Goal: Task Accomplishment & Management: Use online tool/utility

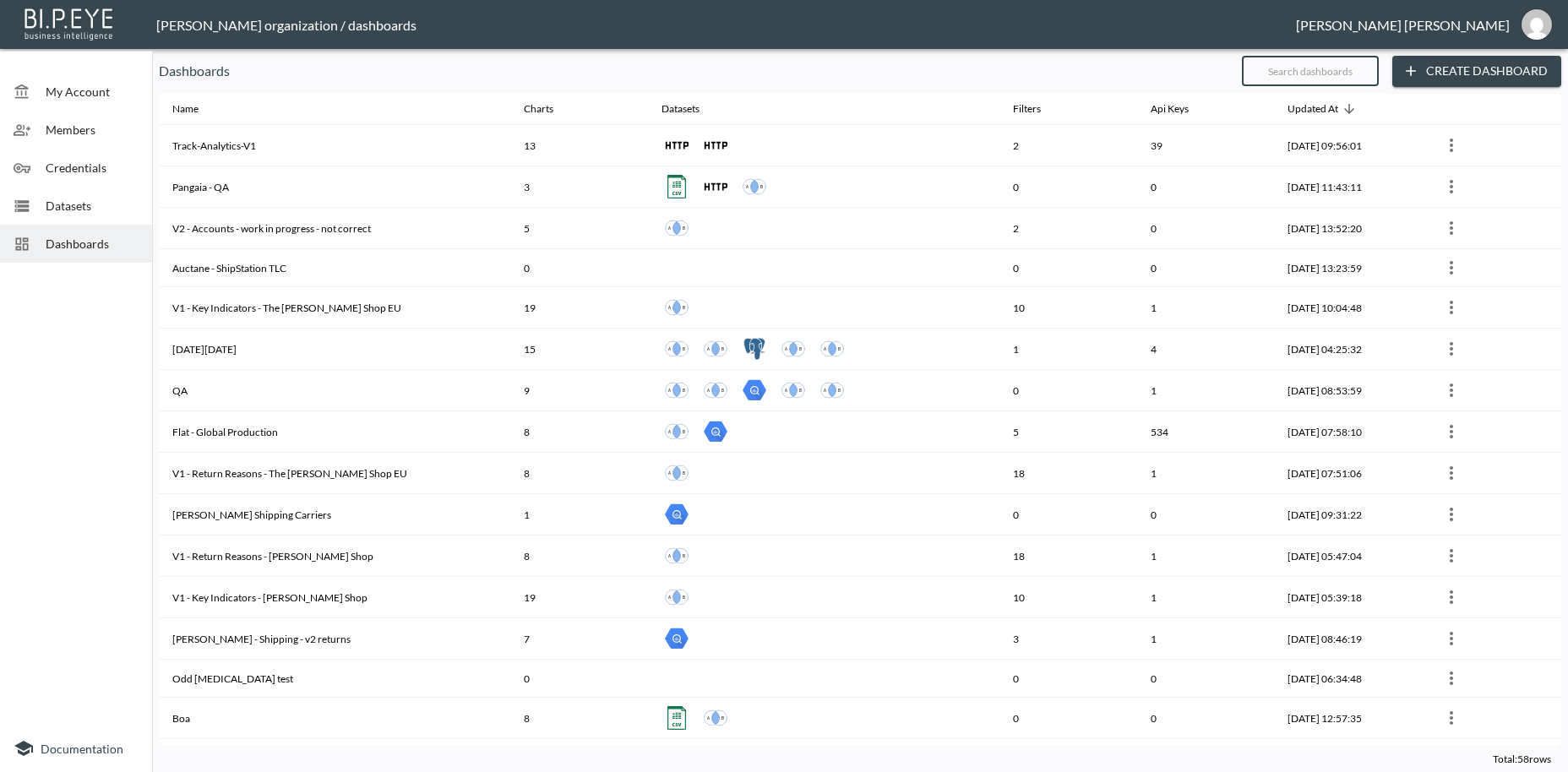
click at [1280, 73] on input "text" at bounding box center [1310, 71] width 137 height 42
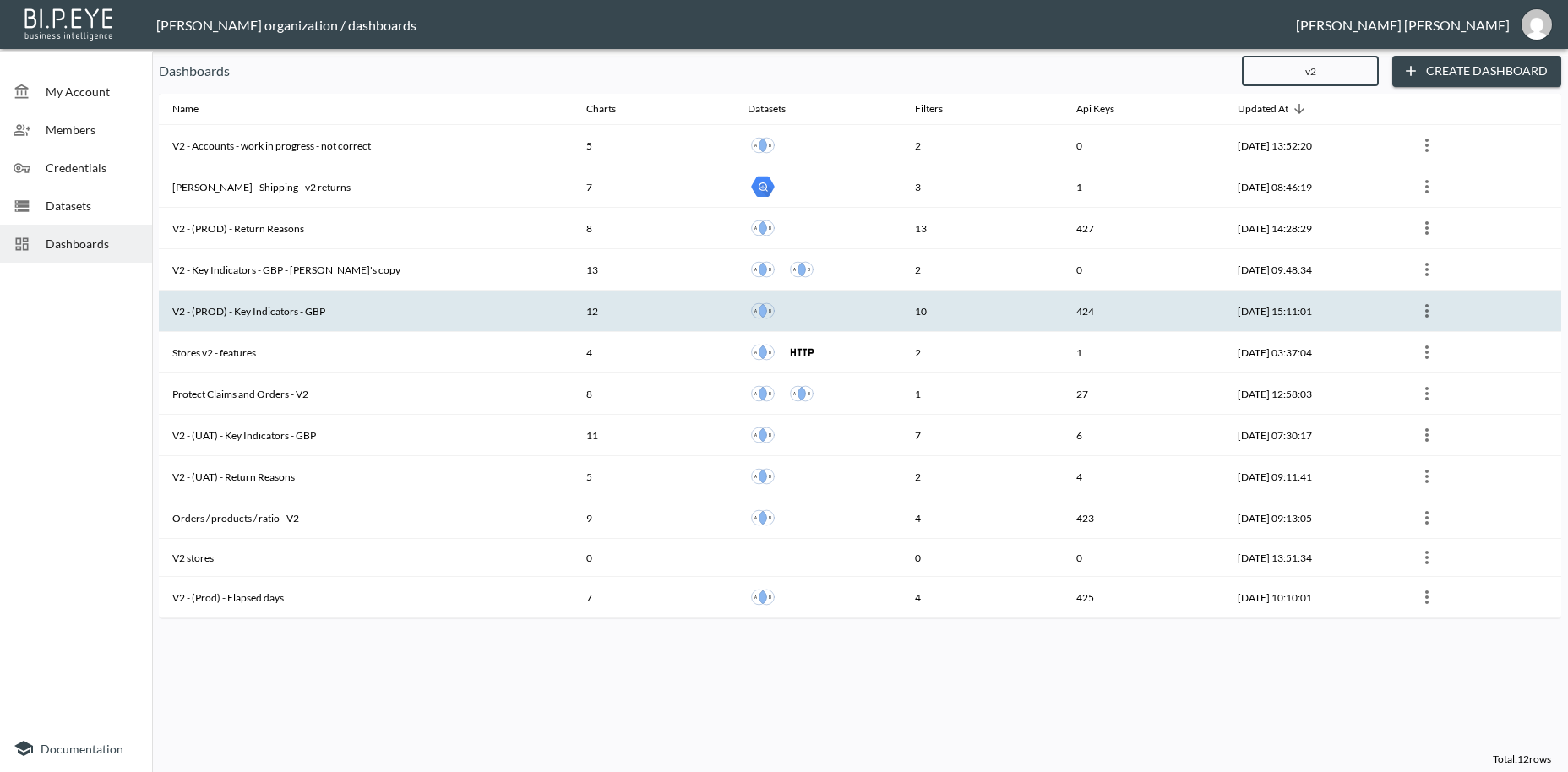
type input "v2"
click at [243, 312] on th "V2 - (PROD) - Key Indicators - GBP" at bounding box center [365, 312] width 414 height 41
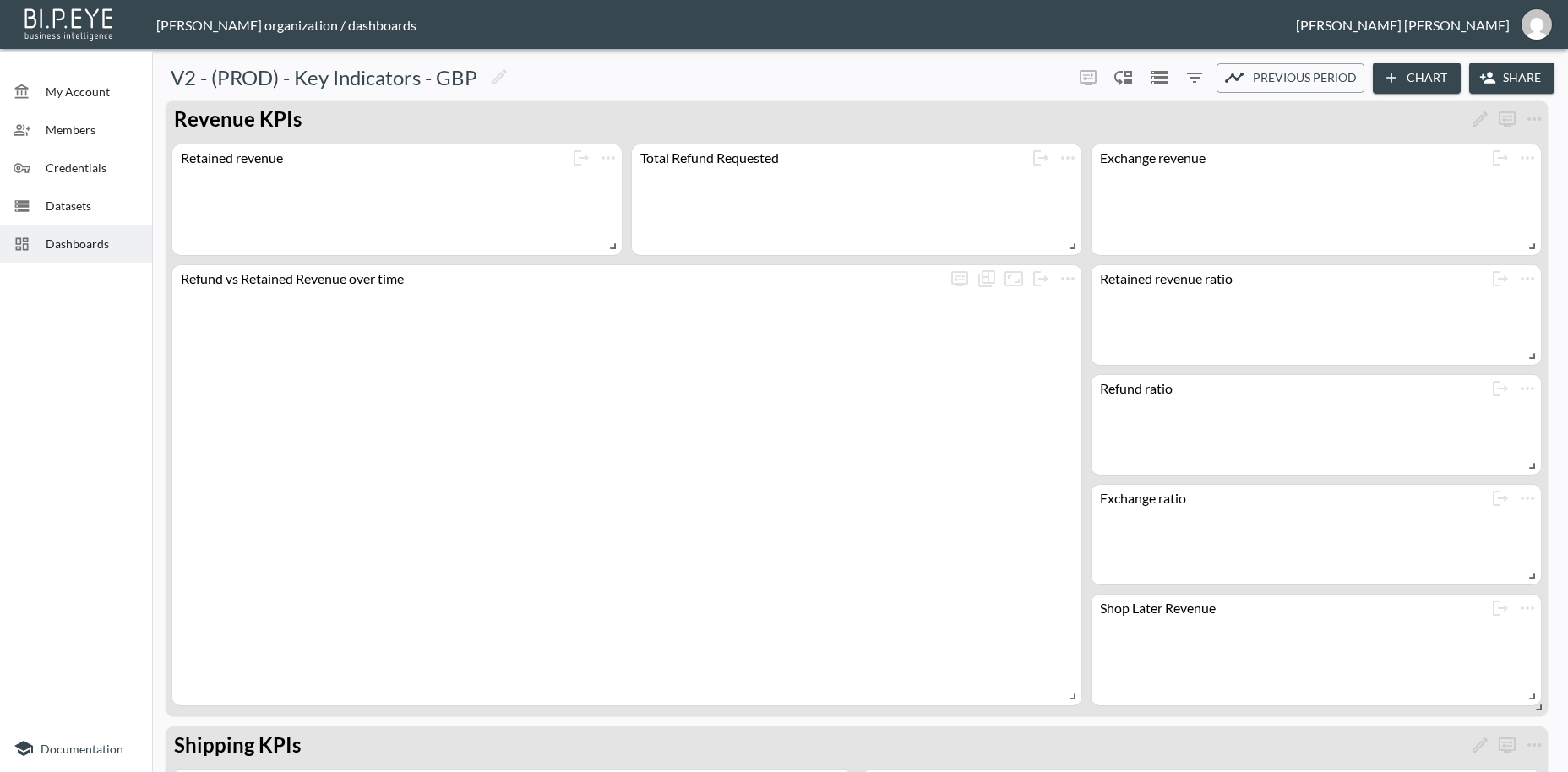
click at [1515, 70] on button "Share" at bounding box center [1511, 78] width 85 height 31
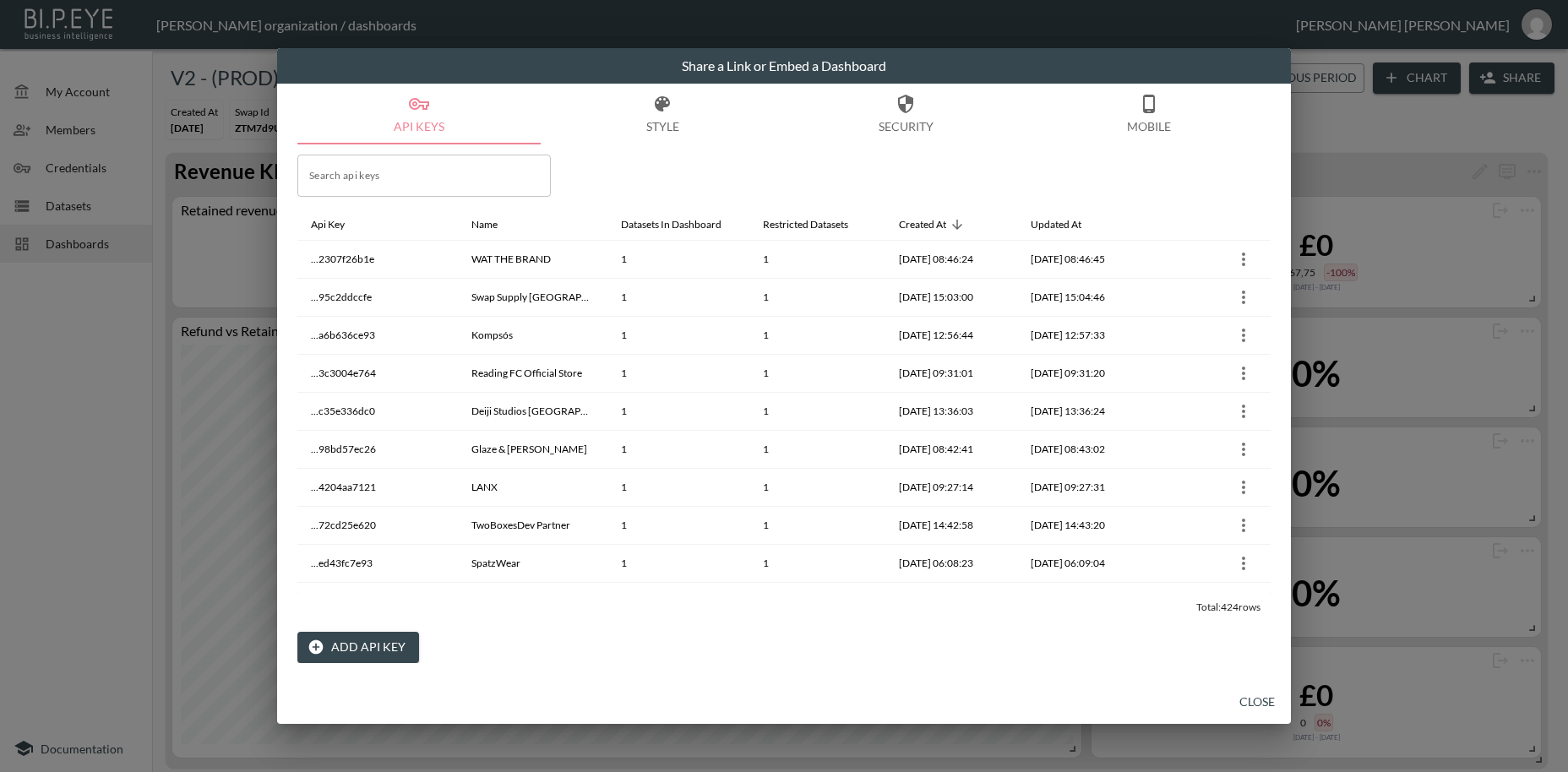
click at [363, 650] on button "Add API Key" at bounding box center [357, 647] width 121 height 31
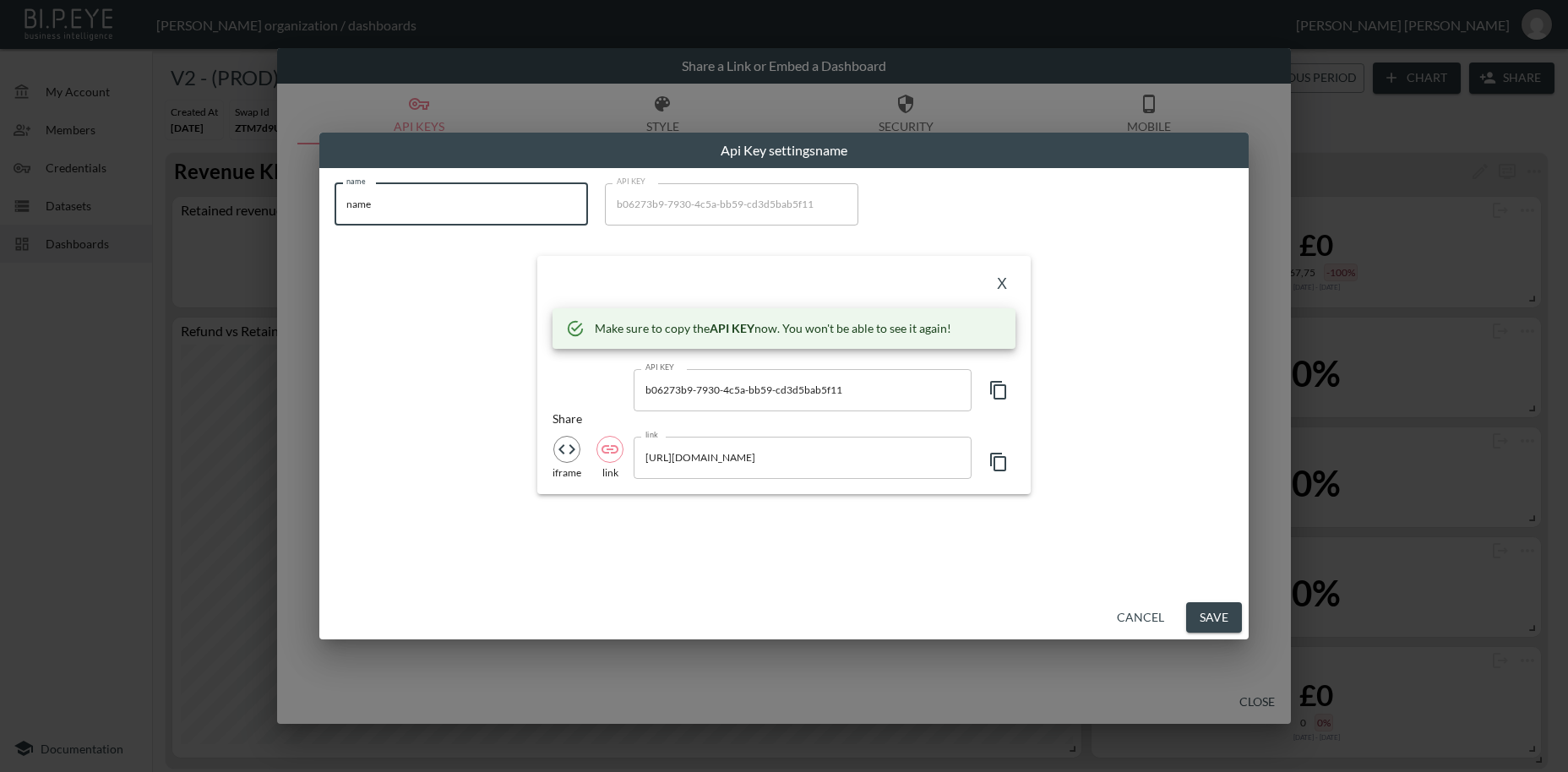
drag, startPoint x: 397, startPoint y: 209, endPoint x: 304, endPoint y: 202, distance: 93.3
click at [335, 202] on input "name" at bounding box center [462, 204] width 253 height 42
paste input "Hand & Lock"
type input "Hand & Lock"
click at [1002, 391] on icon "button" at bounding box center [999, 391] width 21 height 21
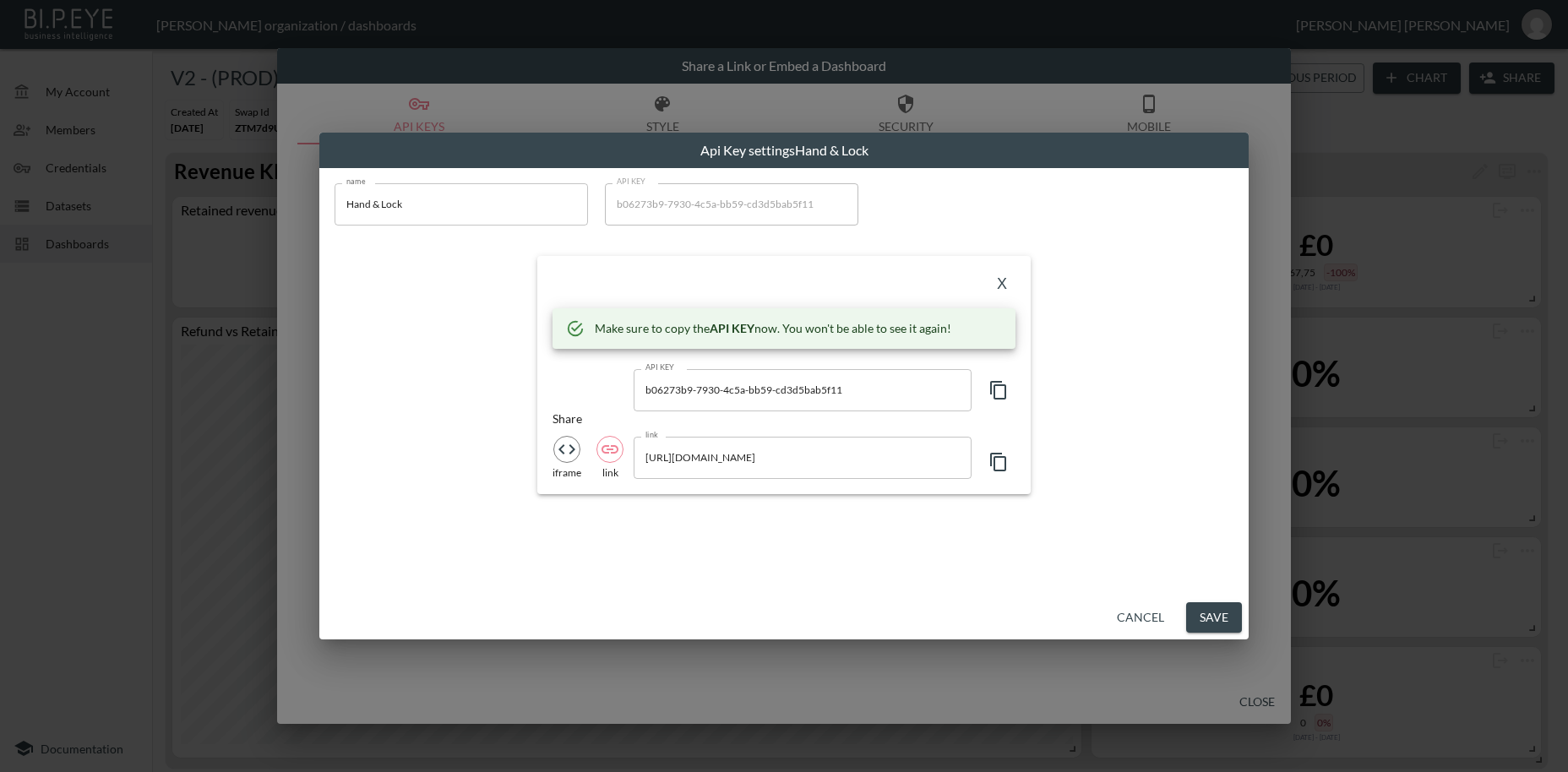
click at [1002, 391] on icon "button" at bounding box center [999, 391] width 21 height 21
click at [1001, 290] on button "X" at bounding box center [1001, 284] width 27 height 27
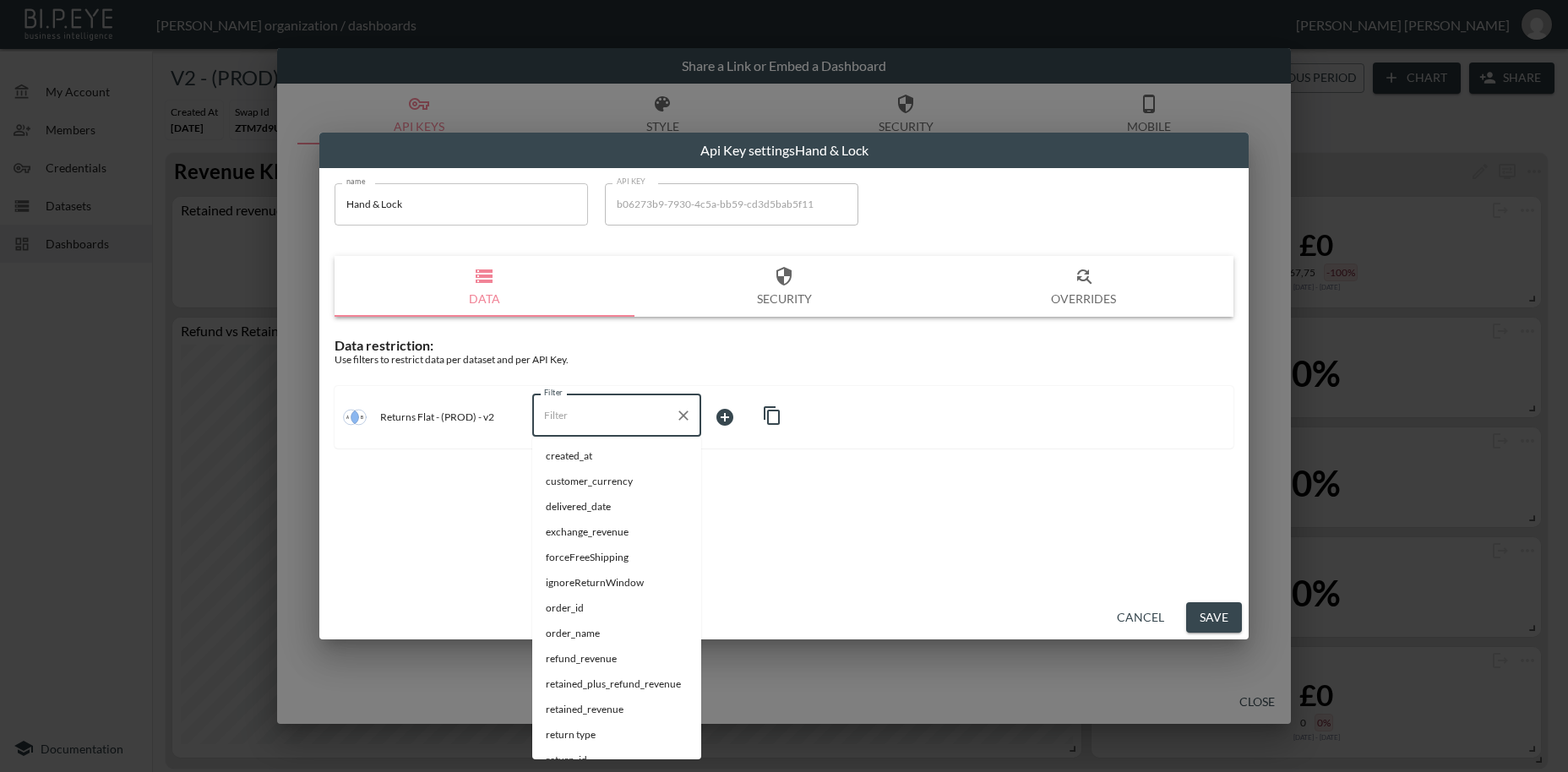
click at [565, 416] on input "Filter" at bounding box center [604, 415] width 128 height 27
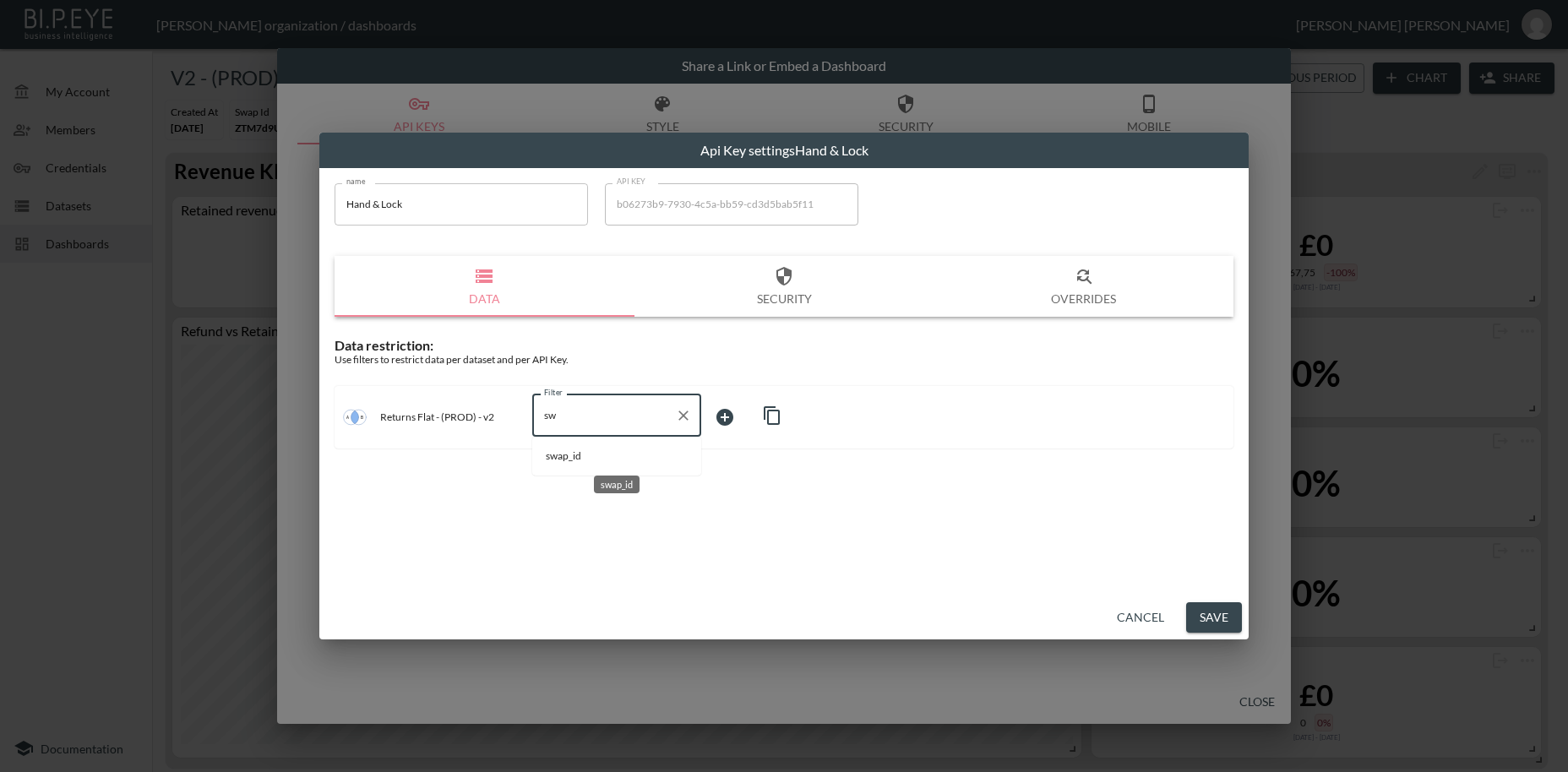
drag, startPoint x: 568, startPoint y: 457, endPoint x: 685, endPoint y: 417, distance: 123.6
click at [571, 456] on span "swap_id" at bounding box center [617, 456] width 142 height 15
type input "swap_id"
click at [721, 412] on body "BI.P.EYE, Interactive Analytics Dashboards - app [PERSON_NAME] organization / d…" at bounding box center [784, 386] width 1568 height 772
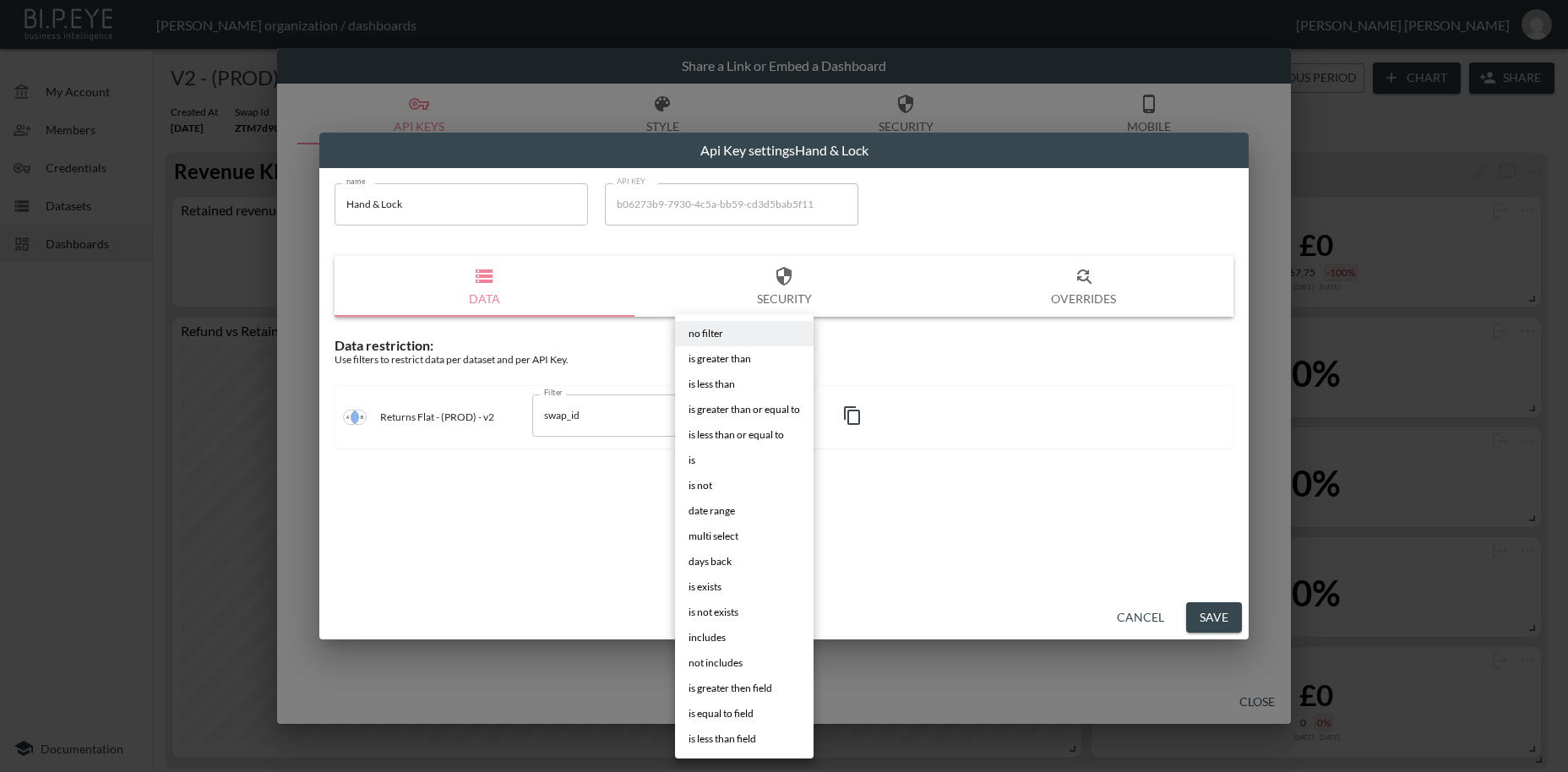
click at [702, 460] on li "is" at bounding box center [744, 460] width 139 height 25
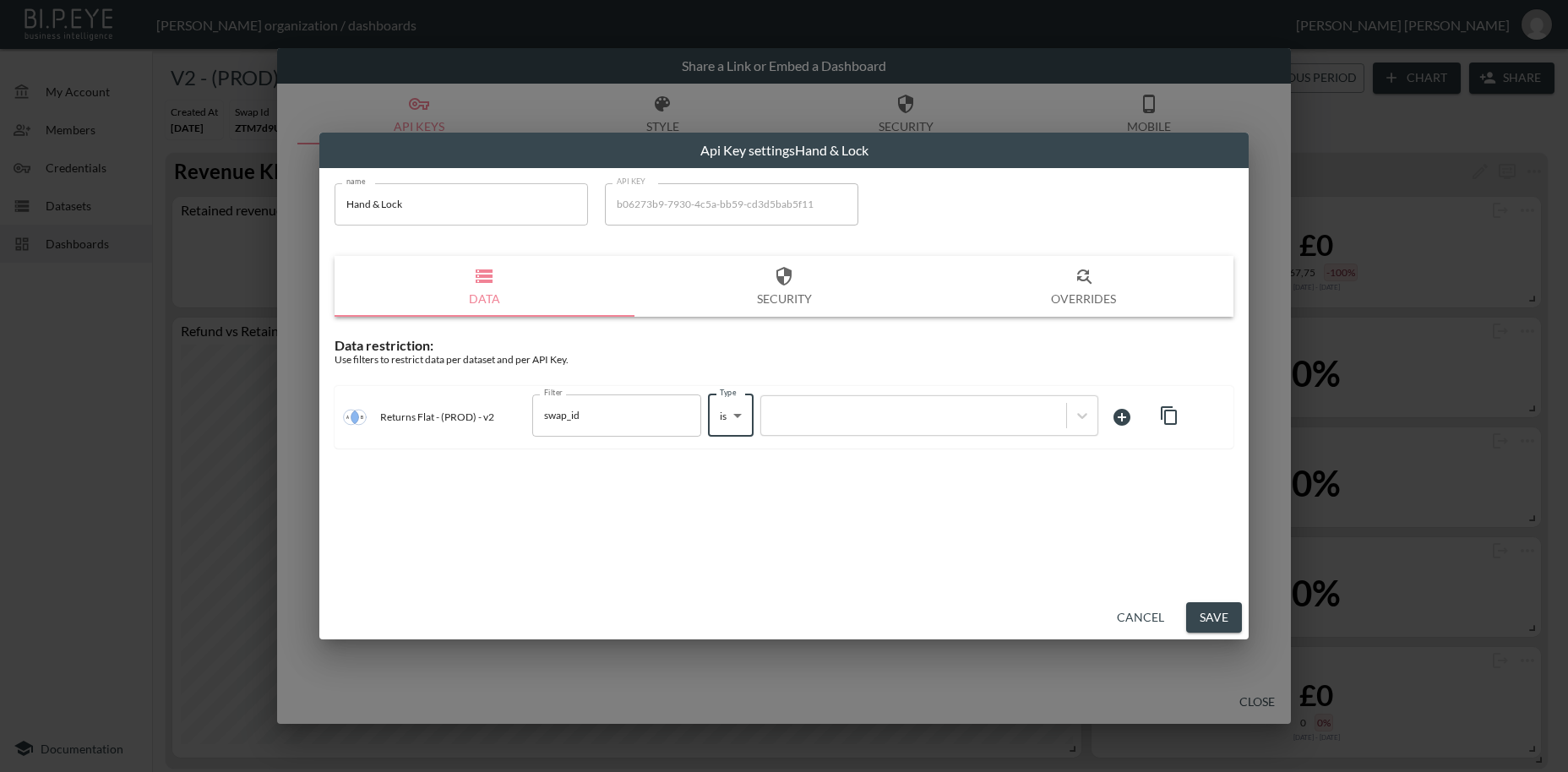
type input "is"
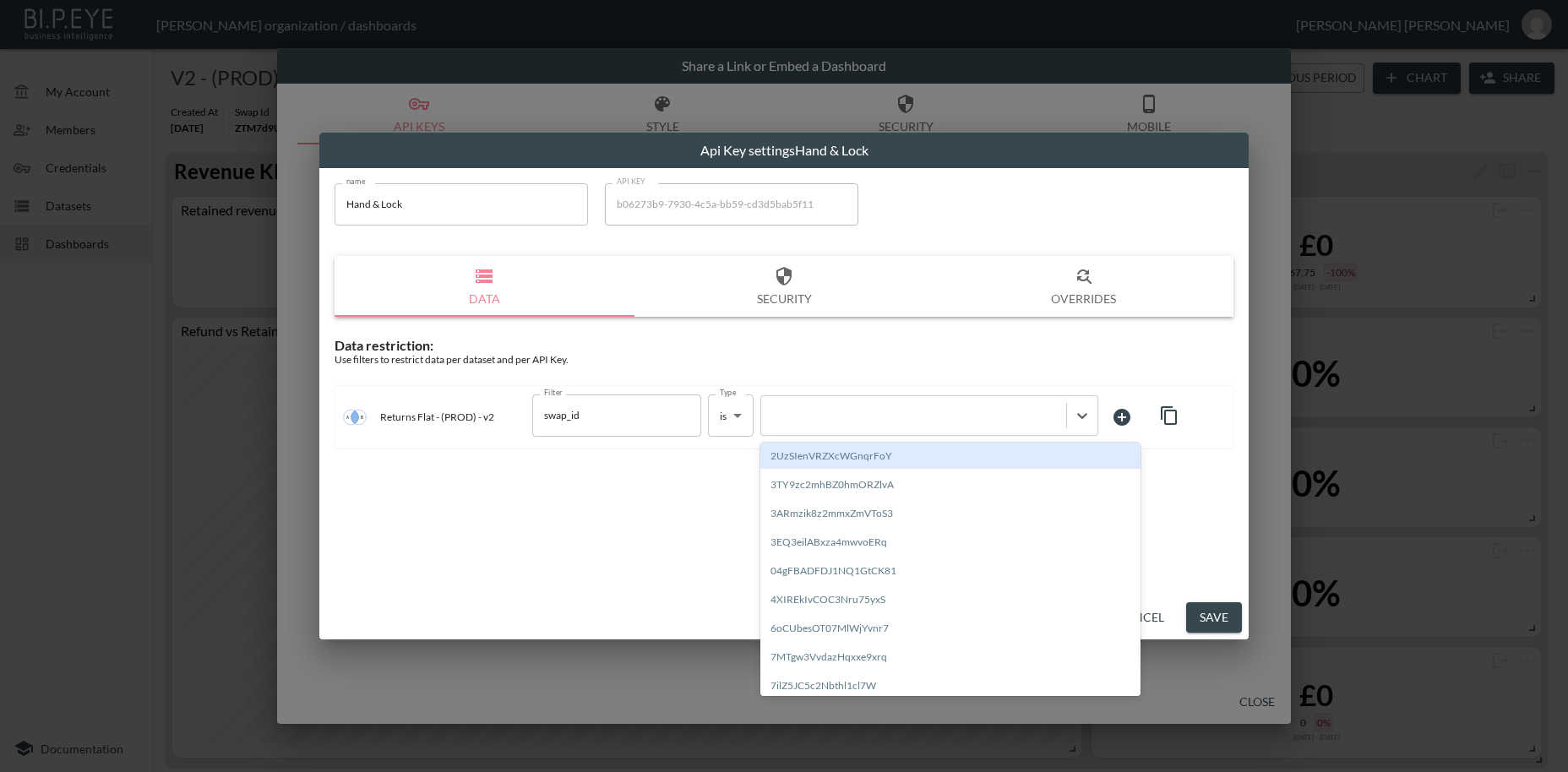
click at [819, 417] on div at bounding box center [914, 415] width 288 height 16
paste input "yBMlHshtund7D0j888Eb"
type input "yBMlHshtund7D0j888Eb"
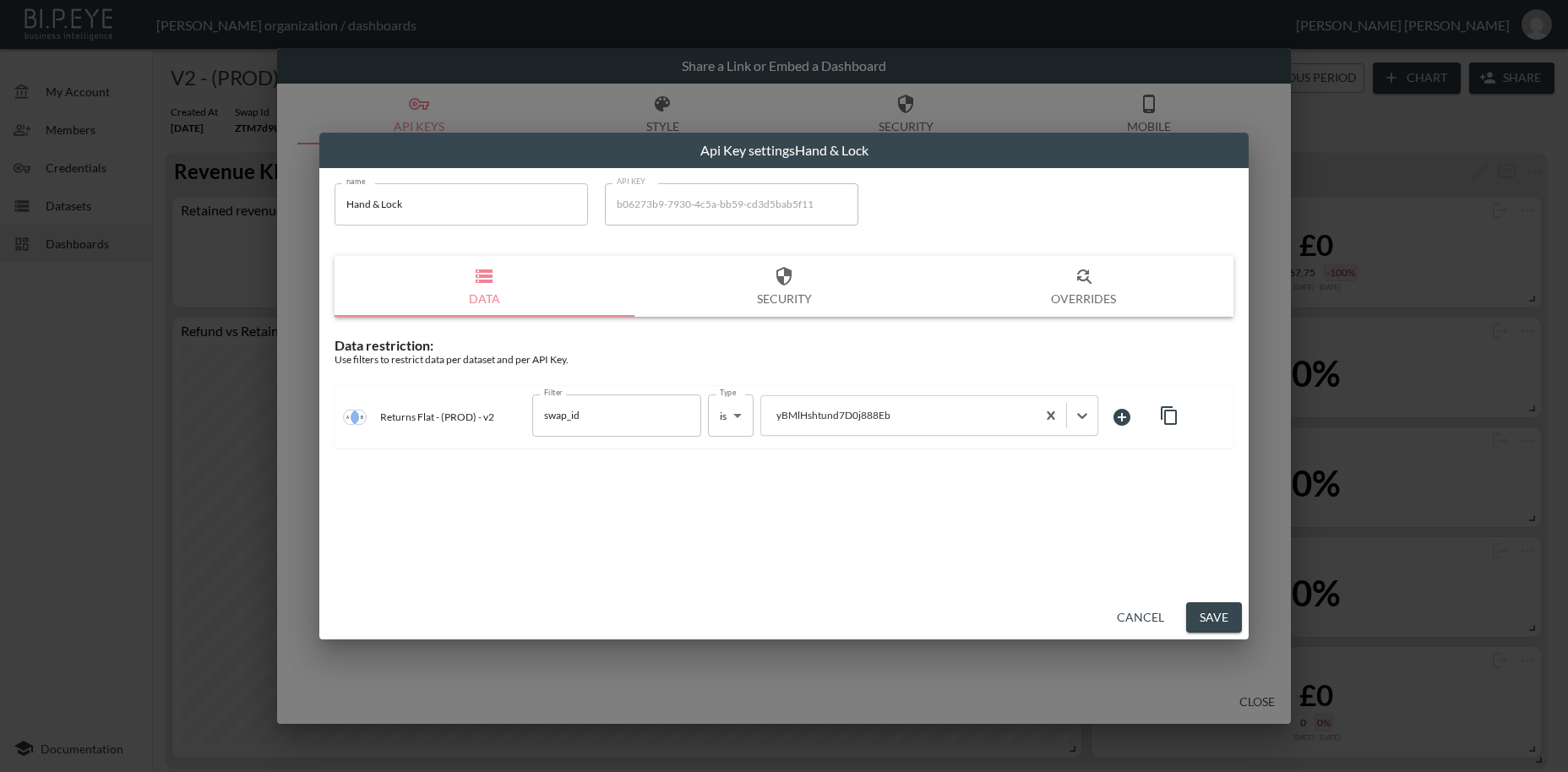
click at [1203, 614] on button "Save" at bounding box center [1214, 618] width 56 height 31
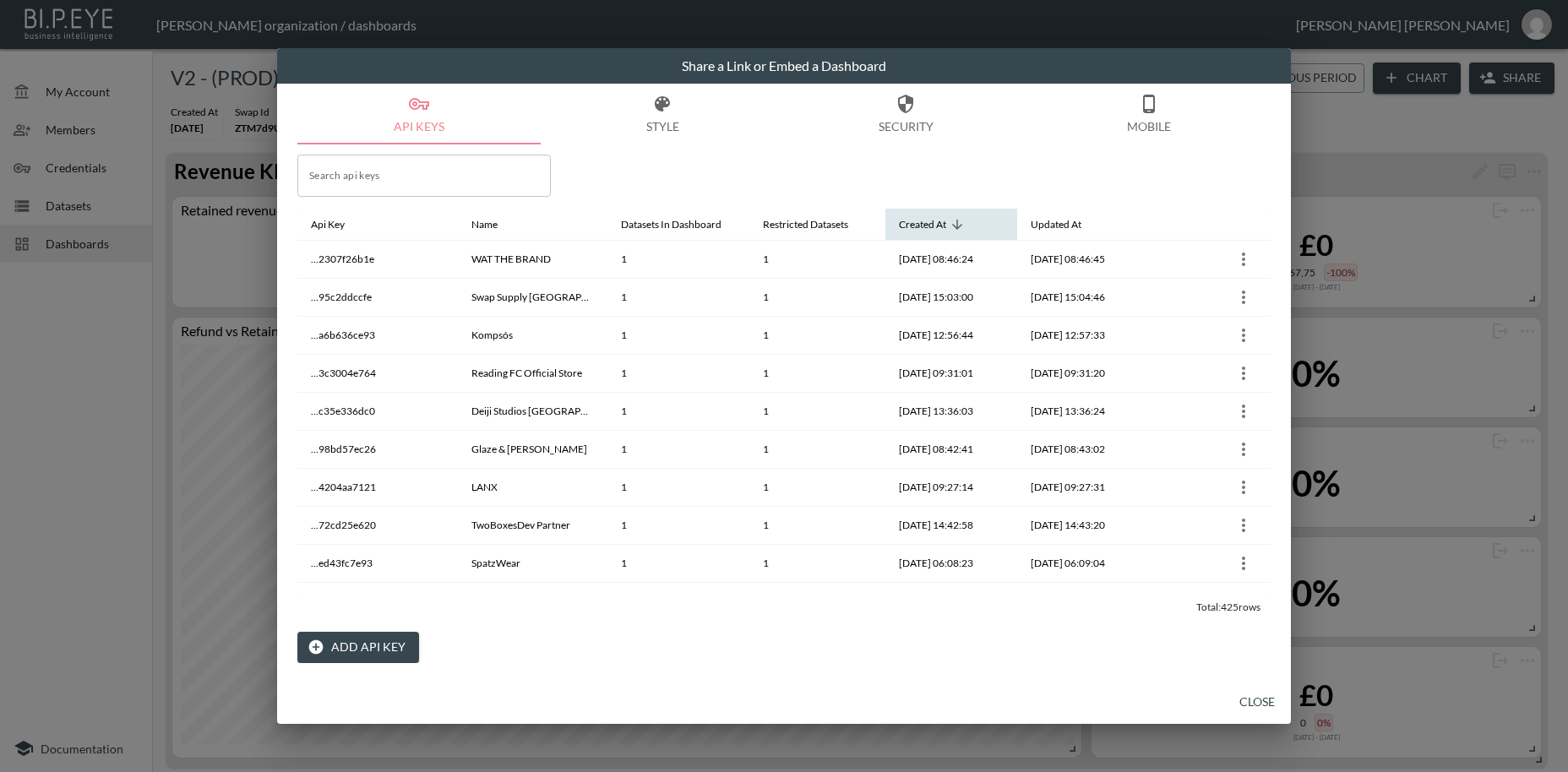
click at [951, 224] on icon at bounding box center [958, 225] width 15 height 15
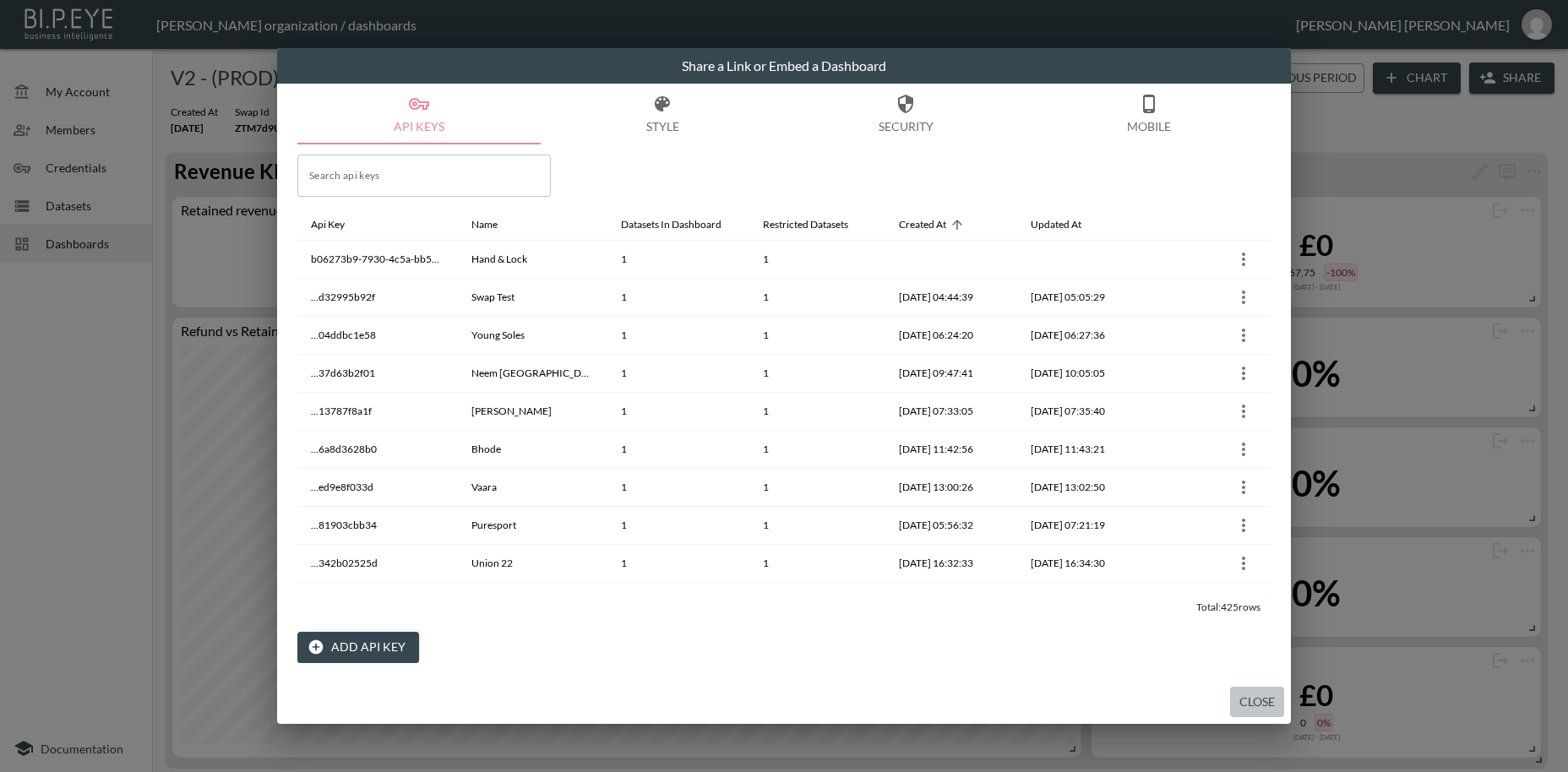
click at [1241, 700] on button "Close" at bounding box center [1257, 702] width 54 height 31
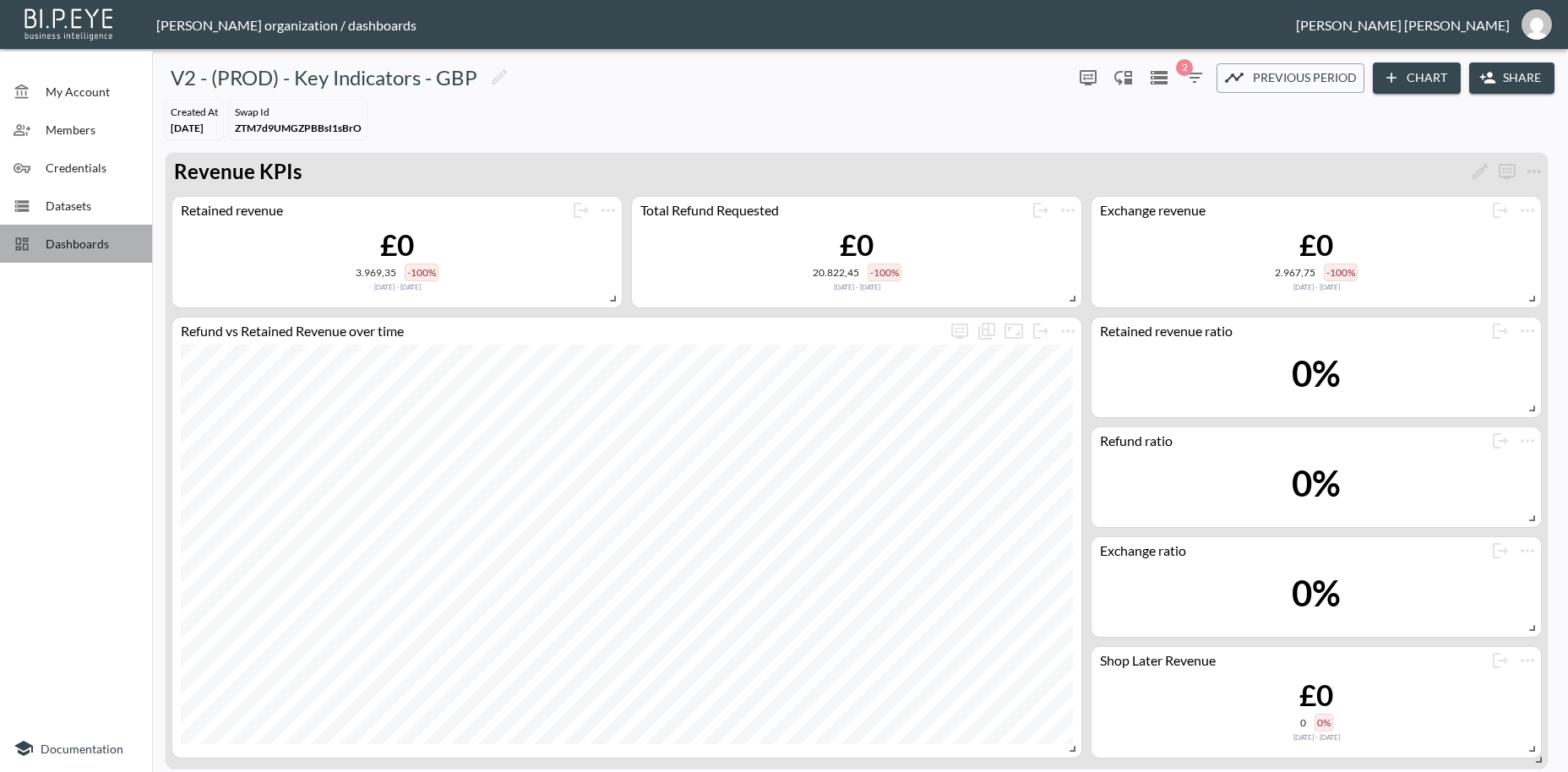
click at [74, 248] on span "Dashboards" at bounding box center [92, 244] width 93 height 18
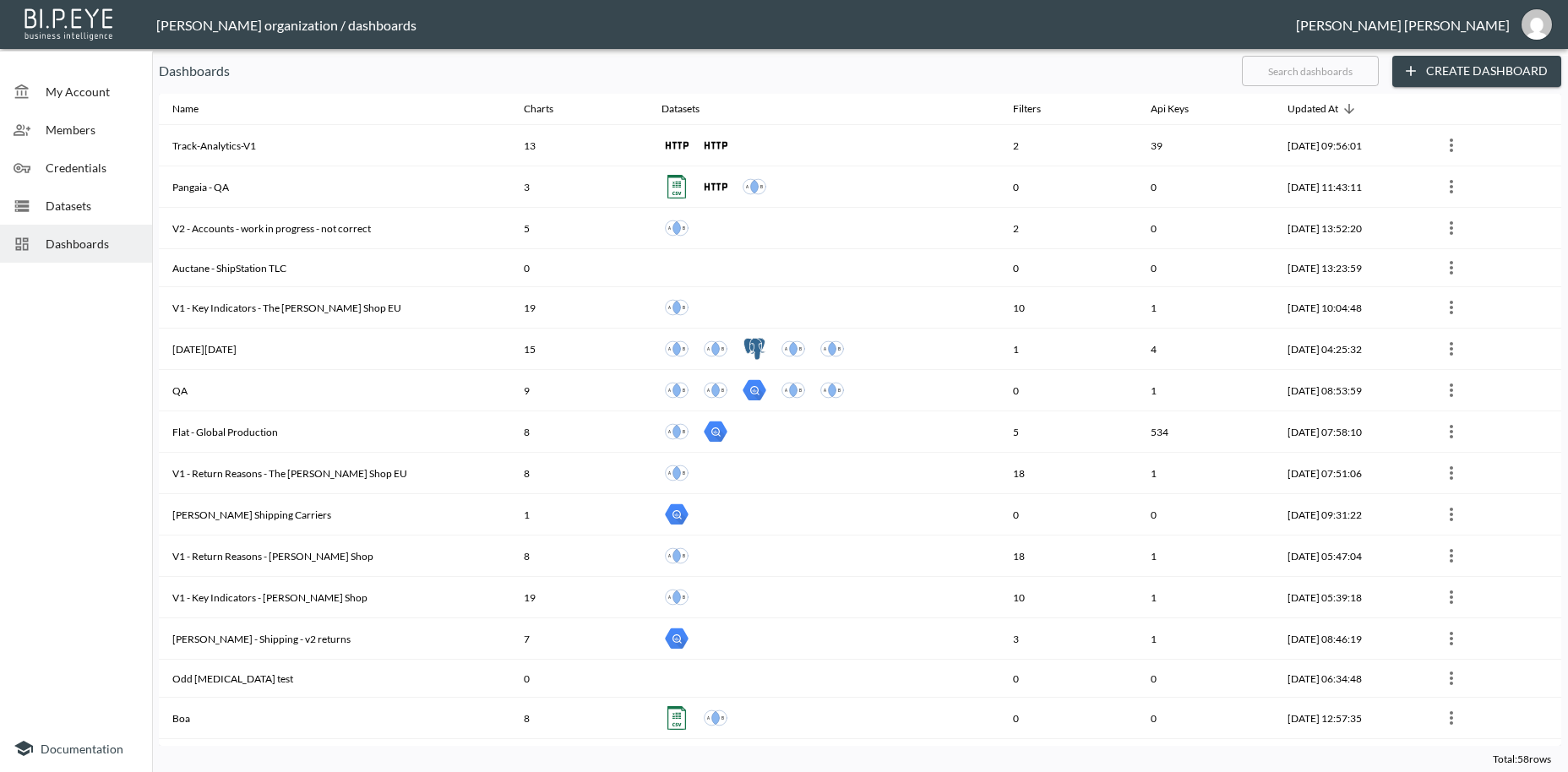
click at [1270, 77] on input "text" at bounding box center [1310, 71] width 137 height 42
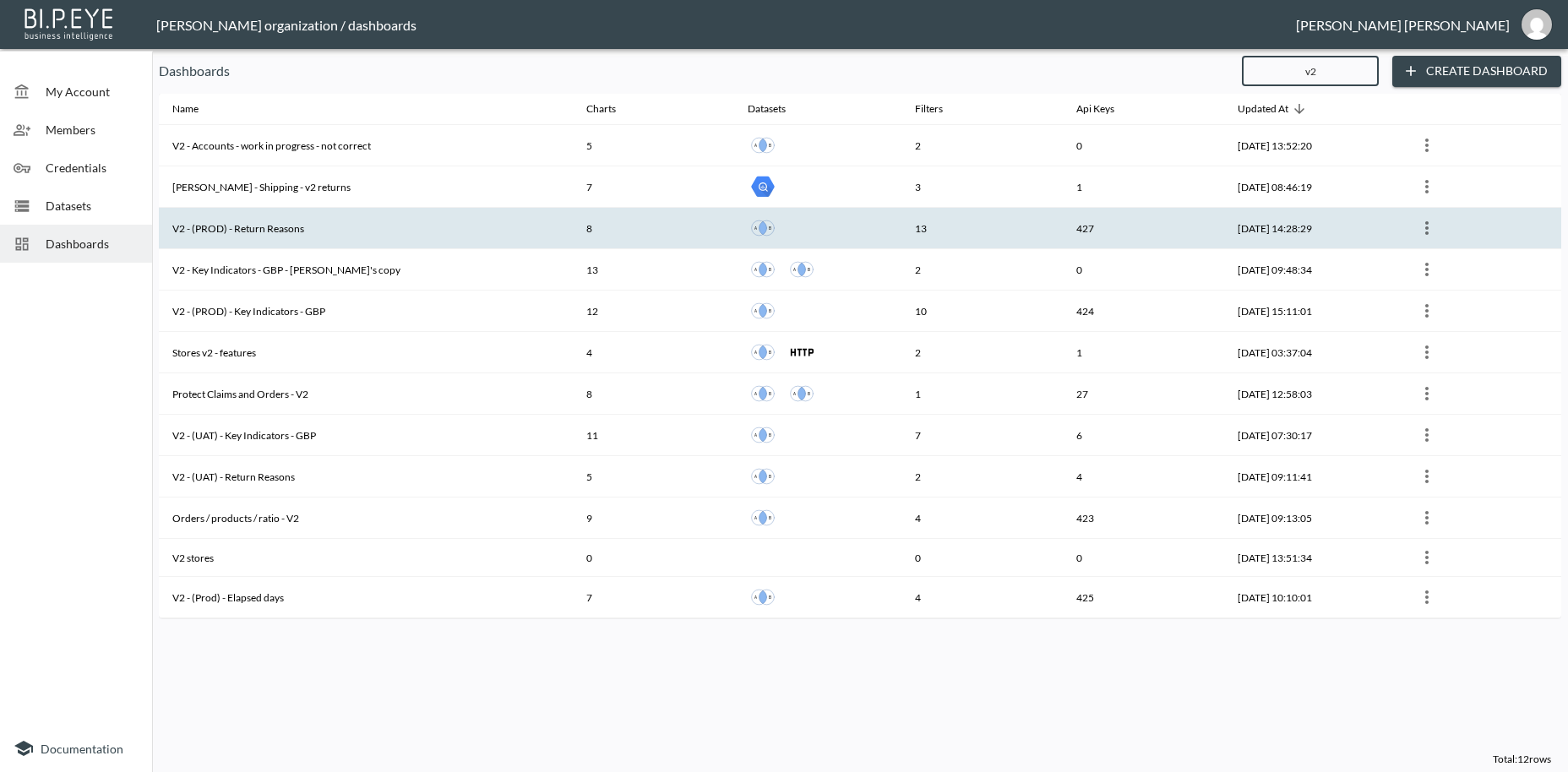
type input "v2"
click at [344, 232] on th "V2 - (PROD) - Return Reasons" at bounding box center [365, 228] width 414 height 41
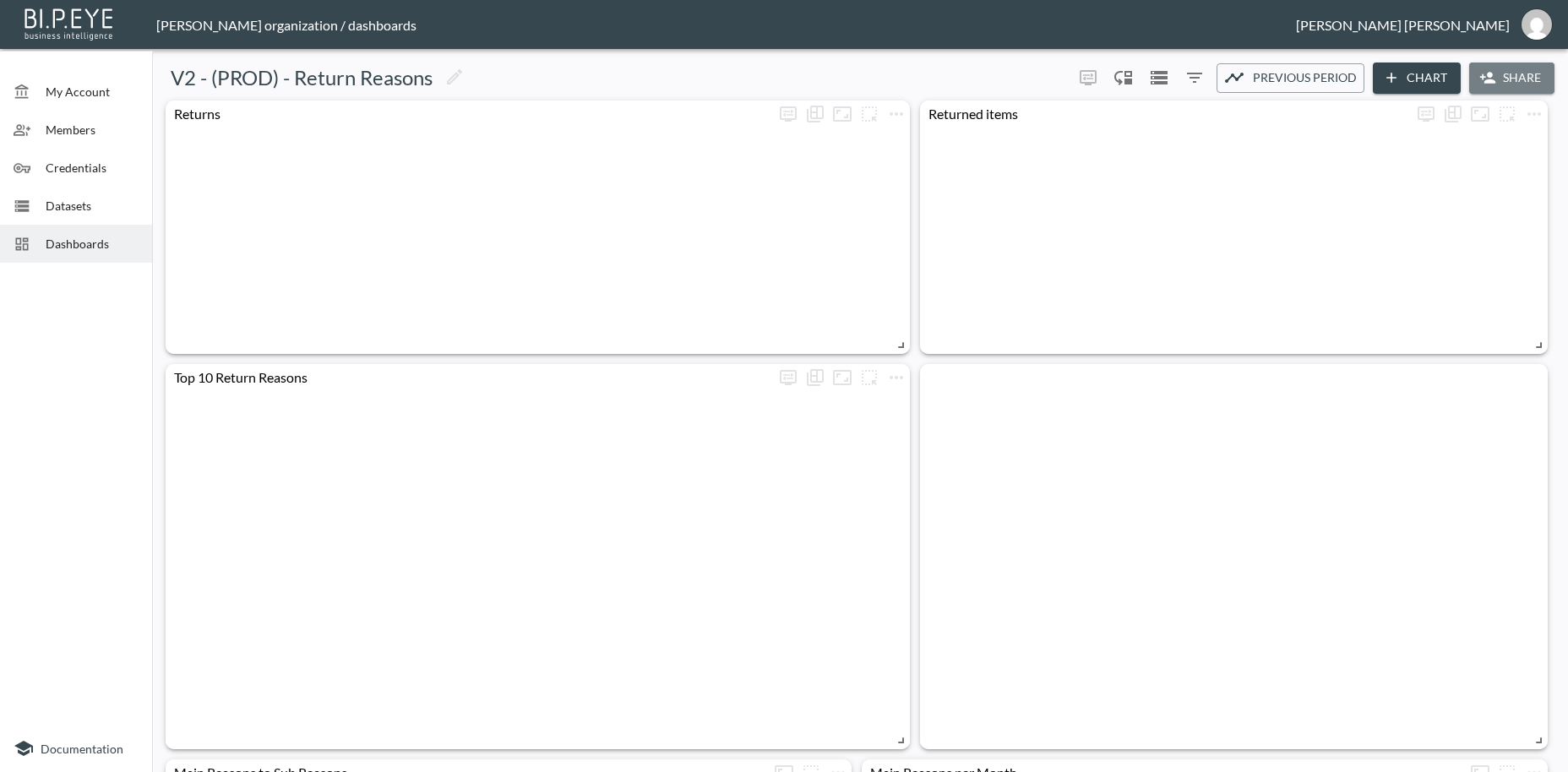
click at [1524, 79] on button "Share" at bounding box center [1511, 78] width 85 height 31
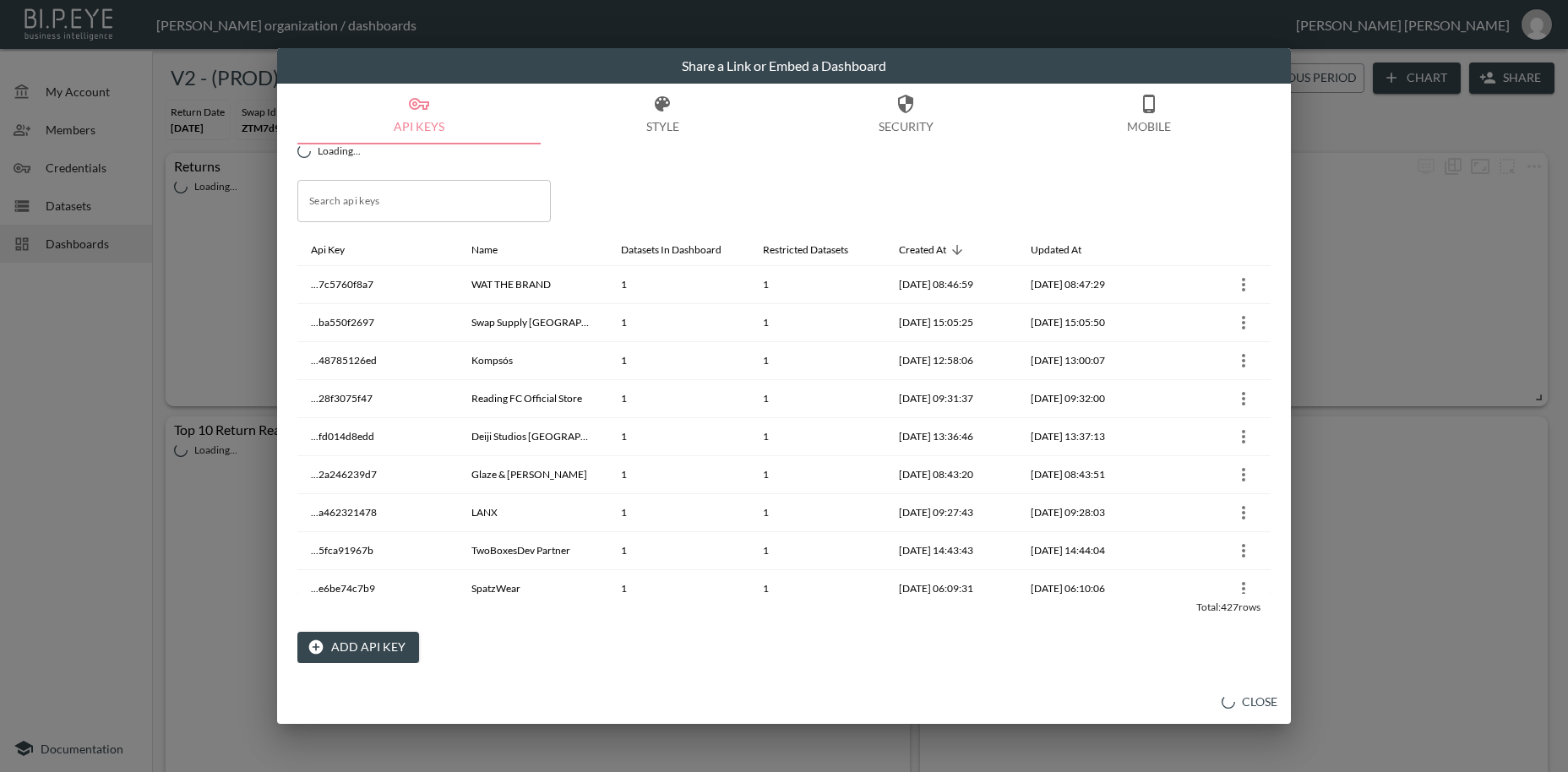
click at [388, 643] on button "Add API Key" at bounding box center [357, 647] width 121 height 31
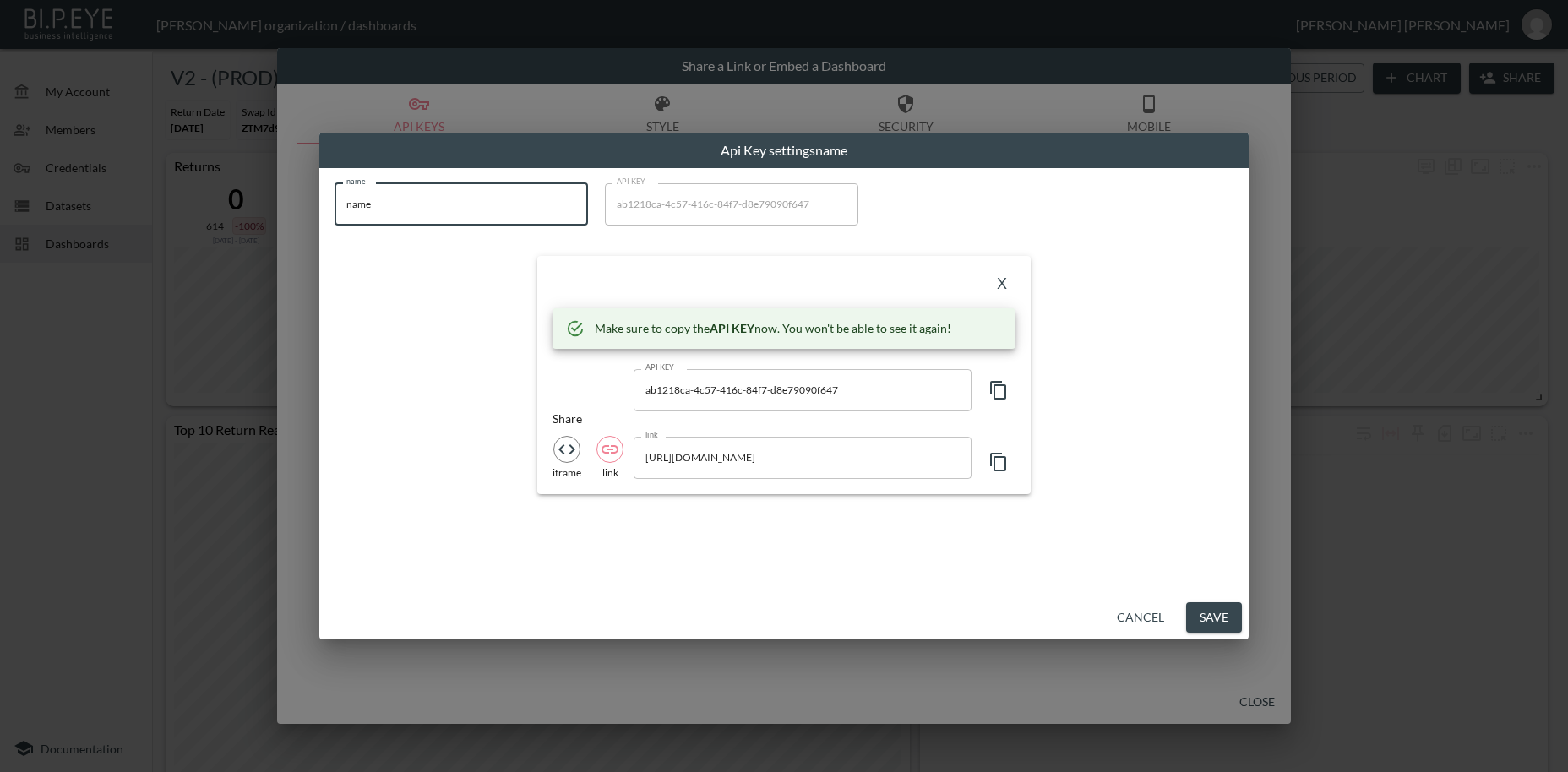
drag, startPoint x: 393, startPoint y: 198, endPoint x: 321, endPoint y: 196, distance: 72.0
click at [335, 196] on input "name" at bounding box center [462, 204] width 253 height 42
paste input "Hand & Lock"
type input "Hand & Lock"
click at [997, 385] on icon "button" at bounding box center [998, 391] width 16 height 19
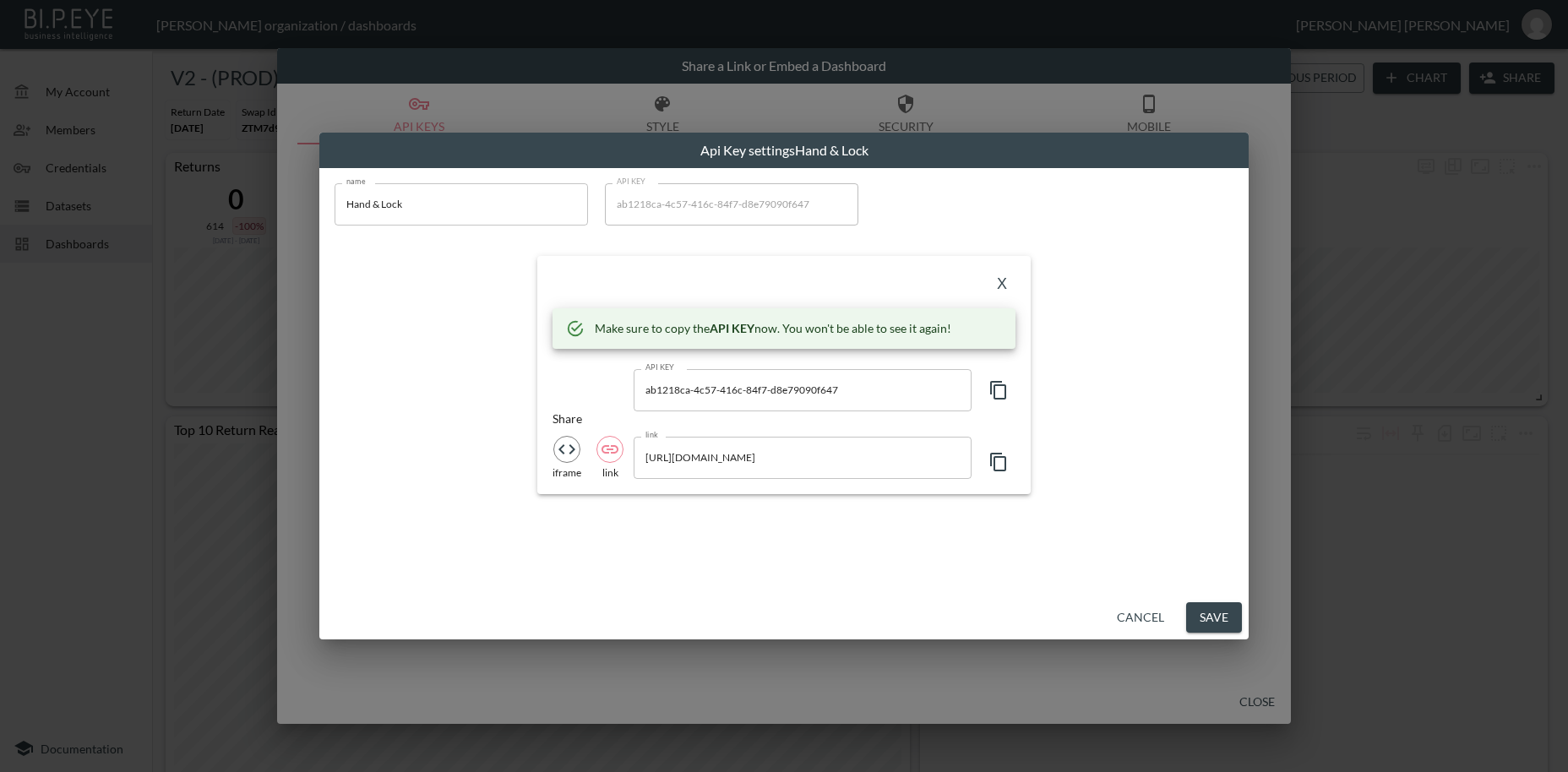
click at [997, 385] on icon "button" at bounding box center [998, 391] width 16 height 19
click at [1003, 286] on button "X" at bounding box center [1001, 284] width 27 height 27
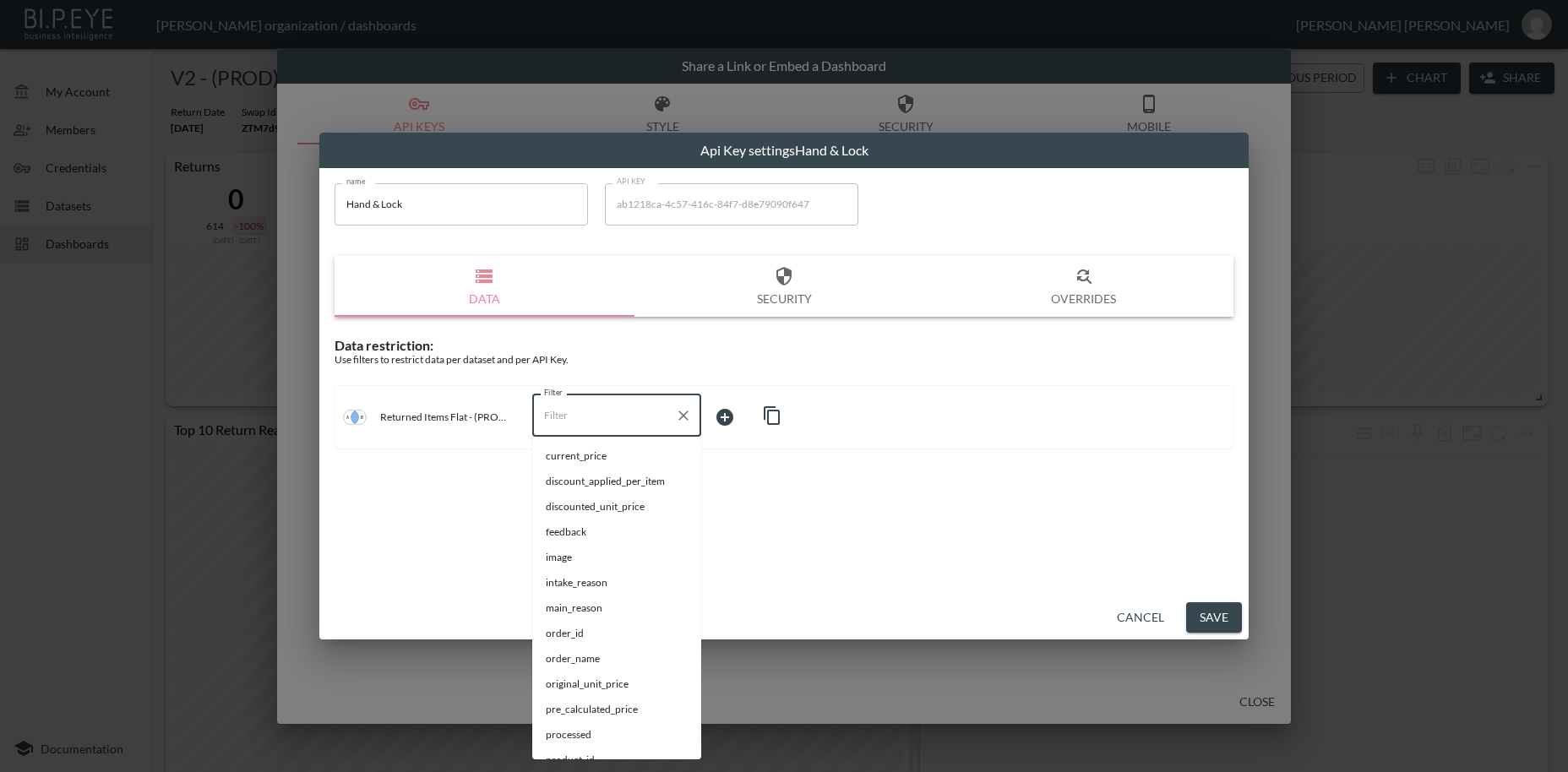
click at [580, 415] on input "Filter" at bounding box center [604, 415] width 128 height 27
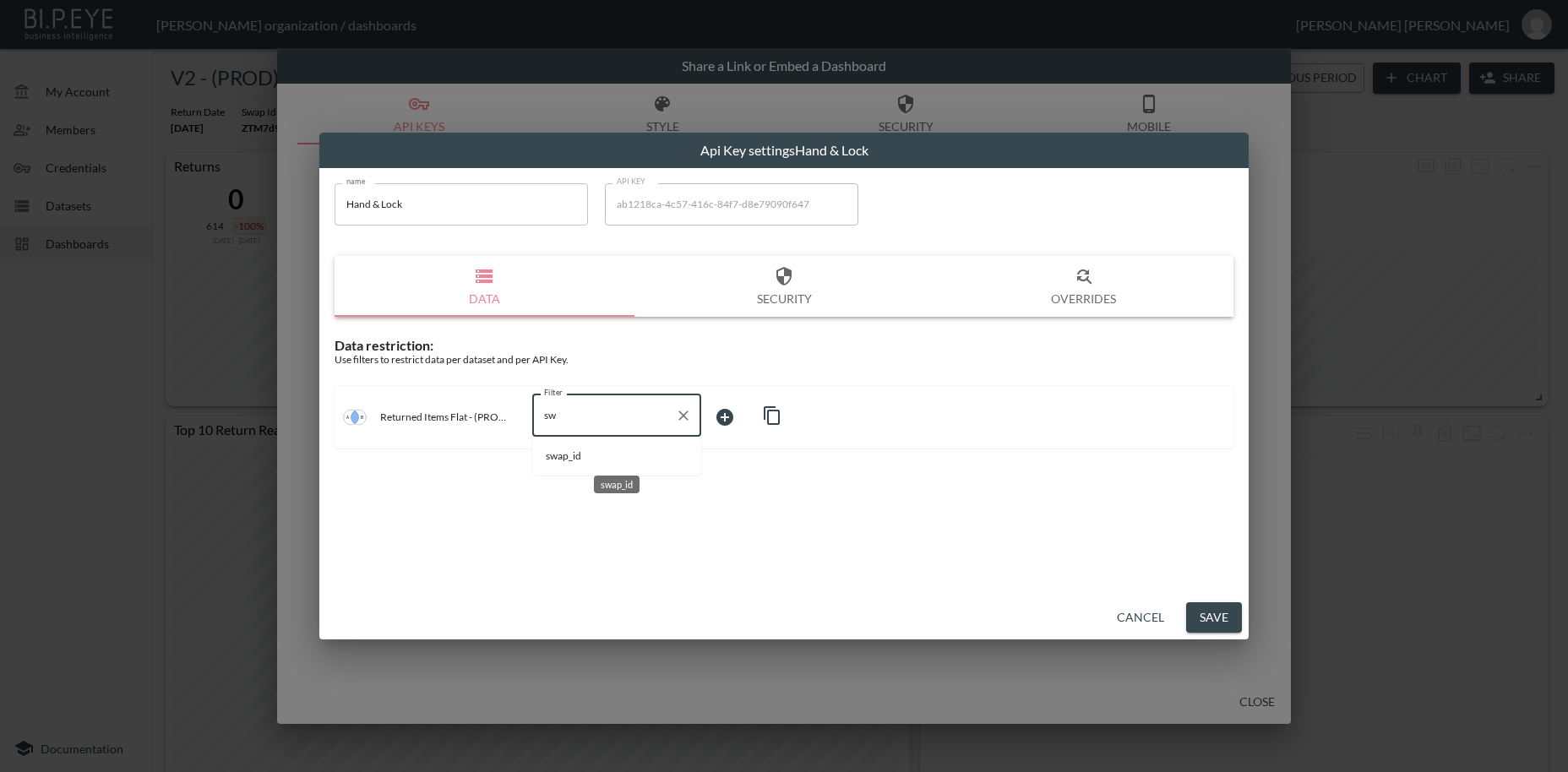
click at [586, 456] on span "swap_id" at bounding box center [617, 456] width 142 height 15
type input "swap_id"
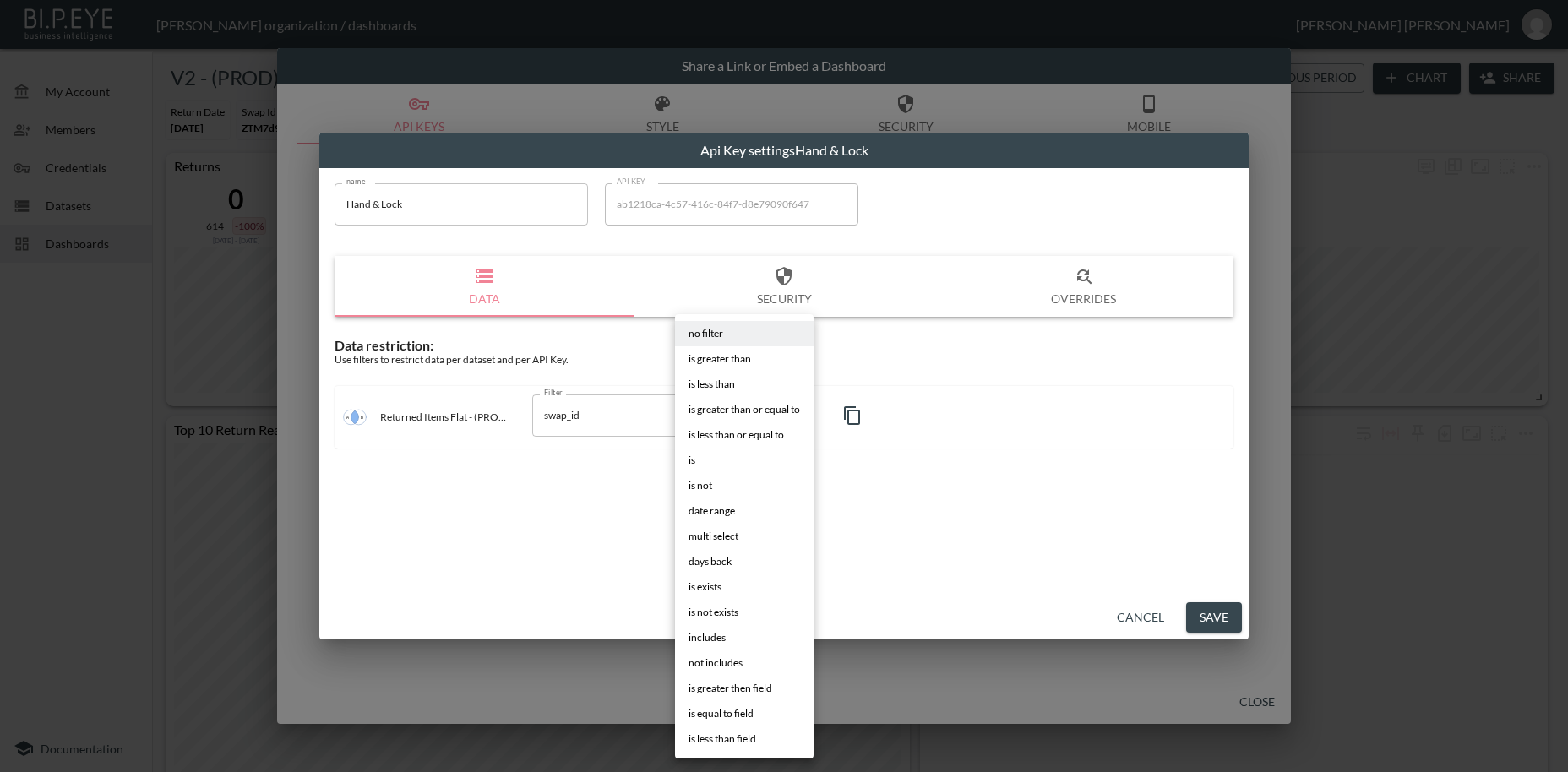
click at [723, 415] on body "BI.P.EYE, Interactive Analytics Dashboards - app [PERSON_NAME] organization / d…" at bounding box center [784, 386] width 1568 height 772
click at [691, 463] on span "is" at bounding box center [692, 460] width 7 height 15
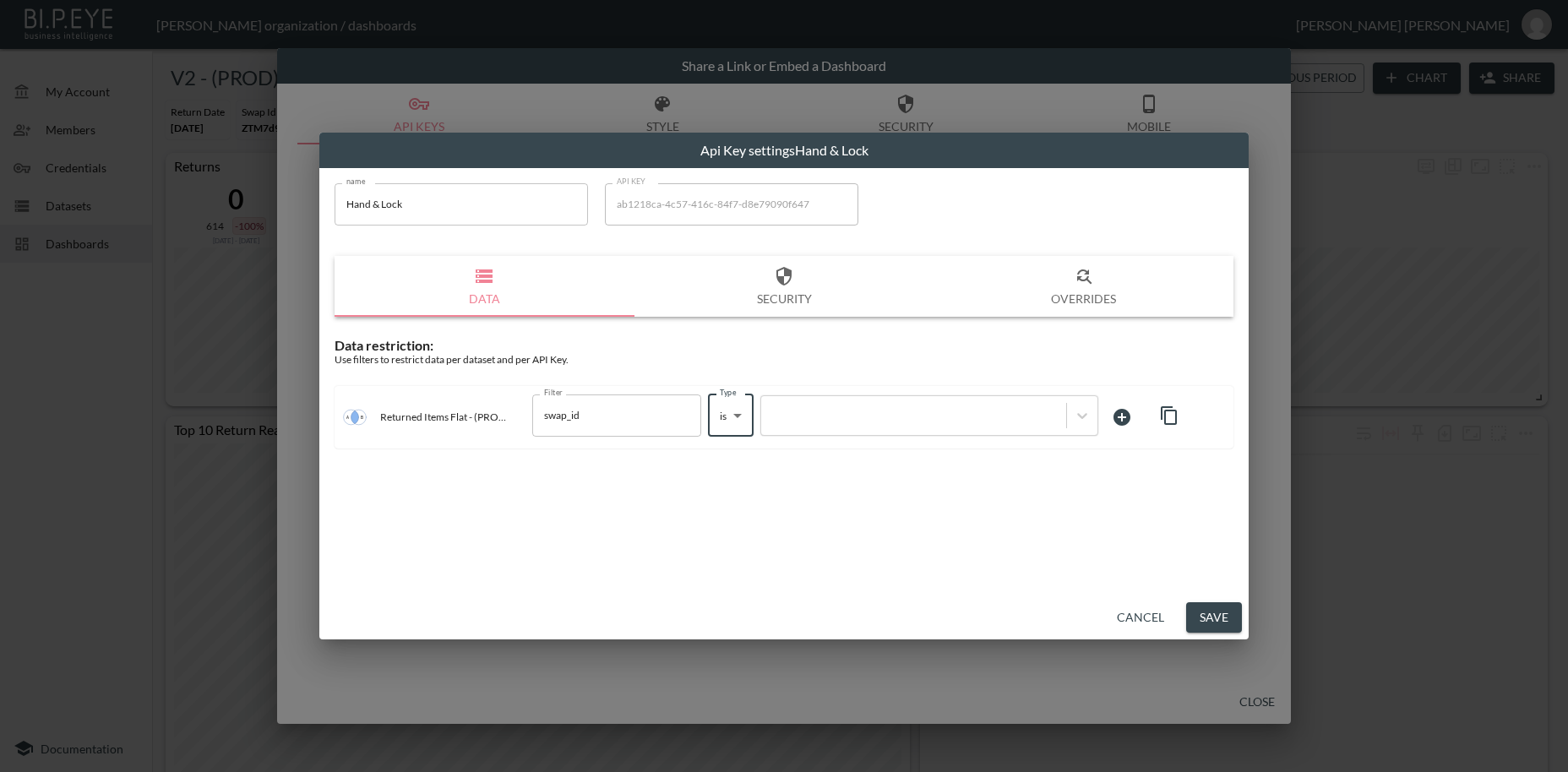
type input "is"
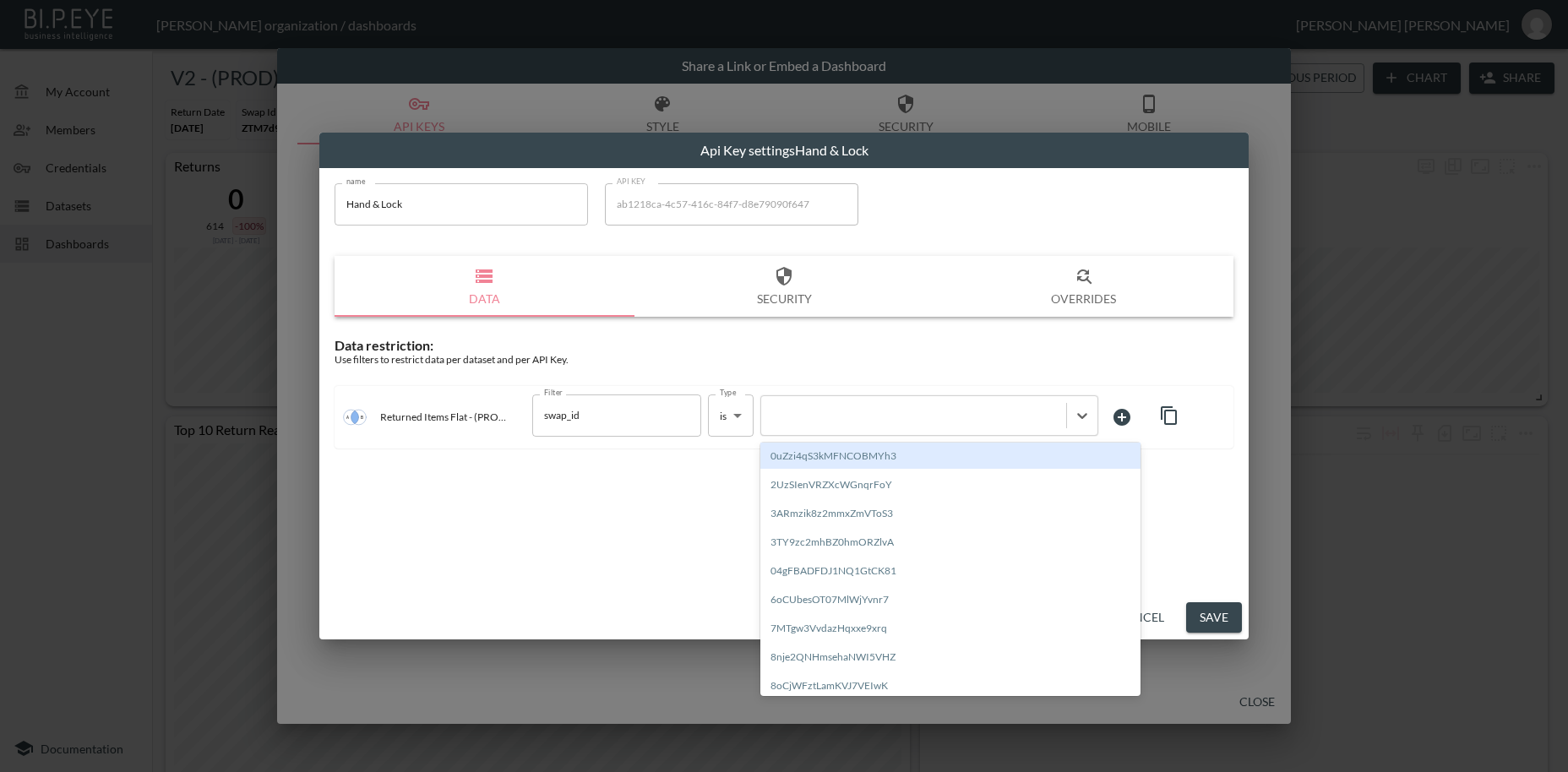
click at [828, 412] on div at bounding box center [914, 415] width 288 height 16
paste input "yBMlHshtund7D0j888Eb"
type input "yBMlHshtund7D0j888Eb"
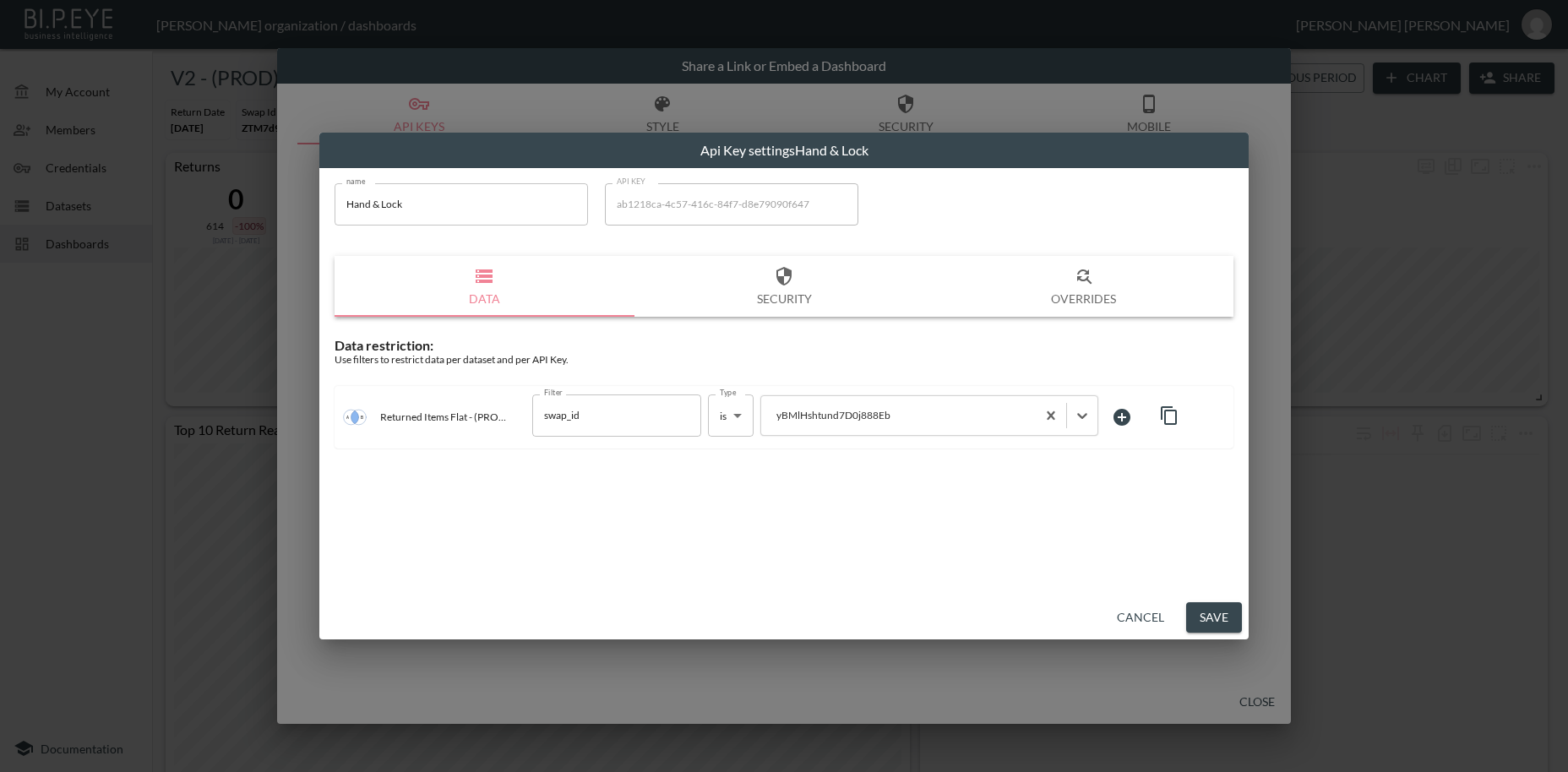
click at [1218, 620] on button "Save" at bounding box center [1214, 618] width 56 height 31
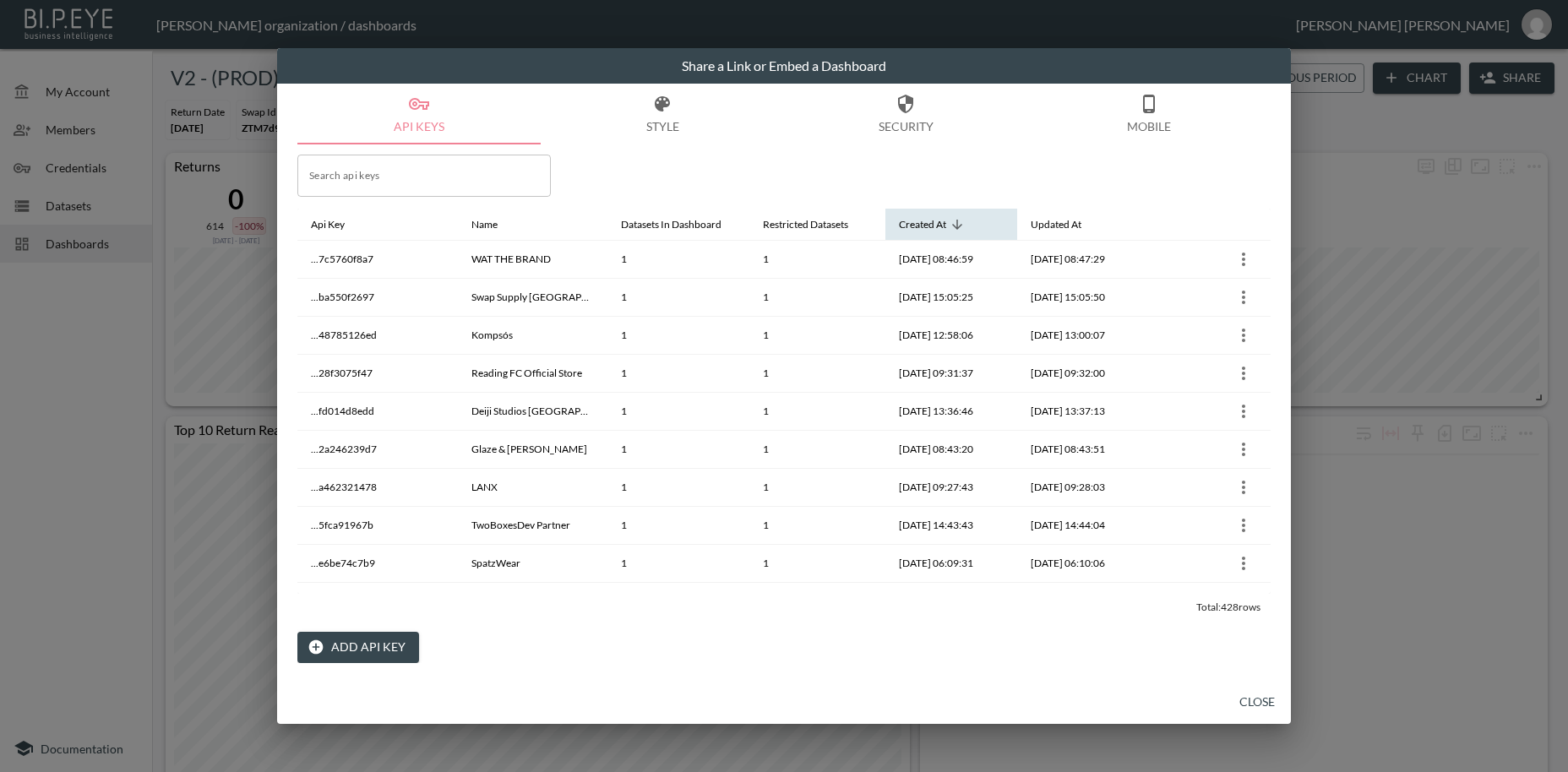
click at [950, 219] on span "Created At" at bounding box center [933, 225] width 69 height 21
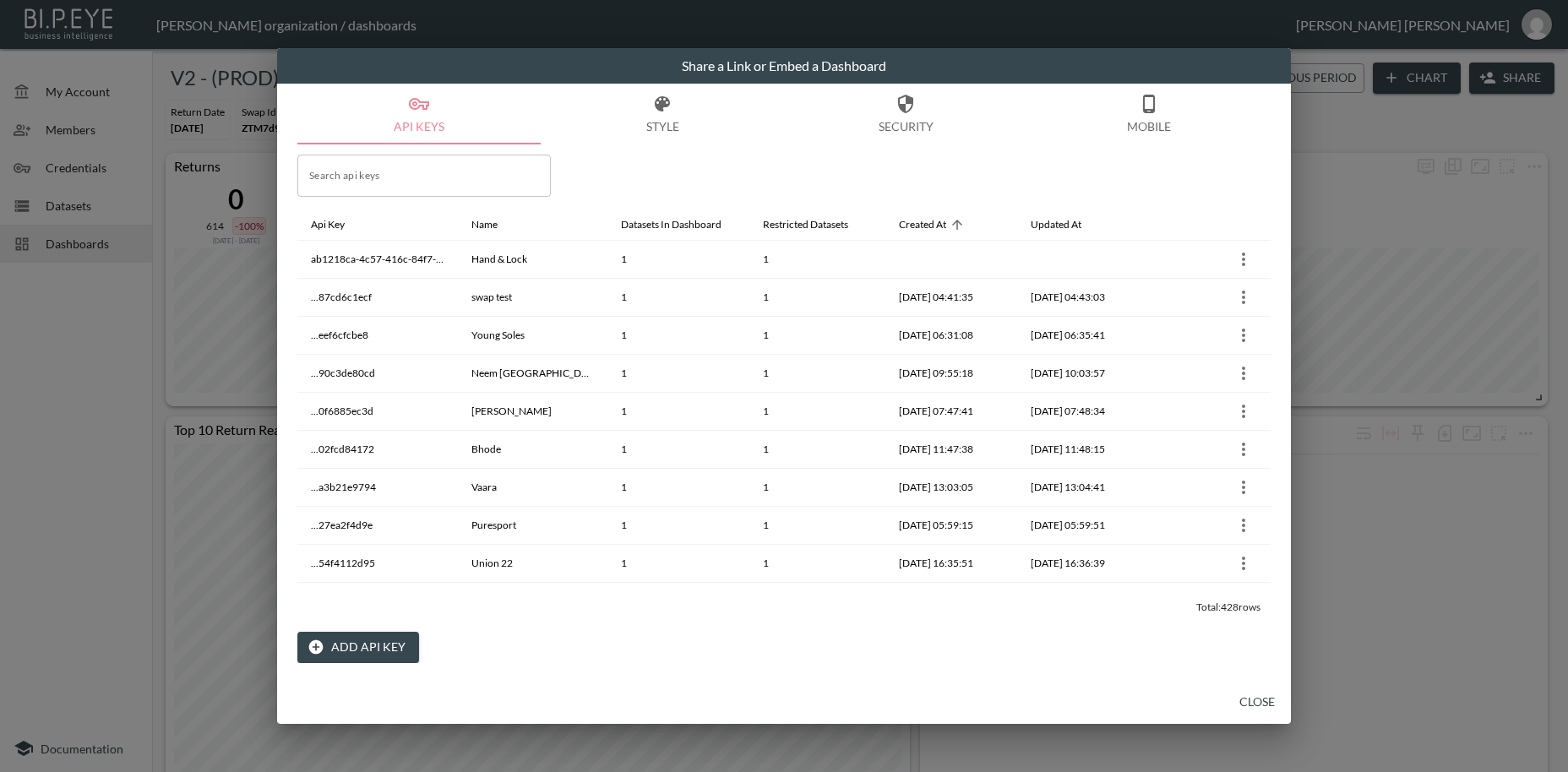
click at [1264, 699] on button "Close" at bounding box center [1257, 702] width 54 height 31
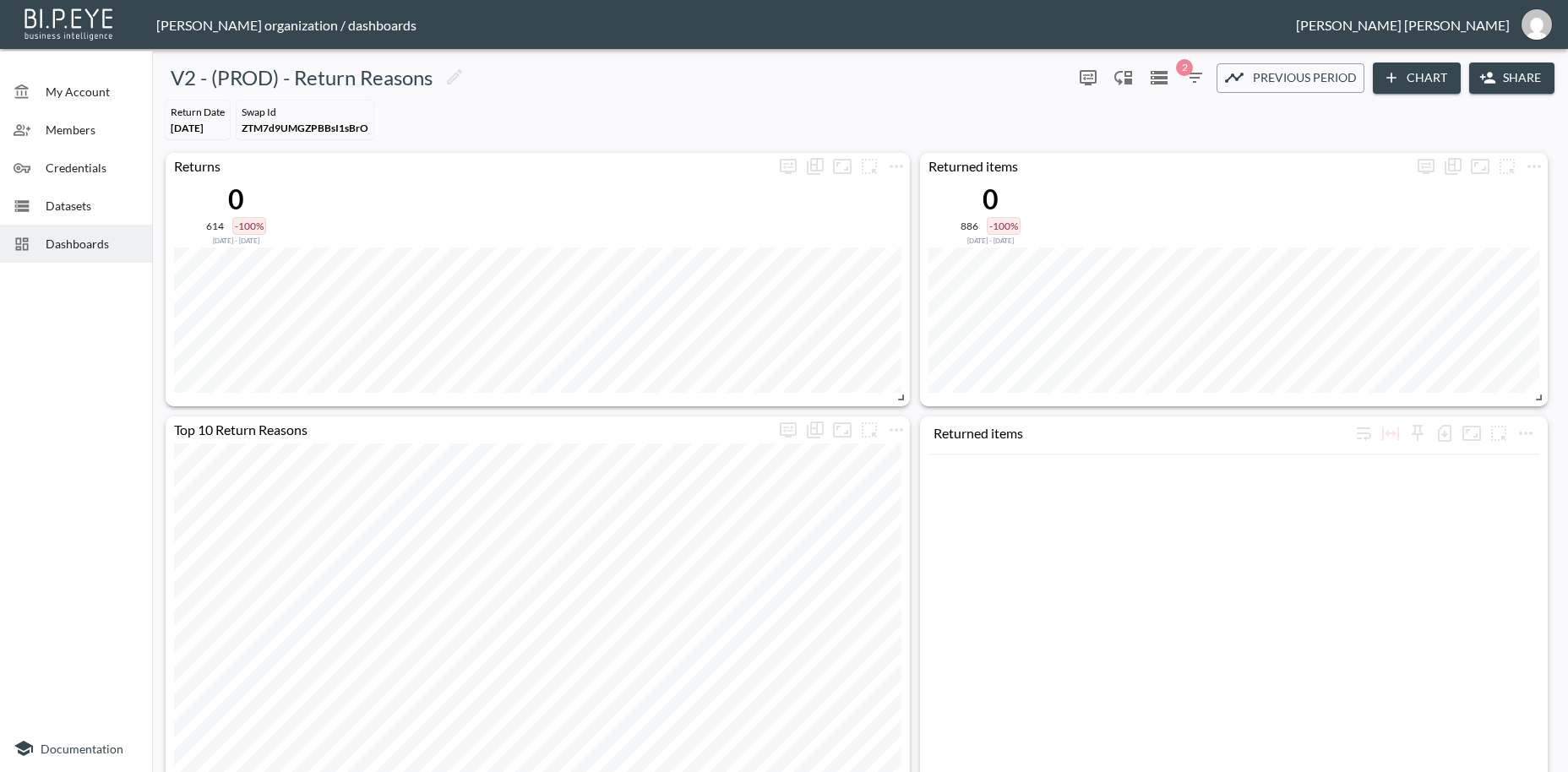
click at [84, 245] on span "Dashboards" at bounding box center [92, 244] width 93 height 18
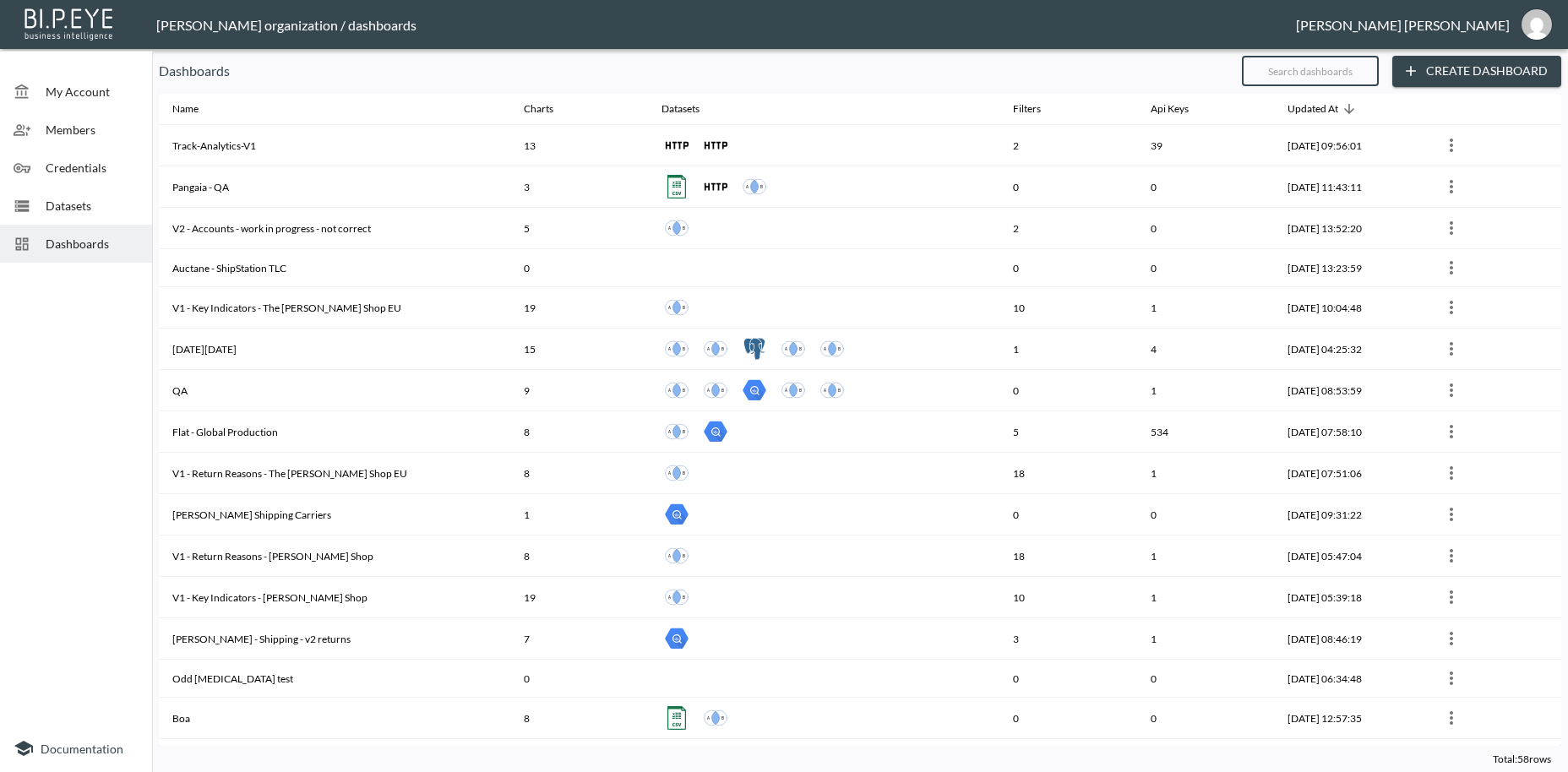
click at [1278, 68] on input "text" at bounding box center [1310, 71] width 137 height 42
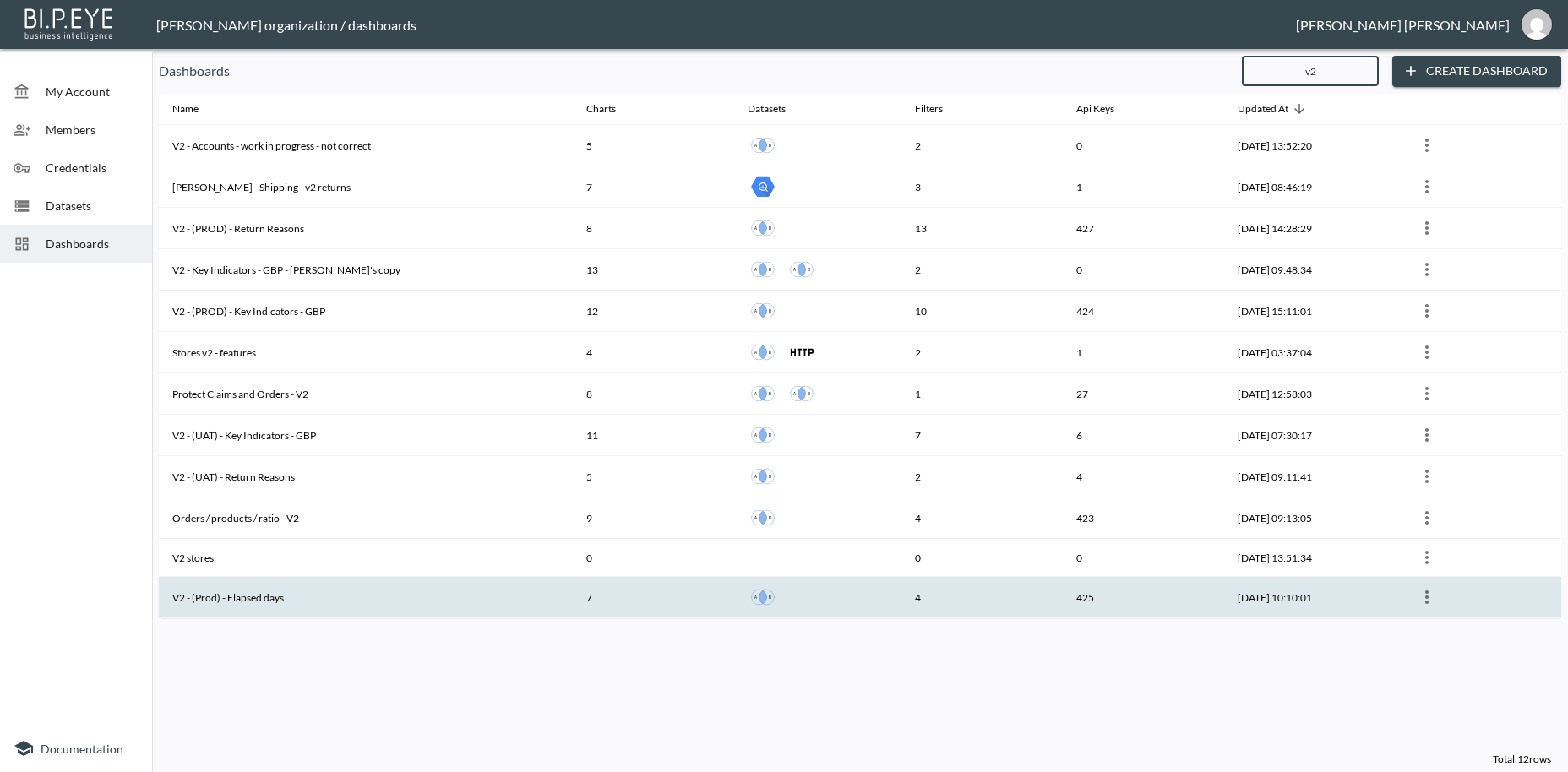
type input "v2"
click at [298, 597] on th "V2 - (Prod) - Elapsed days" at bounding box center [365, 597] width 414 height 41
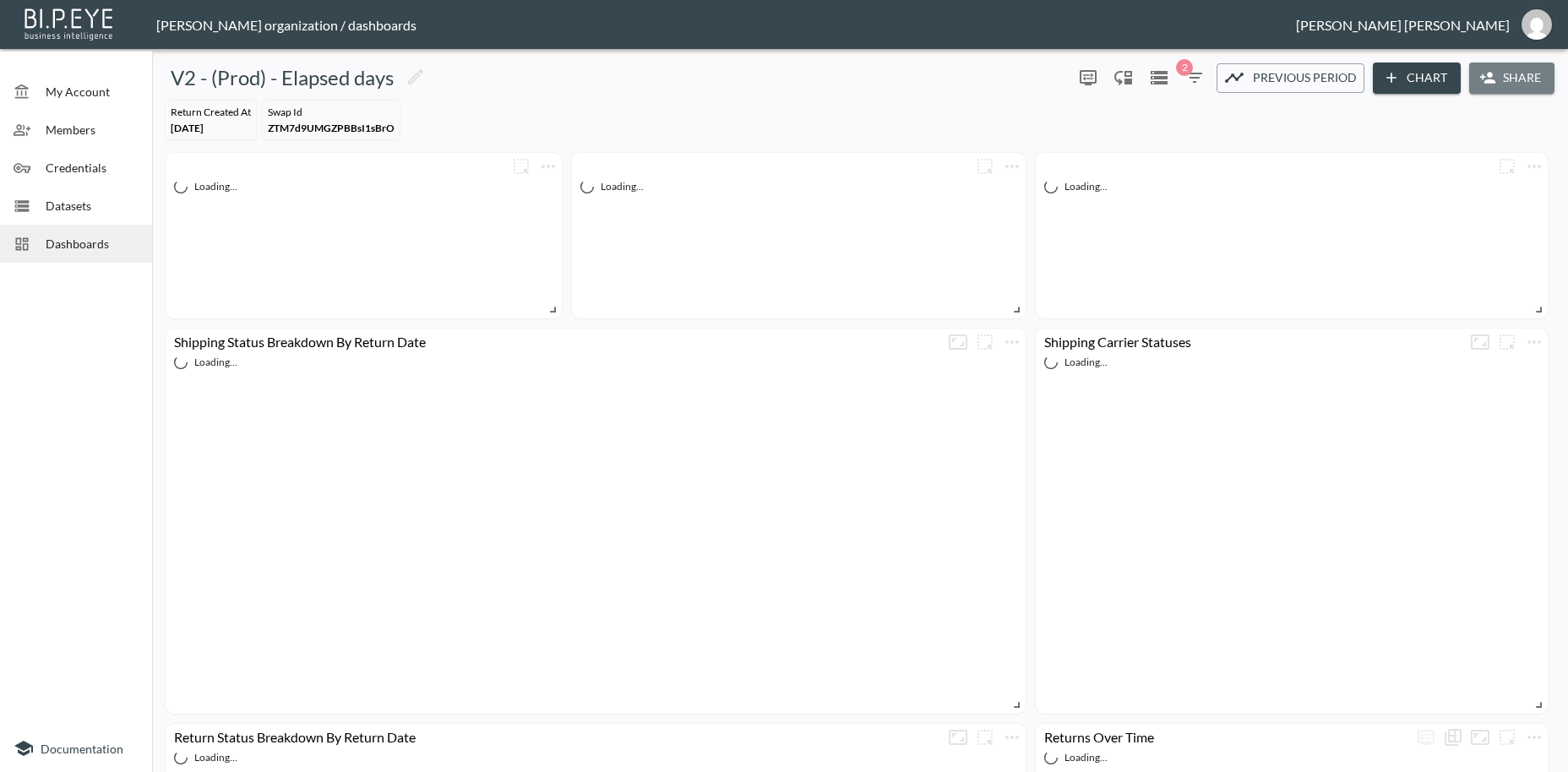
click at [1502, 76] on button "Share" at bounding box center [1511, 78] width 85 height 31
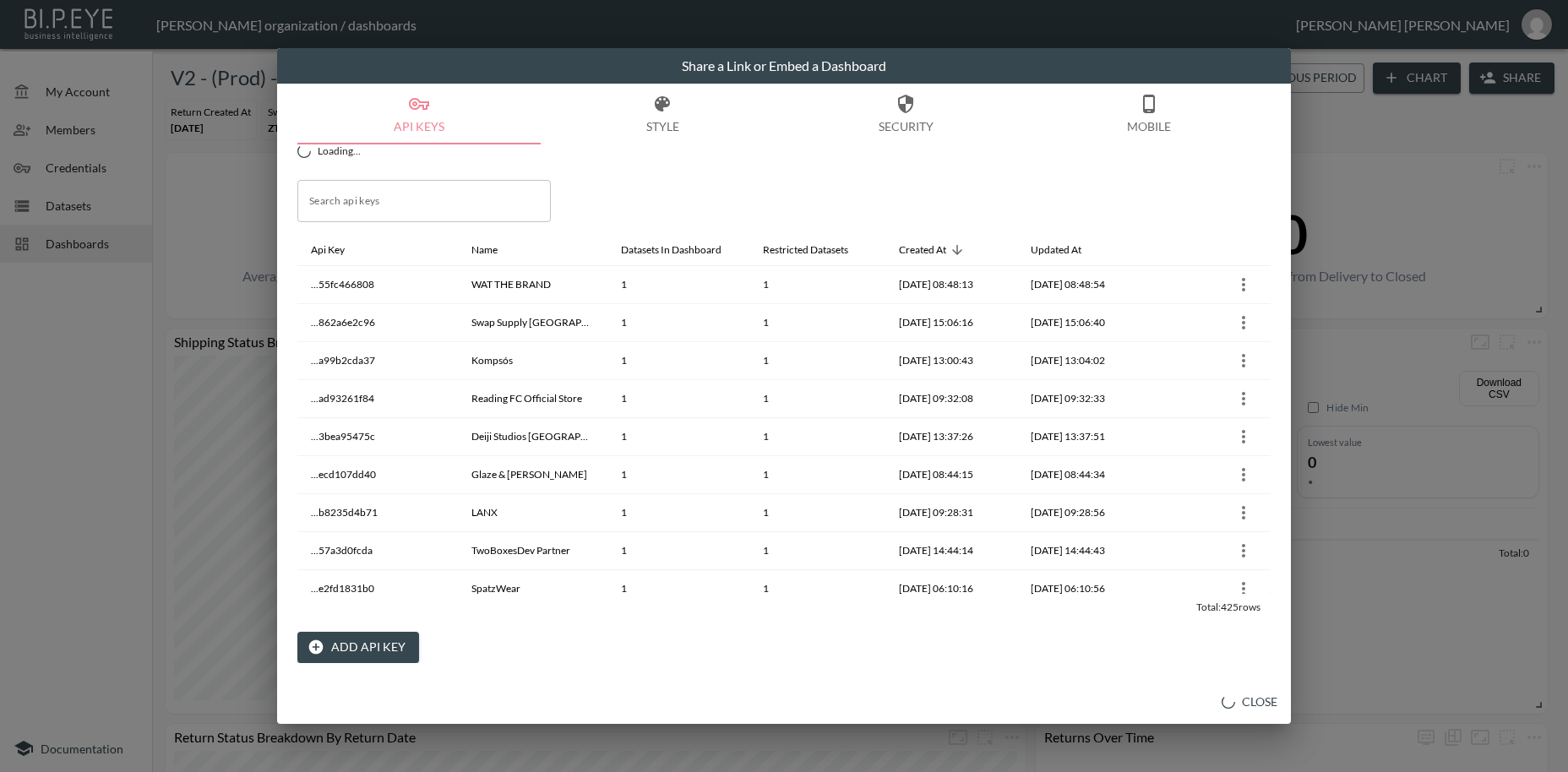
click at [370, 640] on button "Add API Key" at bounding box center [357, 647] width 121 height 31
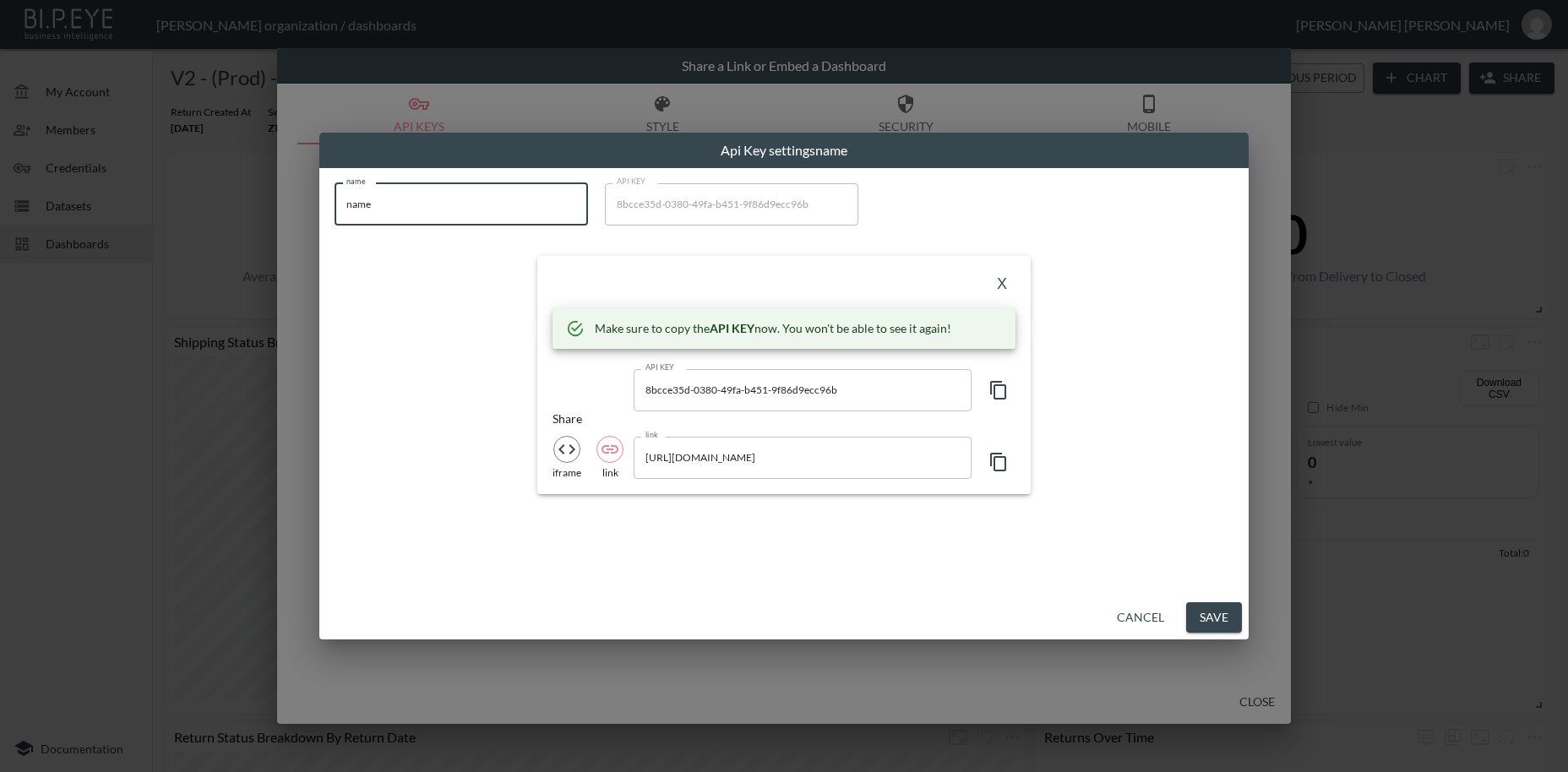
drag, startPoint x: 386, startPoint y: 203, endPoint x: 340, endPoint y: 197, distance: 46.4
click at [340, 197] on input "name" at bounding box center [462, 204] width 253 height 42
paste input "Hand & Lock"
type input "Hand & Lock"
click at [1003, 392] on icon "button" at bounding box center [999, 391] width 21 height 21
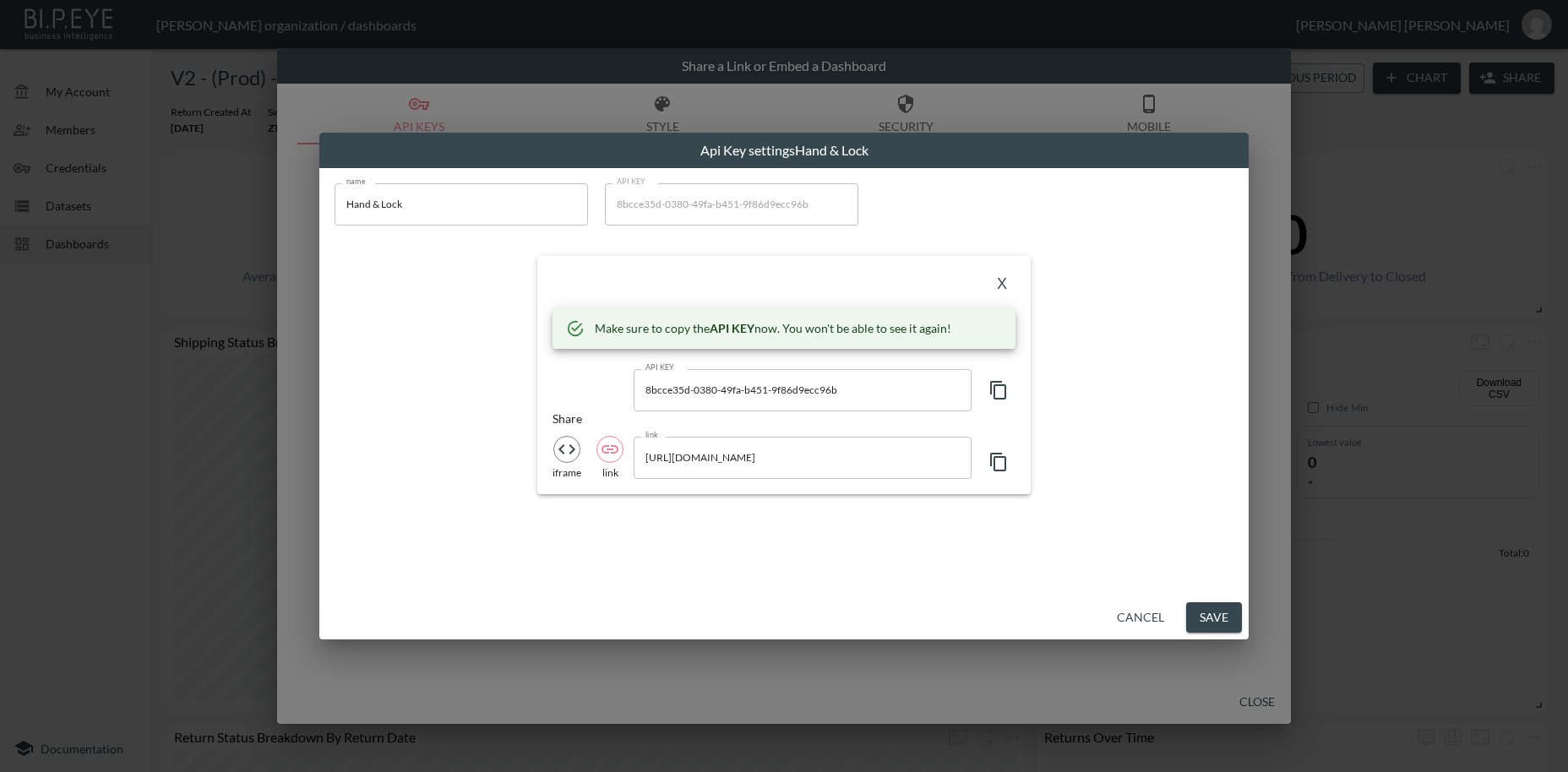
click at [1003, 392] on icon "button" at bounding box center [999, 391] width 21 height 21
click at [1002, 286] on button "X" at bounding box center [1001, 284] width 27 height 27
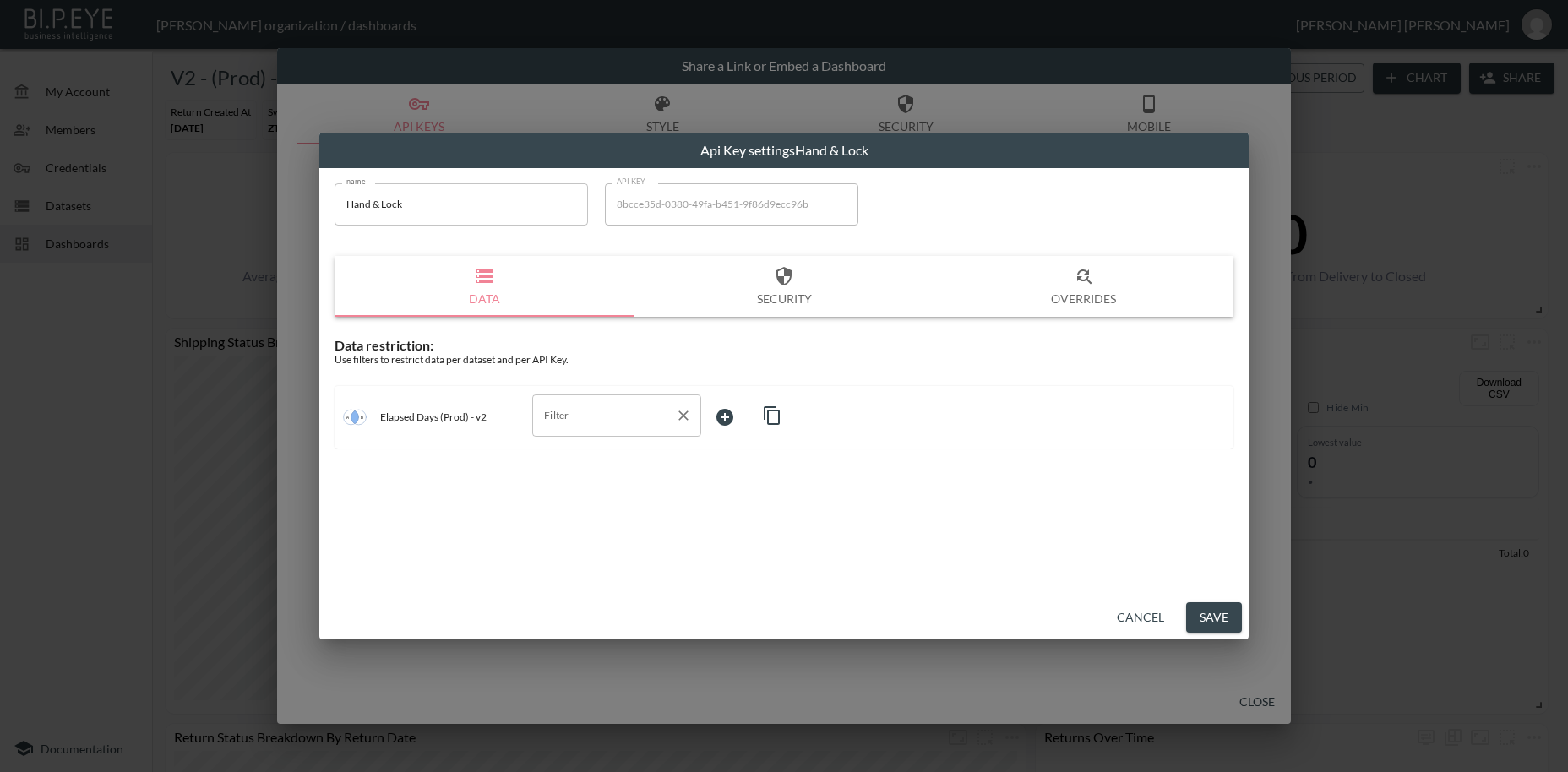
click at [585, 413] on input "Filter" at bounding box center [604, 415] width 128 height 27
click at [573, 454] on span "swap_id" at bounding box center [617, 456] width 142 height 15
type input "swap_id"
click at [724, 411] on body "BI.P.EYE, Interactive Analytics Dashboards - app [PERSON_NAME] organization / d…" at bounding box center [784, 386] width 1568 height 772
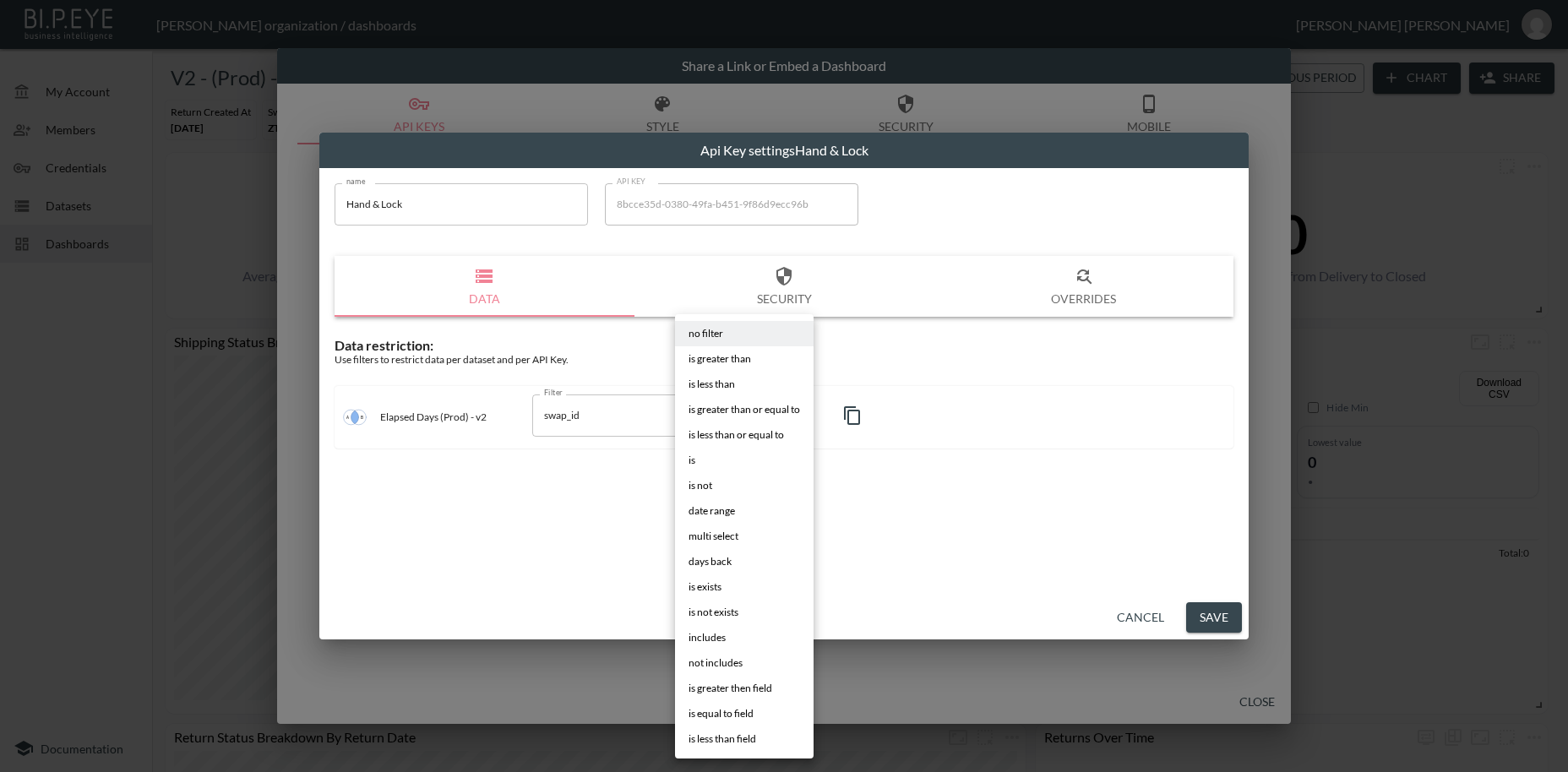
click at [692, 462] on span "is" at bounding box center [692, 460] width 7 height 15
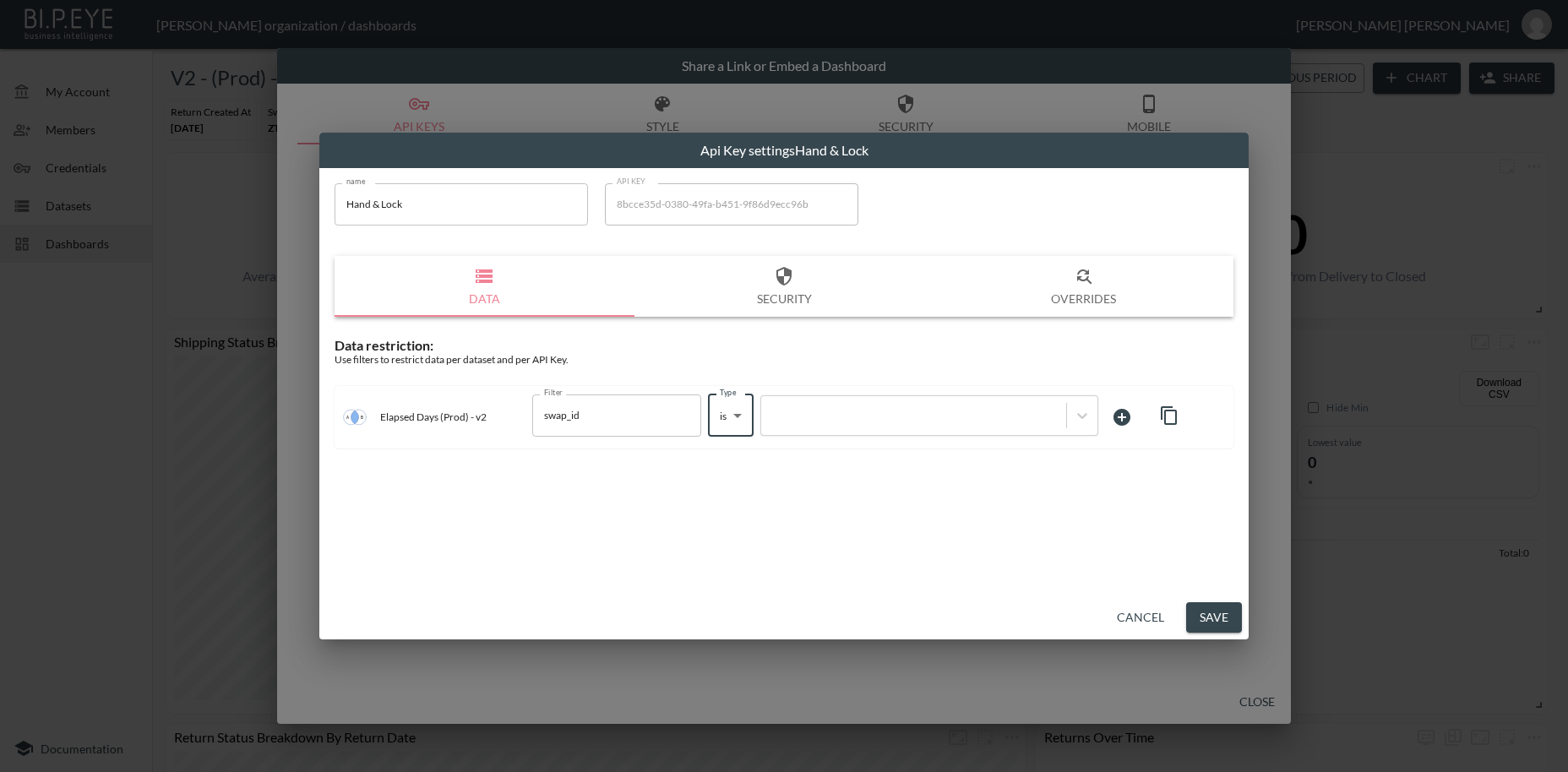
type input "is"
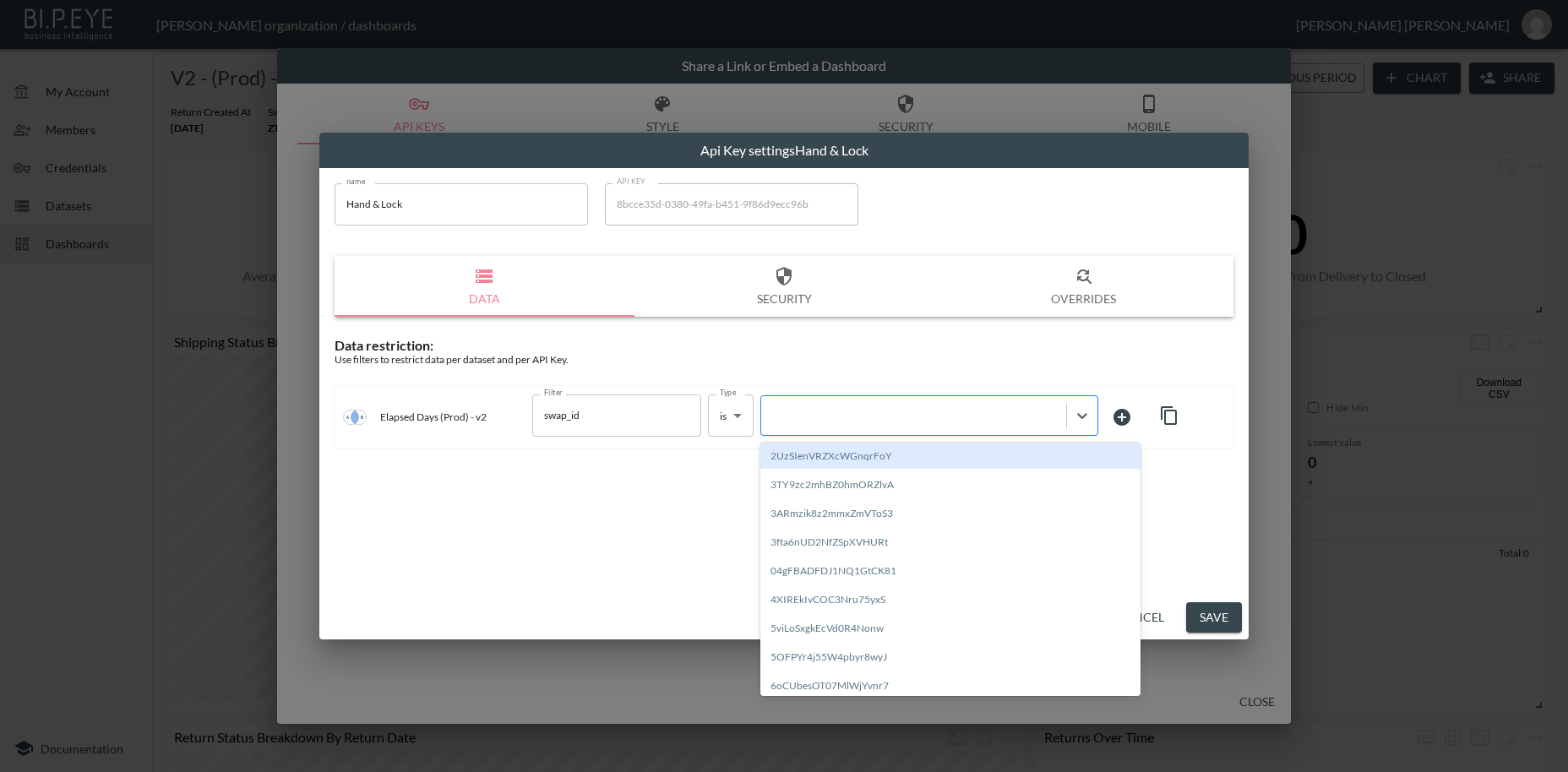
click at [824, 414] on div at bounding box center [914, 415] width 288 height 16
paste input "yBMlHshtund7D0j888Eb"
type input "yBMlHshtund7D0j888Eb"
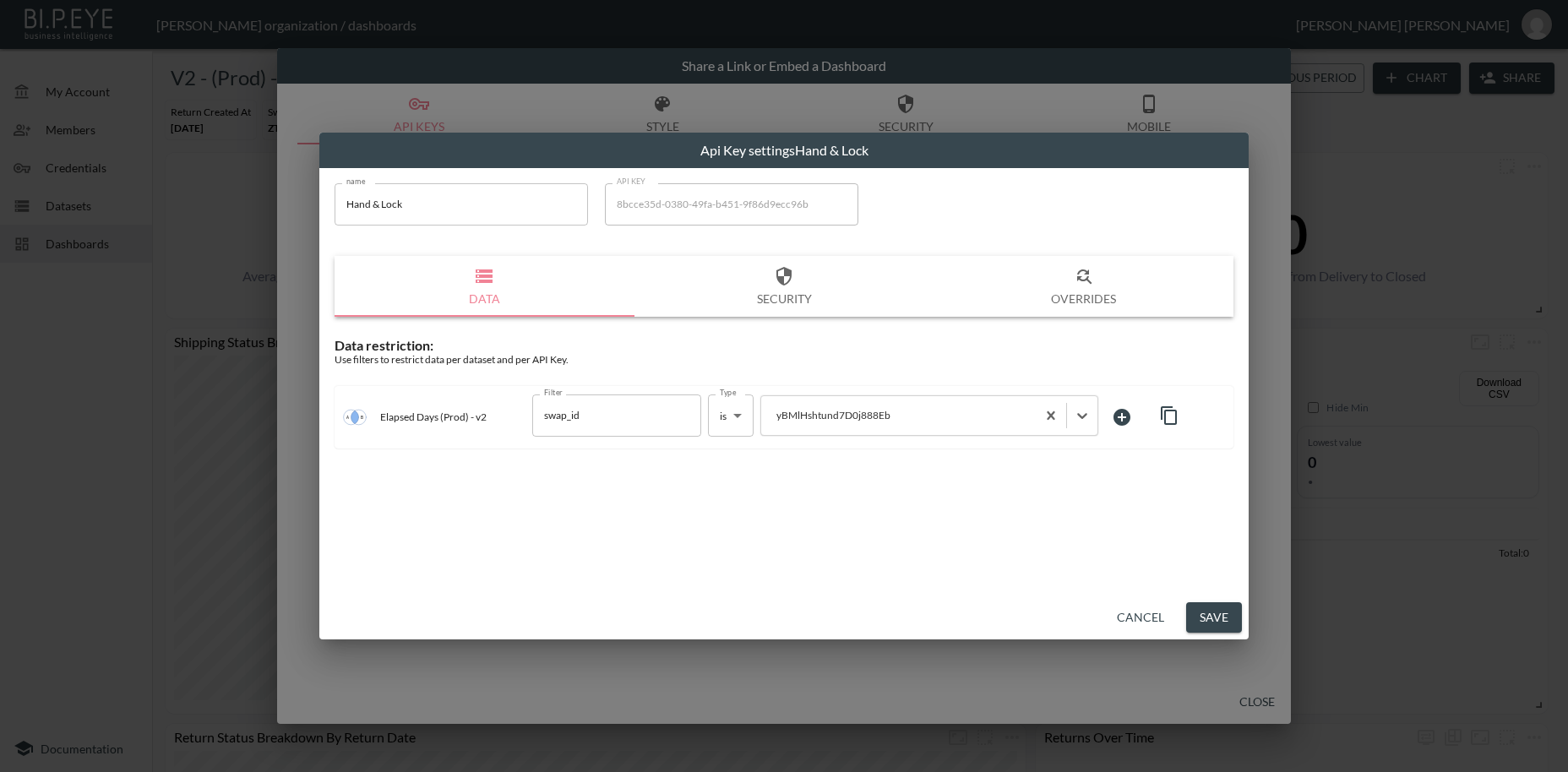
click at [1217, 621] on button "Save" at bounding box center [1214, 618] width 56 height 31
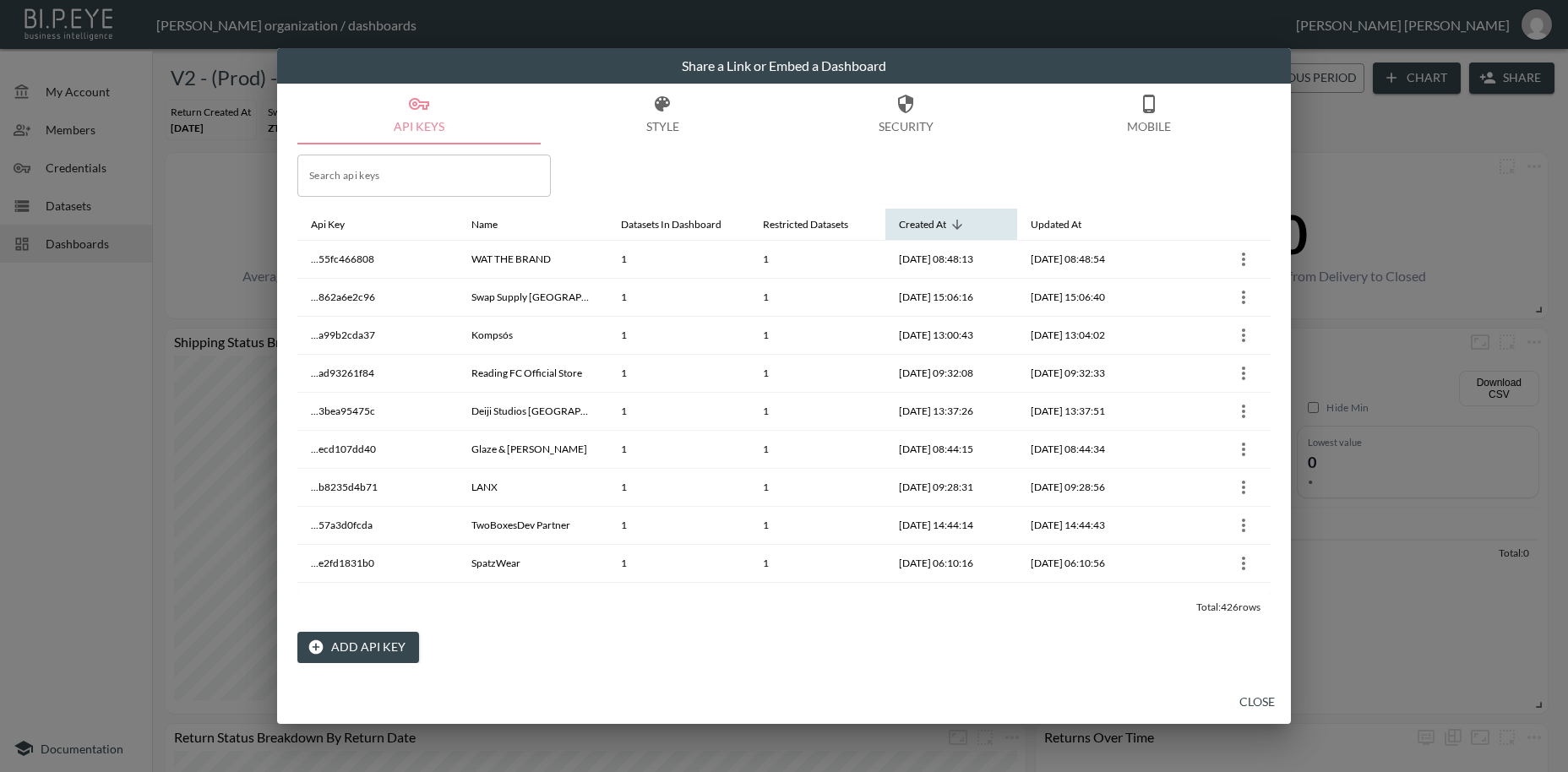
click at [962, 231] on icon at bounding box center [958, 225] width 15 height 15
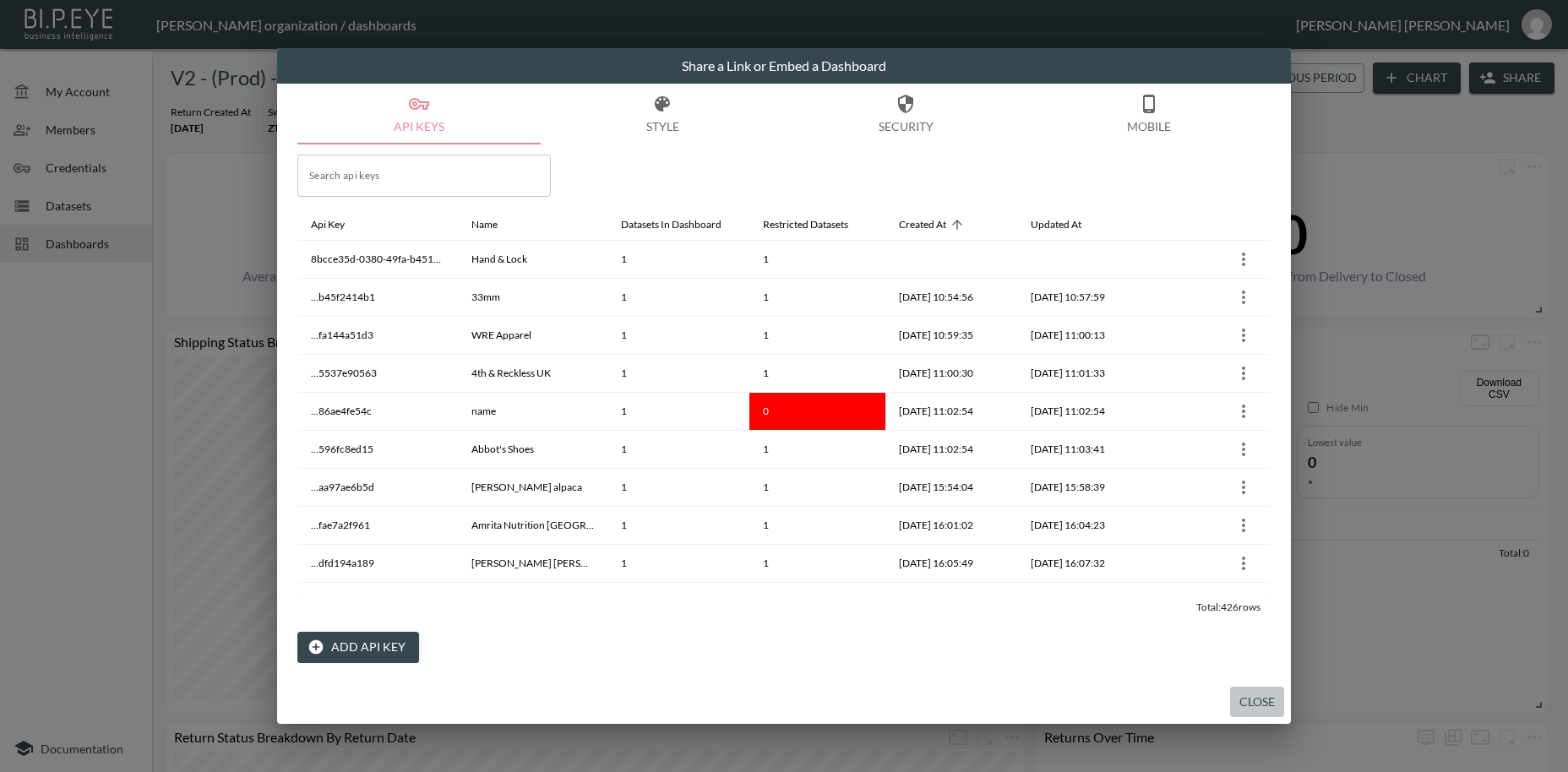
click at [1252, 705] on button "Close" at bounding box center [1257, 702] width 54 height 31
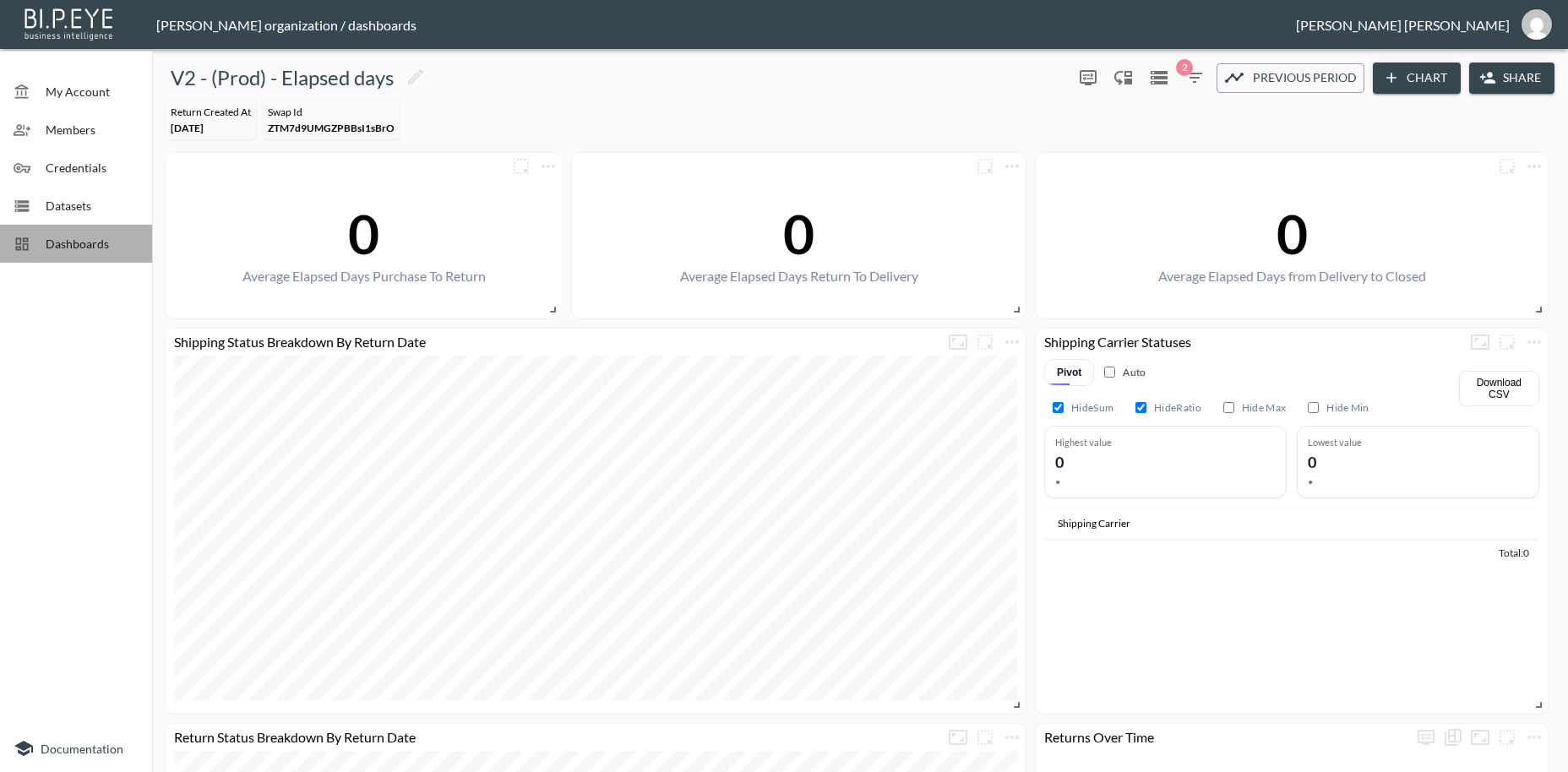
click at [54, 241] on span "Dashboards" at bounding box center [92, 244] width 93 height 18
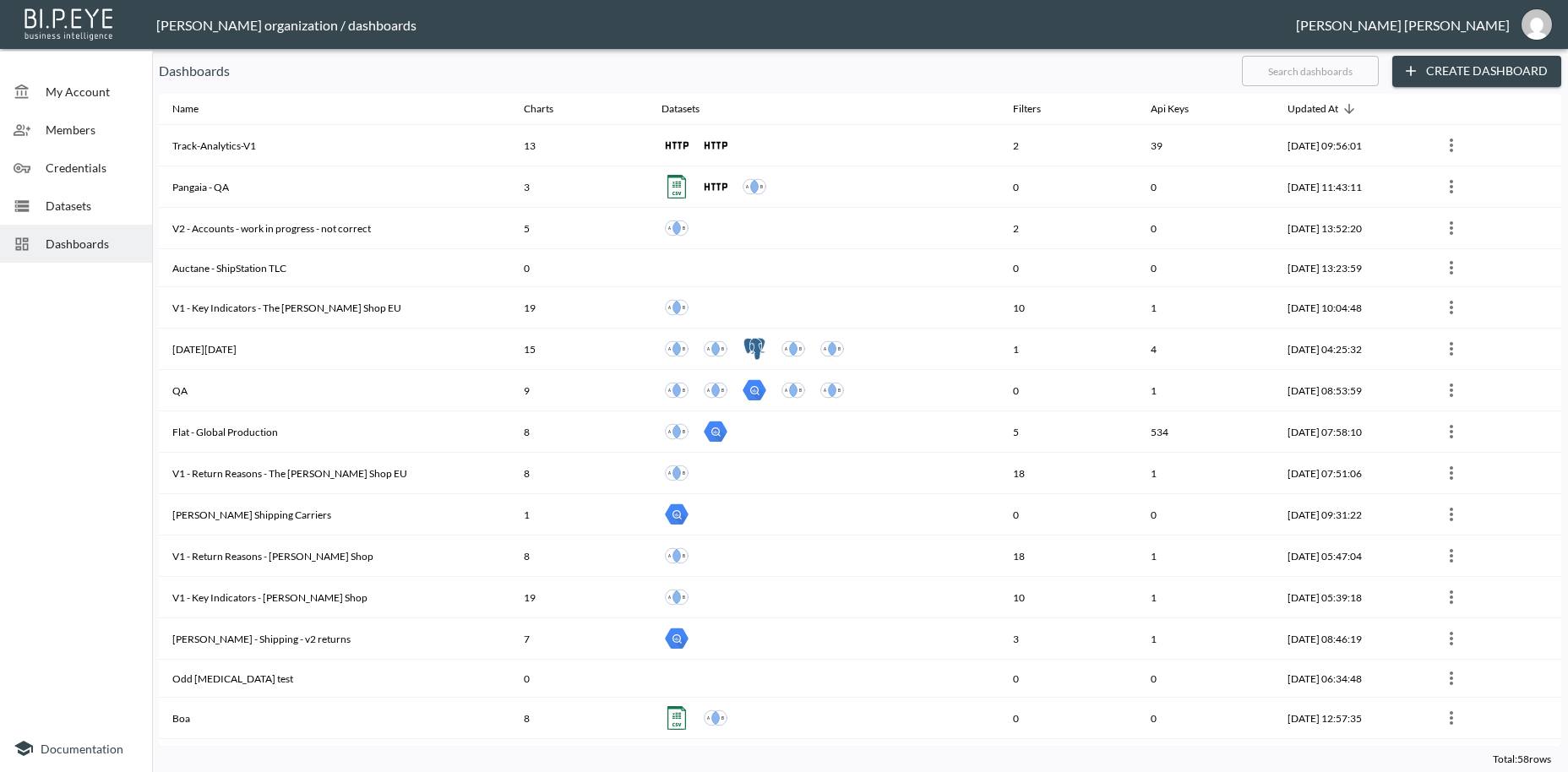
click at [1266, 69] on input "text" at bounding box center [1310, 71] width 137 height 42
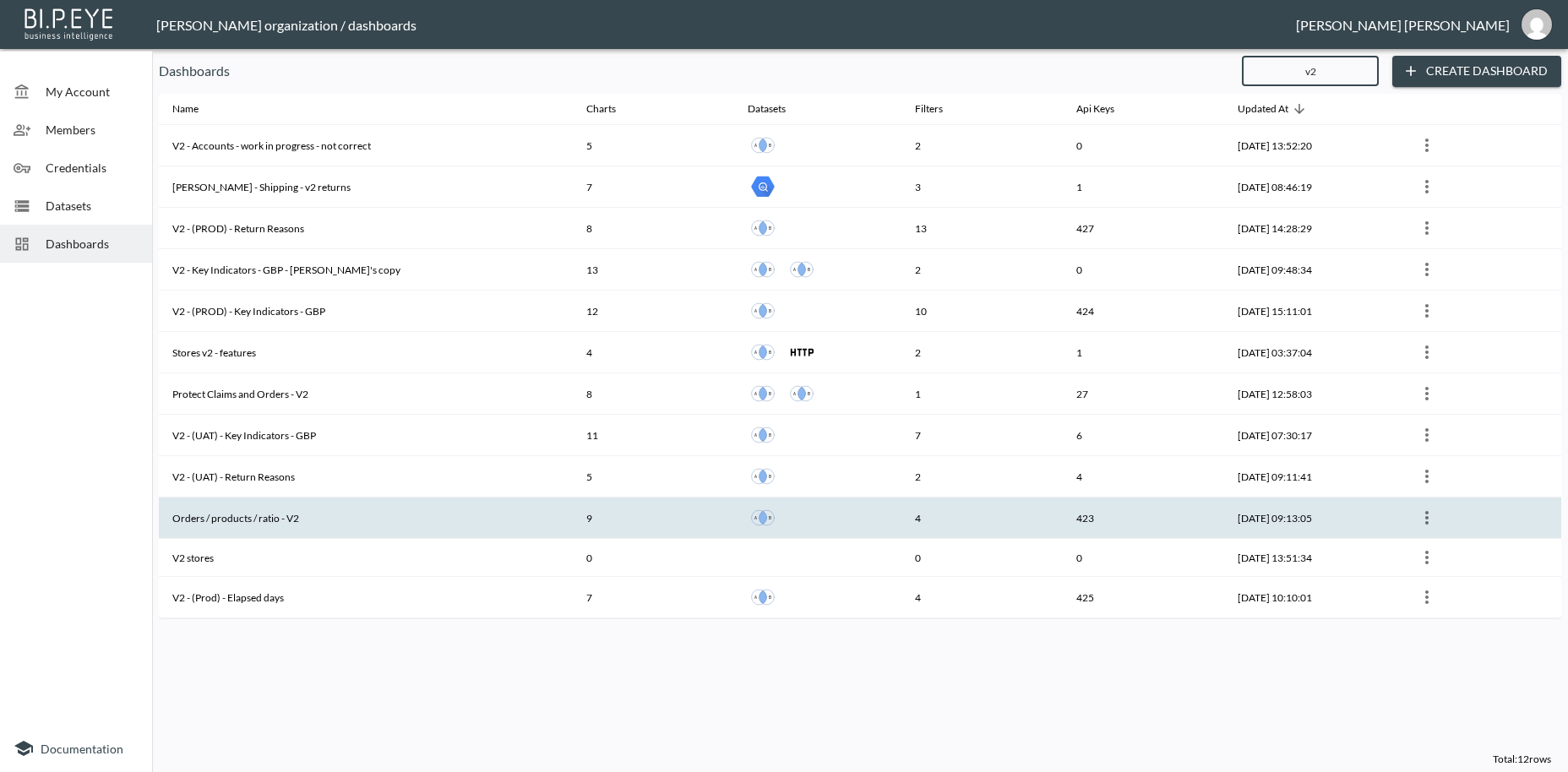
type input "v2"
click at [311, 514] on th "Orders / products / ratio - V2" at bounding box center [365, 518] width 414 height 41
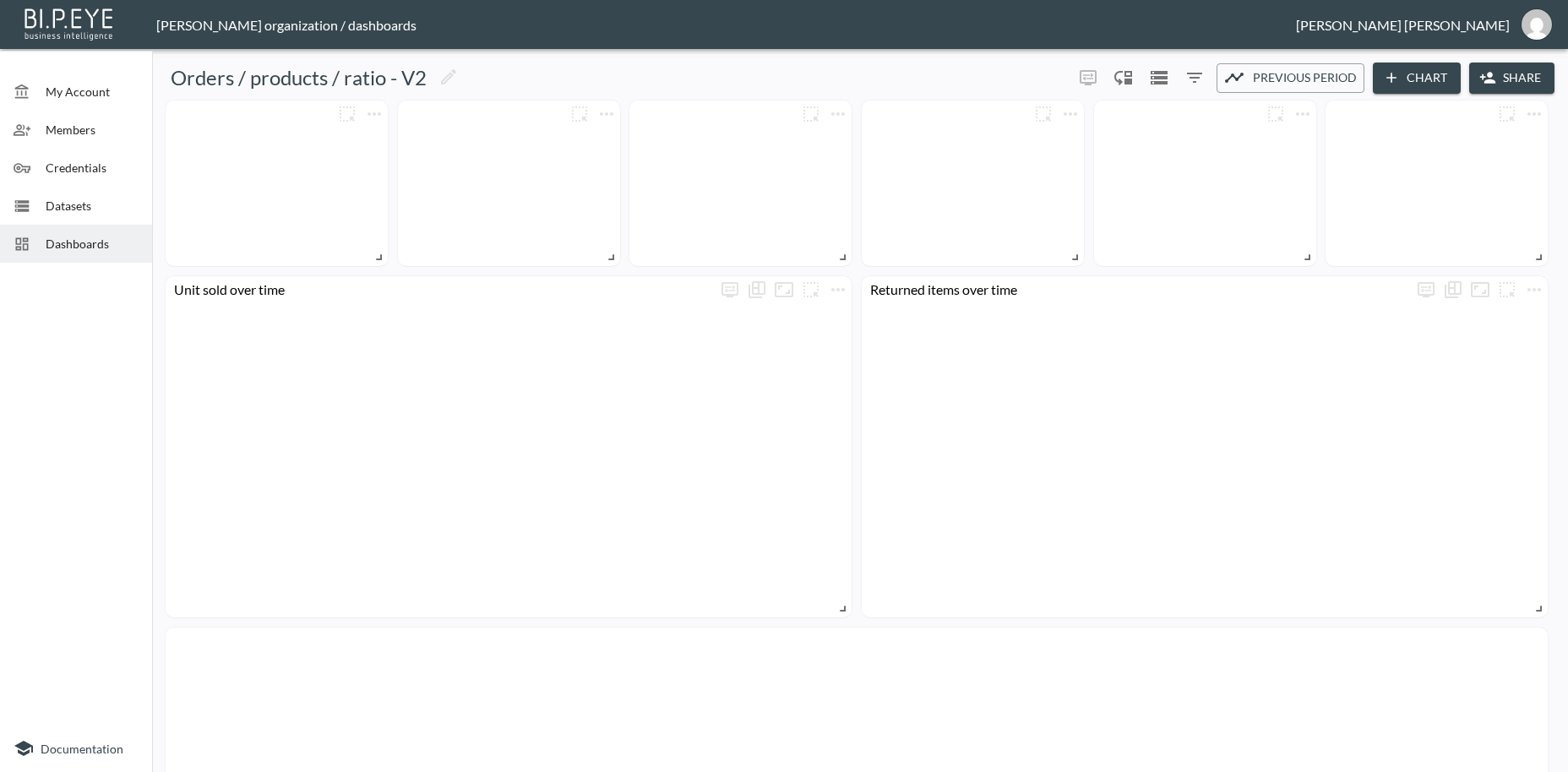
click at [1506, 74] on button "Share" at bounding box center [1511, 78] width 85 height 31
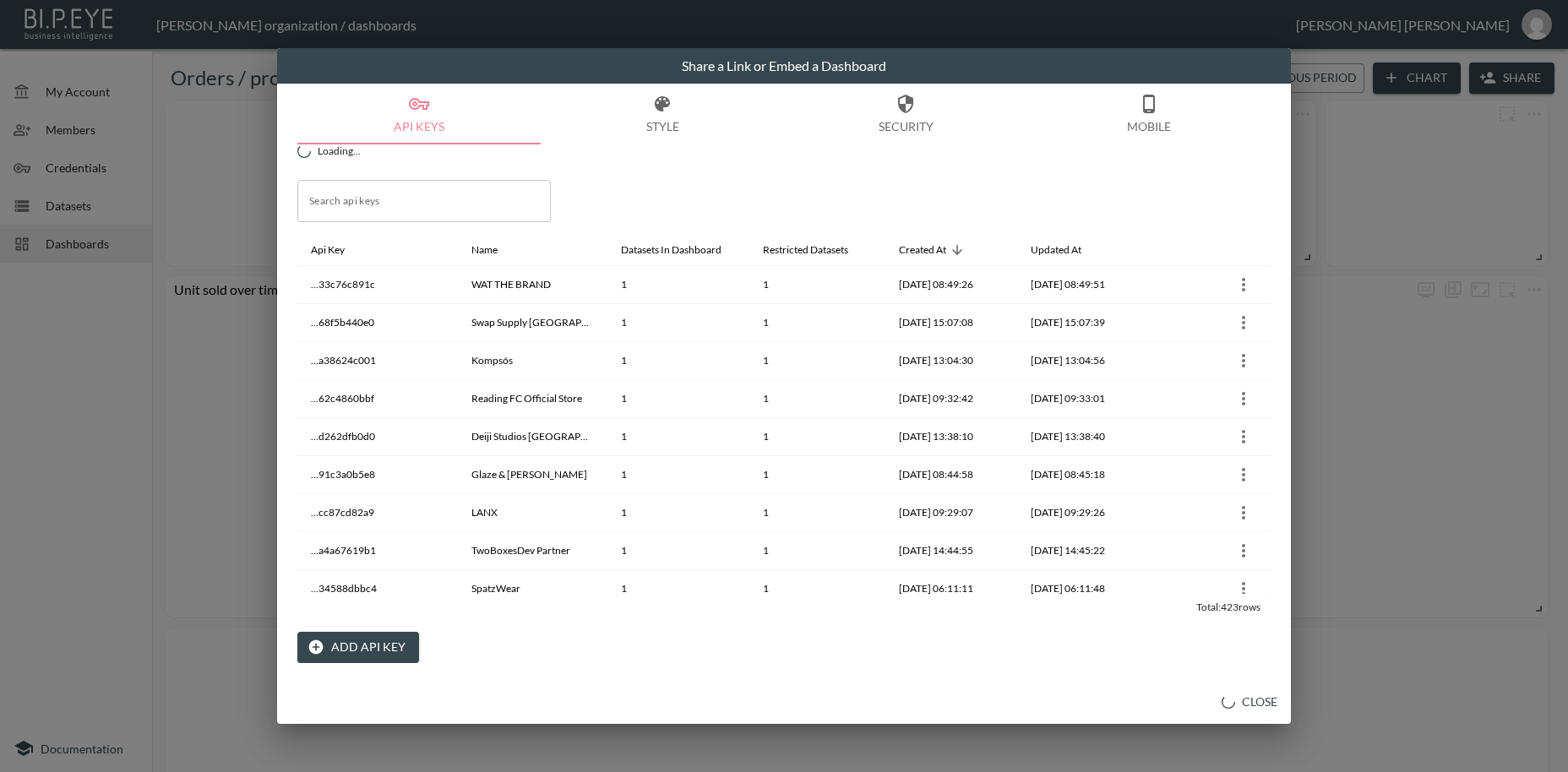
click at [368, 656] on button "Add API Key" at bounding box center [357, 647] width 121 height 31
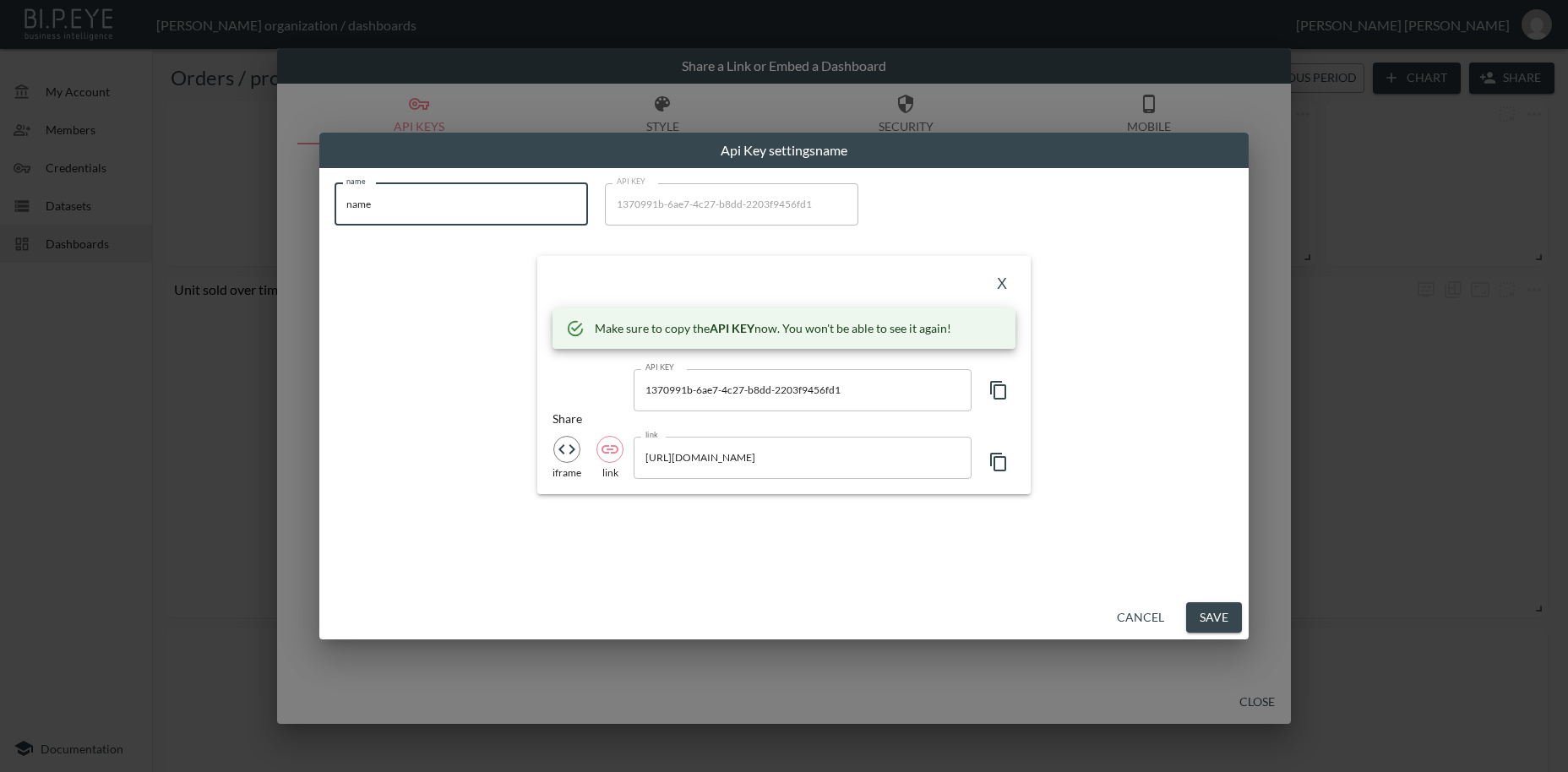
drag, startPoint x: 336, startPoint y: 198, endPoint x: 363, endPoint y: 221, distance: 35.5
click at [335, 198] on input "name" at bounding box center [462, 204] width 253 height 42
paste input "Hand & Lock"
type input "Hand & Lock"
click at [1001, 392] on icon "button" at bounding box center [999, 391] width 21 height 21
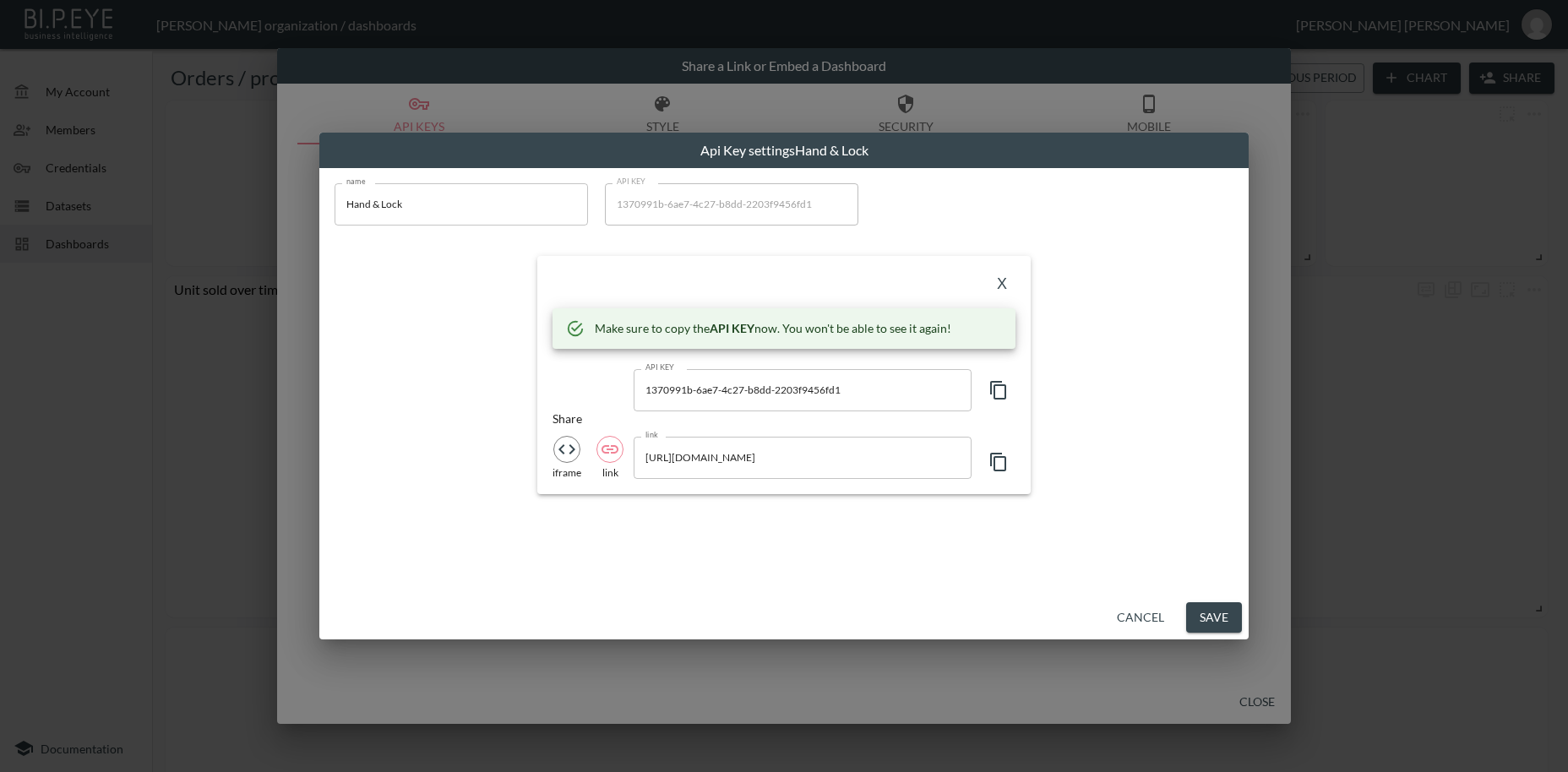
click at [1001, 392] on icon "button" at bounding box center [999, 391] width 21 height 21
click at [1001, 283] on button "X" at bounding box center [1001, 284] width 27 height 27
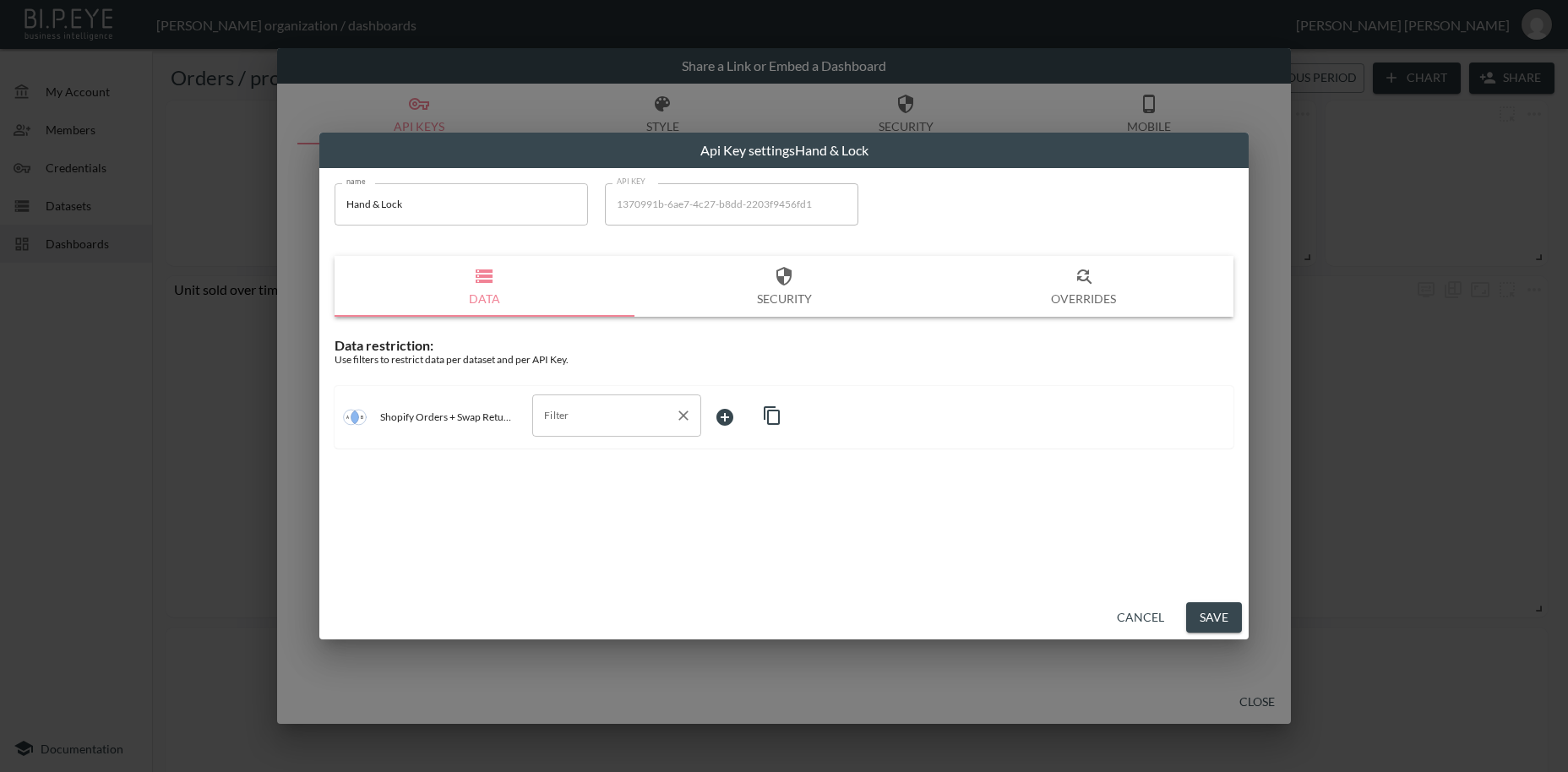
click at [575, 417] on input "Filter" at bounding box center [604, 415] width 128 height 27
click at [580, 454] on span "swap_id" at bounding box center [617, 456] width 142 height 15
type input "swap_id"
click at [716, 405] on body "BI.P.EYE, Interactive Analytics Dashboards - app [PERSON_NAME] organization / d…" at bounding box center [784, 386] width 1568 height 772
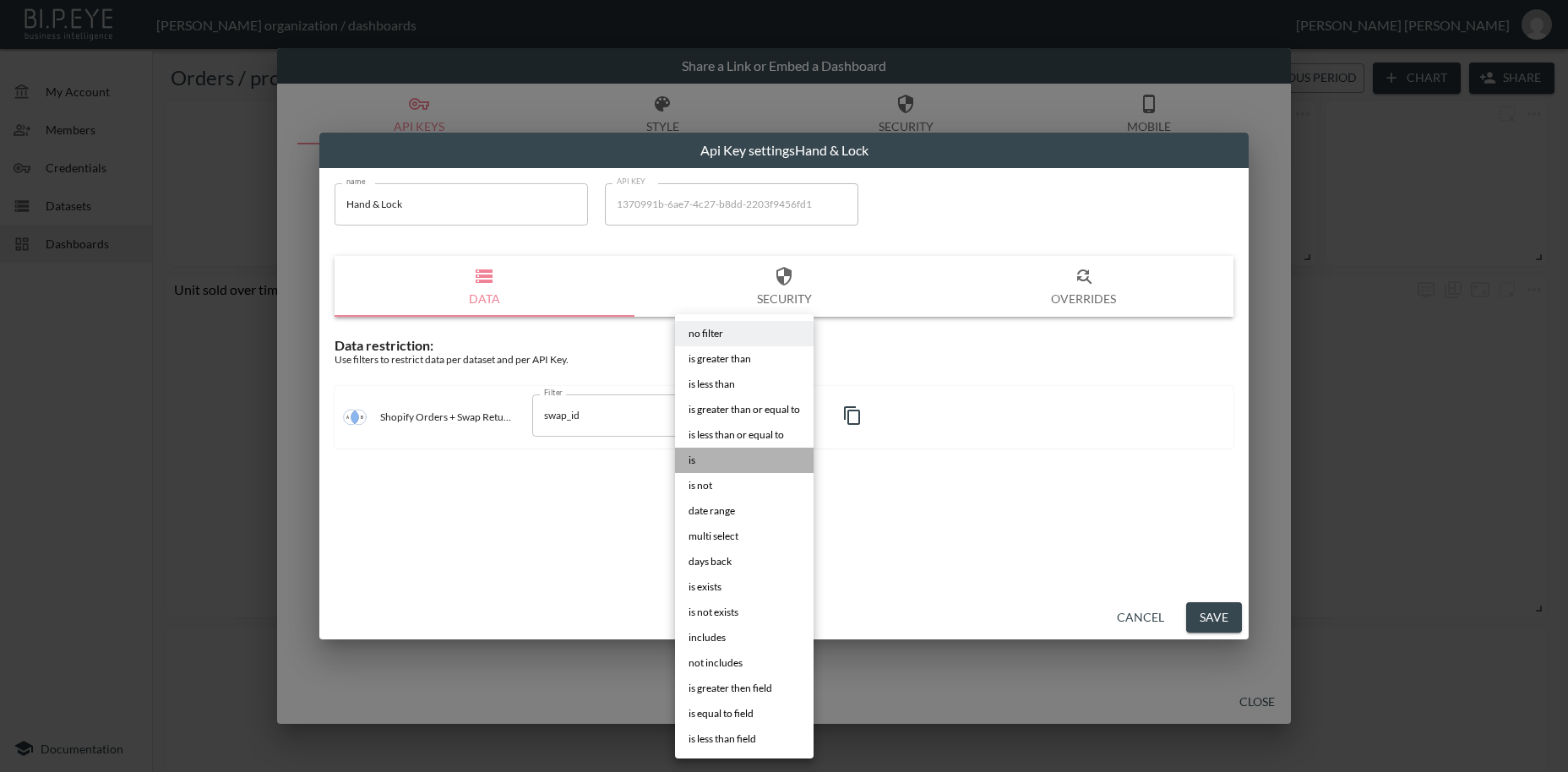
click at [694, 456] on span "is" at bounding box center [692, 460] width 7 height 15
type input "is"
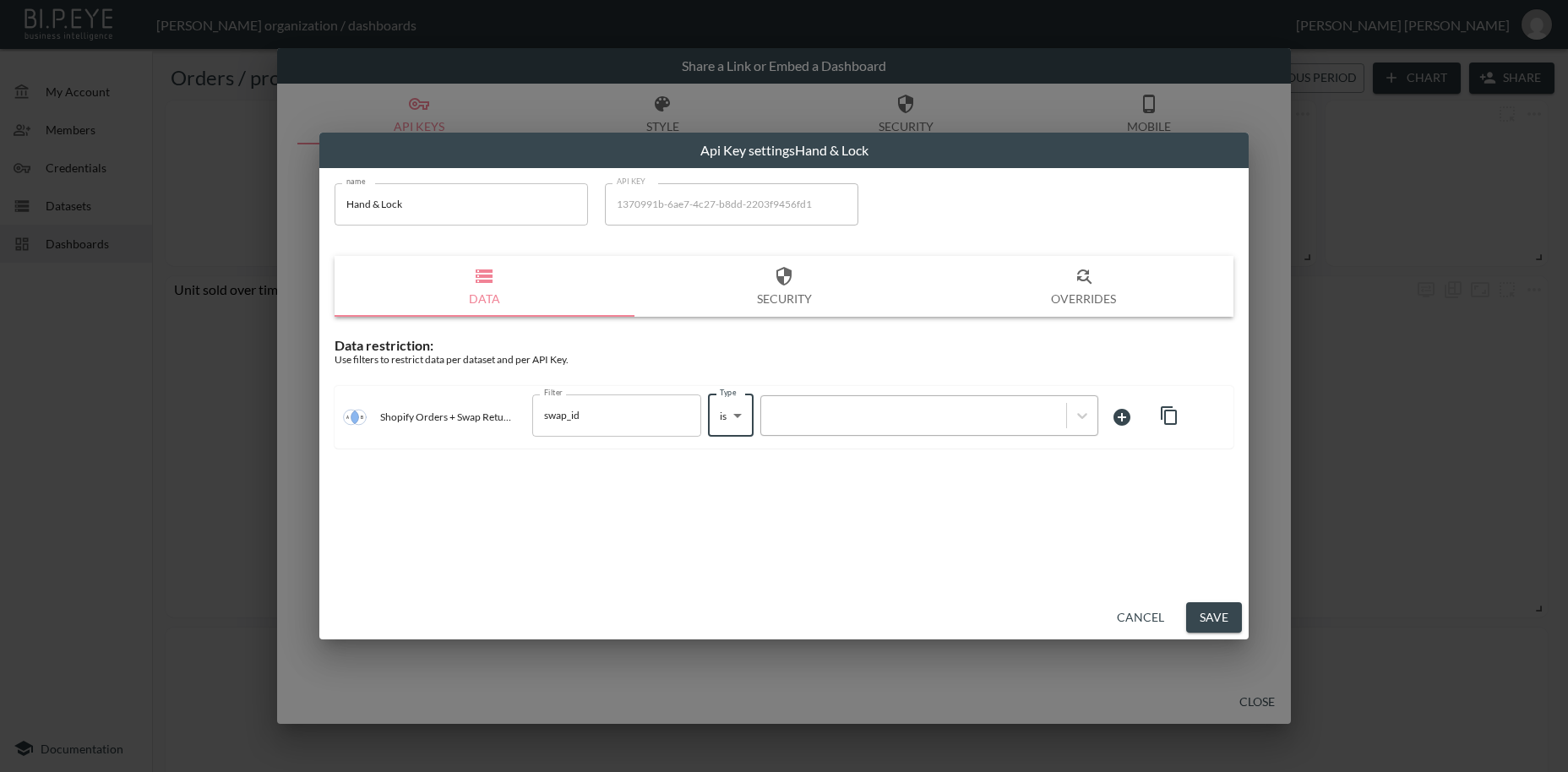
click at [805, 419] on div at bounding box center [914, 415] width 288 height 16
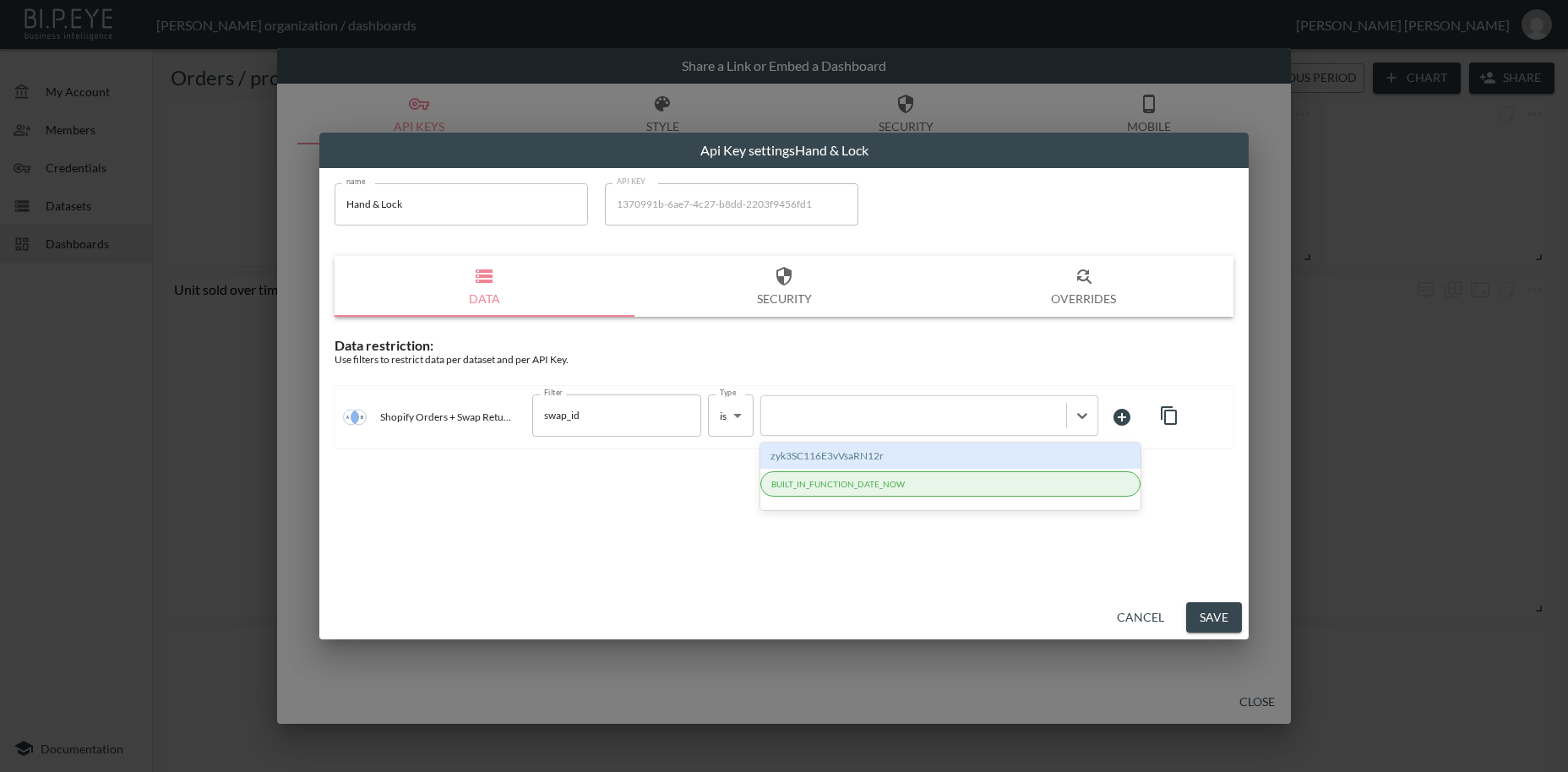
paste input "yBMlHshtund7D0j888Eb"
type input "yBMlHshtund7D0j888Eb"
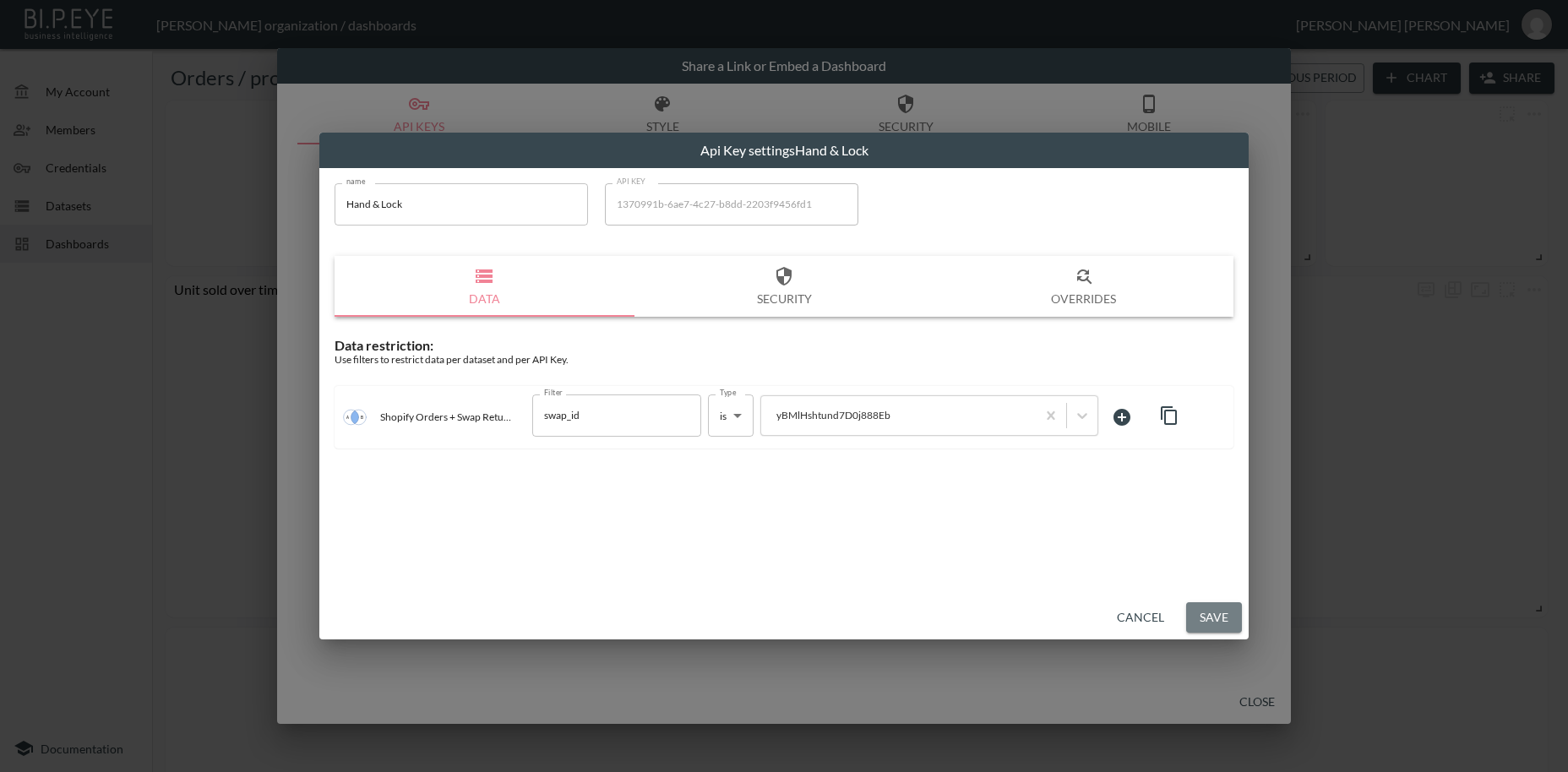
click at [1215, 618] on button "Save" at bounding box center [1214, 618] width 56 height 31
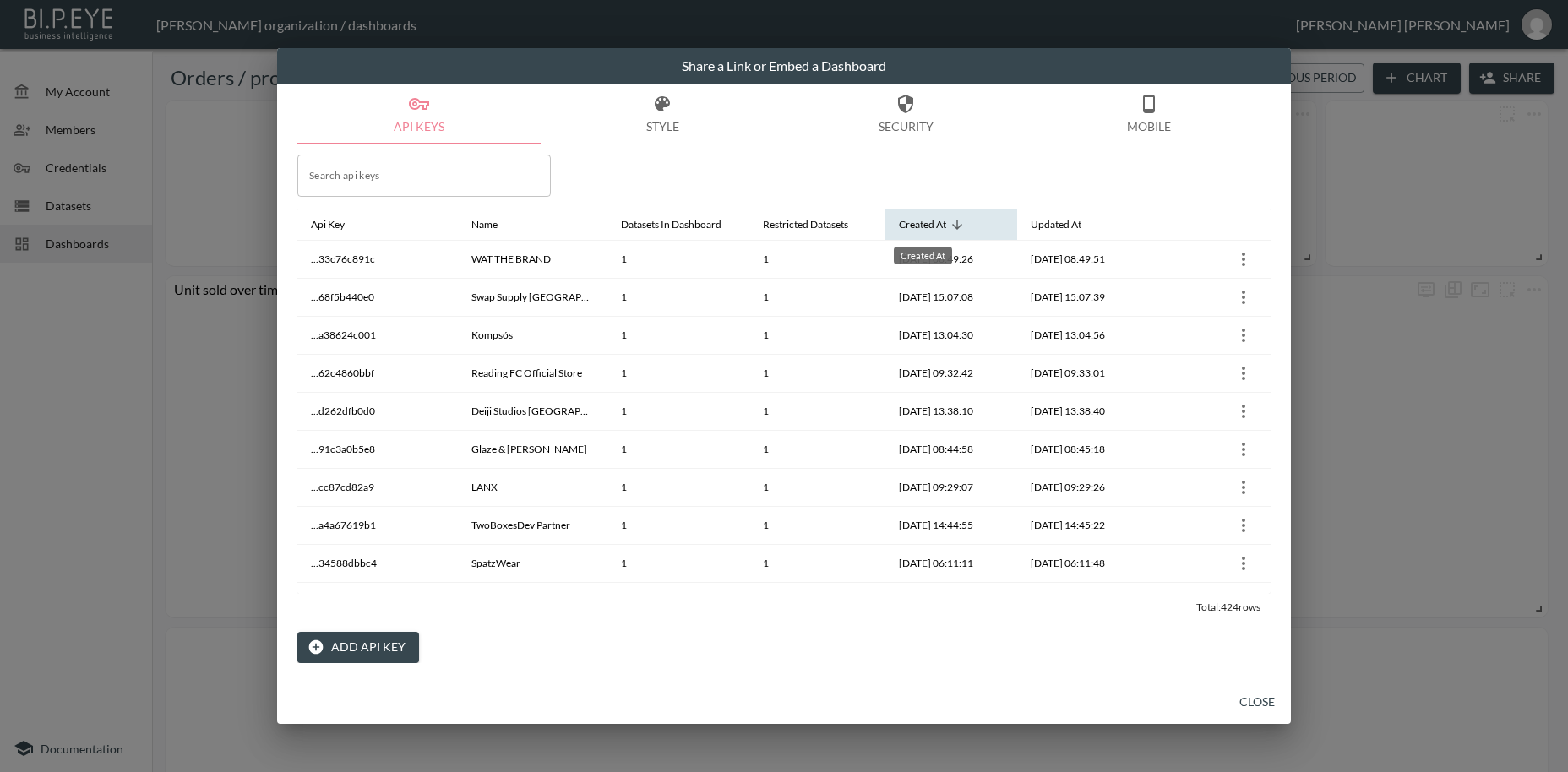
click at [945, 222] on div "Created At" at bounding box center [922, 225] width 47 height 21
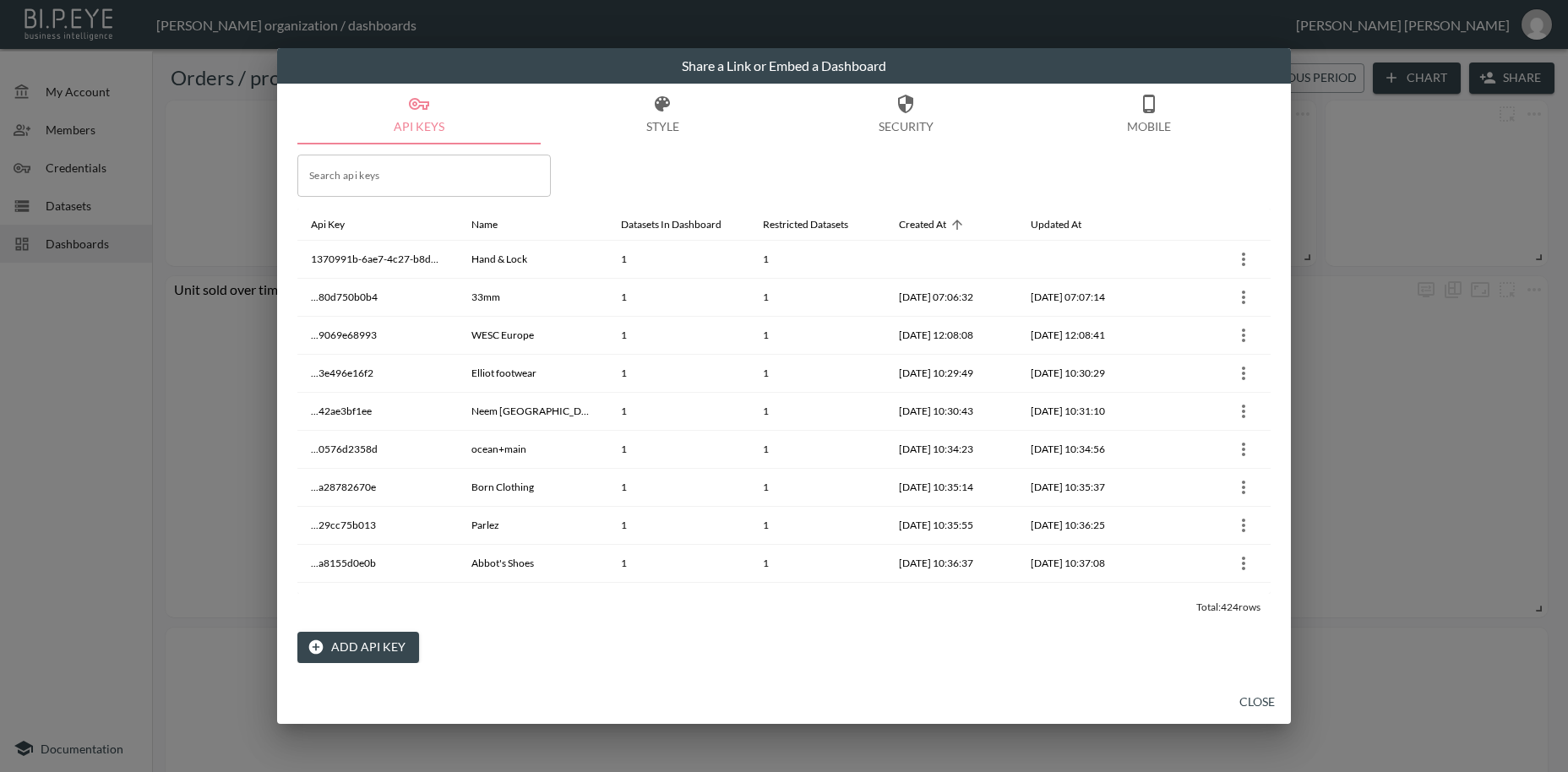
click at [1268, 700] on button "Close" at bounding box center [1257, 702] width 54 height 31
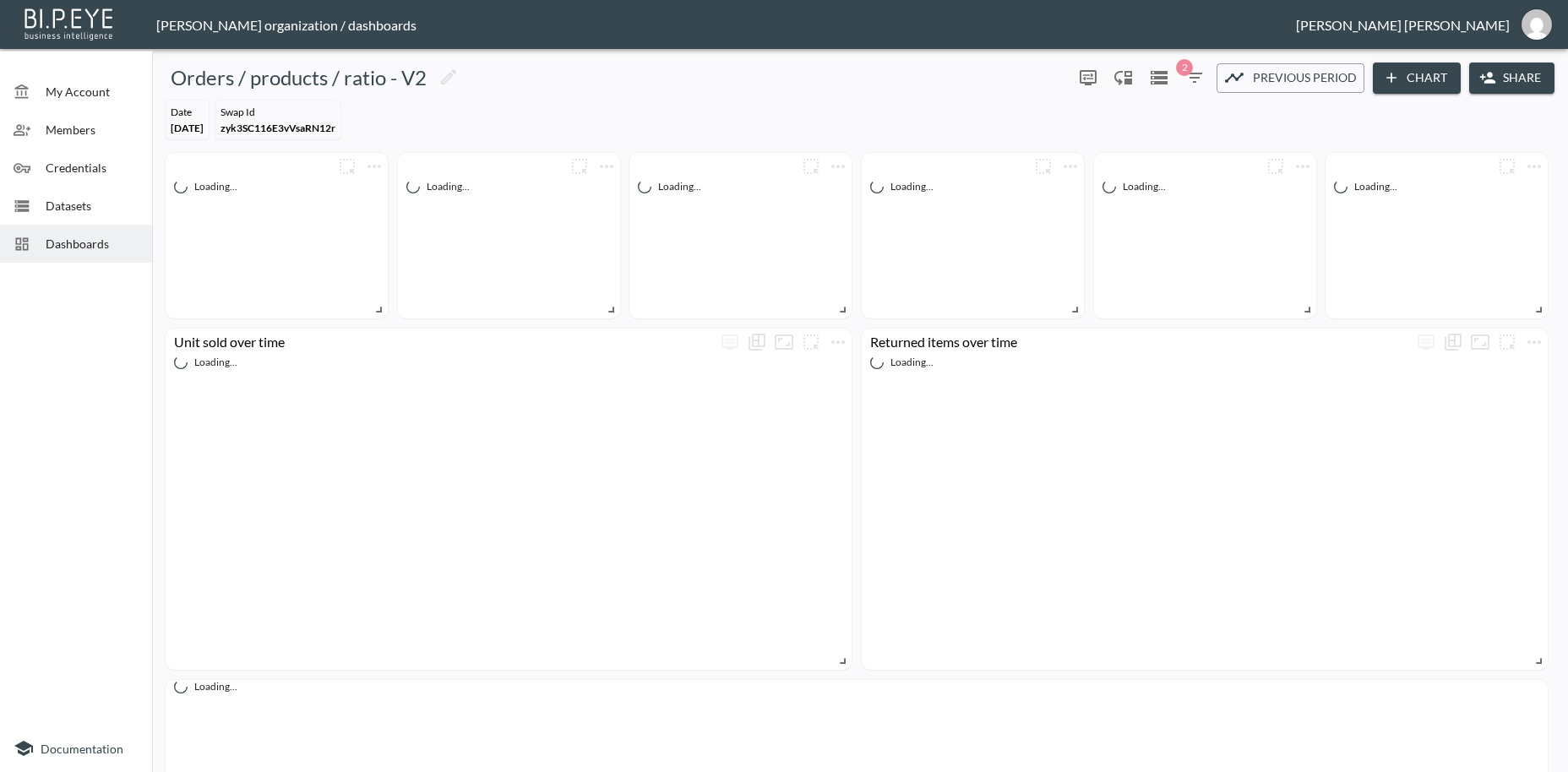
click at [77, 244] on span "Dashboards" at bounding box center [92, 244] width 93 height 18
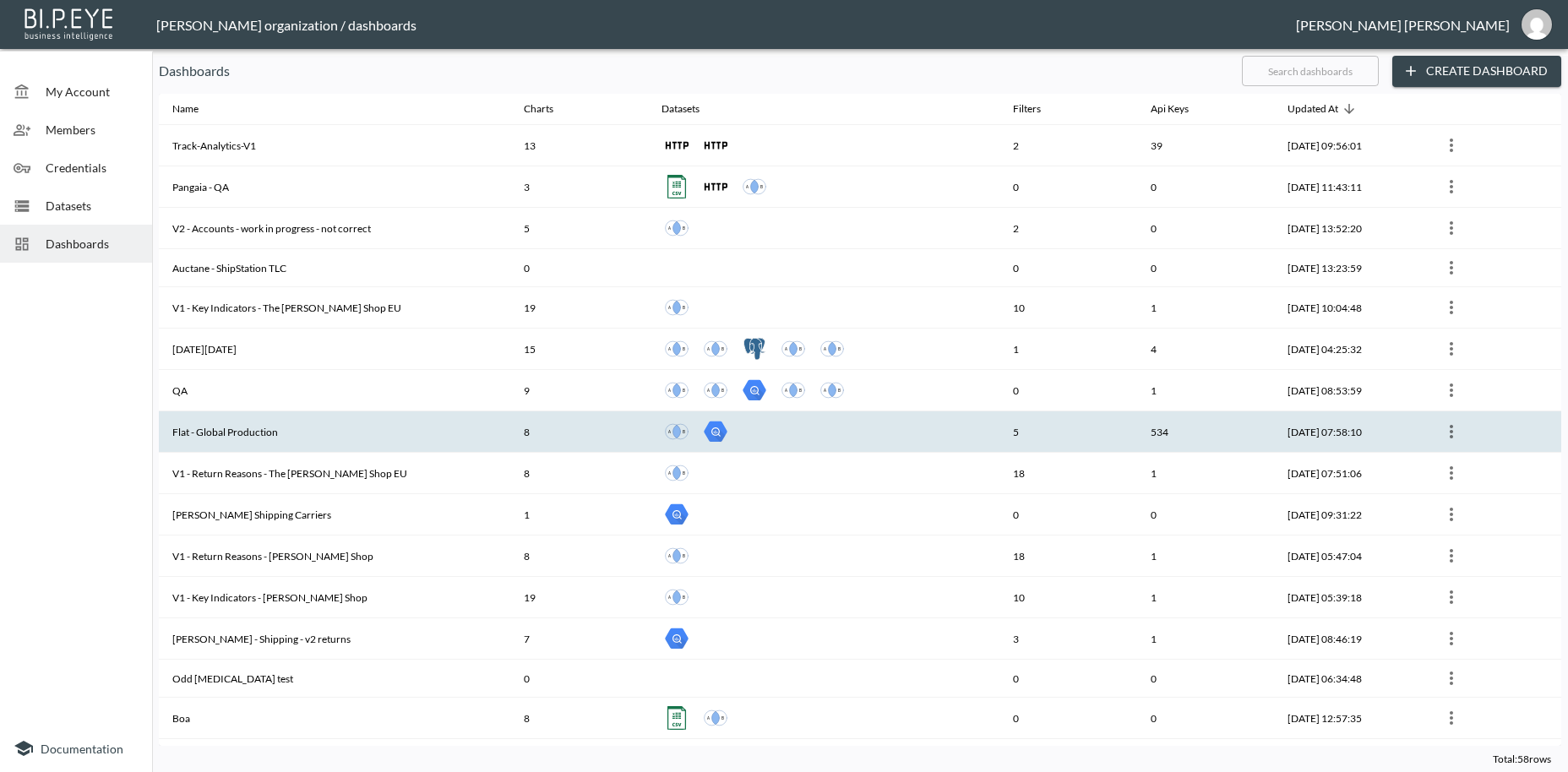
click at [229, 435] on th "Flat - Global Production" at bounding box center [334, 432] width 351 height 41
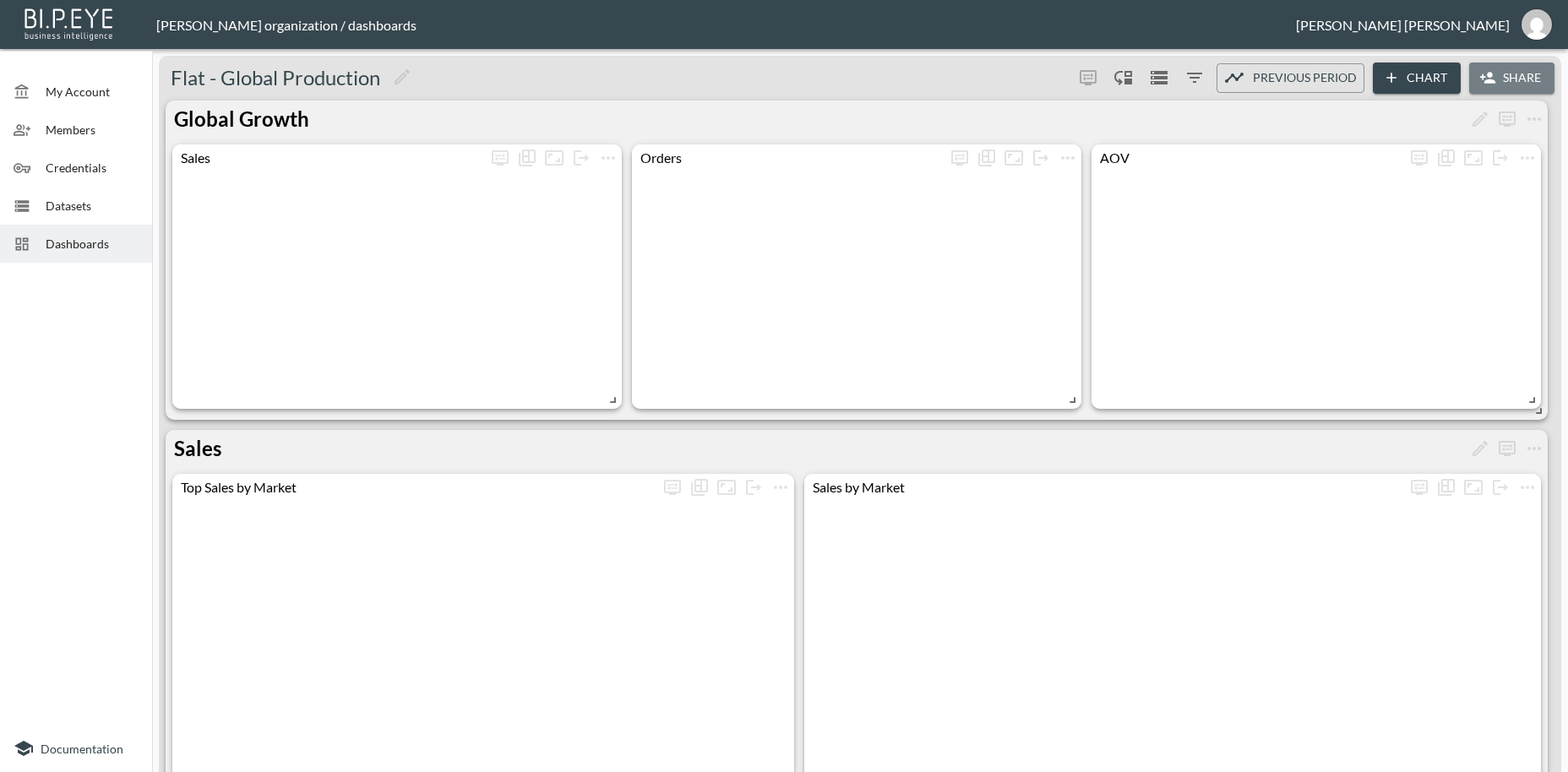
click at [1523, 79] on button "Share" at bounding box center [1511, 78] width 85 height 31
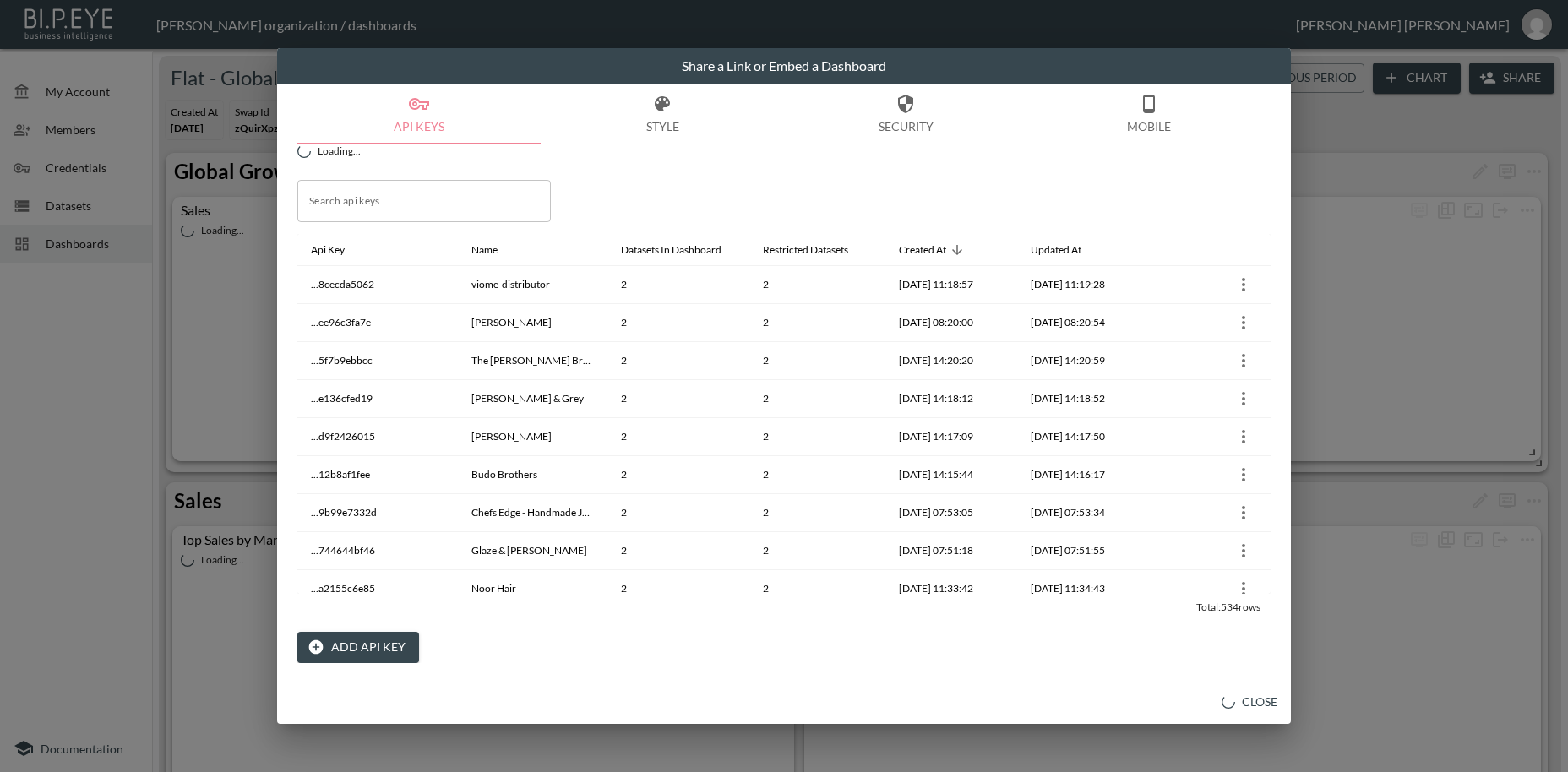
click at [387, 649] on button "Add API Key" at bounding box center [357, 647] width 121 height 31
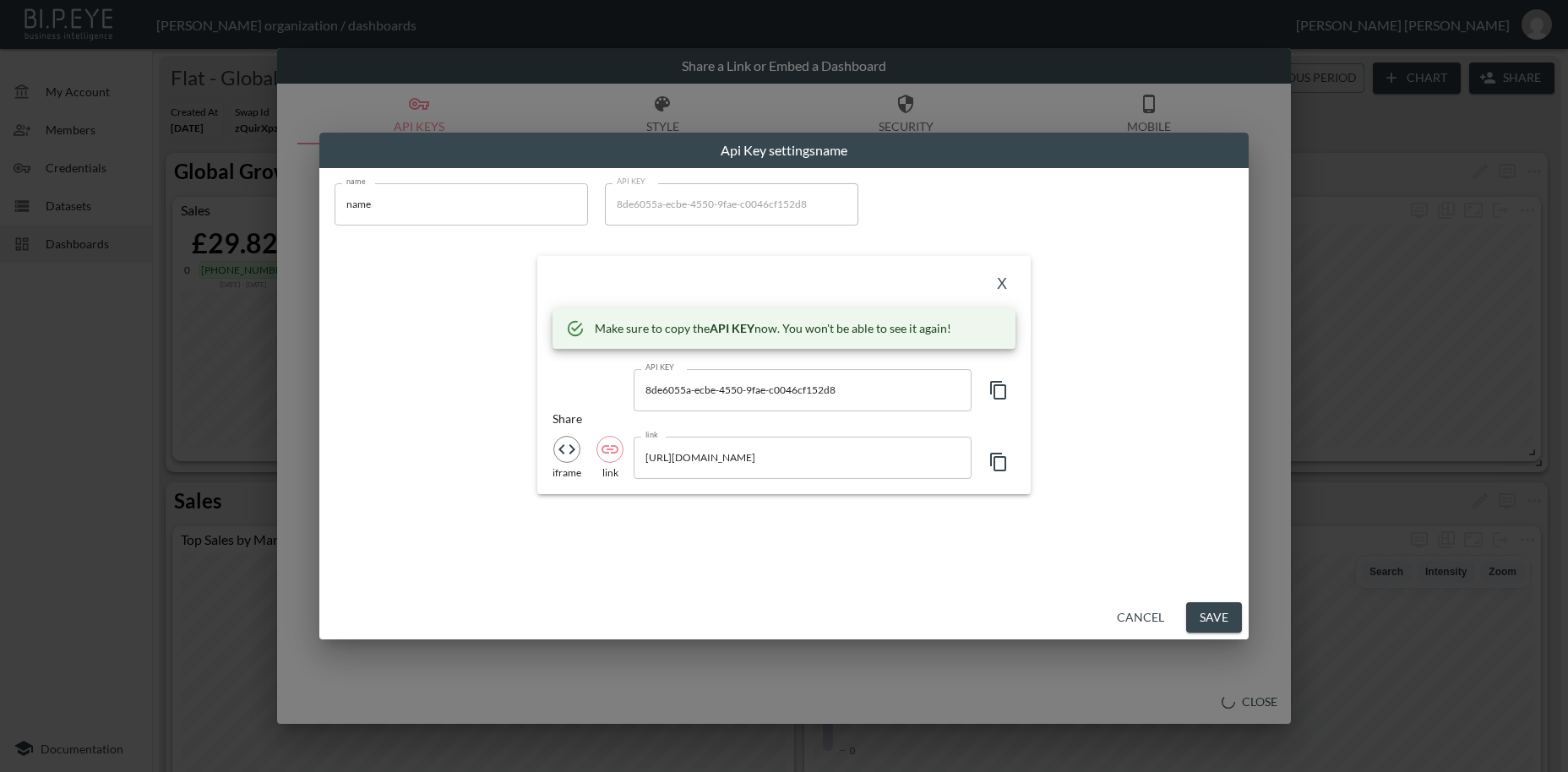
click at [335, 195] on input "name" at bounding box center [462, 204] width 253 height 42
click at [335, 204] on input "name" at bounding box center [462, 204] width 253 height 42
click at [350, 203] on input "name" at bounding box center [462, 204] width 253 height 42
paste input "Hand & Lock"
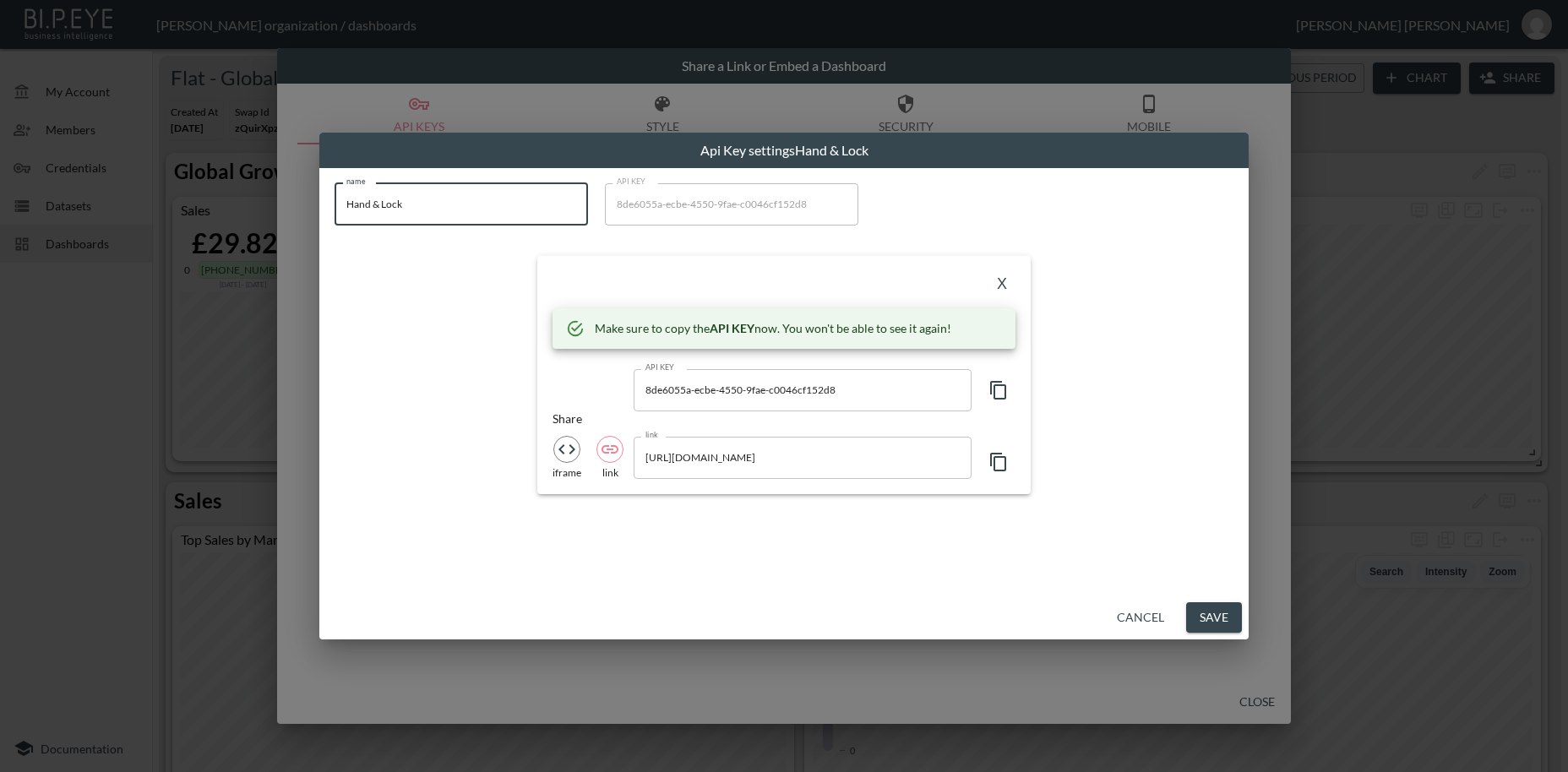
type input "Hand & Lock"
click at [1001, 393] on icon "button" at bounding box center [999, 391] width 21 height 21
click at [1003, 286] on button "X" at bounding box center [1001, 284] width 27 height 27
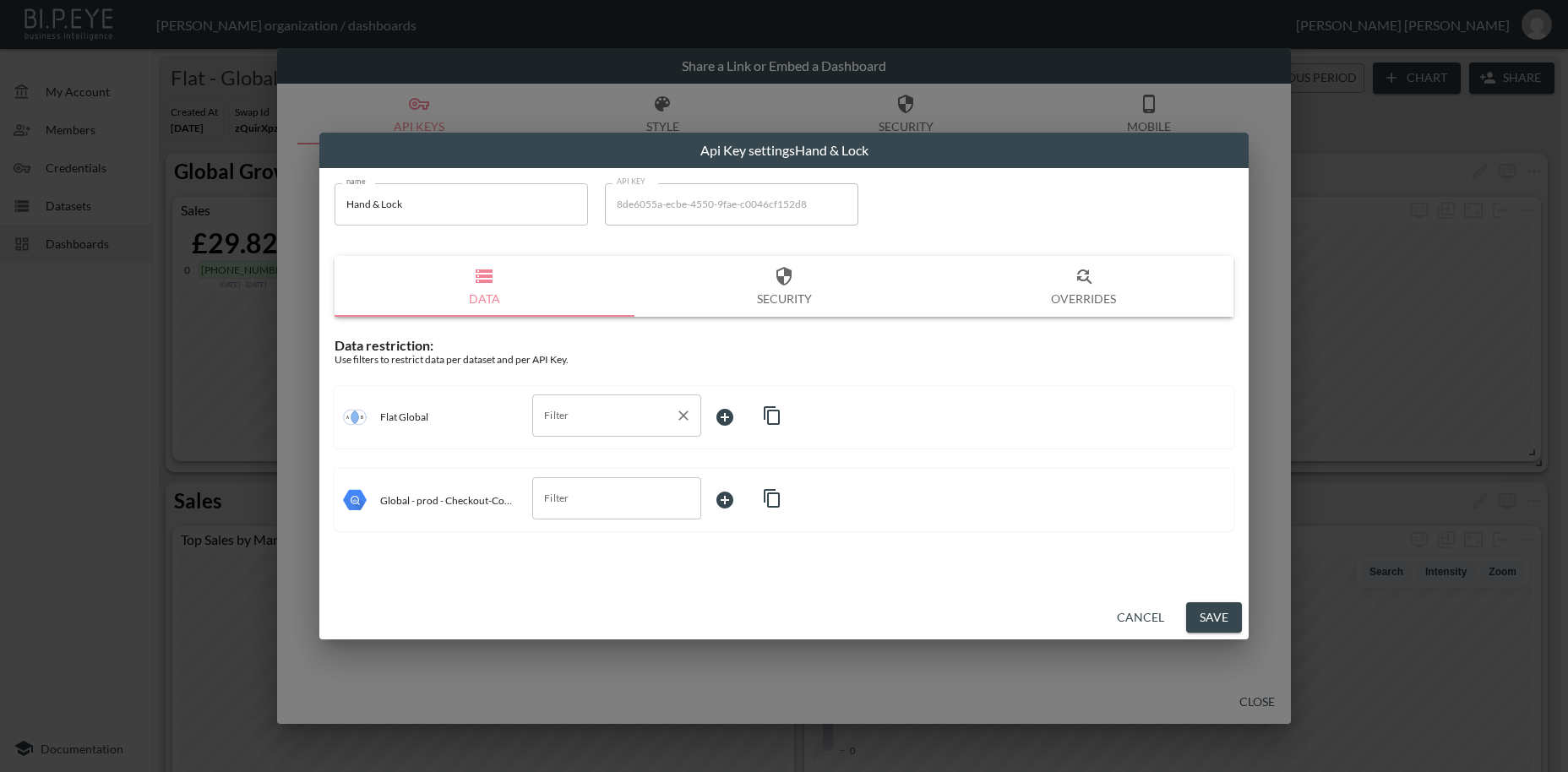
click at [556, 418] on input "Filter" at bounding box center [604, 415] width 128 height 27
click at [581, 458] on span "swapId" at bounding box center [617, 456] width 142 height 15
type input "swapId"
click at [738, 411] on body "BI.P.EYE, Interactive Analytics Dashboards - app [PERSON_NAME] organization / d…" at bounding box center [784, 386] width 1568 height 772
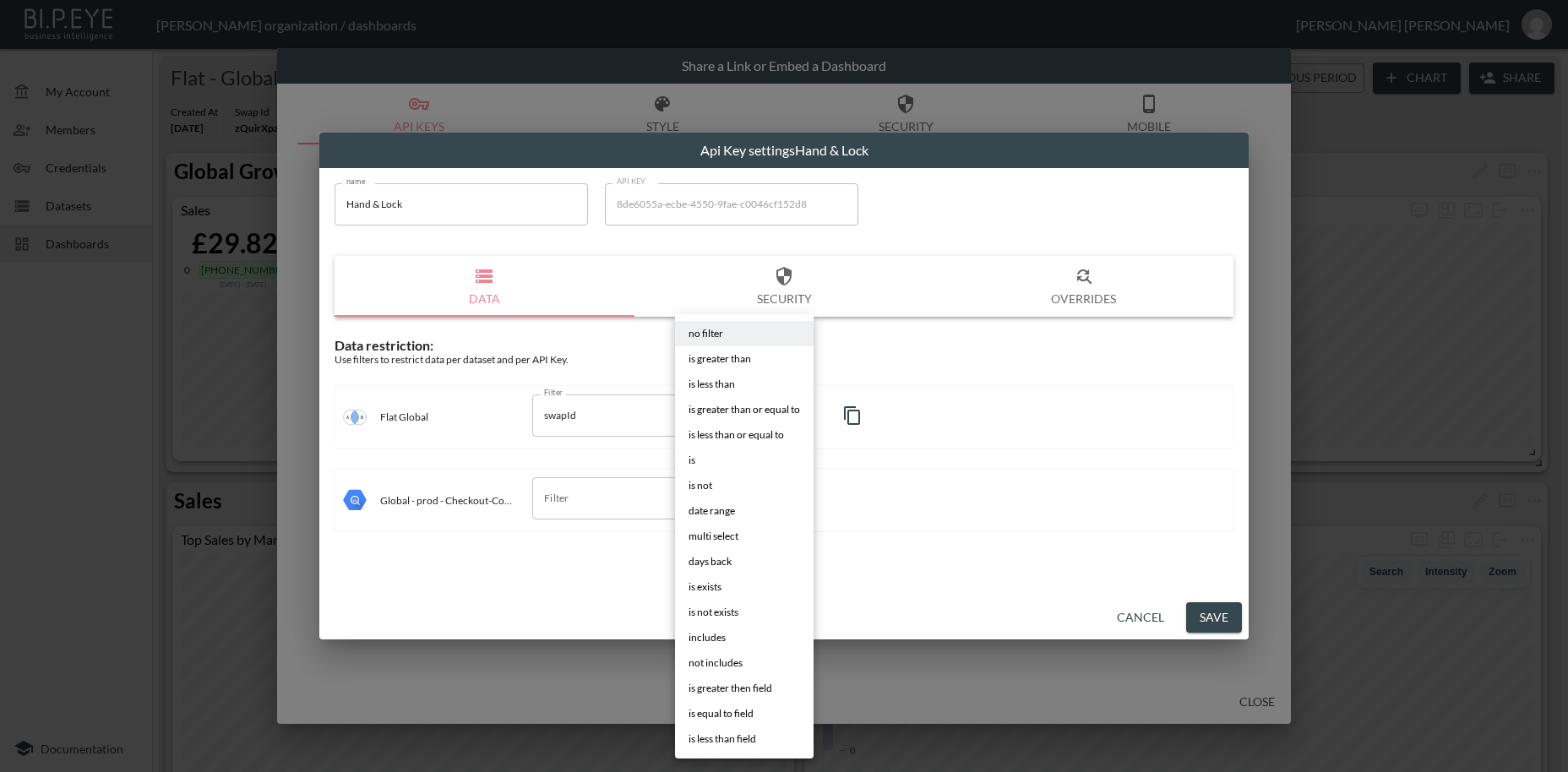
click at [699, 458] on li "is" at bounding box center [744, 460] width 139 height 25
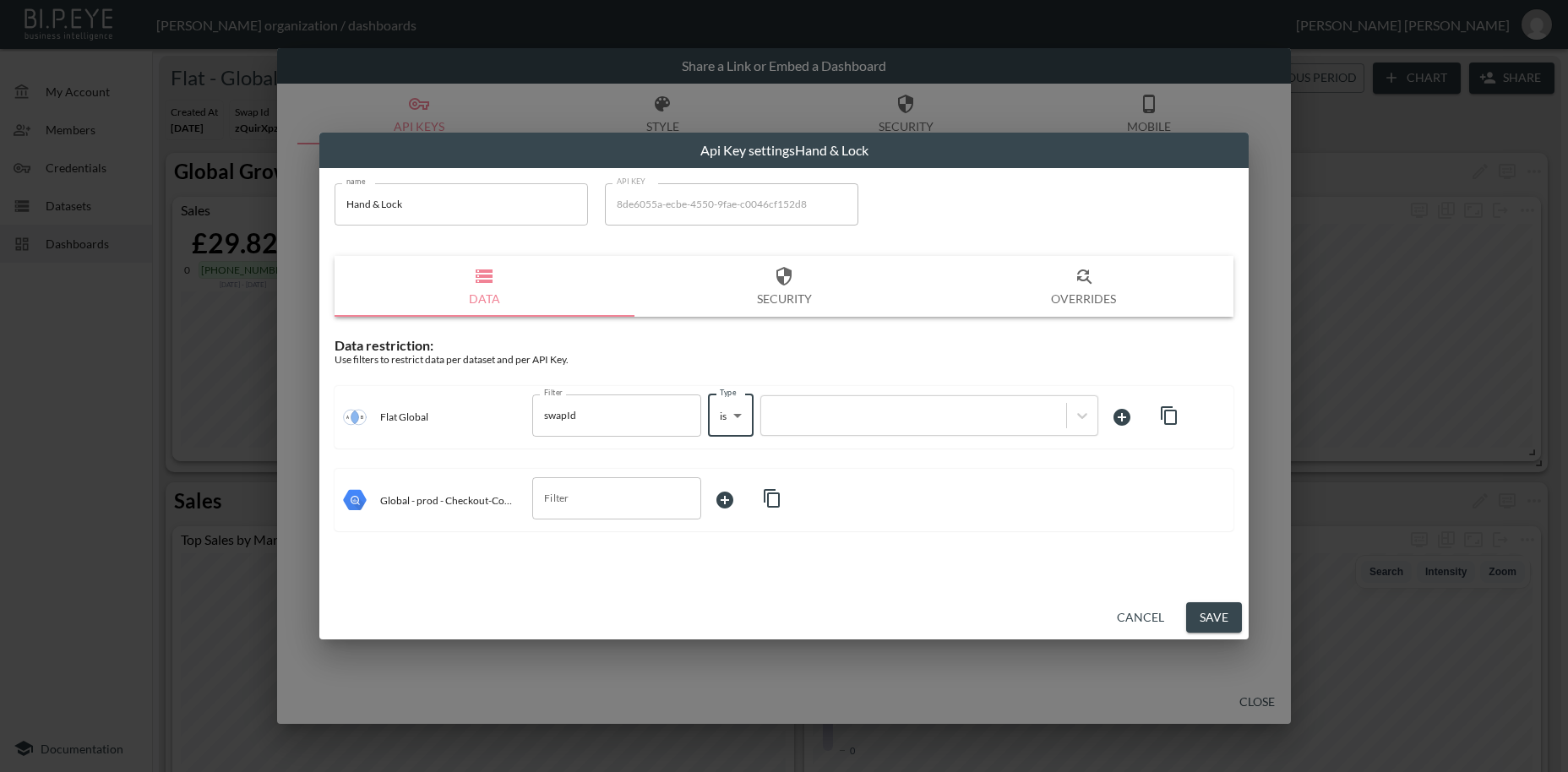
type input "is"
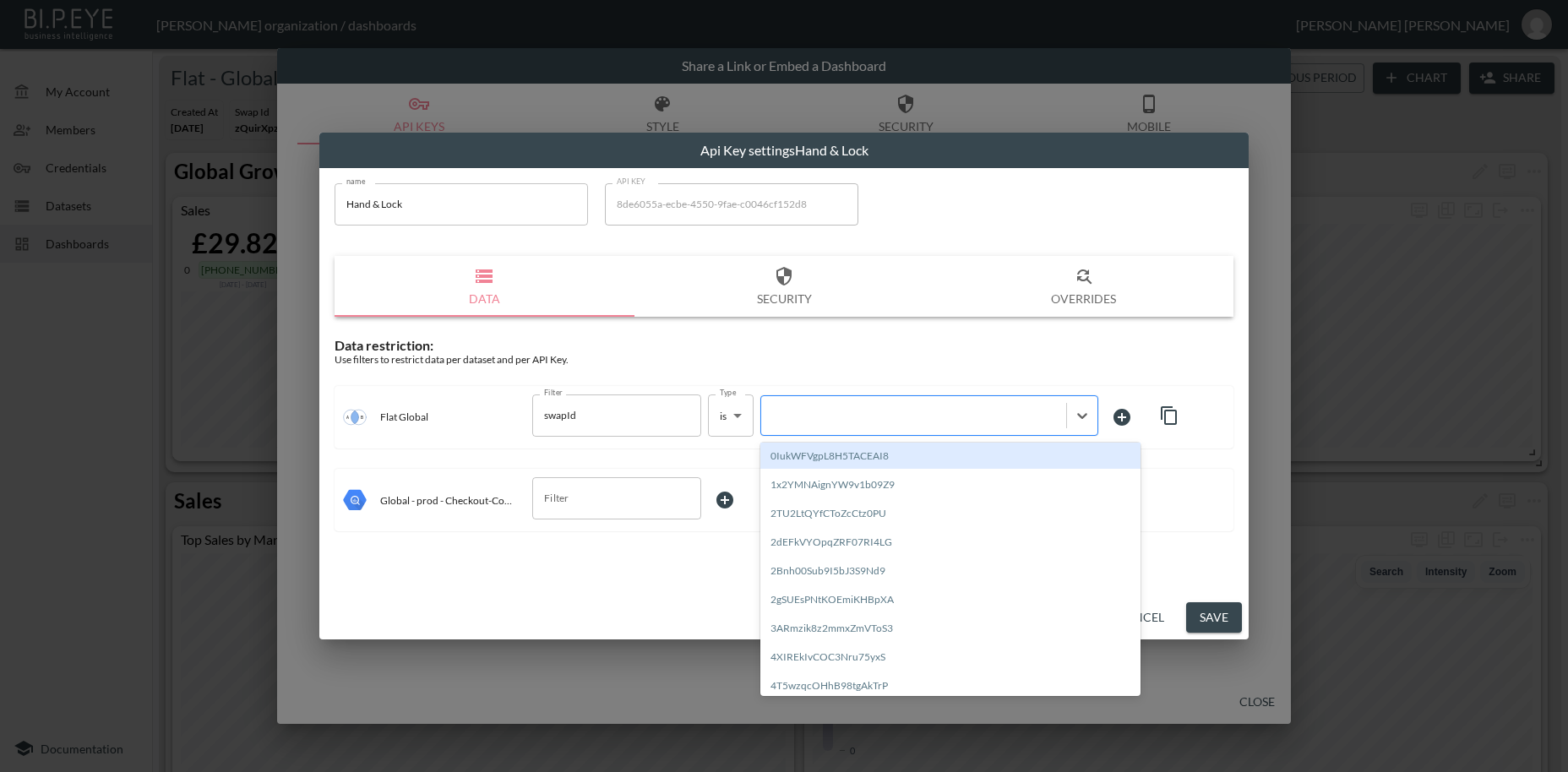
click at [851, 416] on div at bounding box center [914, 415] width 288 height 16
paste input "yBMlHshtund7D0j888Eb"
type input "yBMlHshtund7D0j888Eb"
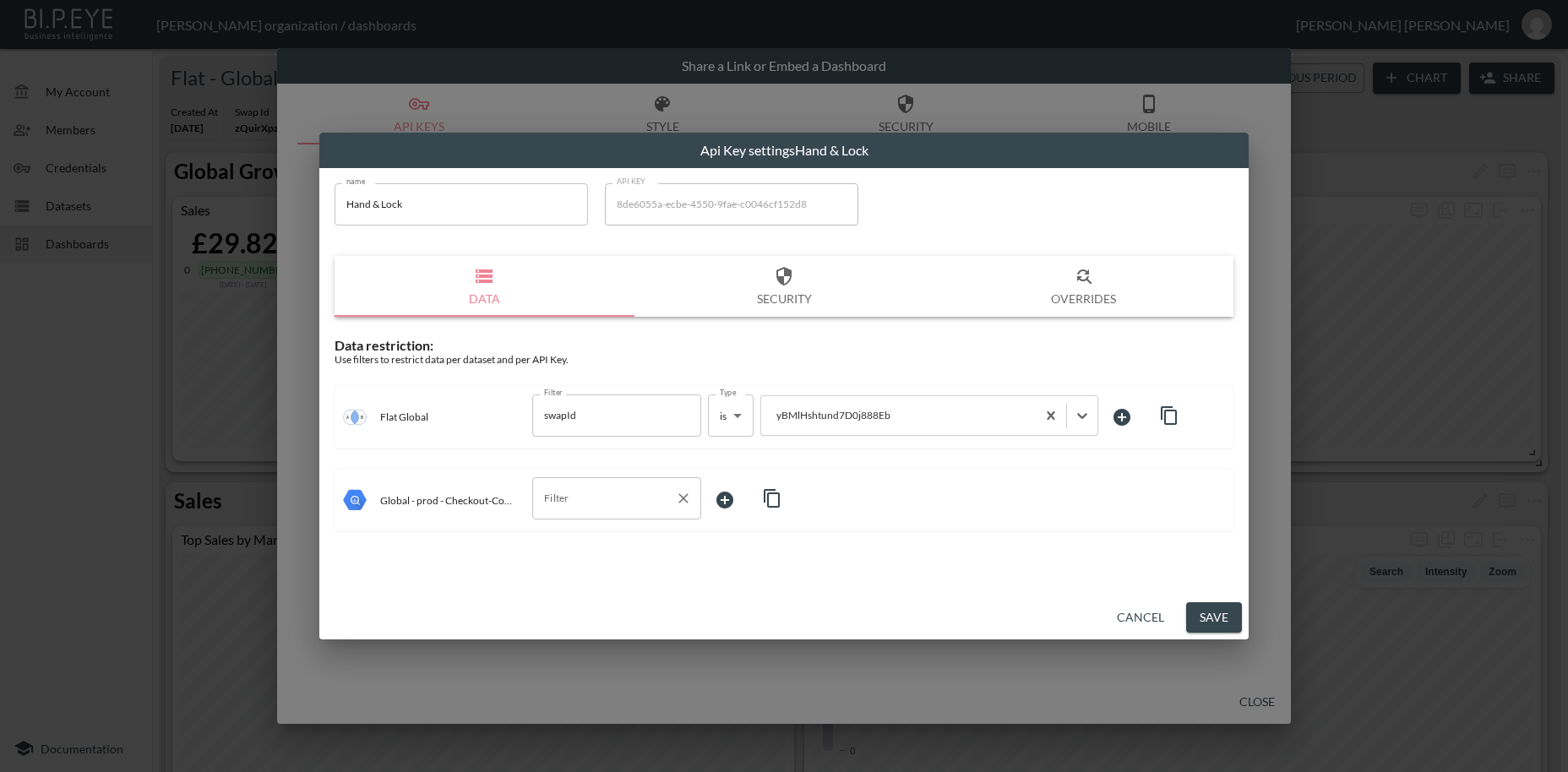
click at [582, 500] on input "Filter" at bounding box center [604, 497] width 128 height 27
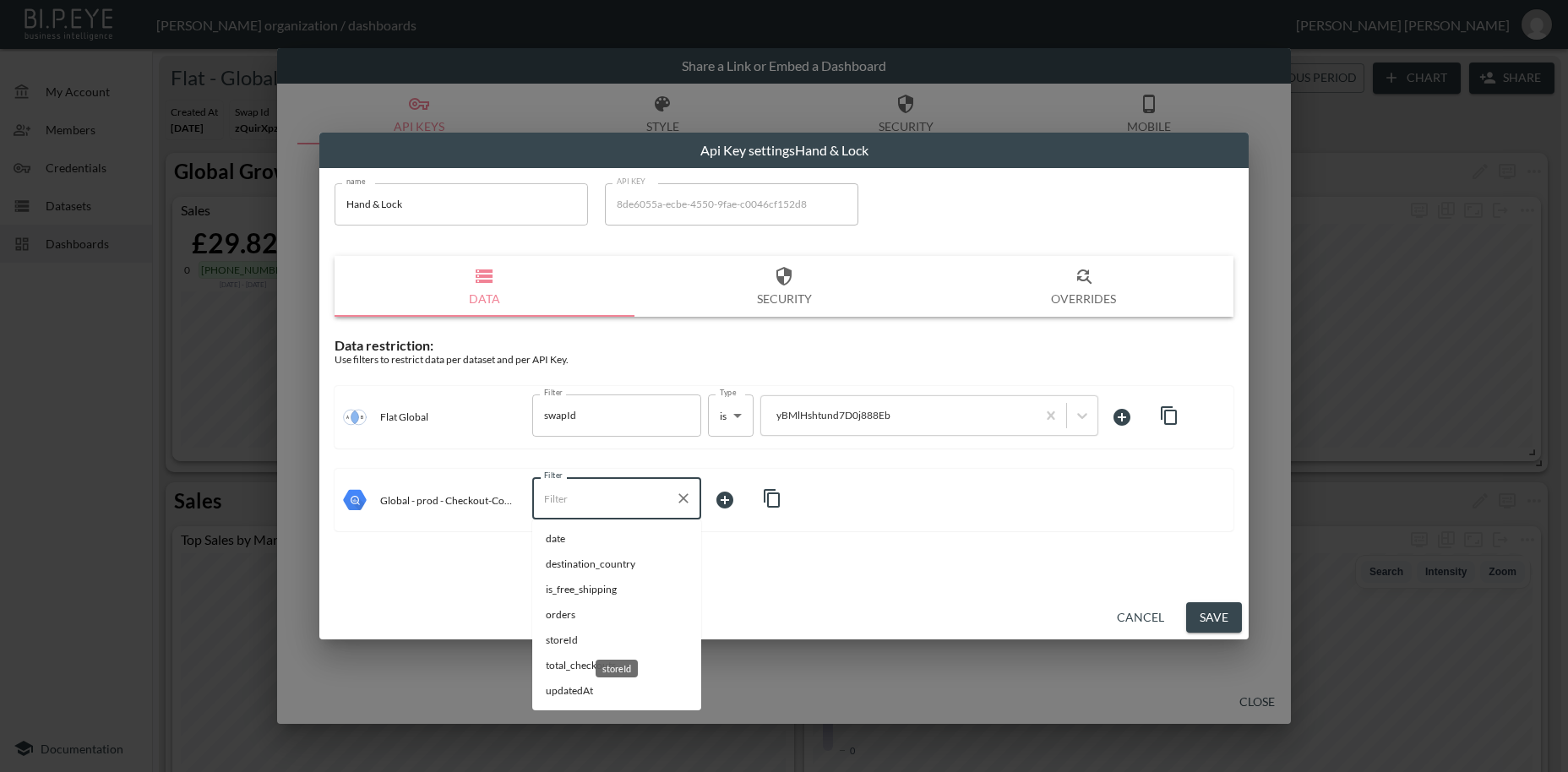
click at [565, 642] on span "storeId" at bounding box center [617, 640] width 142 height 15
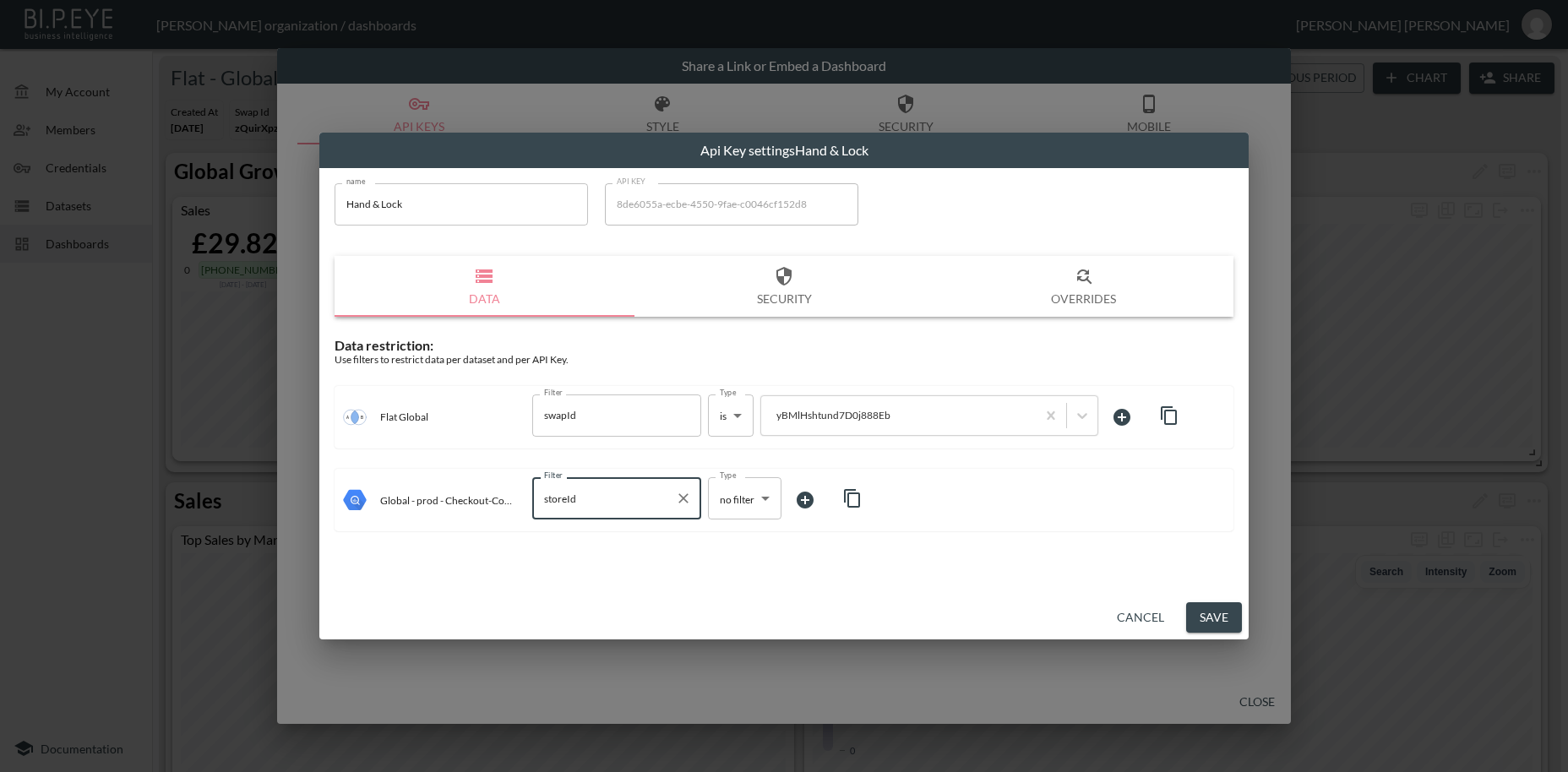
type input "storeId"
click at [728, 500] on body "BI.P.EYE, Interactive Analytics Dashboards - app [PERSON_NAME] organization / d…" at bounding box center [784, 386] width 1568 height 772
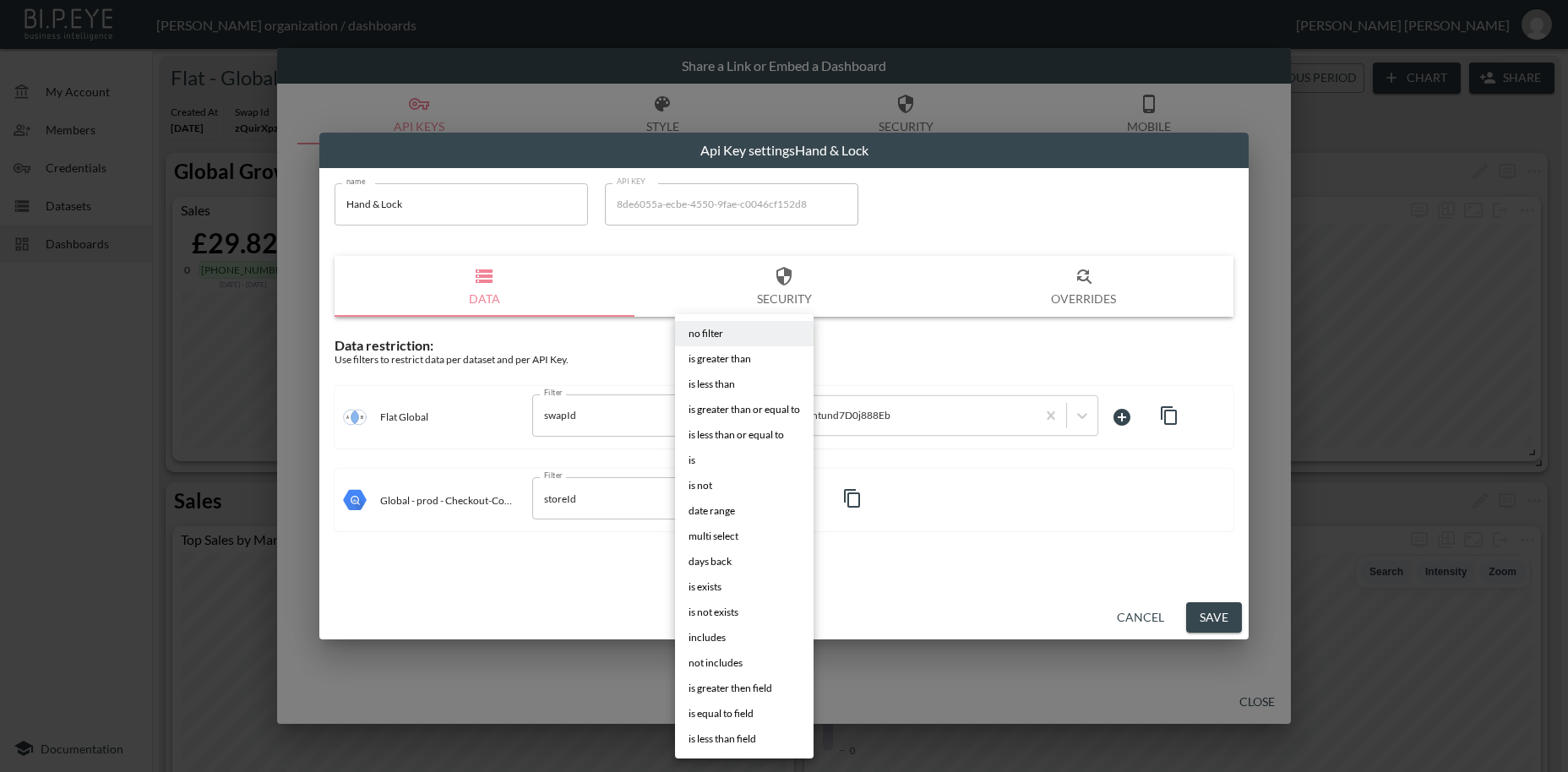
click at [696, 465] on span "is" at bounding box center [692, 460] width 7 height 15
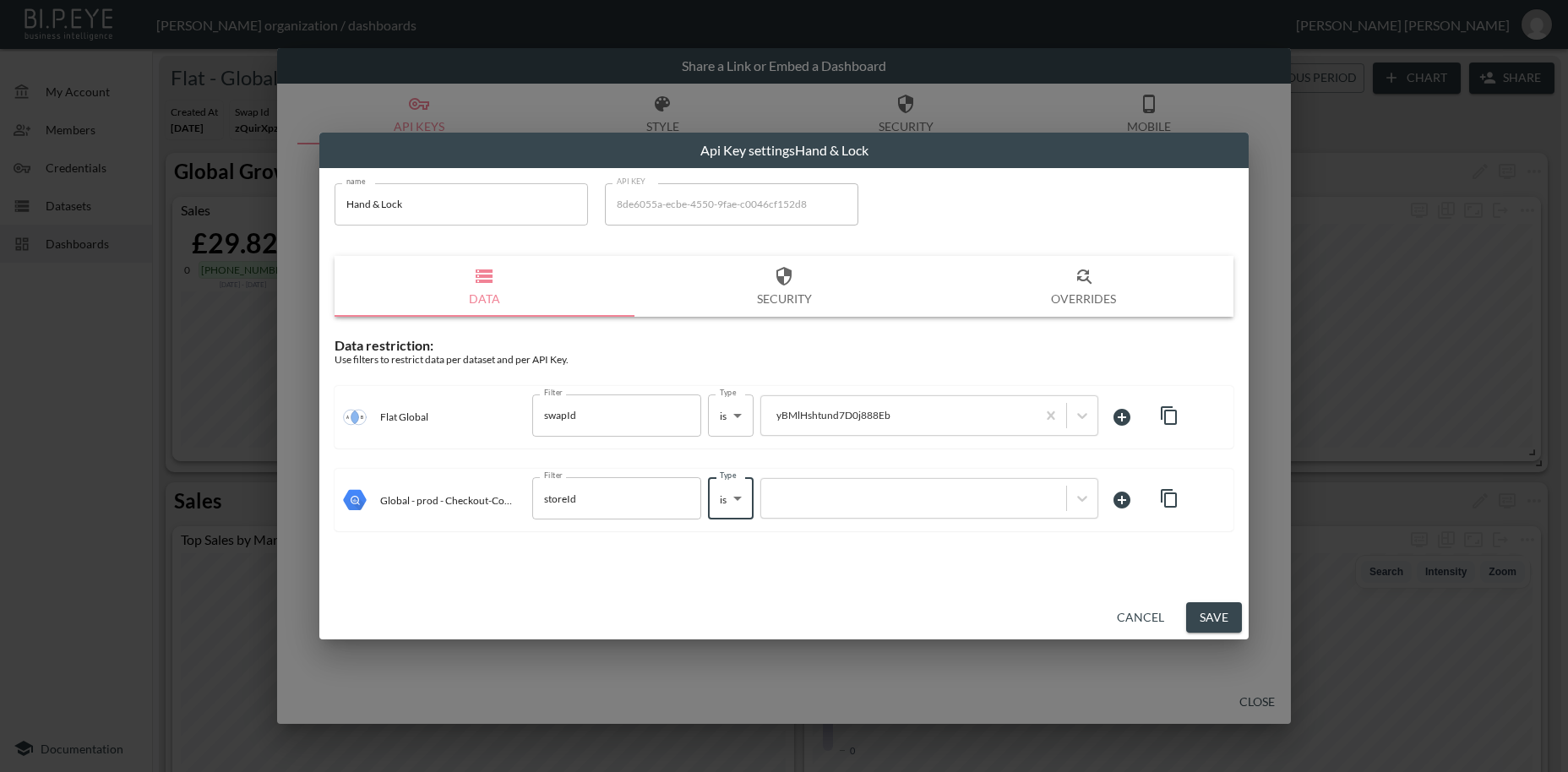
type input "is"
click at [804, 502] on div at bounding box center [914, 498] width 288 height 16
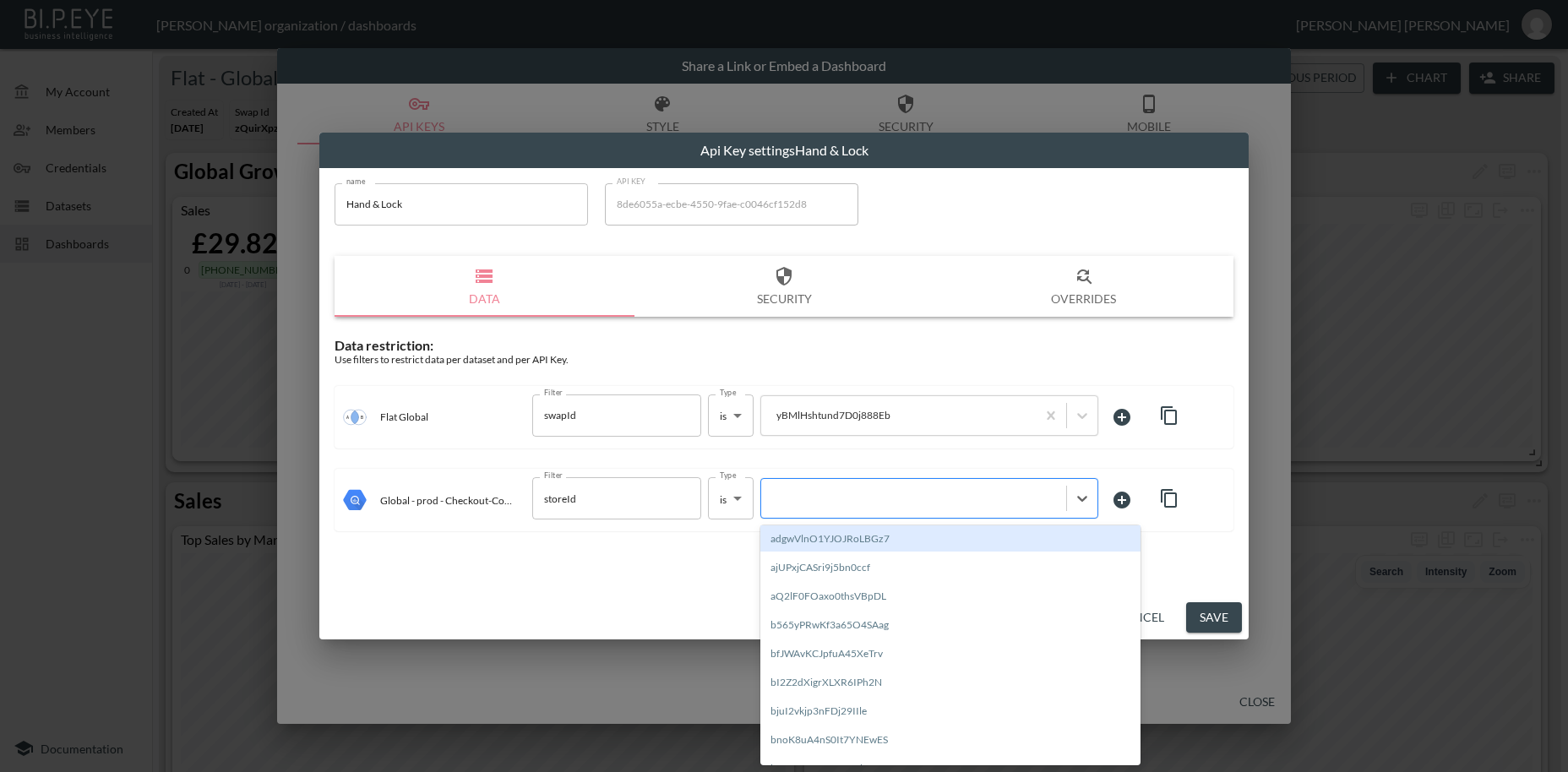
paste input "yBMlHshtund7D0j888Eb"
type input "yBMlHshtund7D0j888Eb"
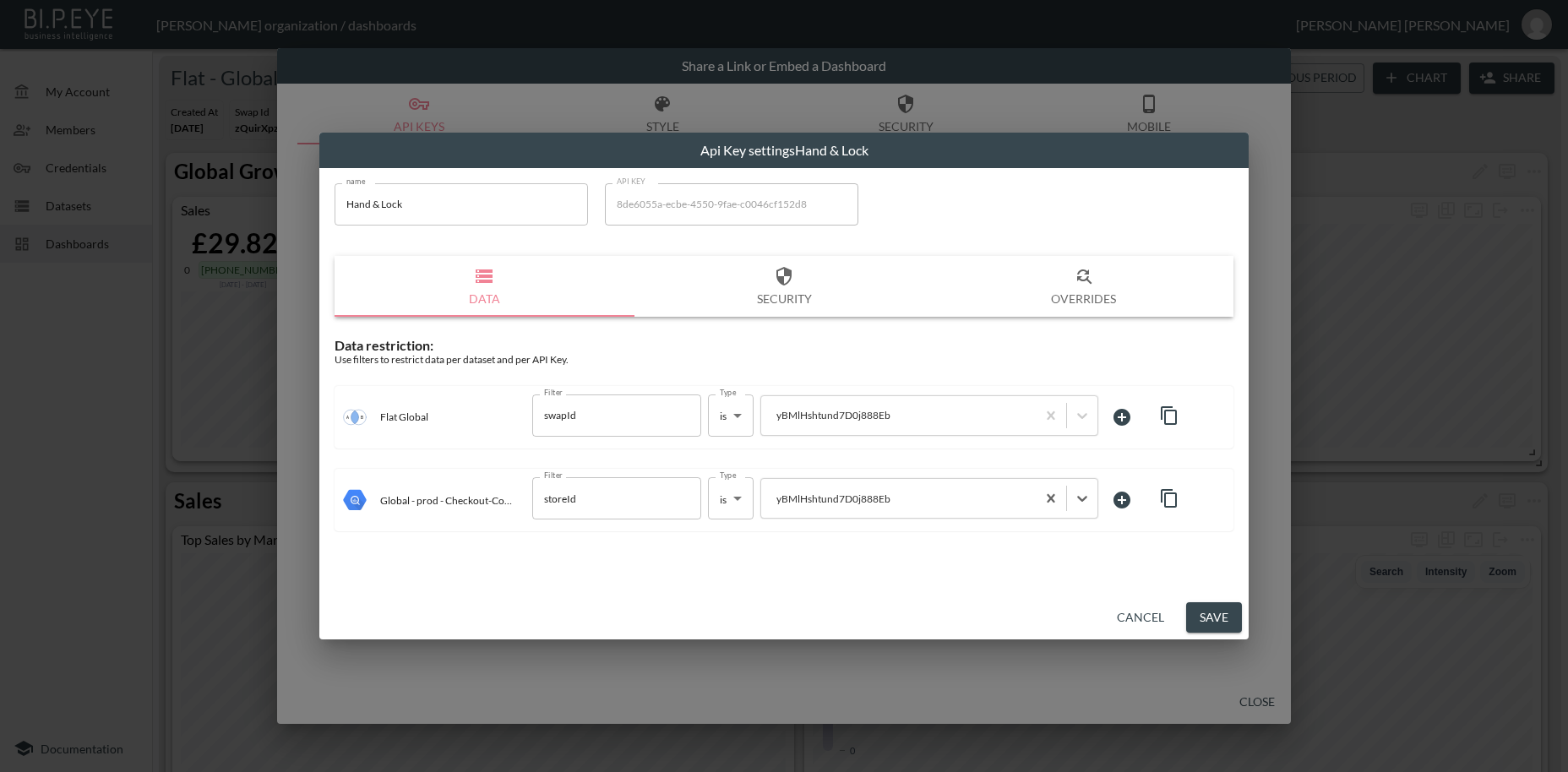
click at [1217, 612] on button "Save" at bounding box center [1214, 618] width 56 height 31
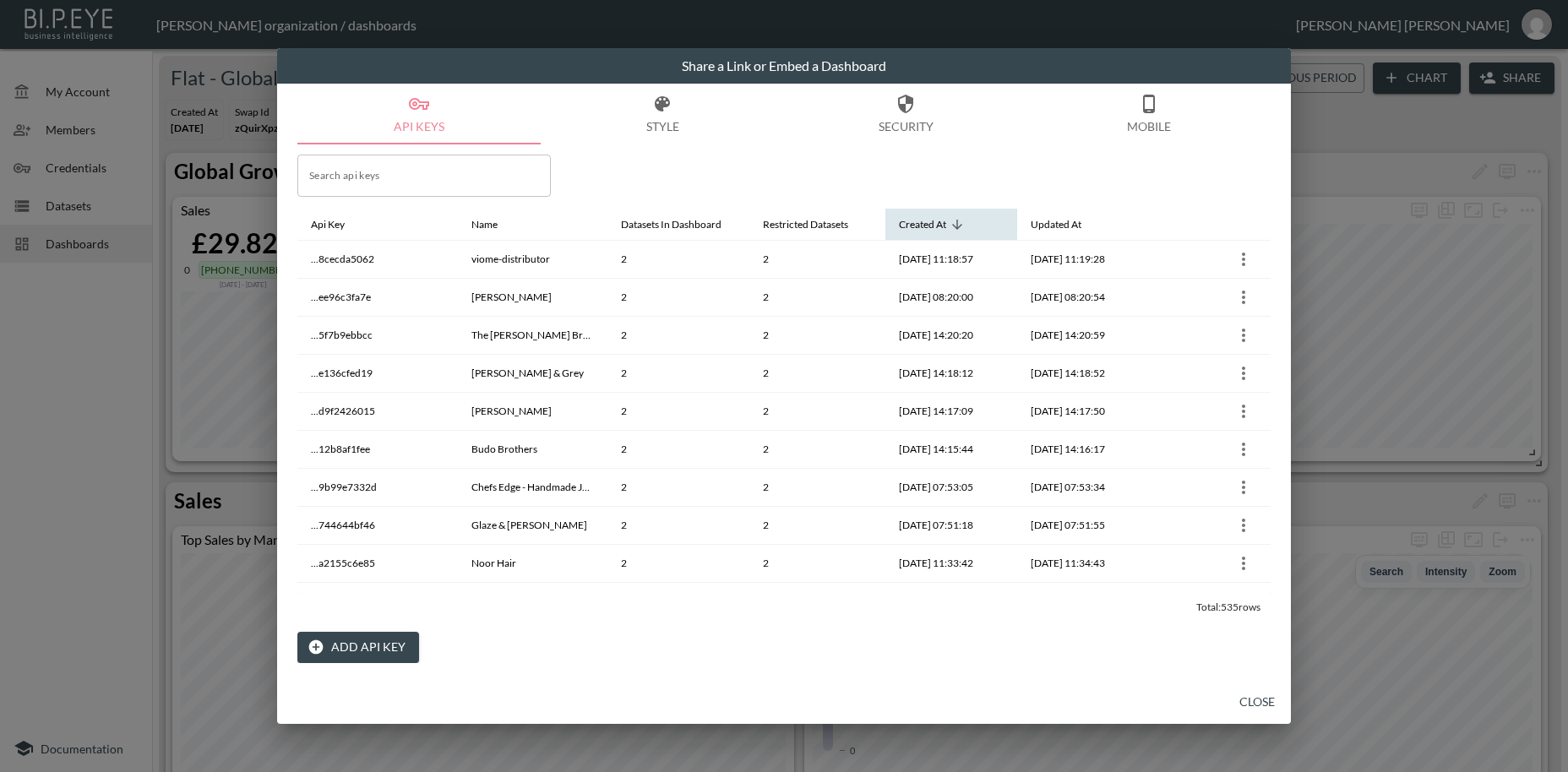
click at [951, 221] on icon at bounding box center [958, 225] width 15 height 15
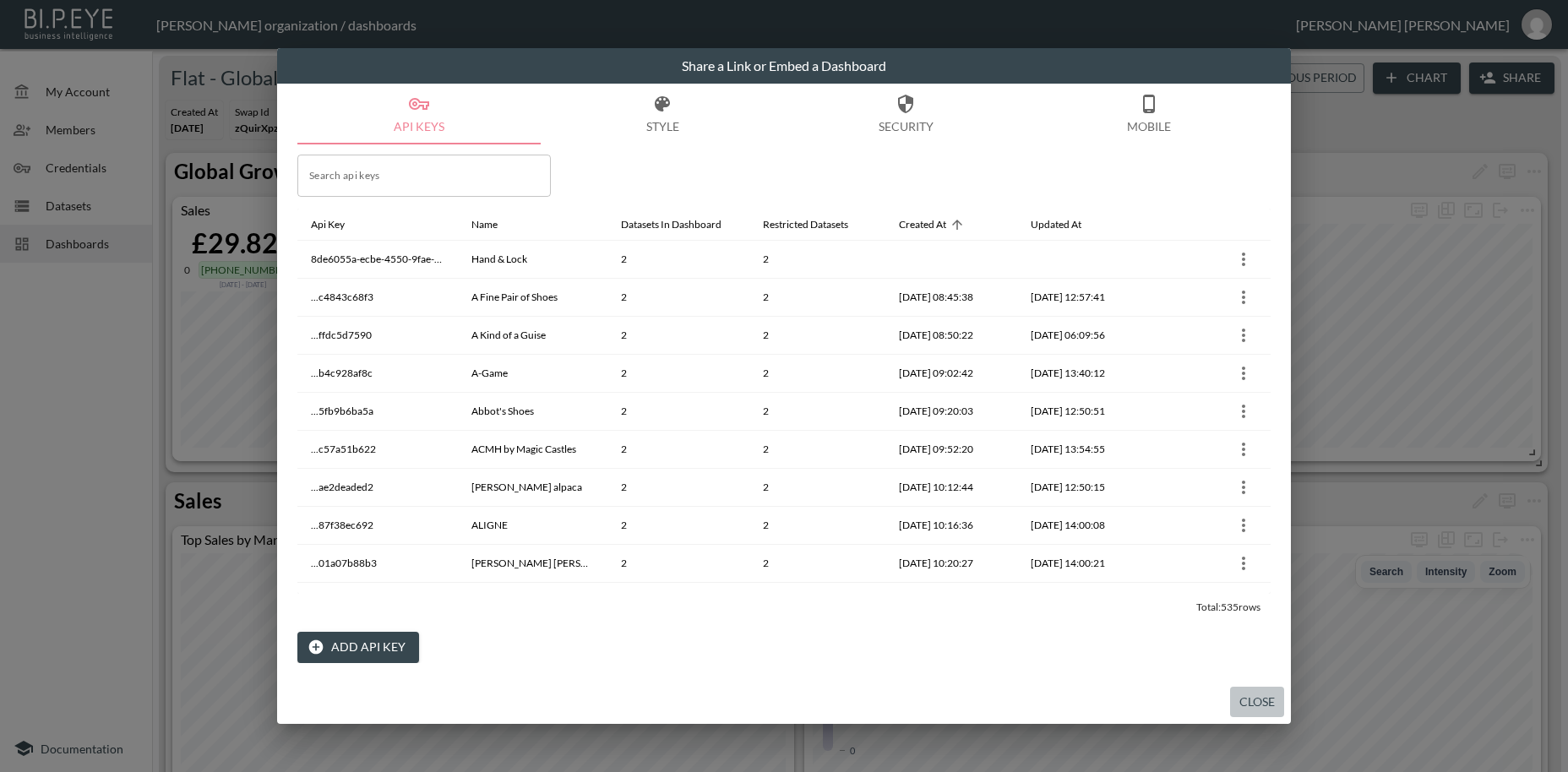
click at [1255, 702] on button "Close" at bounding box center [1257, 702] width 54 height 31
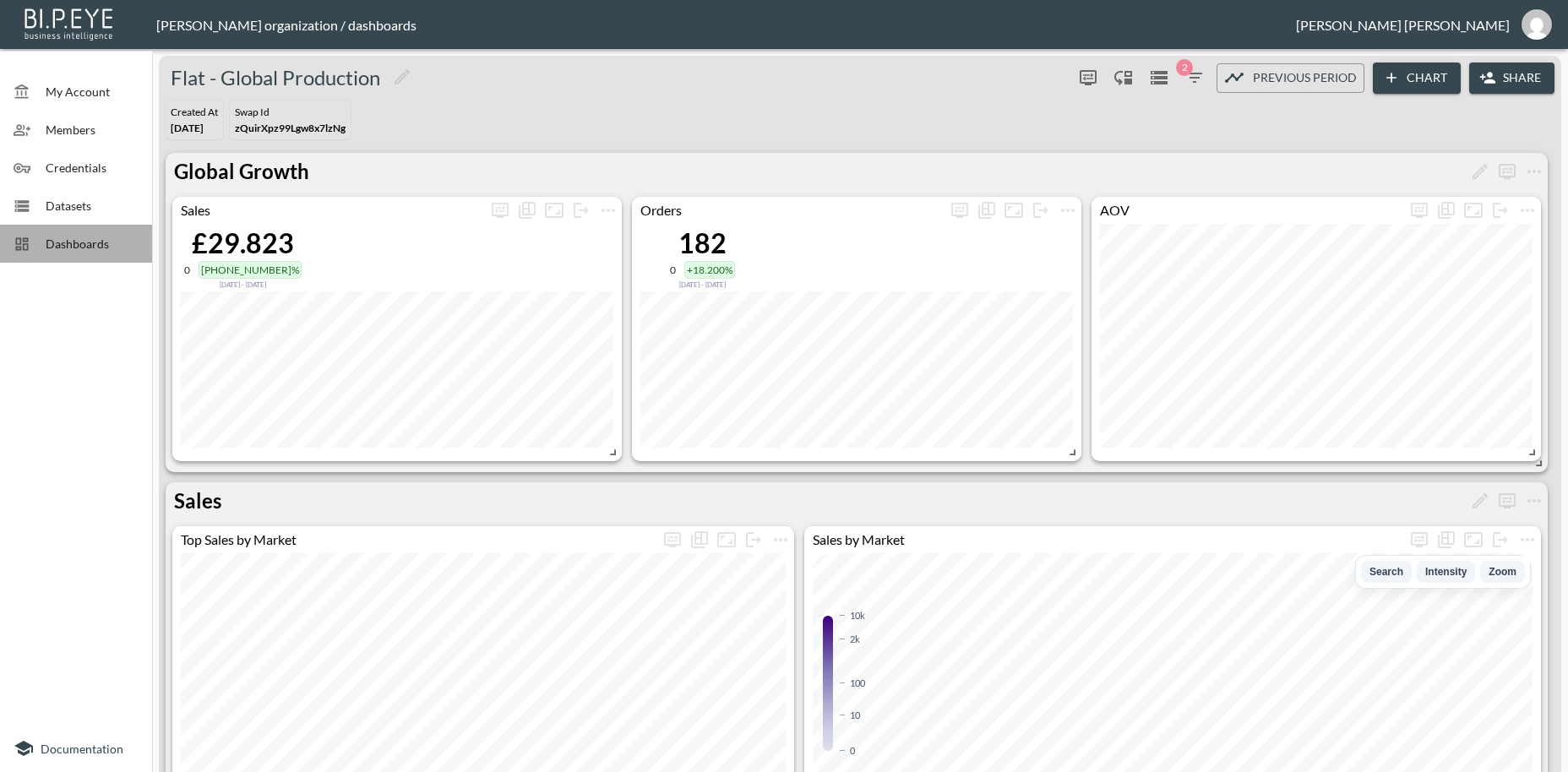
click at [89, 242] on span "Dashboards" at bounding box center [92, 244] width 93 height 18
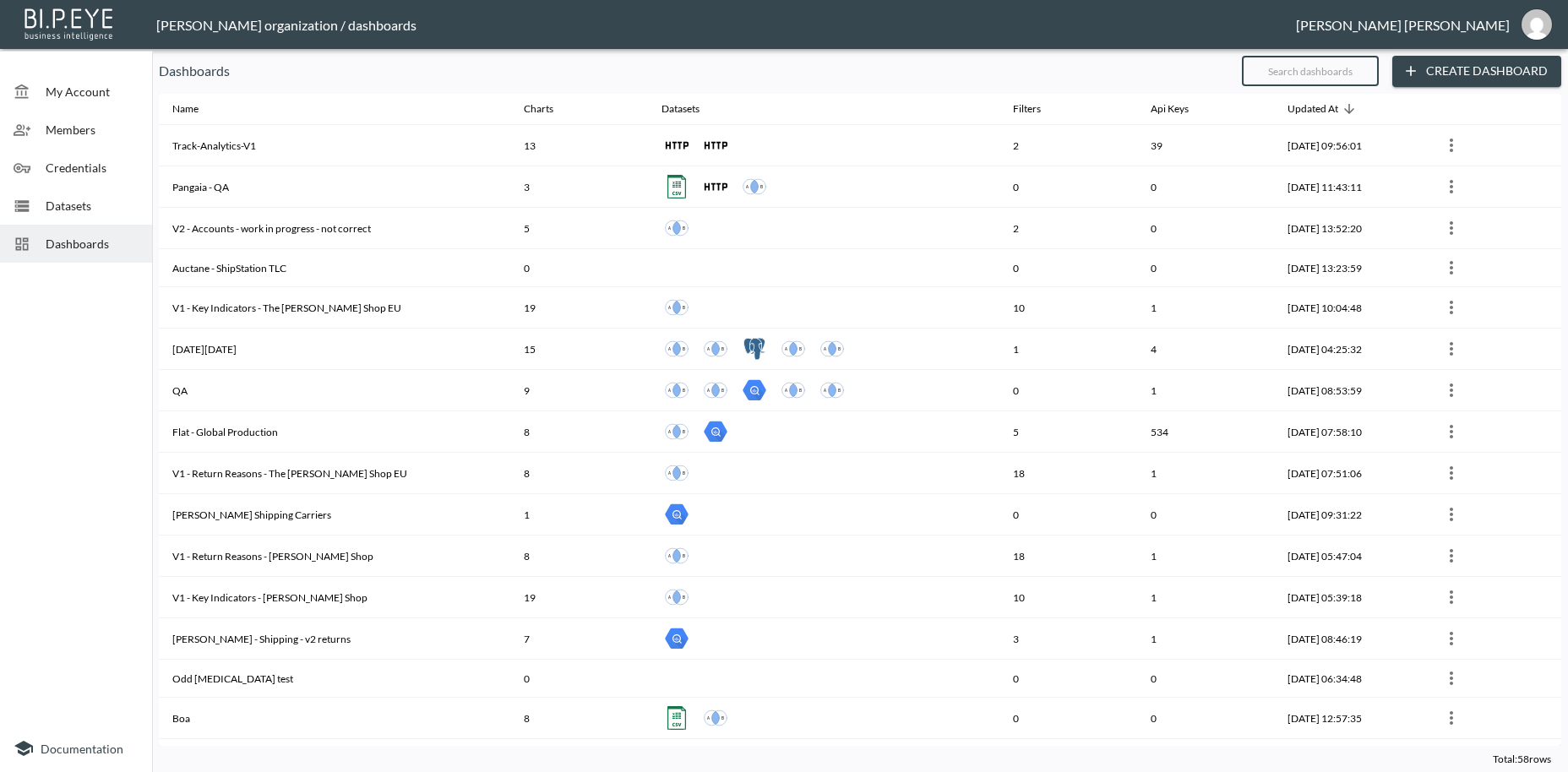
click at [1276, 73] on input "text" at bounding box center [1310, 71] width 137 height 42
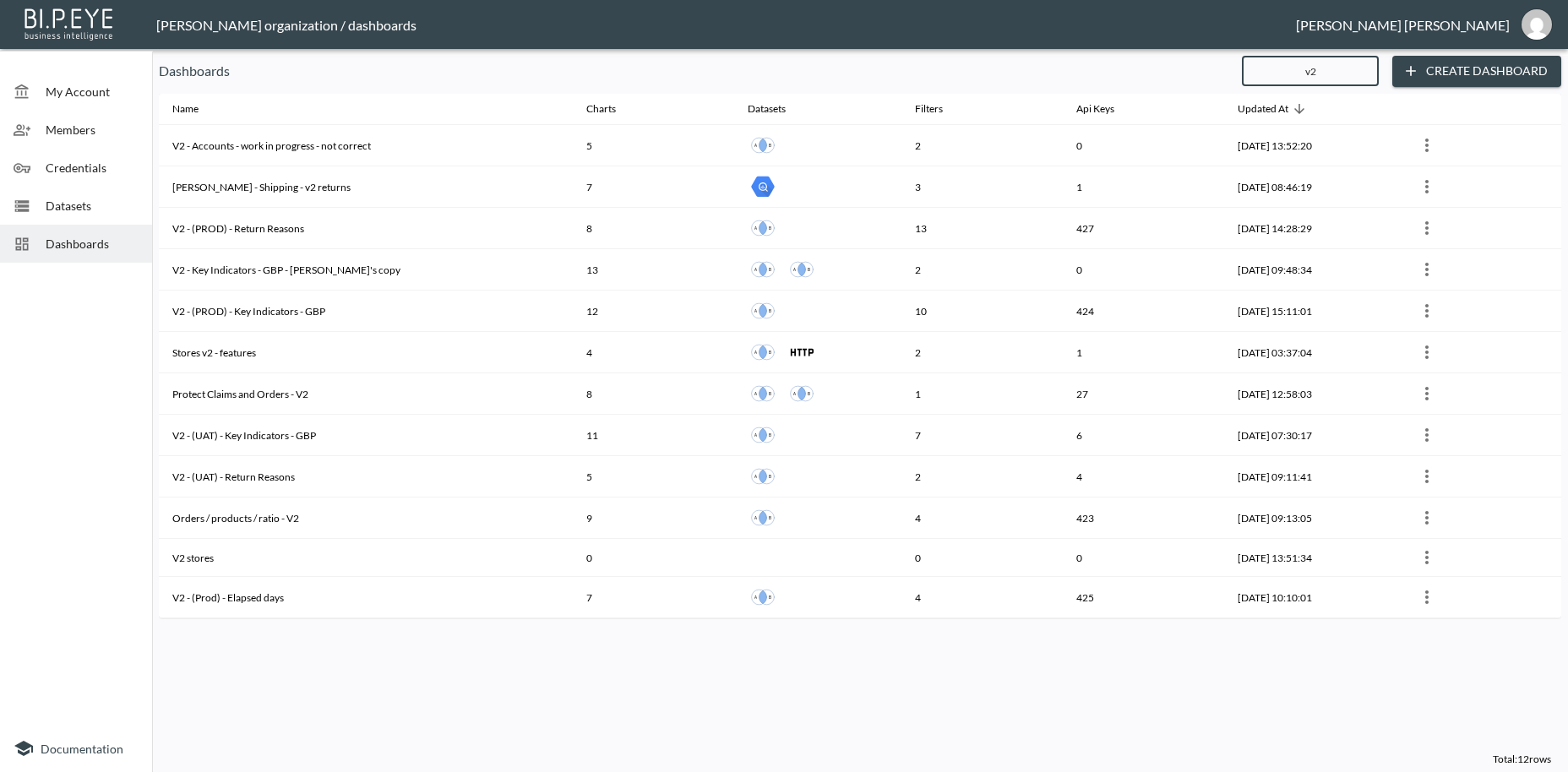
type input "v2"
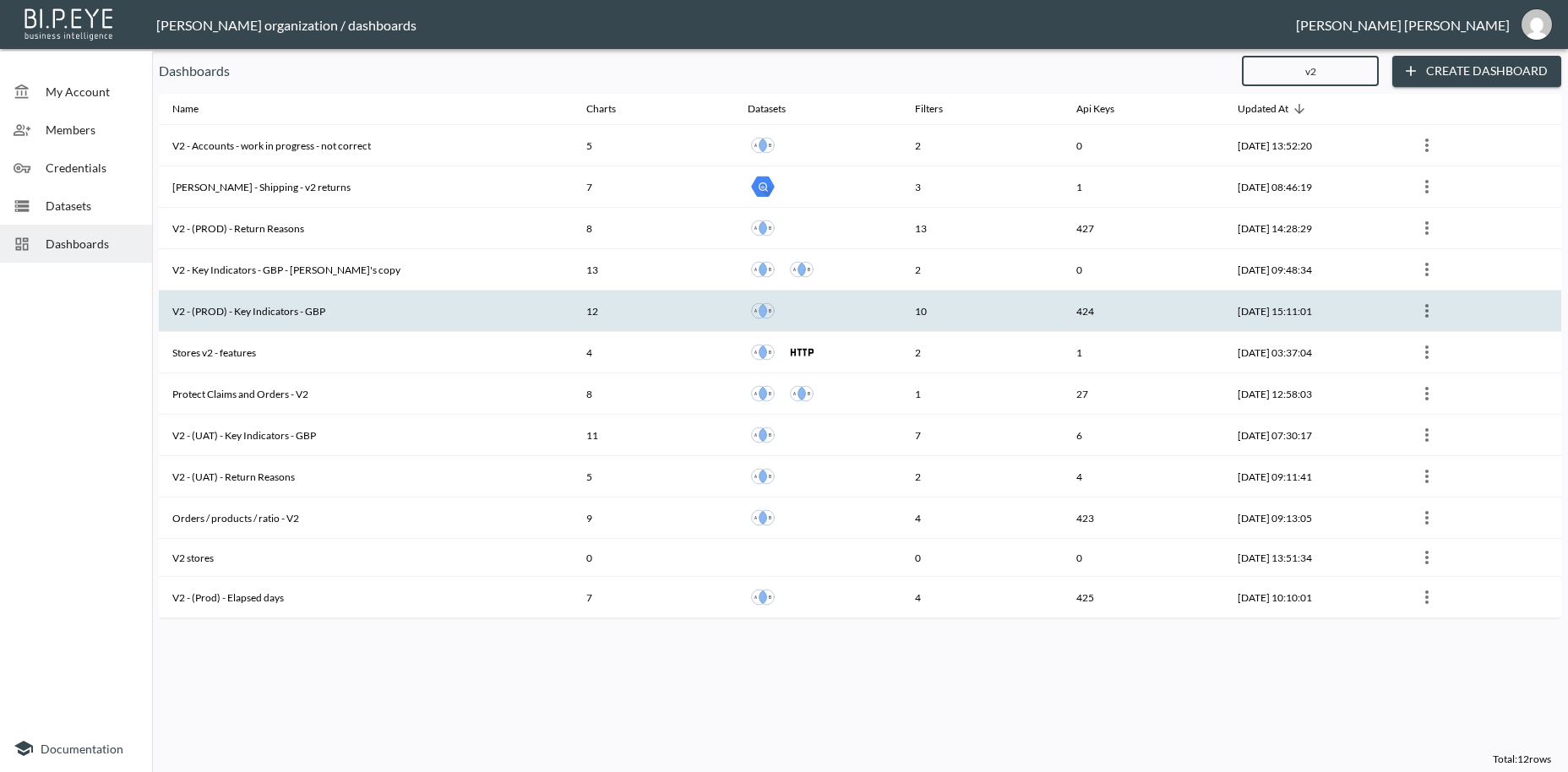
click at [246, 309] on th "V2 - (PROD) - Key Indicators - GBP" at bounding box center [365, 312] width 414 height 41
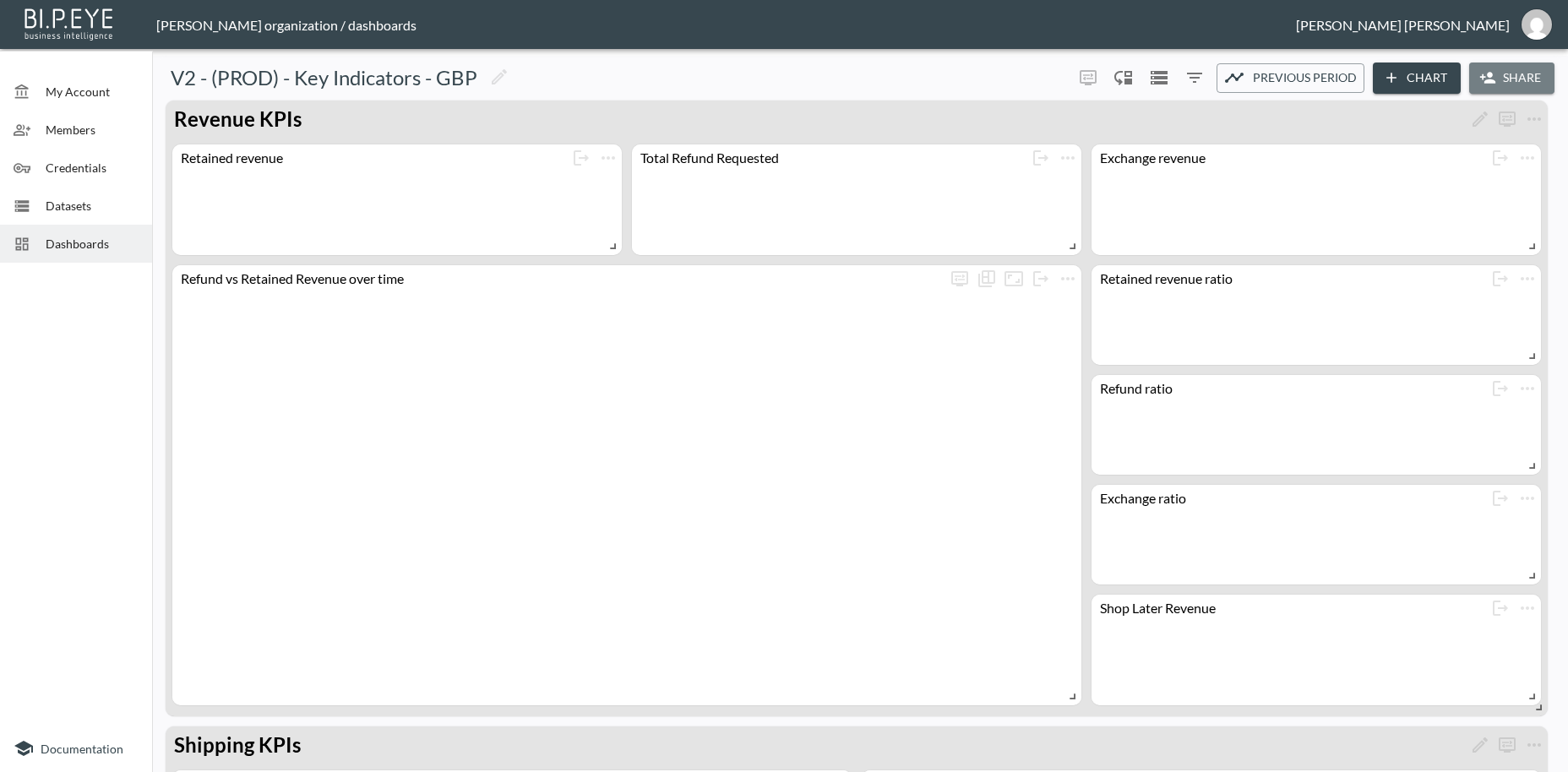
click at [1515, 79] on button "Share" at bounding box center [1511, 78] width 85 height 31
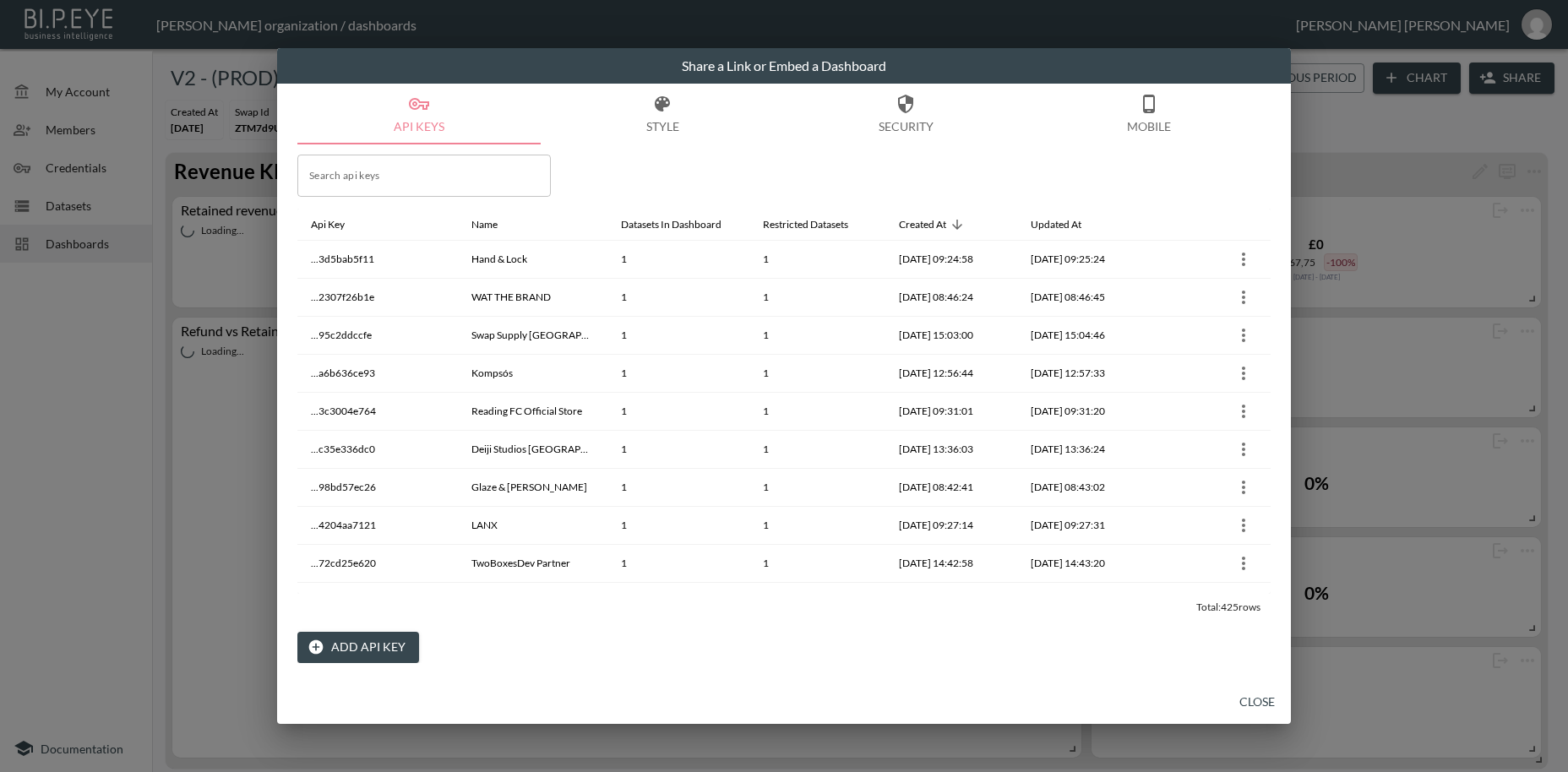
click at [358, 643] on button "Add API Key" at bounding box center [357, 647] width 121 height 31
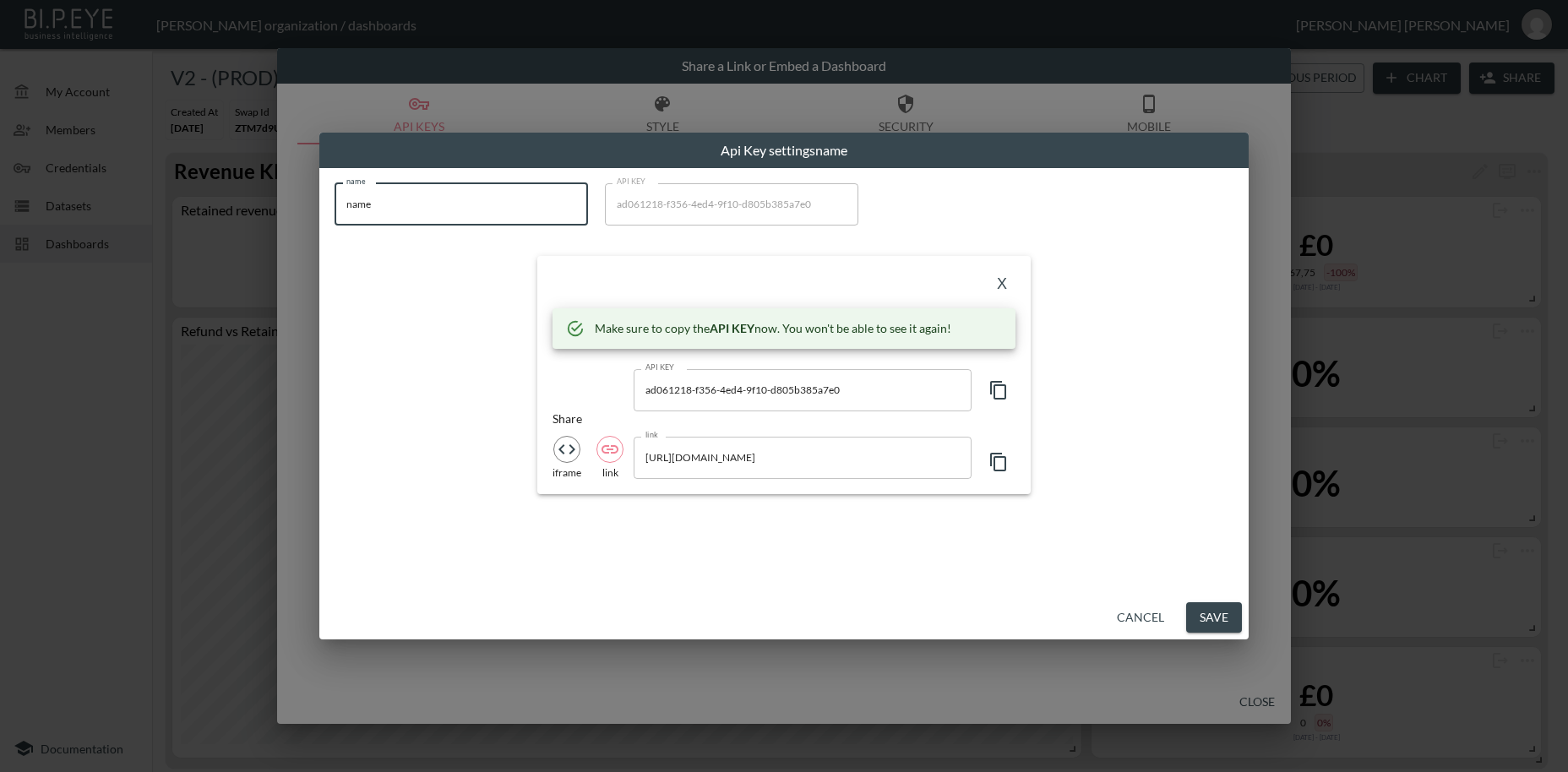
drag, startPoint x: 396, startPoint y: 207, endPoint x: 278, endPoint y: 201, distance: 118.2
click at [335, 201] on input "name" at bounding box center [462, 204] width 253 height 42
paste input "Chefs Edge - Handmade Japanese Kitchen Knives"
type input "Chefs Edge - Handmade Japanese Kitchen Knives"
click at [1001, 392] on icon "button" at bounding box center [999, 391] width 21 height 21
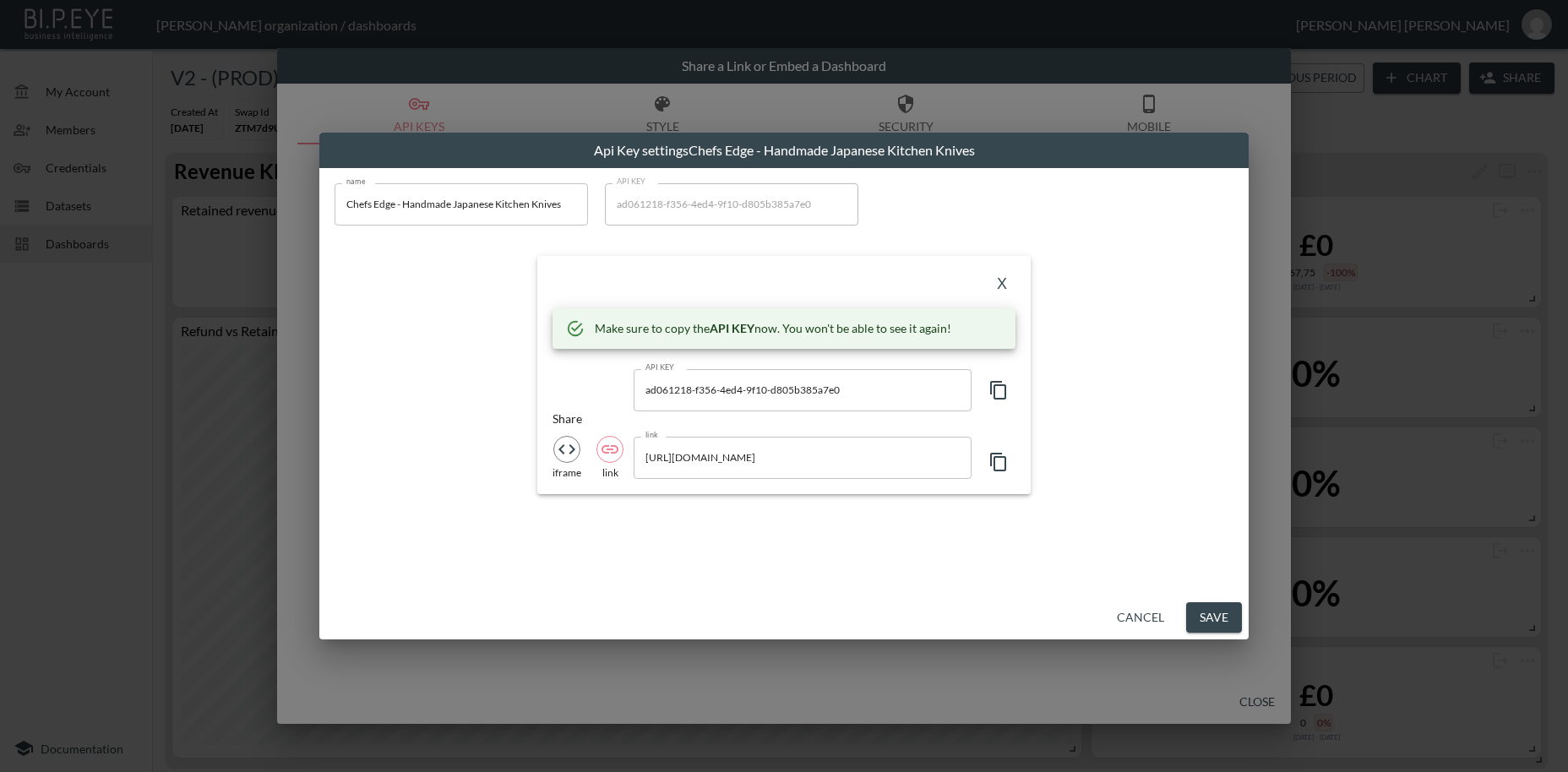
click at [1000, 392] on icon "button" at bounding box center [999, 391] width 21 height 21
click at [1004, 284] on button "X" at bounding box center [1001, 284] width 27 height 27
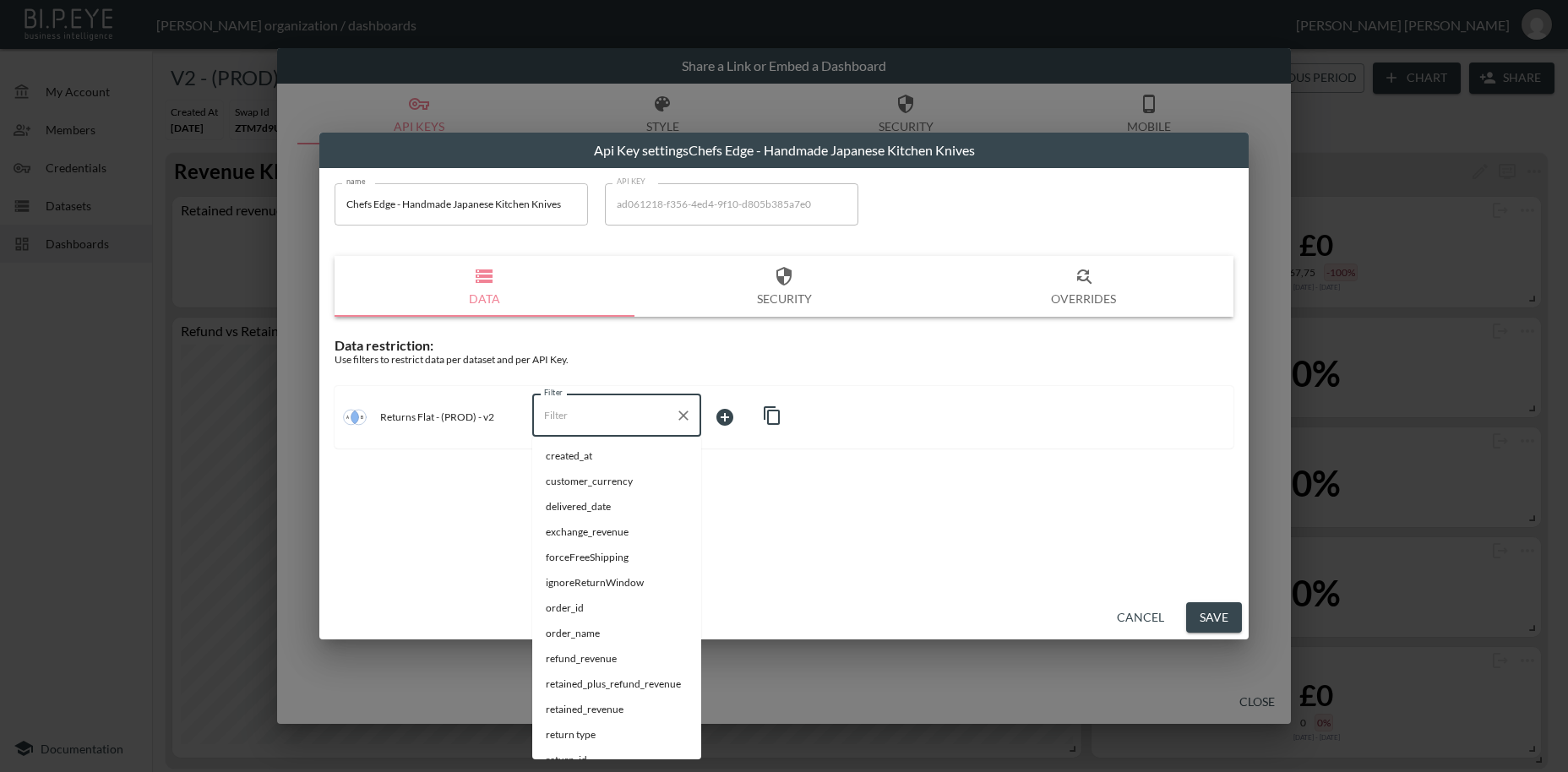
click at [566, 418] on input "Filter" at bounding box center [604, 415] width 128 height 27
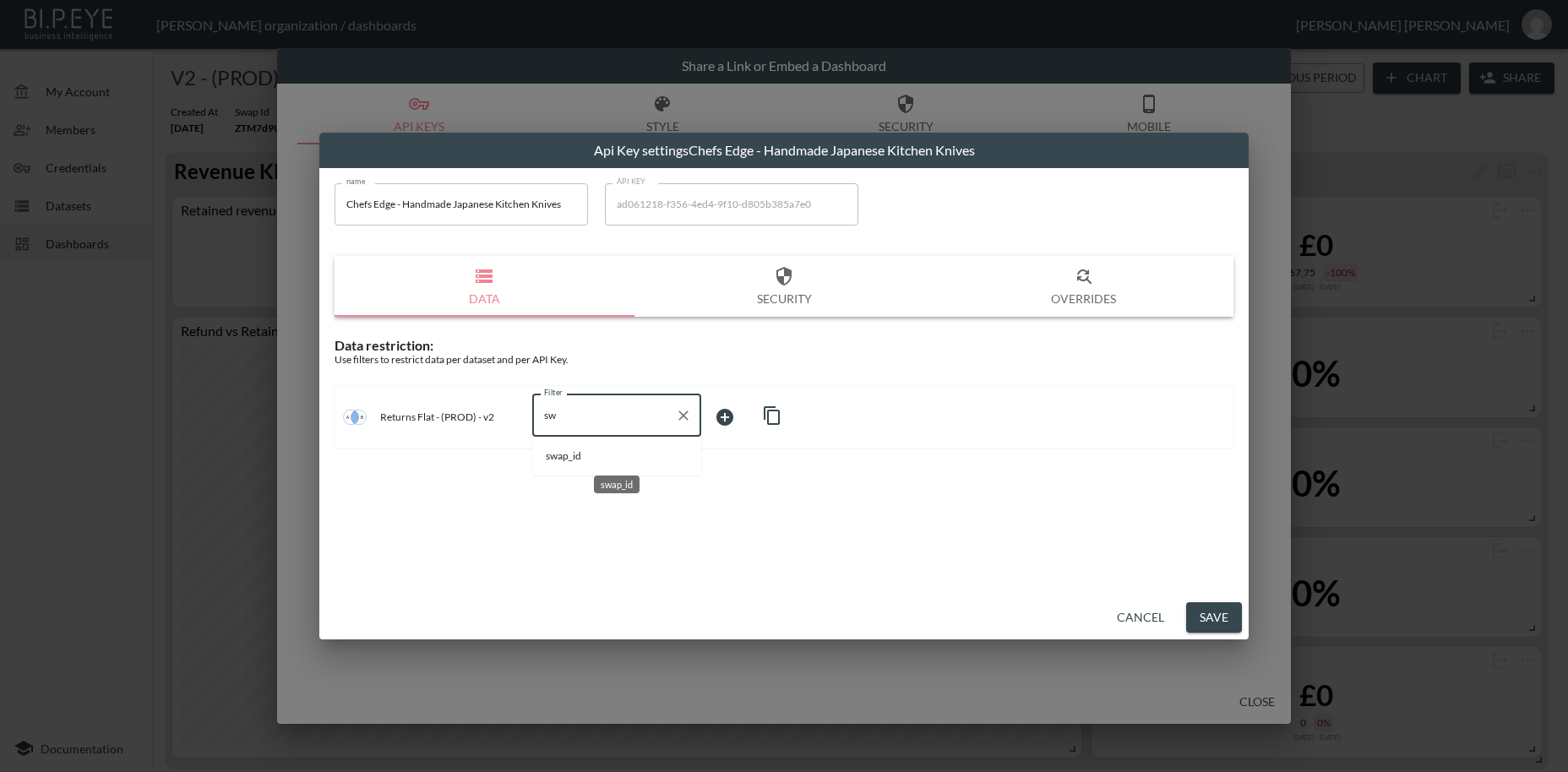
click at [563, 453] on span "swap_id" at bounding box center [617, 456] width 142 height 15
type input "swap_id"
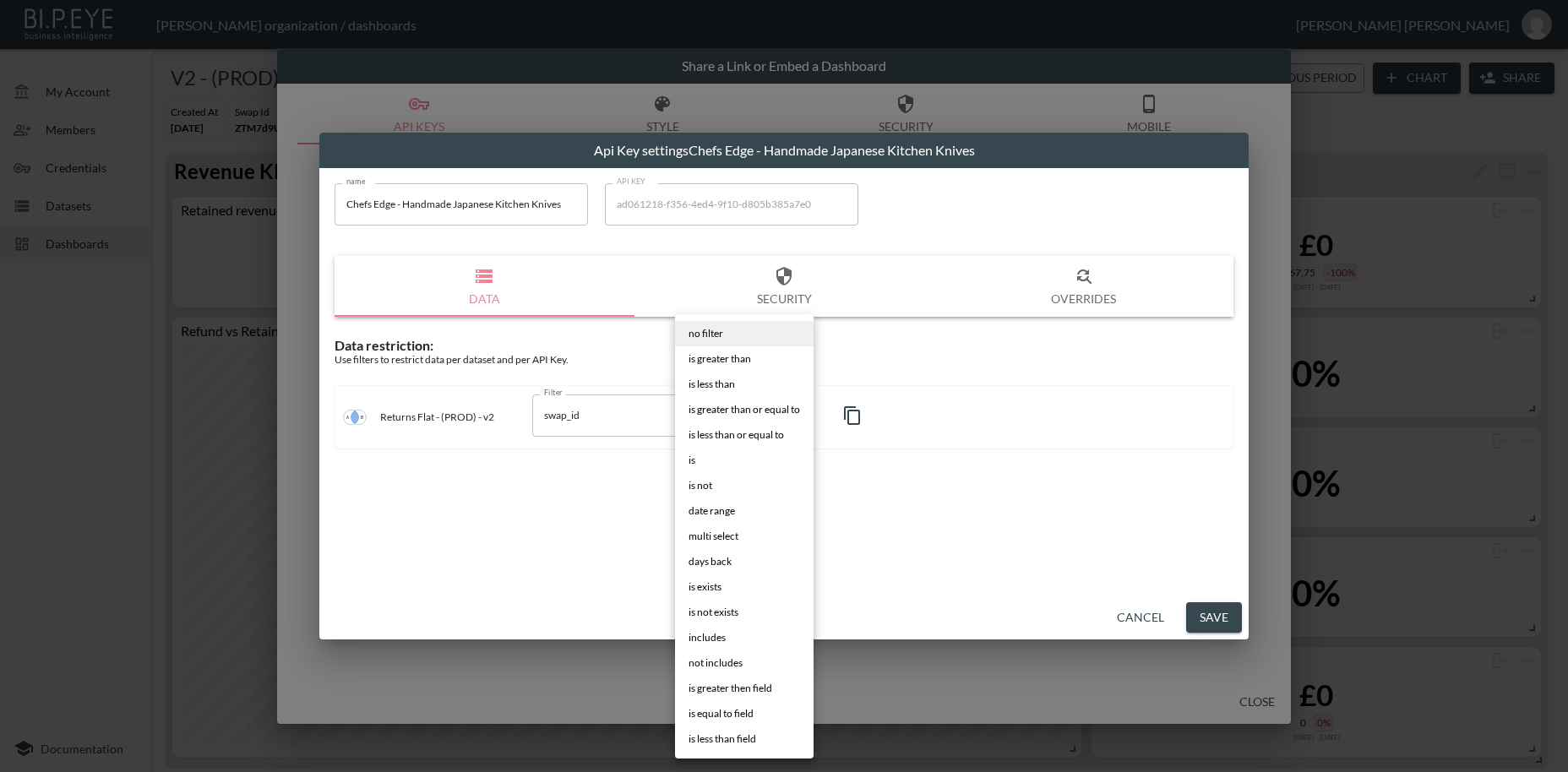
click at [722, 412] on body "BI.P.EYE, Interactive Analytics Dashboards - app [PERSON_NAME] organization / d…" at bounding box center [784, 386] width 1568 height 772
click at [696, 465] on span "is" at bounding box center [692, 460] width 7 height 15
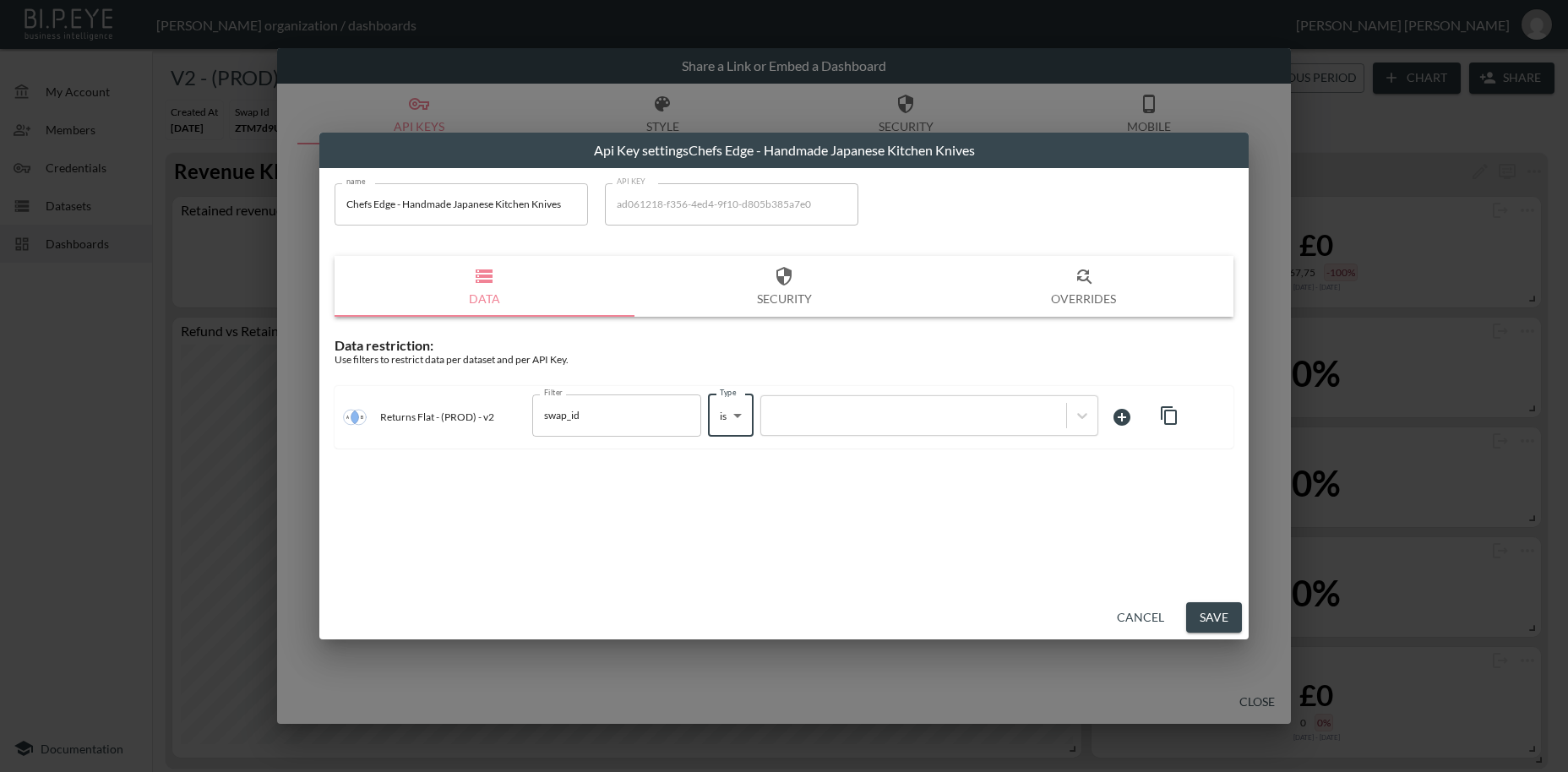
type input "is"
click at [811, 412] on div at bounding box center [914, 415] width 288 height 16
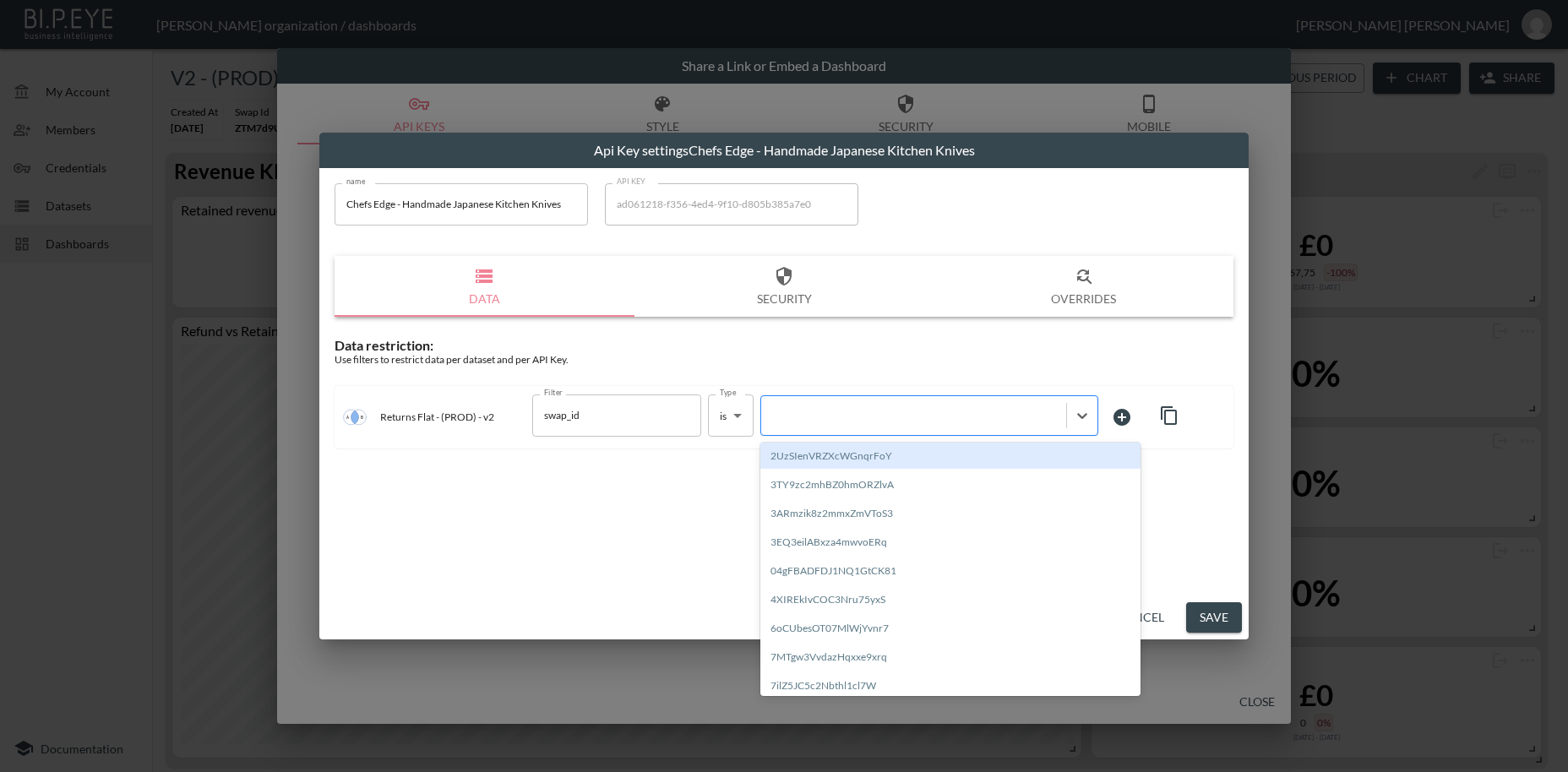
paste input "84cLiMcCm1MoO8edZh6s"
type input "84cLiMcCm1MoO8edZh6s"
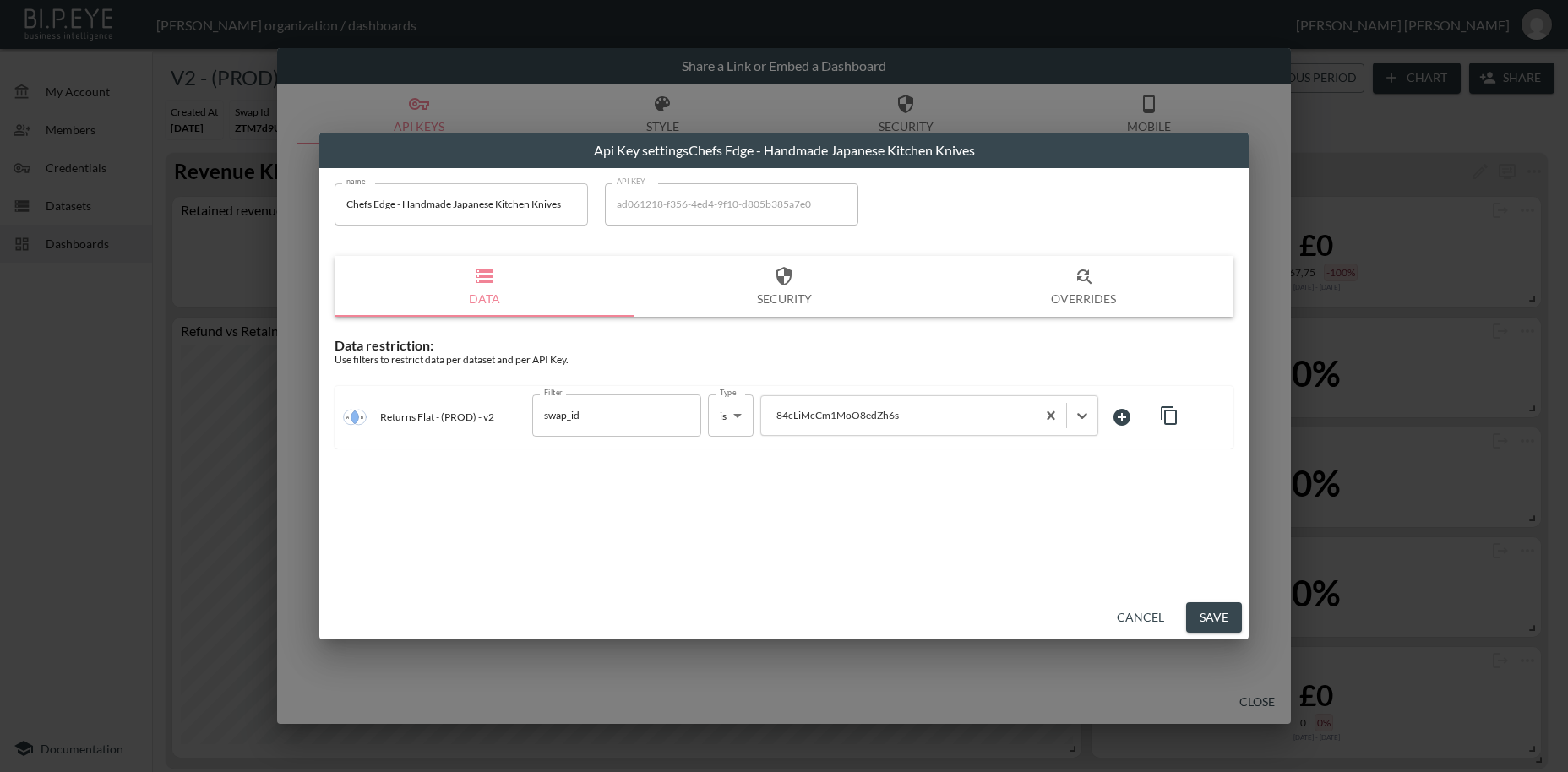
click at [1213, 621] on button "Save" at bounding box center [1214, 618] width 56 height 31
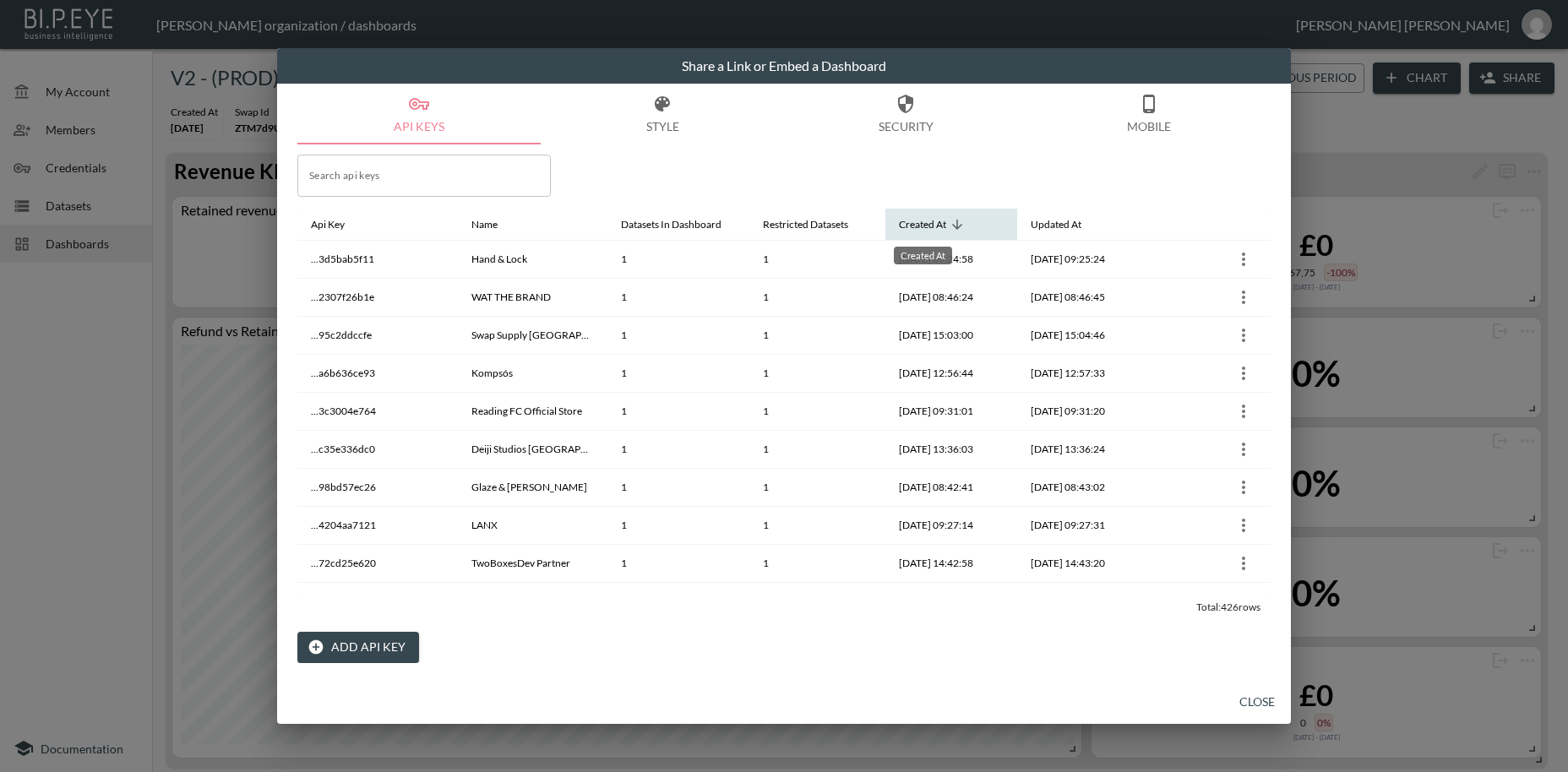
click at [942, 231] on div "Created At" at bounding box center [922, 225] width 47 height 21
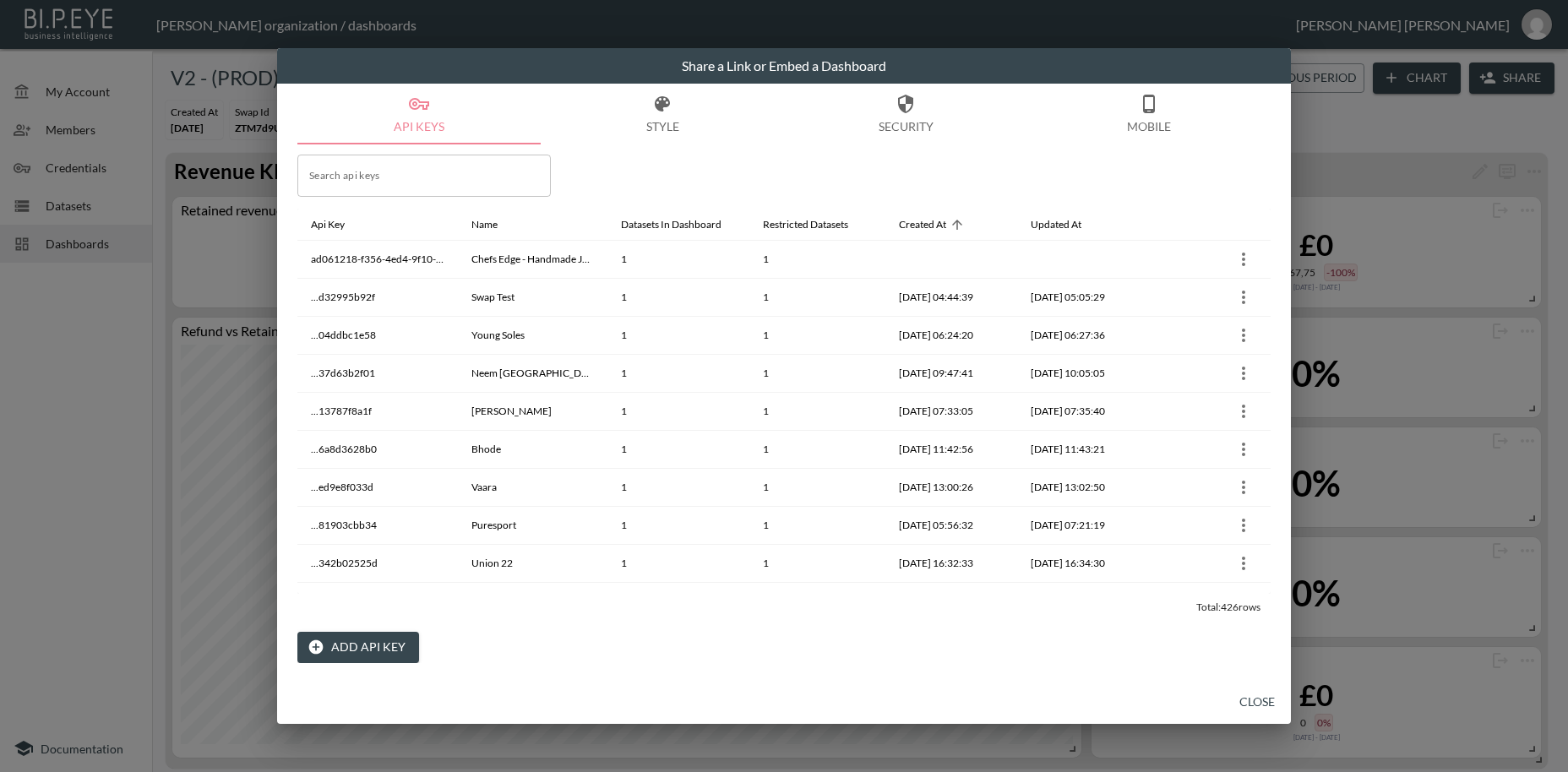
click at [1258, 702] on button "Close" at bounding box center [1257, 702] width 54 height 31
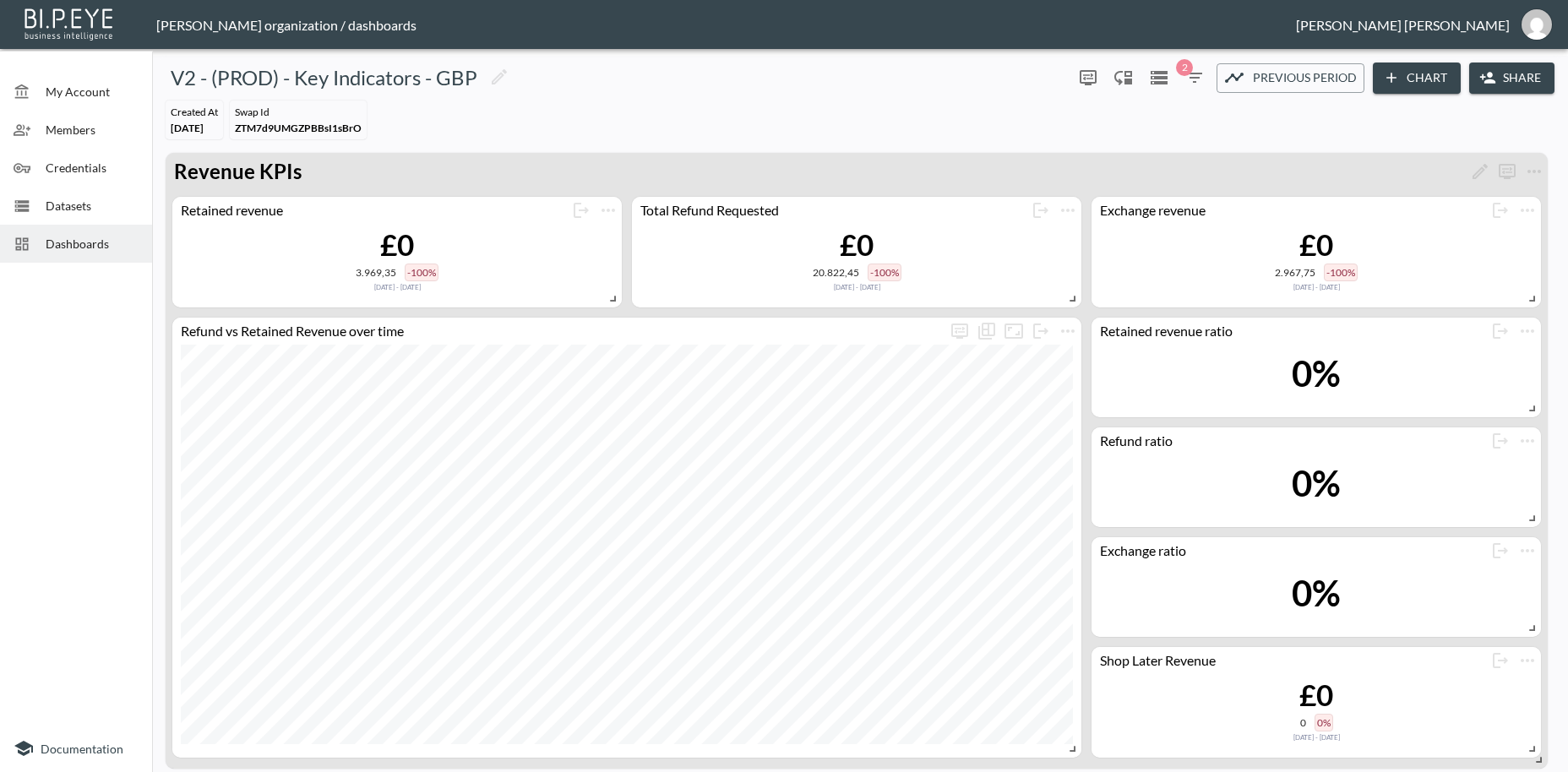
click at [90, 244] on span "Dashboards" at bounding box center [92, 244] width 93 height 18
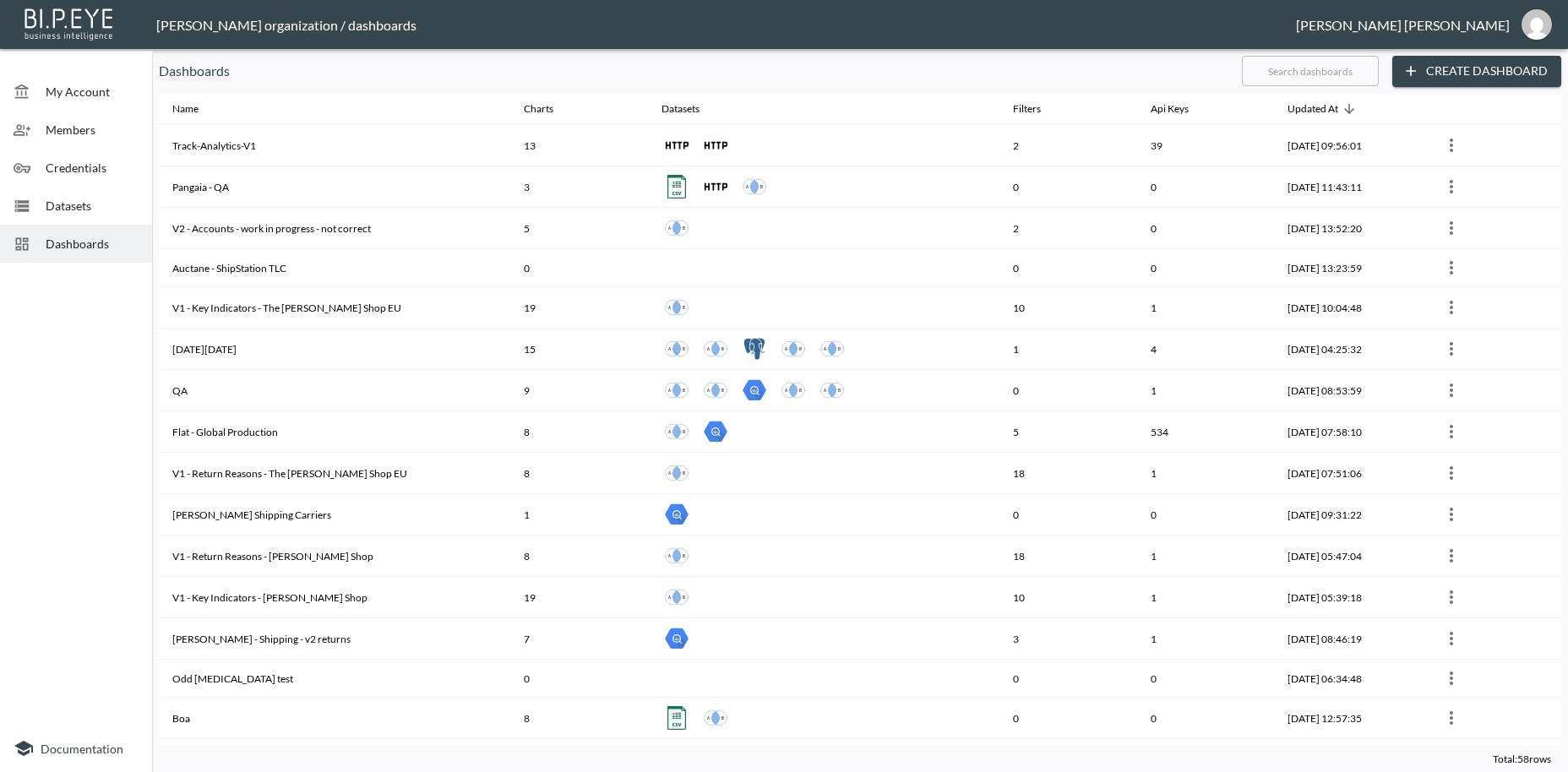
click at [1264, 73] on input "text" at bounding box center [1310, 71] width 137 height 42
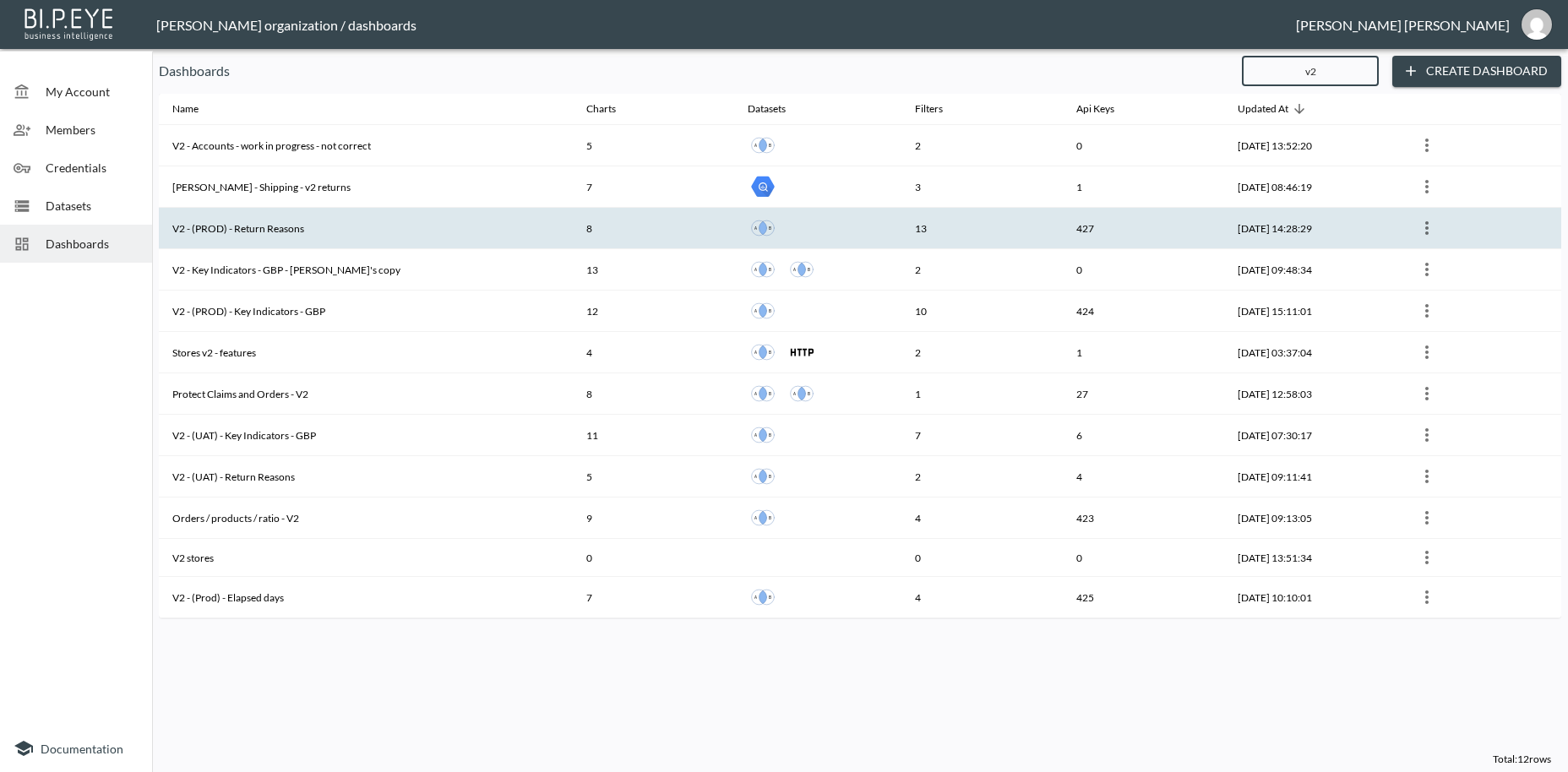
type input "v2"
click at [243, 230] on th "V2 - (PROD) - Return Reasons" at bounding box center [365, 228] width 414 height 41
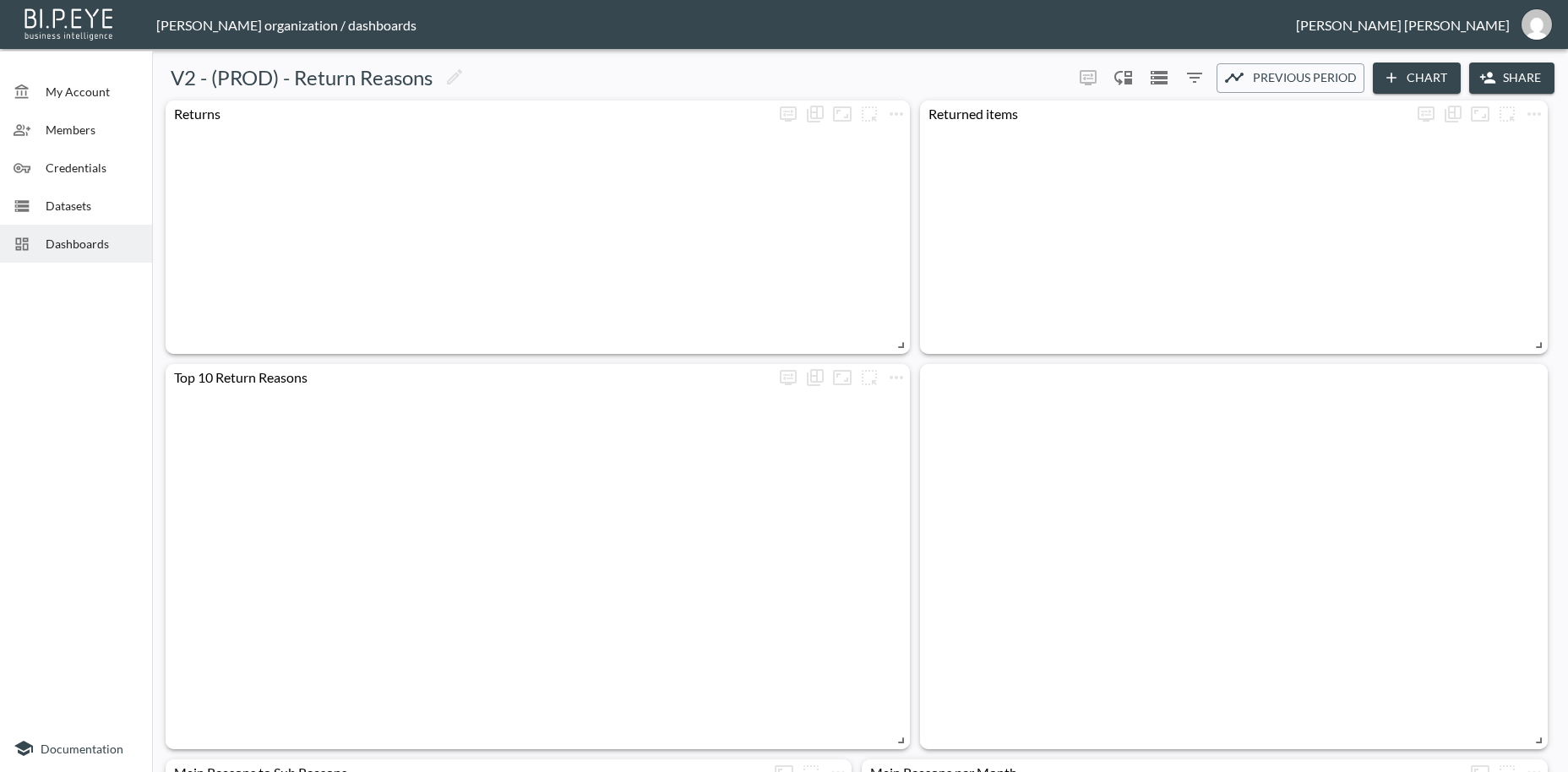
click at [1522, 83] on button "Share" at bounding box center [1511, 78] width 85 height 31
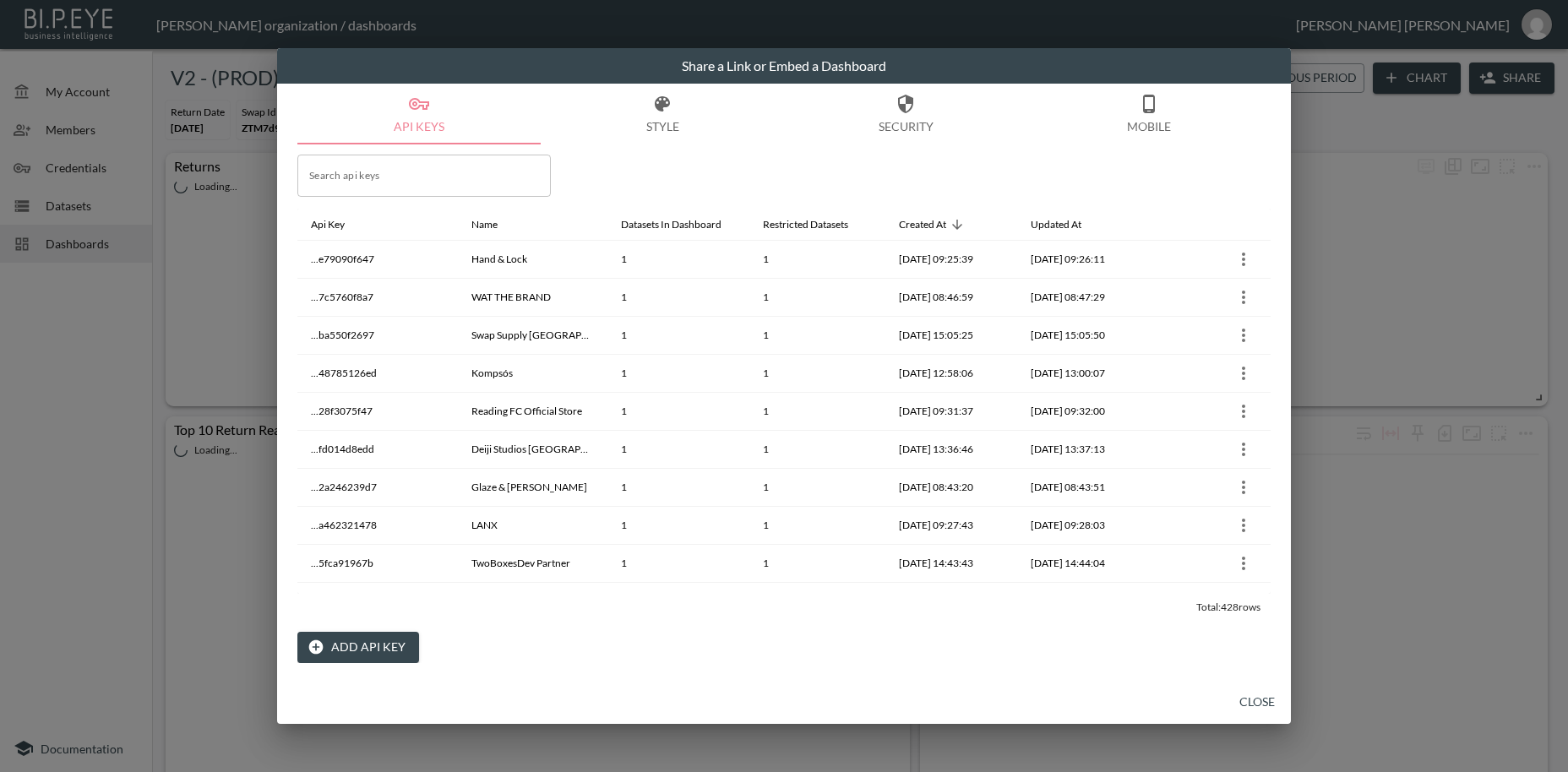
click at [367, 645] on button "Add API Key" at bounding box center [357, 647] width 121 height 31
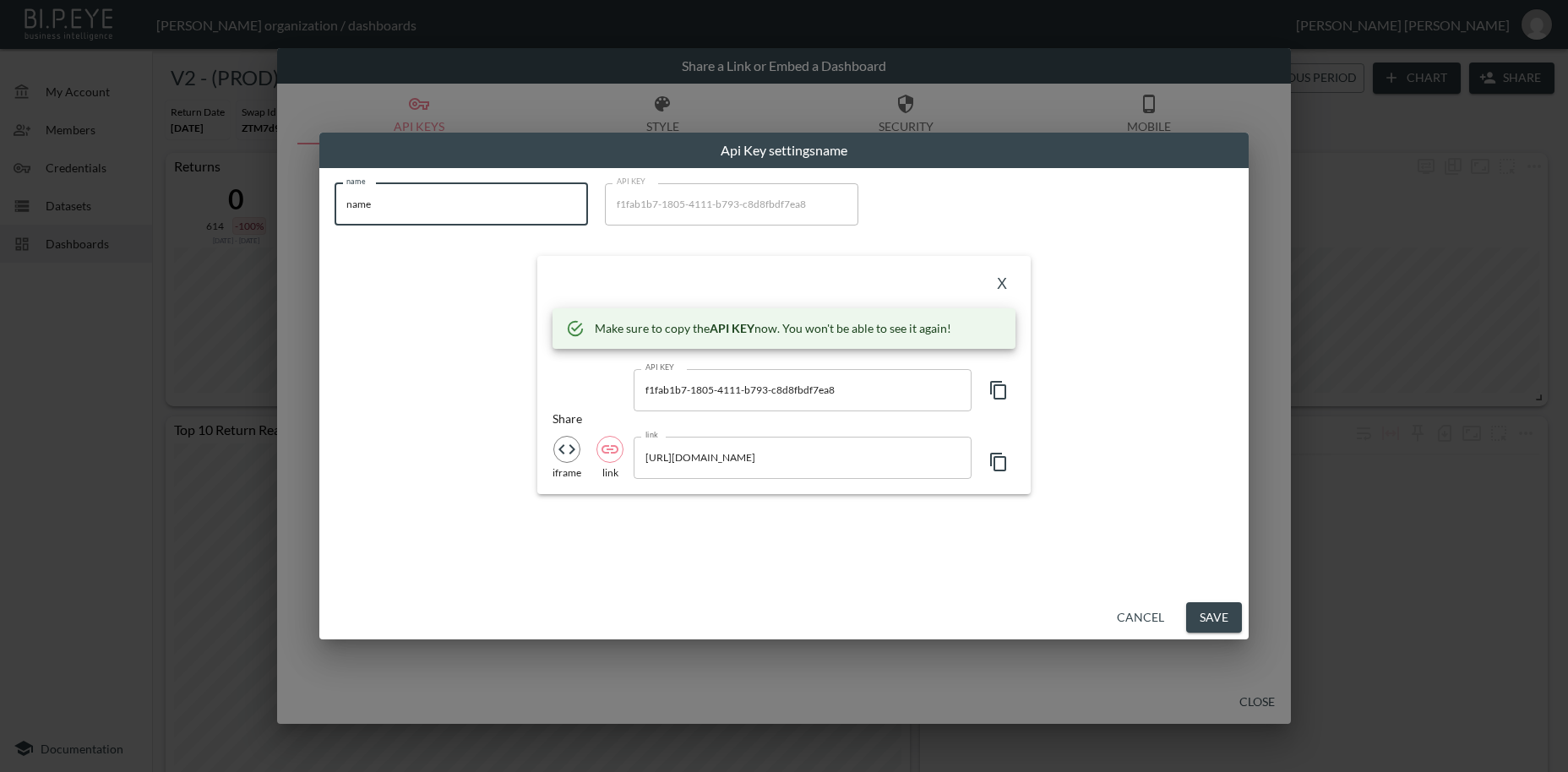
drag, startPoint x: 395, startPoint y: 207, endPoint x: 326, endPoint y: 197, distance: 69.7
click at [335, 197] on input "name" at bounding box center [462, 204] width 253 height 42
paste input "Chefs Edge - Handmade Japanese Kitchen Knives"
type input "Chefs Edge - Handmade Japanese Kitchen Knives"
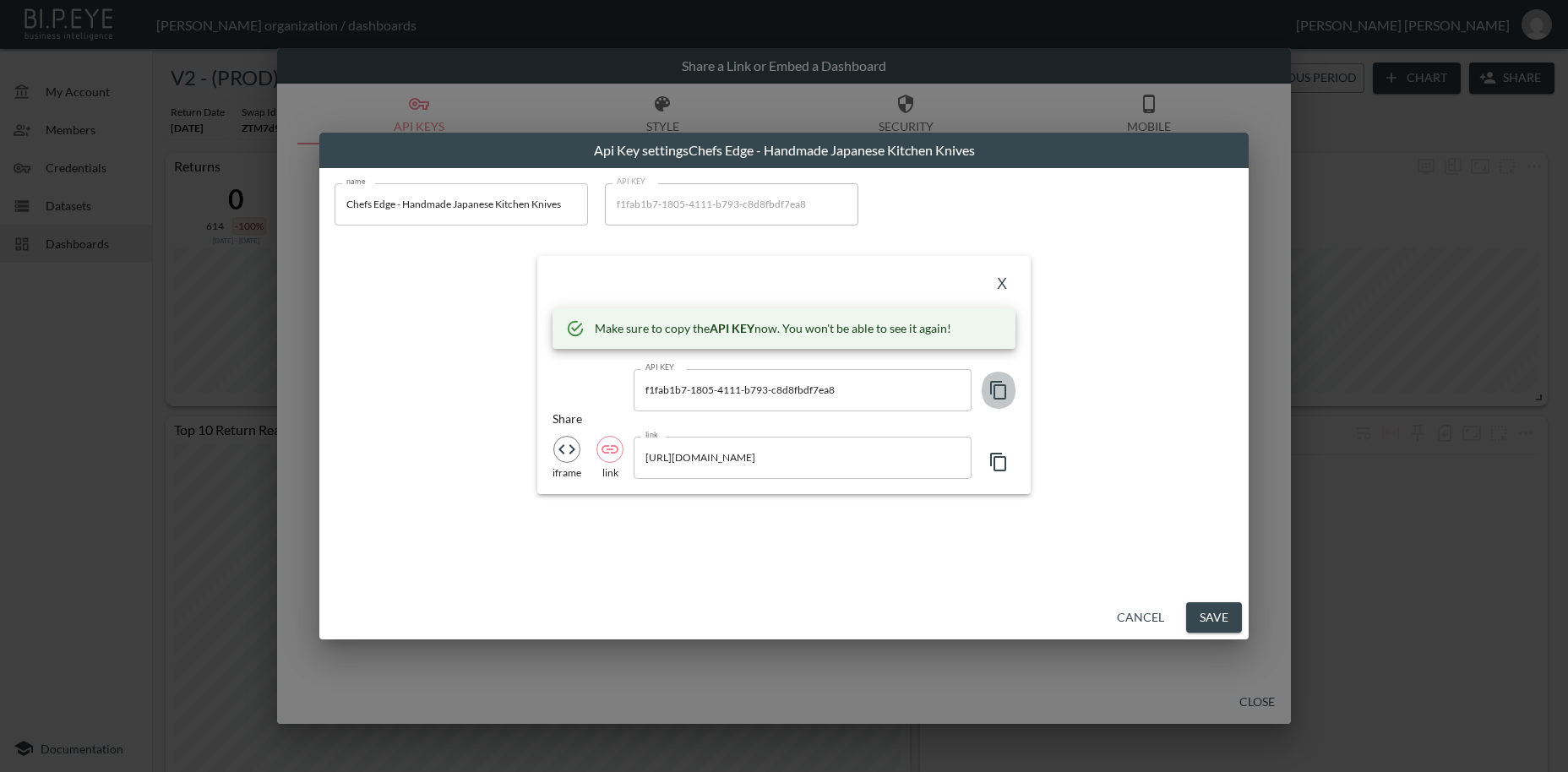
click at [999, 386] on icon "button" at bounding box center [999, 391] width 21 height 21
click at [997, 287] on button "X" at bounding box center [1001, 284] width 27 height 27
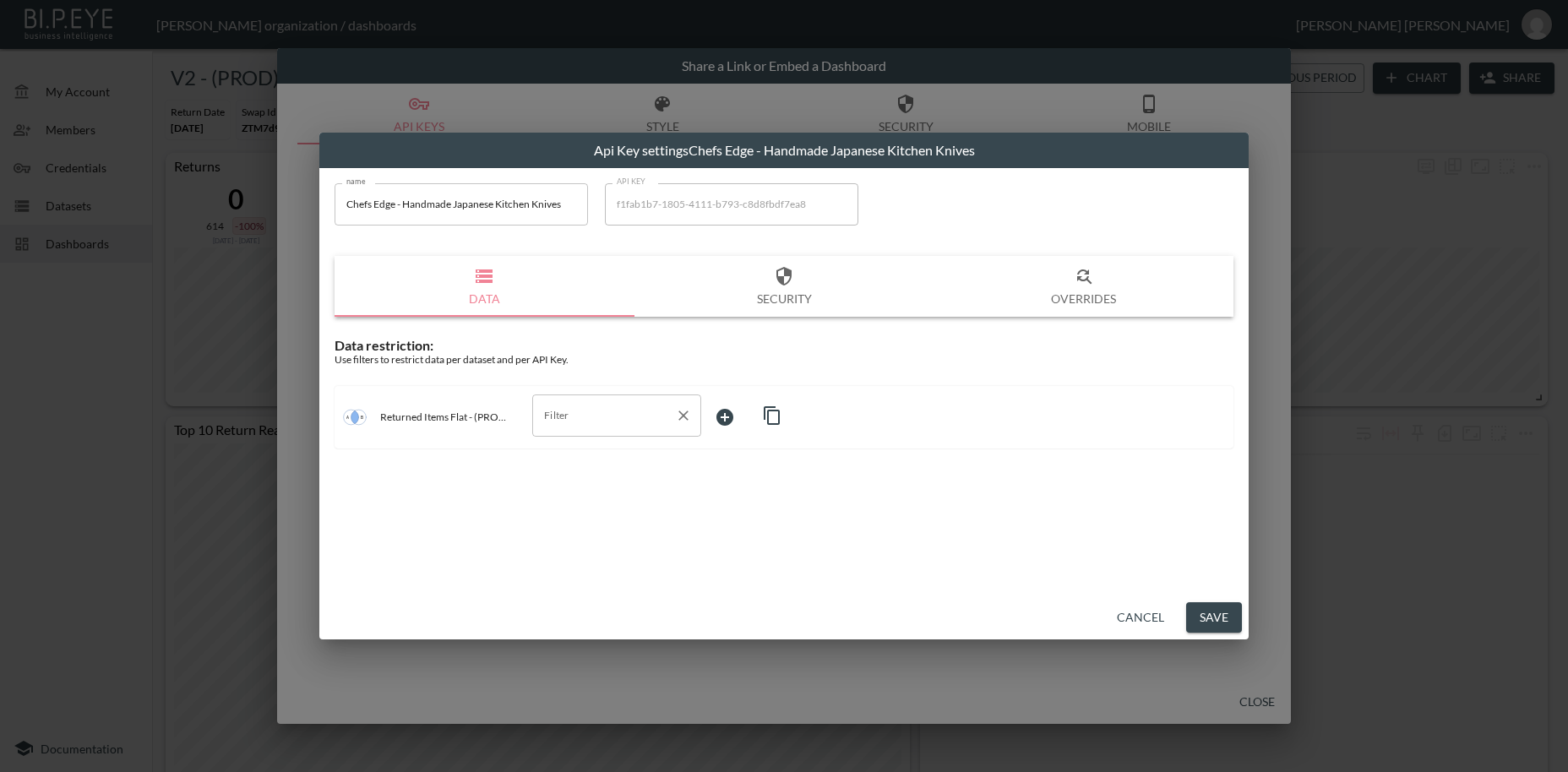
click at [584, 419] on input "Filter" at bounding box center [604, 415] width 128 height 27
click at [596, 454] on span "swap_id" at bounding box center [617, 456] width 142 height 15
type input "swap_id"
click at [730, 411] on body "BI.P.EYE, Interactive Analytics Dashboards - app [PERSON_NAME] organization / d…" at bounding box center [784, 386] width 1568 height 772
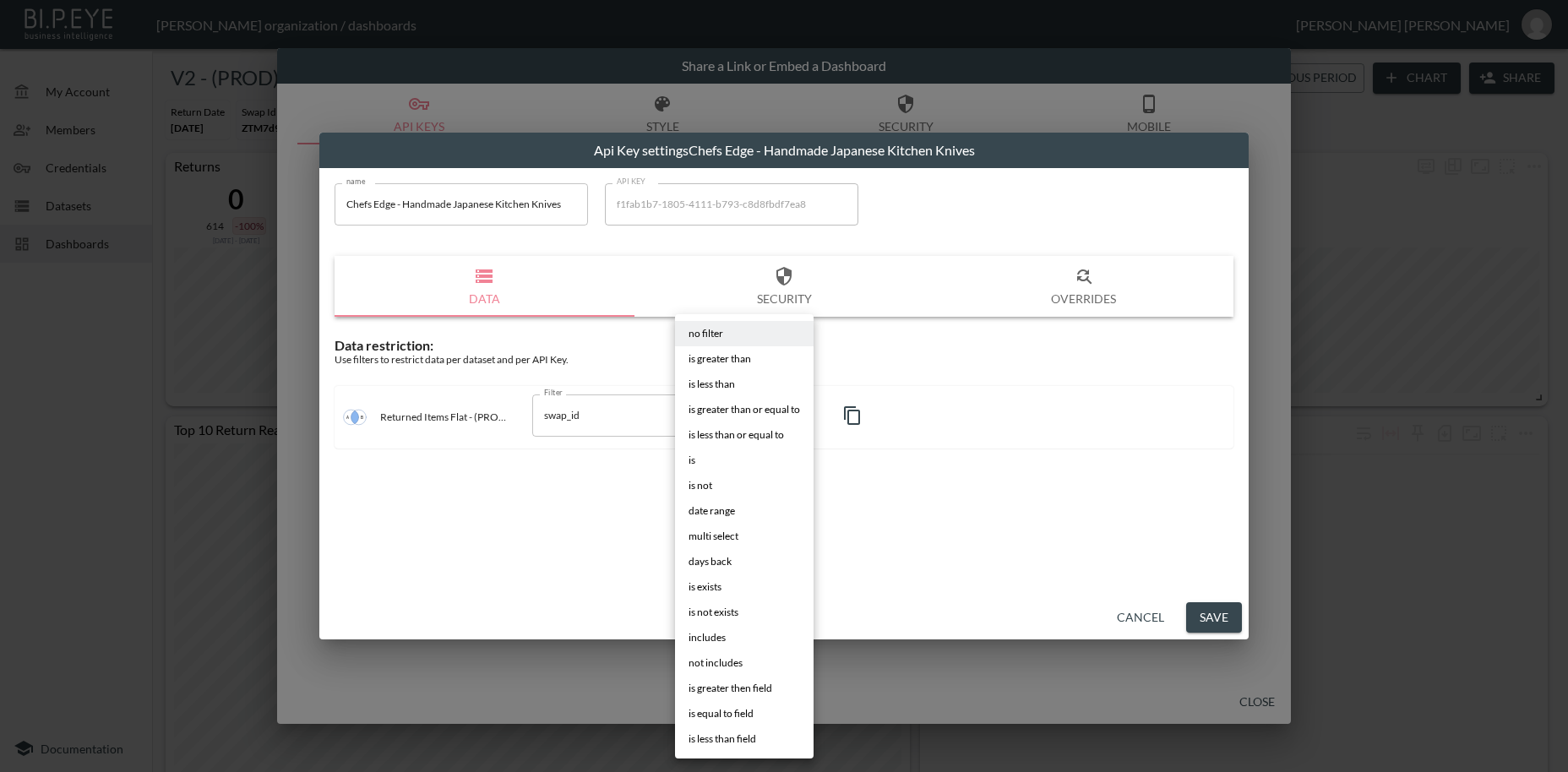
click at [695, 459] on span "is" at bounding box center [692, 460] width 7 height 15
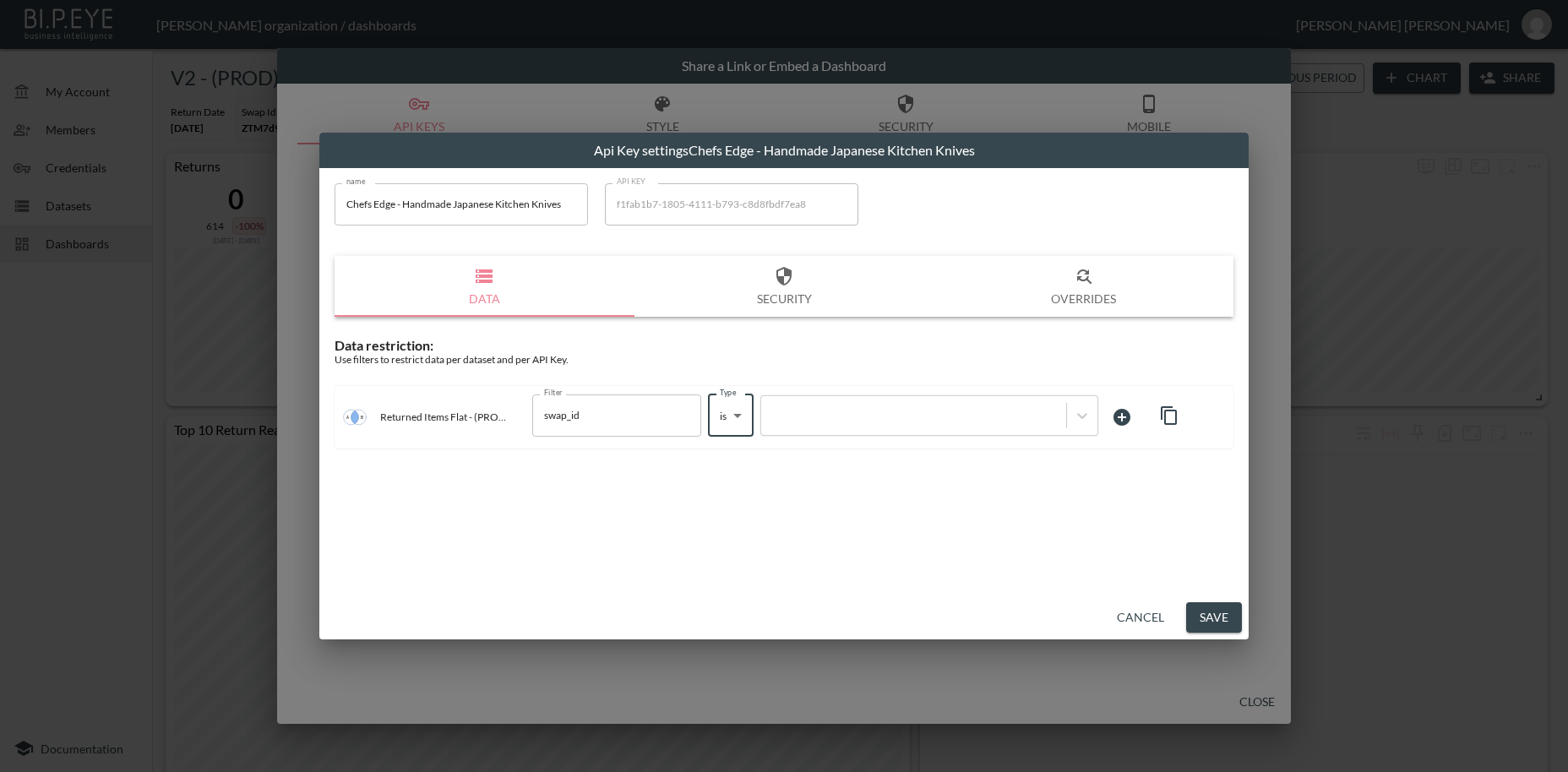
type input "is"
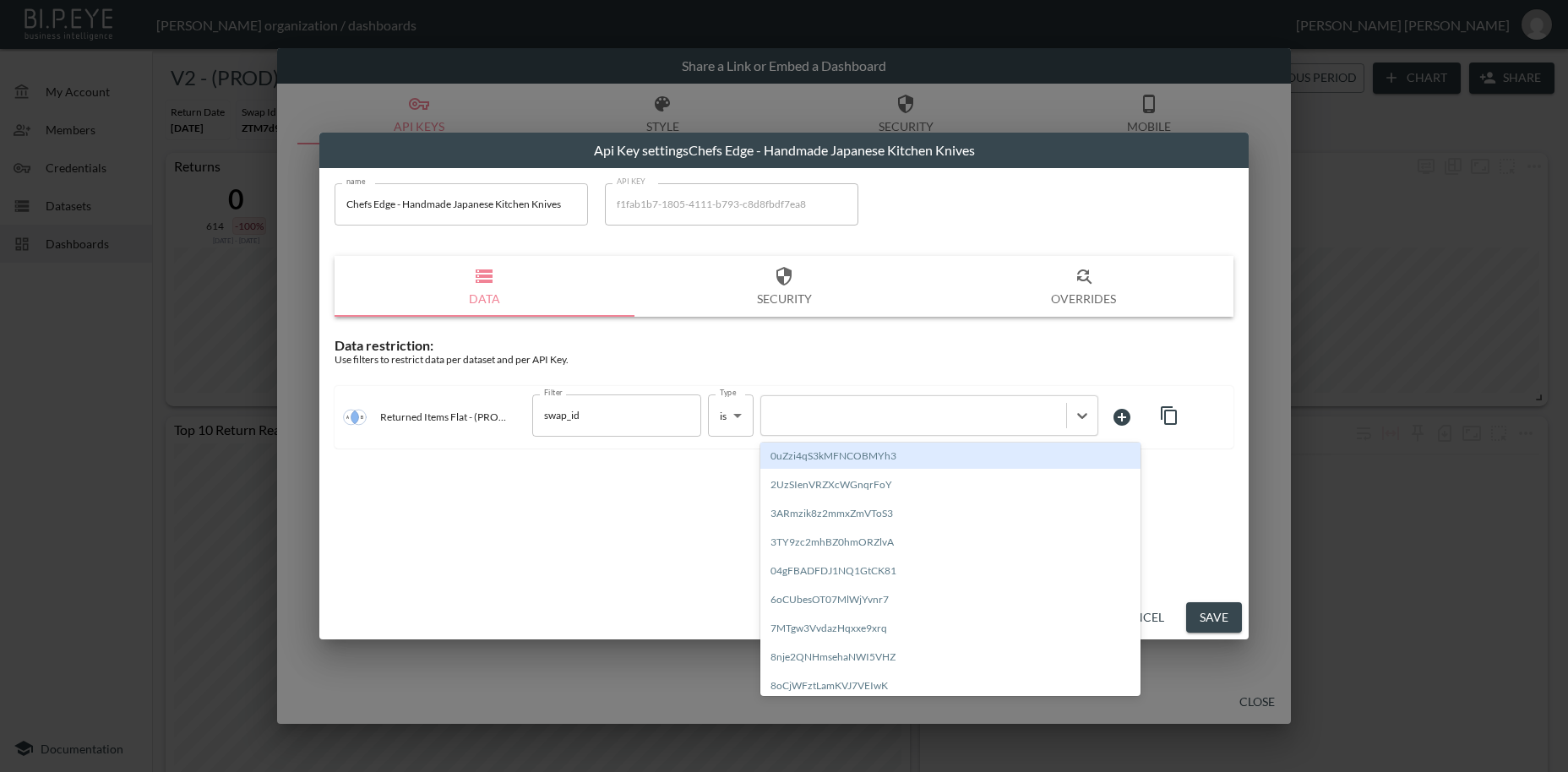
click at [840, 417] on div at bounding box center [914, 415] width 288 height 16
paste input "84cLiMcCm1MoO8edZh6s"
type input "84cLiMcCm1MoO8edZh6s"
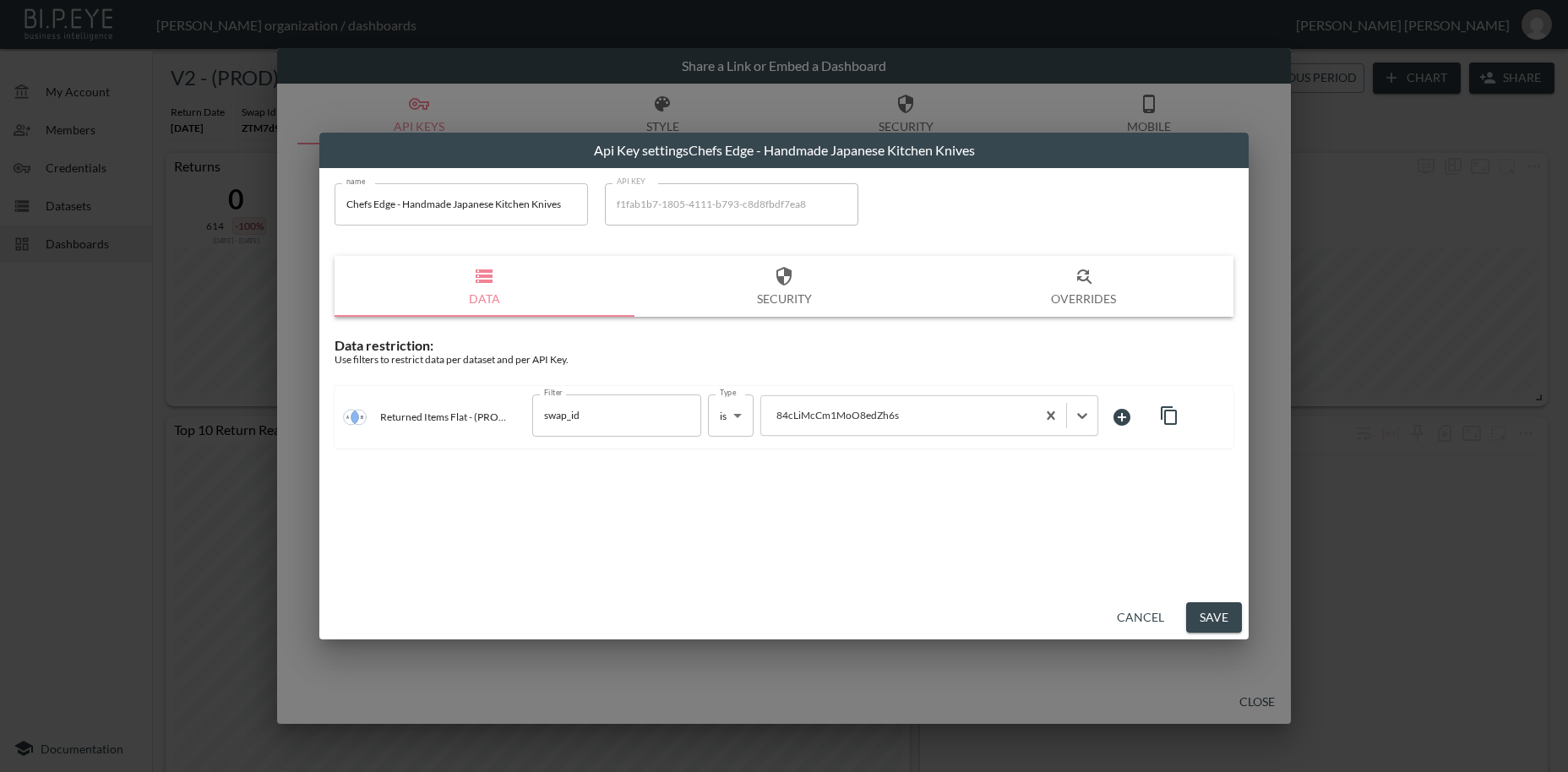
click at [1214, 615] on button "Save" at bounding box center [1214, 618] width 56 height 31
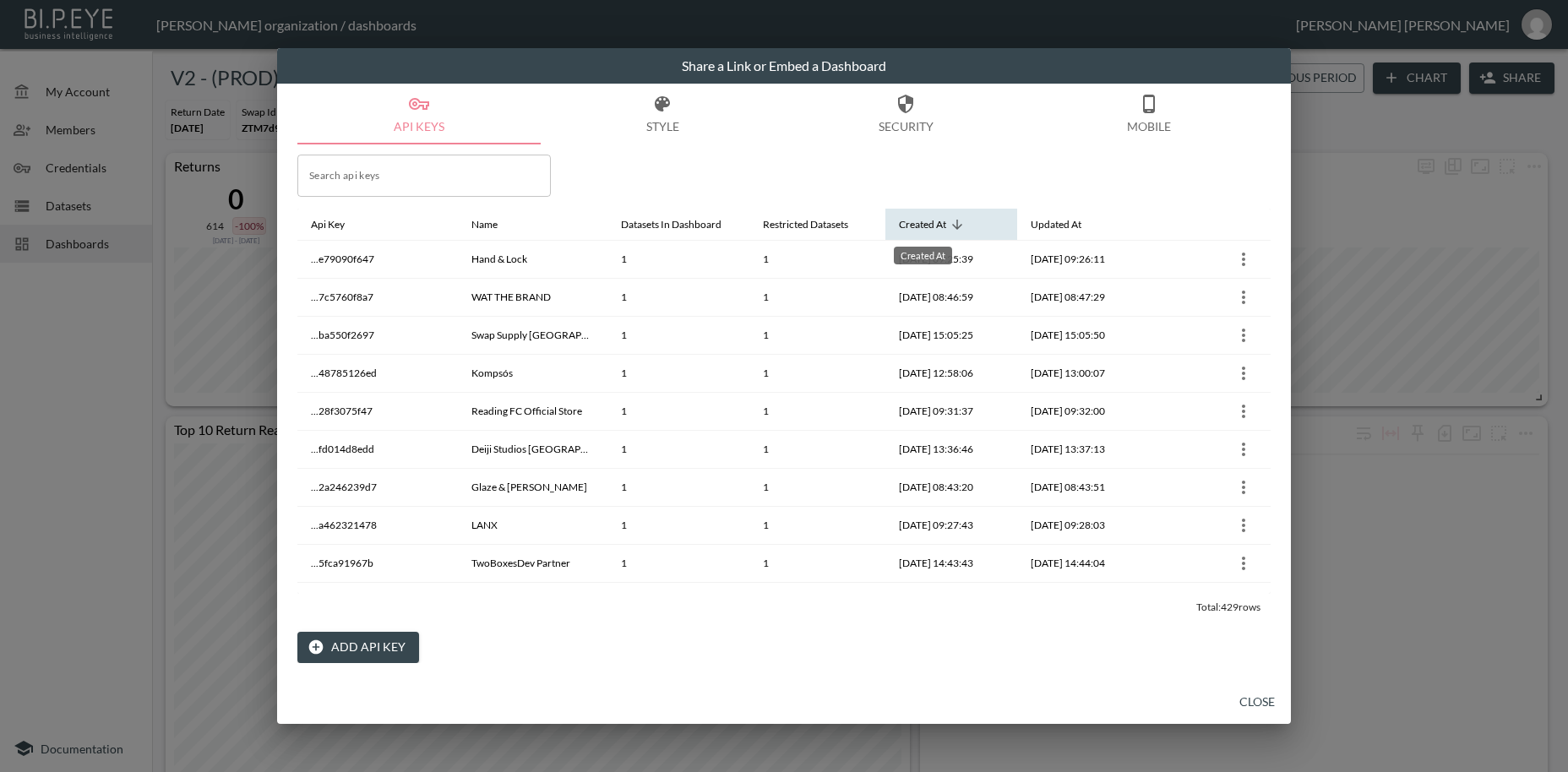
click at [933, 222] on div "Created At" at bounding box center [922, 225] width 47 height 21
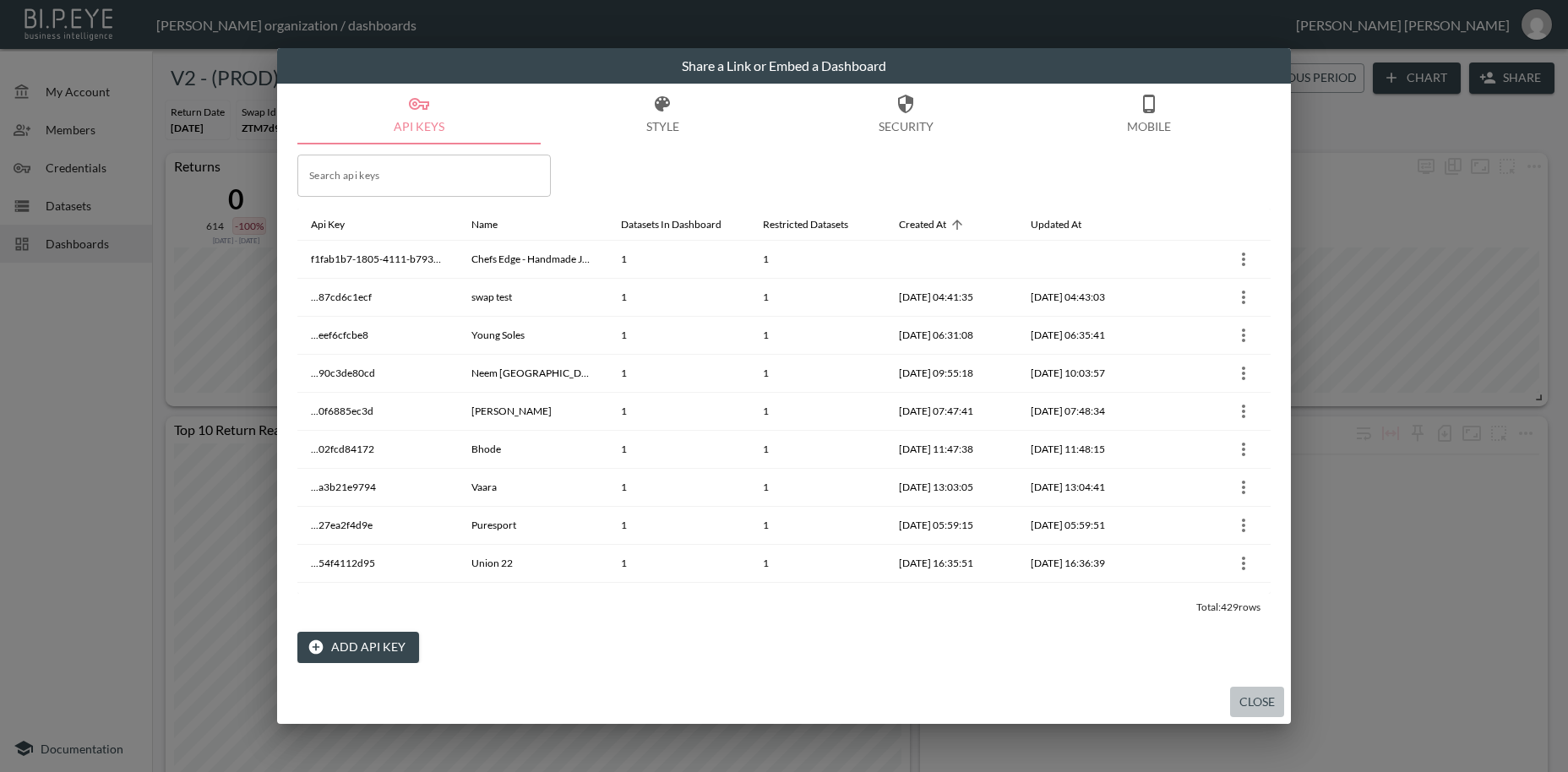
click at [1260, 702] on button "Close" at bounding box center [1257, 702] width 54 height 31
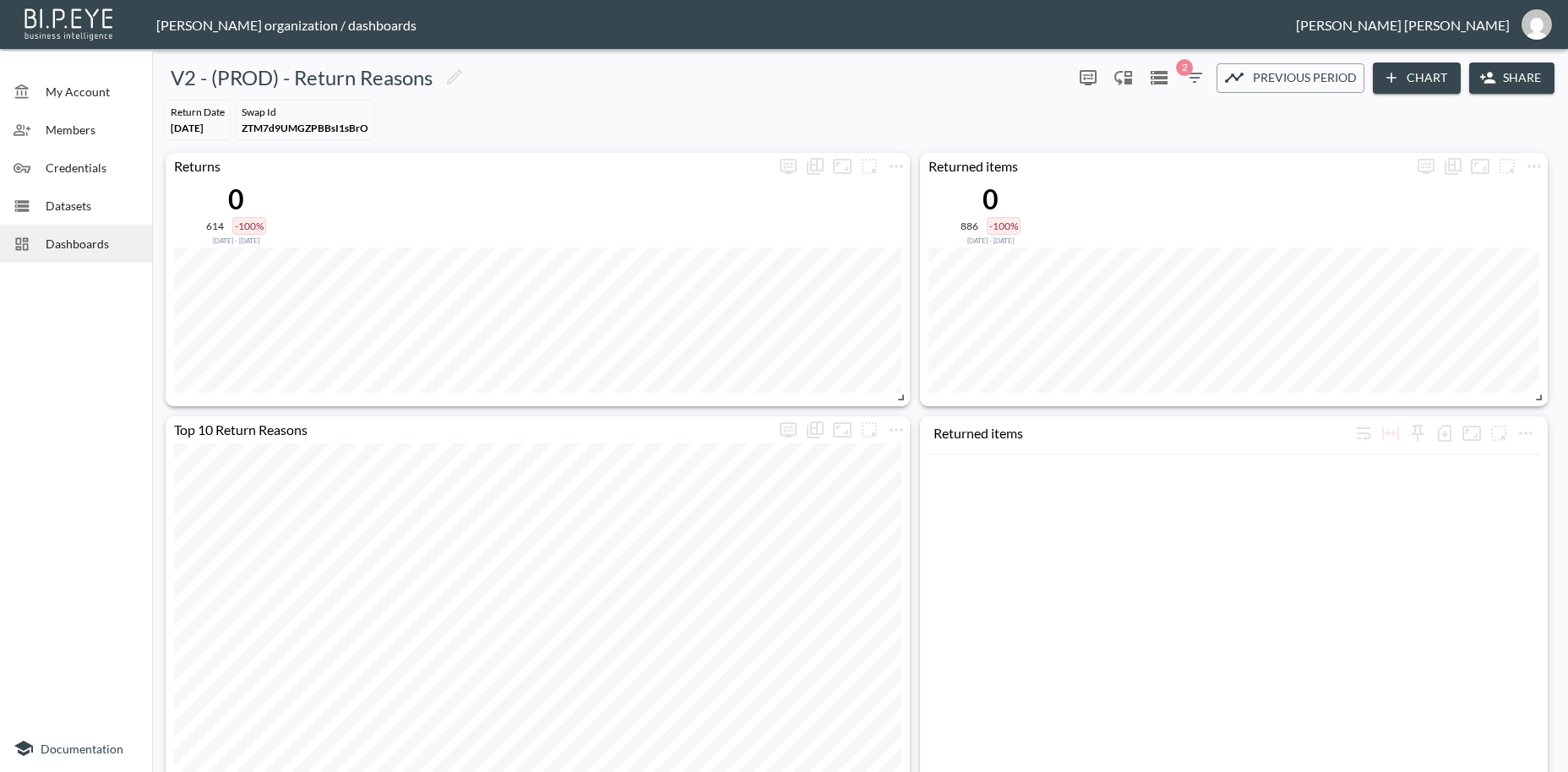
click at [85, 244] on span "Dashboards" at bounding box center [92, 244] width 93 height 18
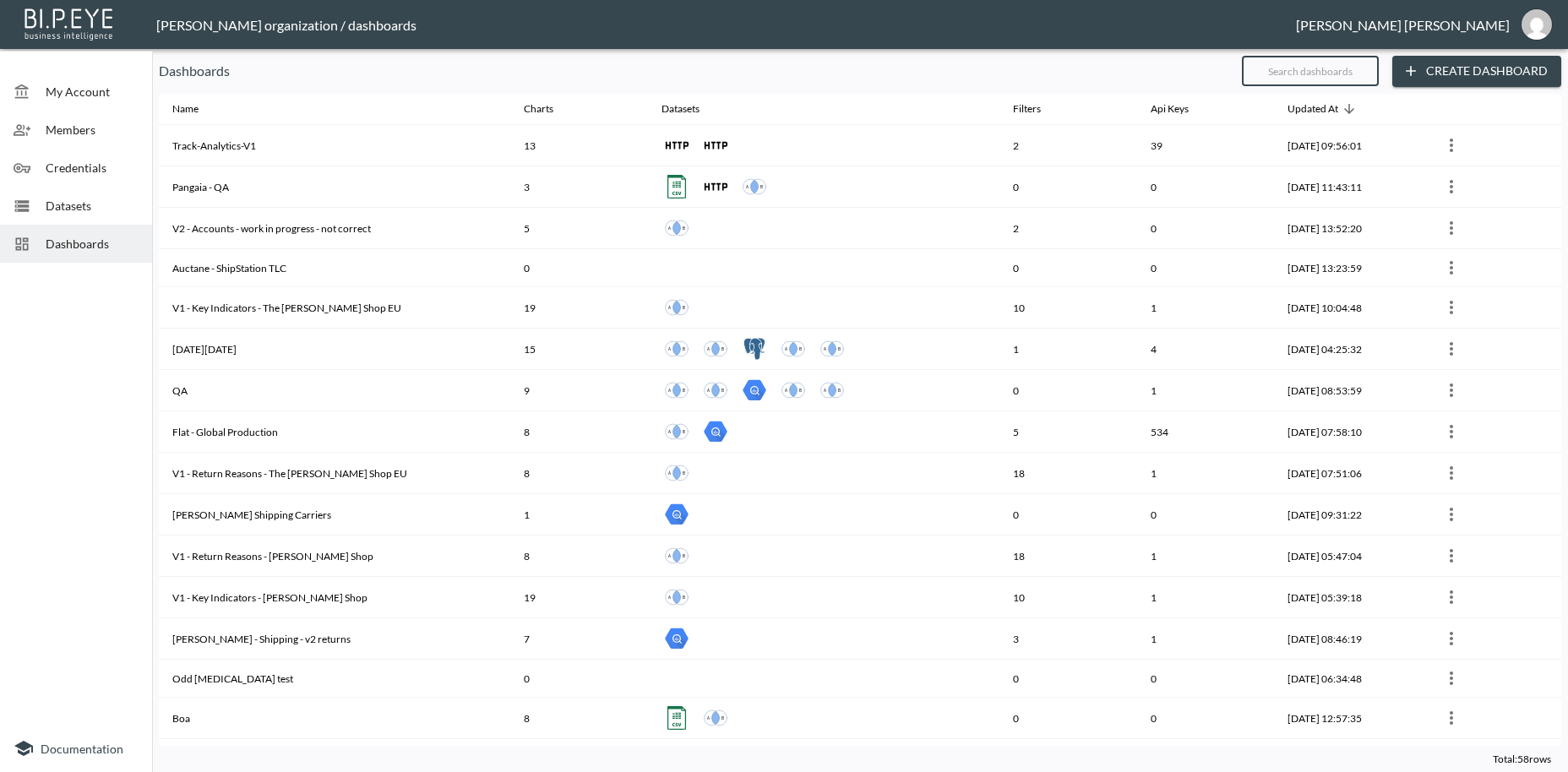
click at [1266, 68] on input "text" at bounding box center [1310, 71] width 137 height 42
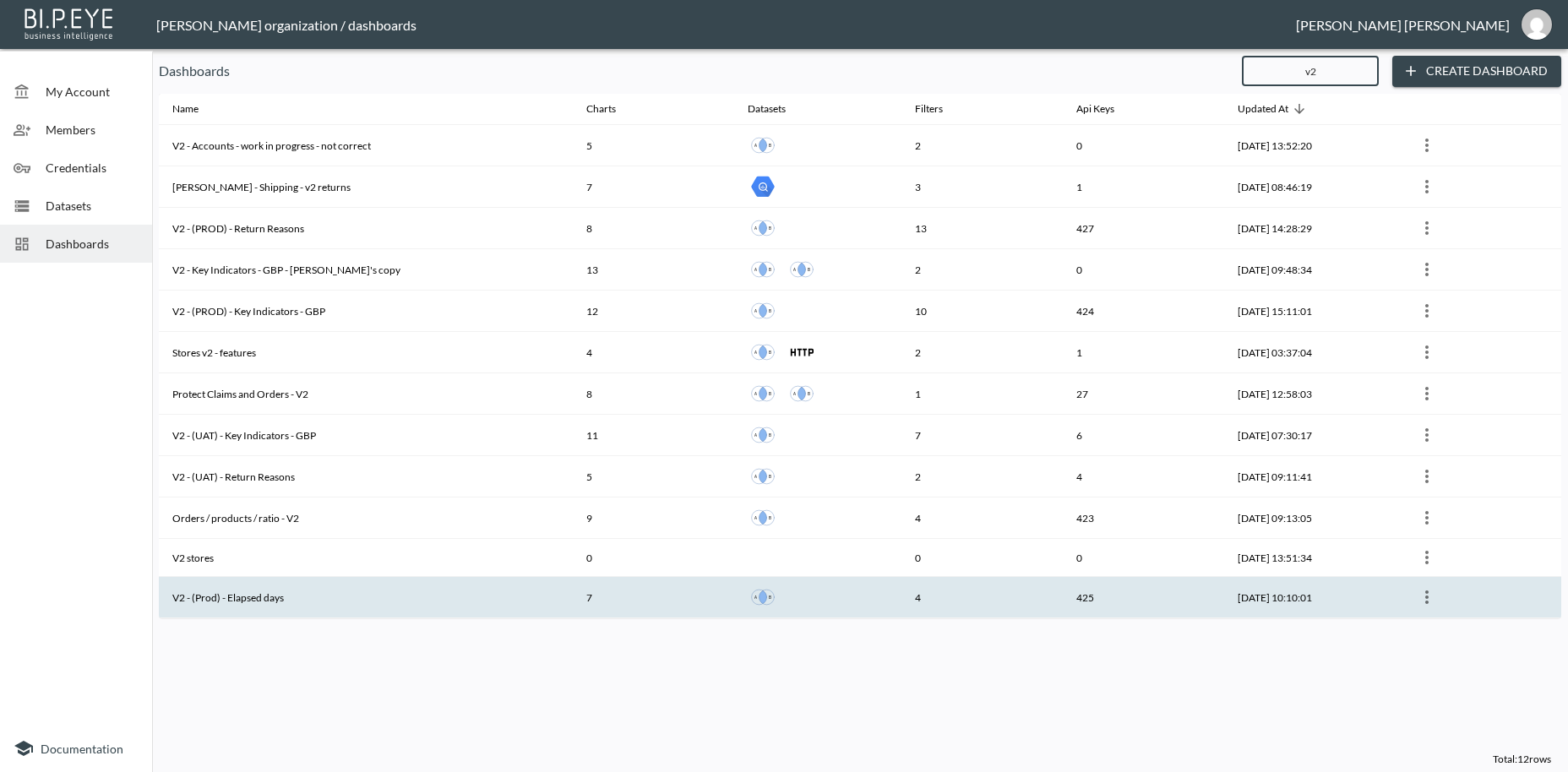
type input "v2"
click at [232, 601] on th "V2 - (Prod) - Elapsed days" at bounding box center [365, 597] width 414 height 41
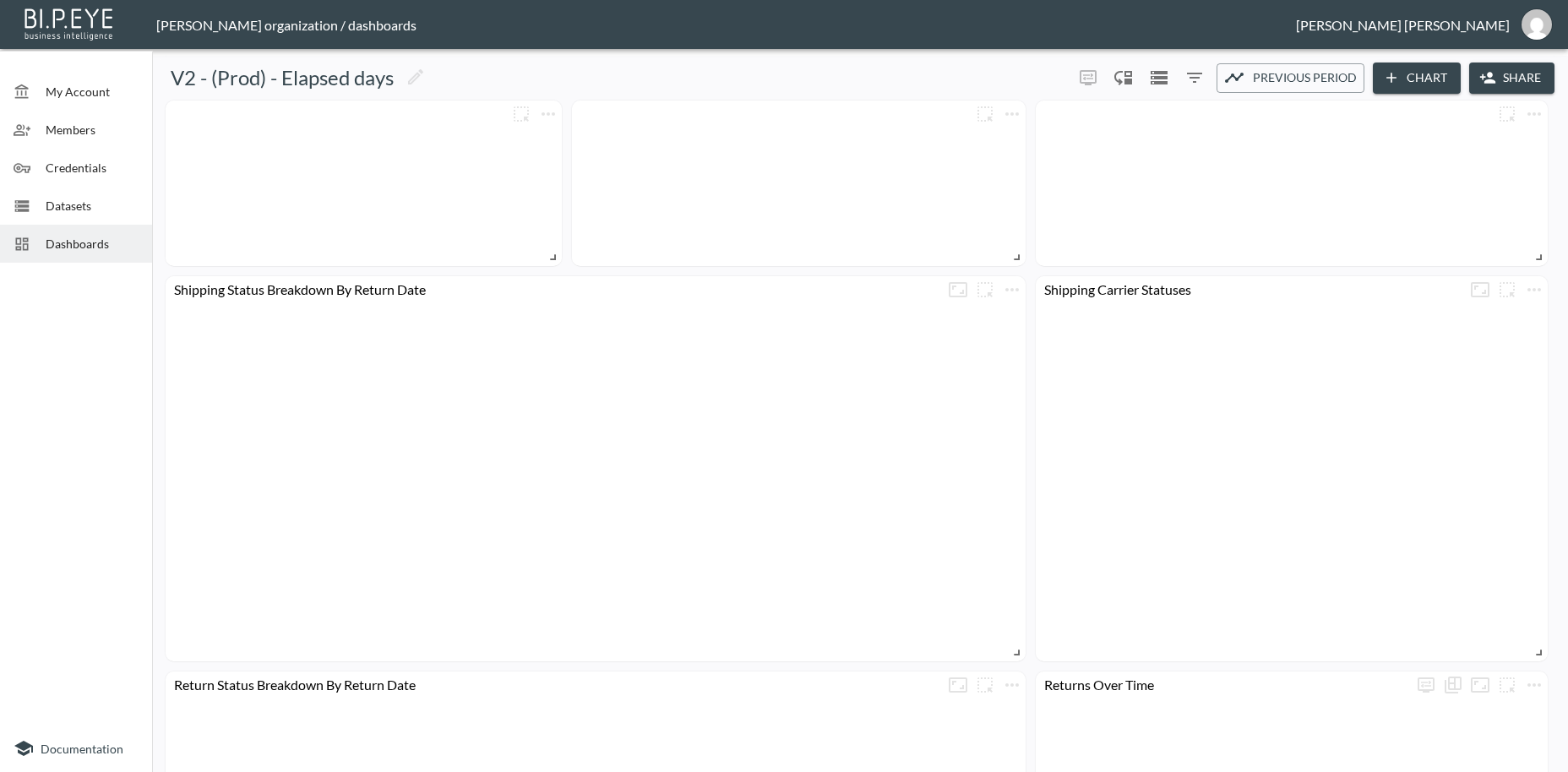
click at [1519, 84] on button "Share" at bounding box center [1511, 78] width 85 height 31
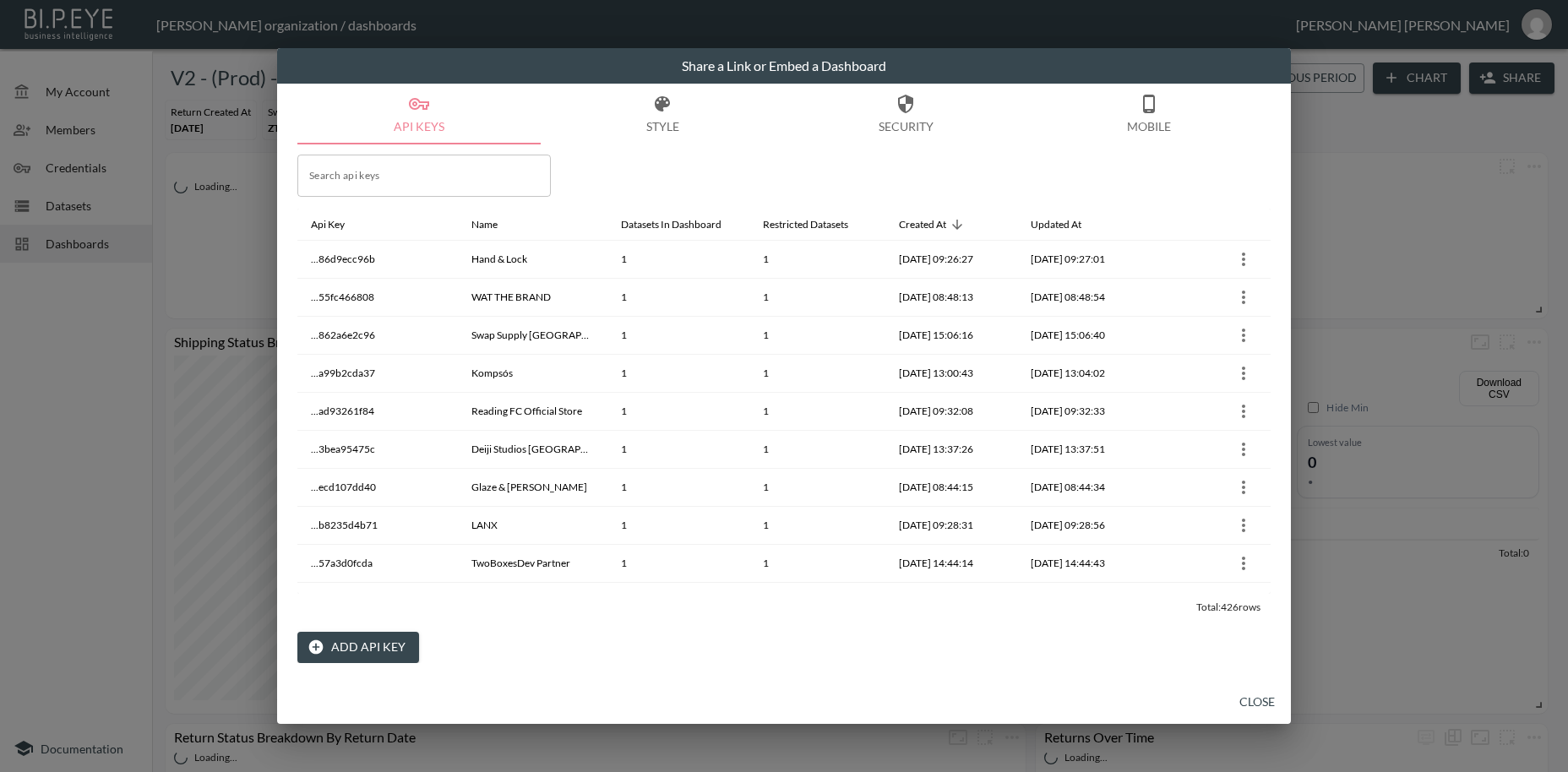
click at [368, 651] on button "Add API Key" at bounding box center [357, 647] width 121 height 31
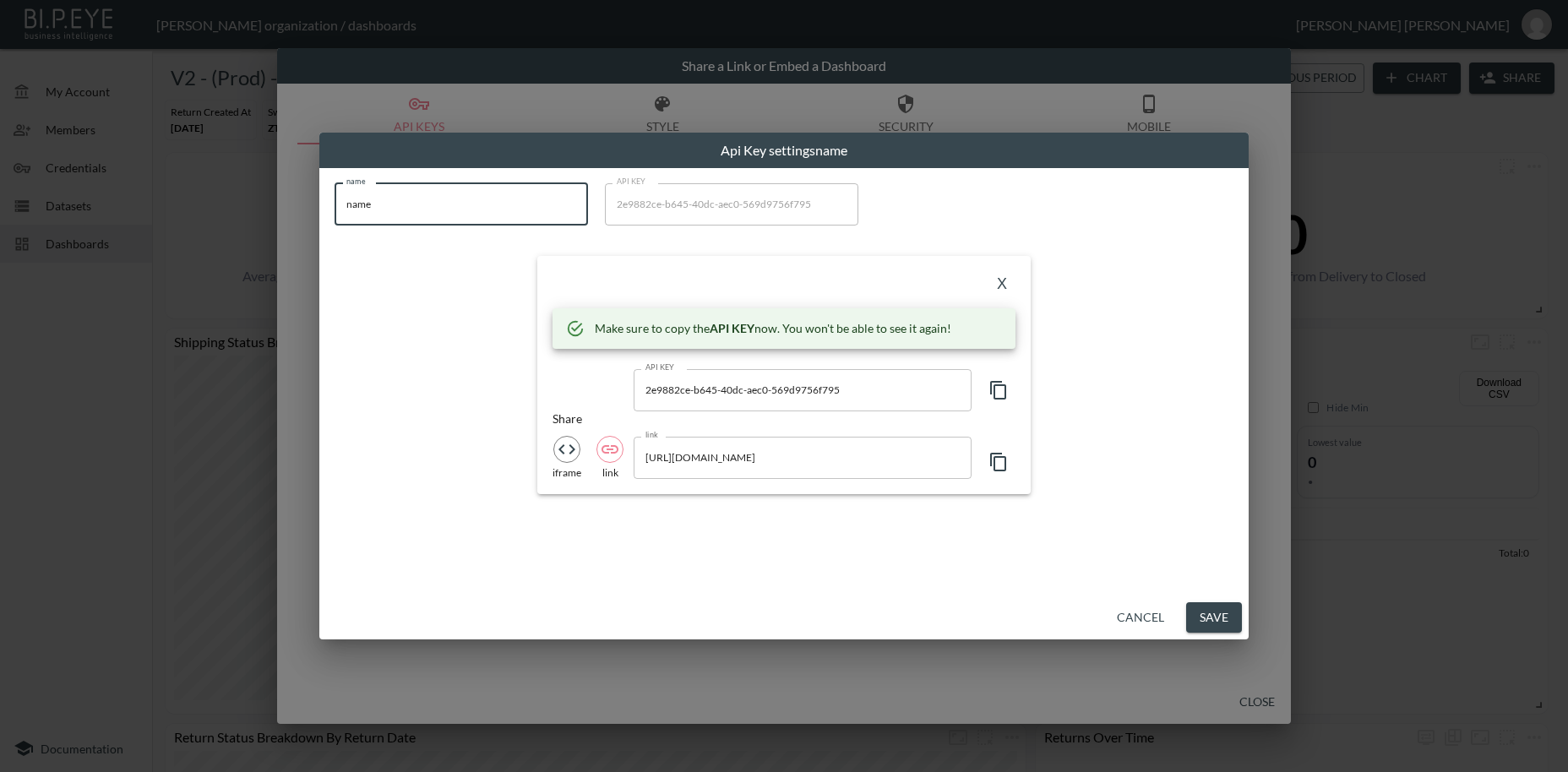
drag, startPoint x: 388, startPoint y: 208, endPoint x: 367, endPoint y: 218, distance: 23.3
click at [337, 203] on input "name" at bounding box center [462, 204] width 253 height 42
paste input "Chefs Edge - Handmade Japanese Kitchen Knives"
type input "Chefs Edge - Handmade Japanese Kitchen Knives"
click at [998, 392] on icon "button" at bounding box center [999, 391] width 21 height 21
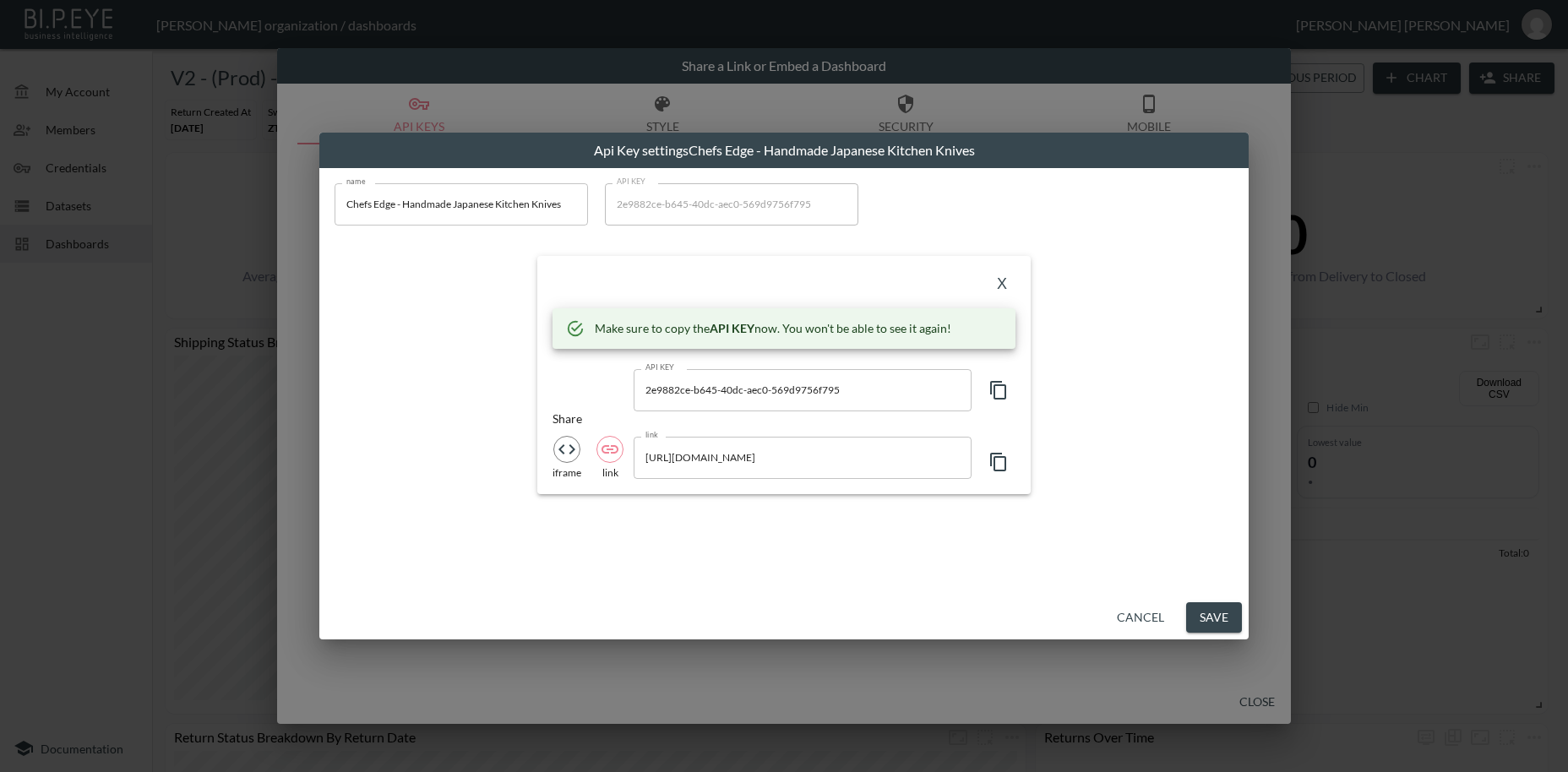
click at [998, 392] on icon "button" at bounding box center [999, 391] width 21 height 21
click at [1005, 287] on button "X" at bounding box center [1001, 284] width 27 height 27
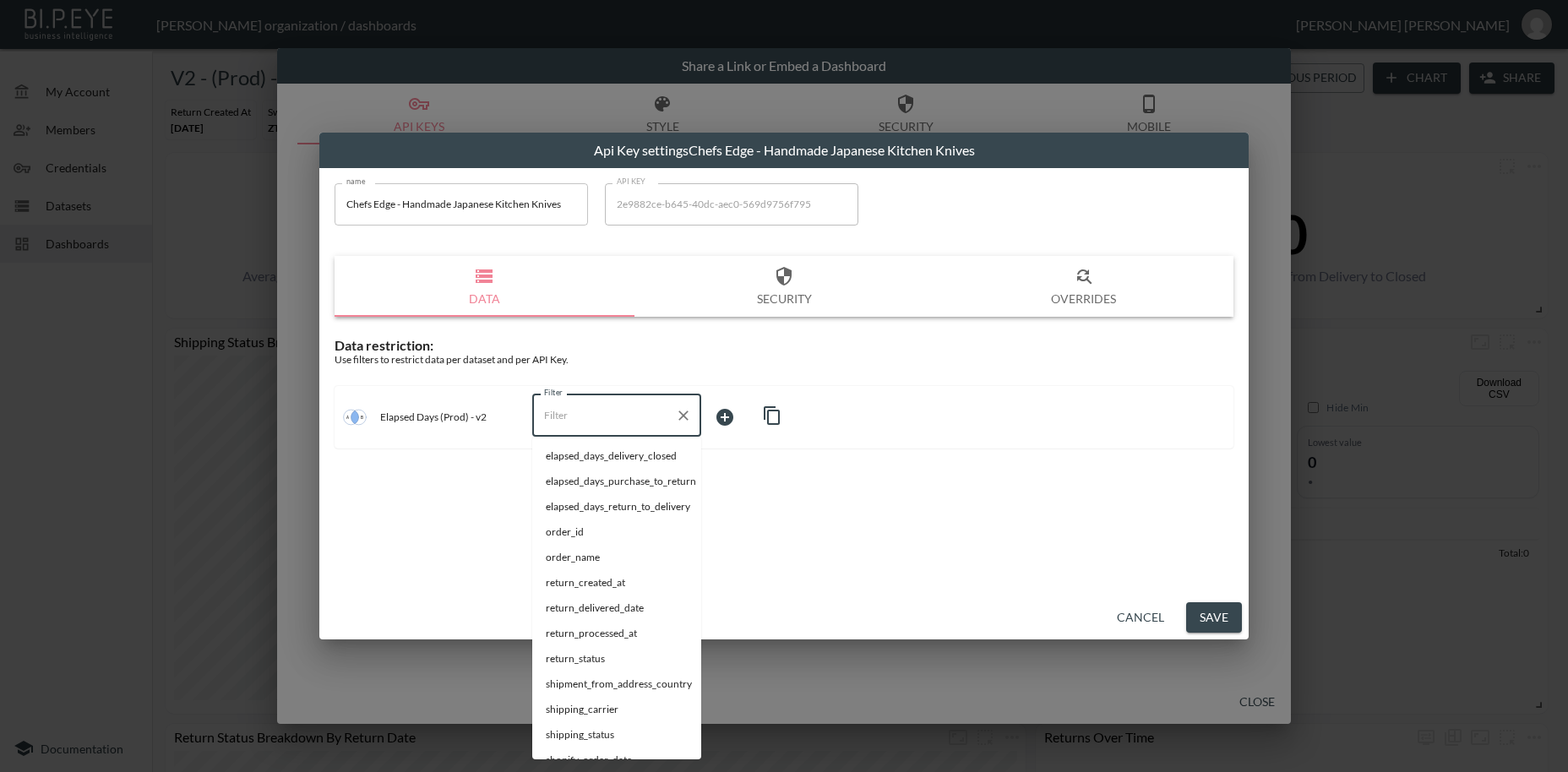
click at [558, 414] on input "Filter" at bounding box center [604, 415] width 128 height 27
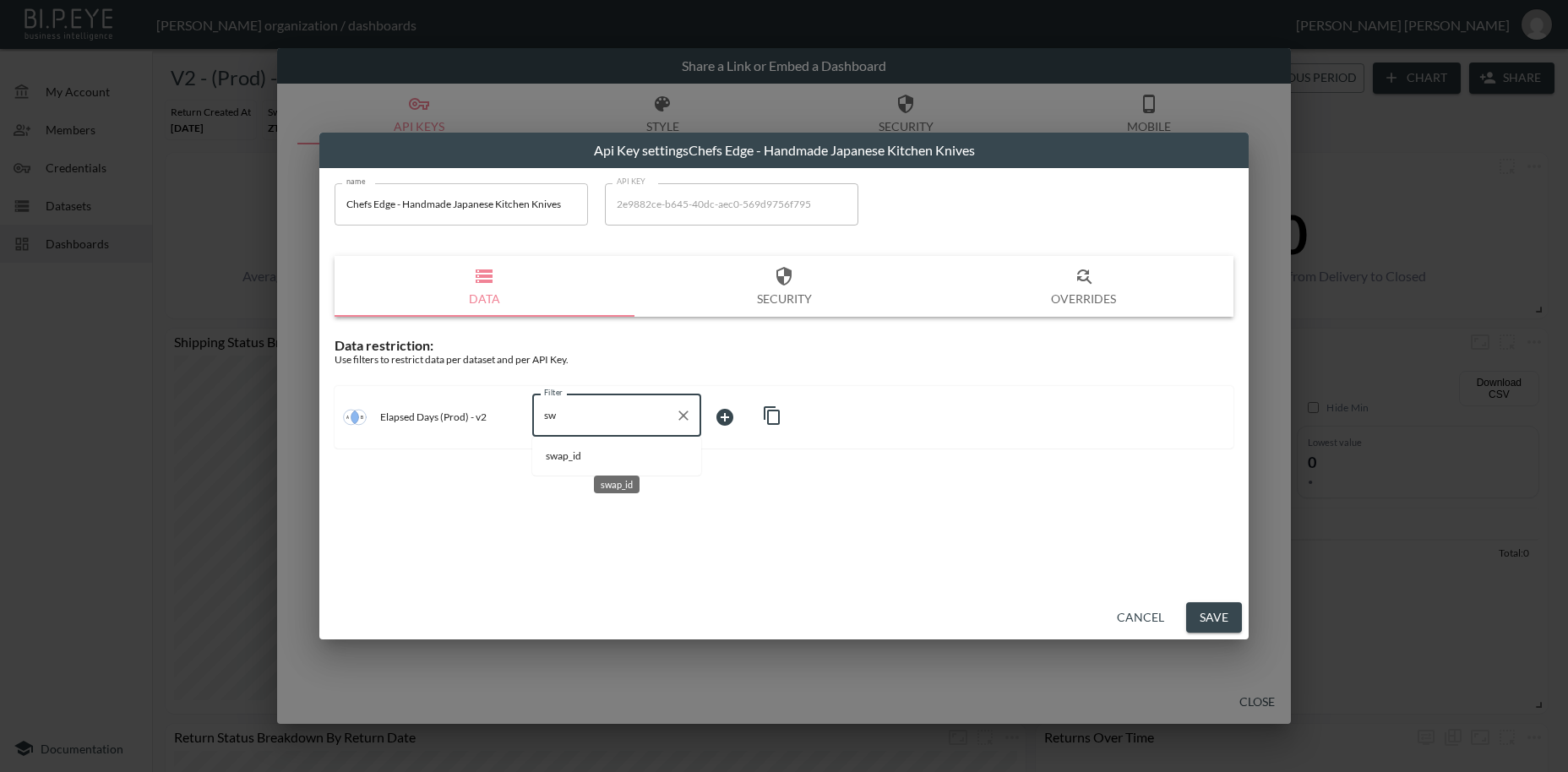
click at [564, 455] on span "swap_id" at bounding box center [617, 456] width 142 height 15
type input "swap_id"
click at [723, 415] on body "BI.P.EYE, Interactive Analytics Dashboards - app [PERSON_NAME] organization / d…" at bounding box center [784, 386] width 1568 height 772
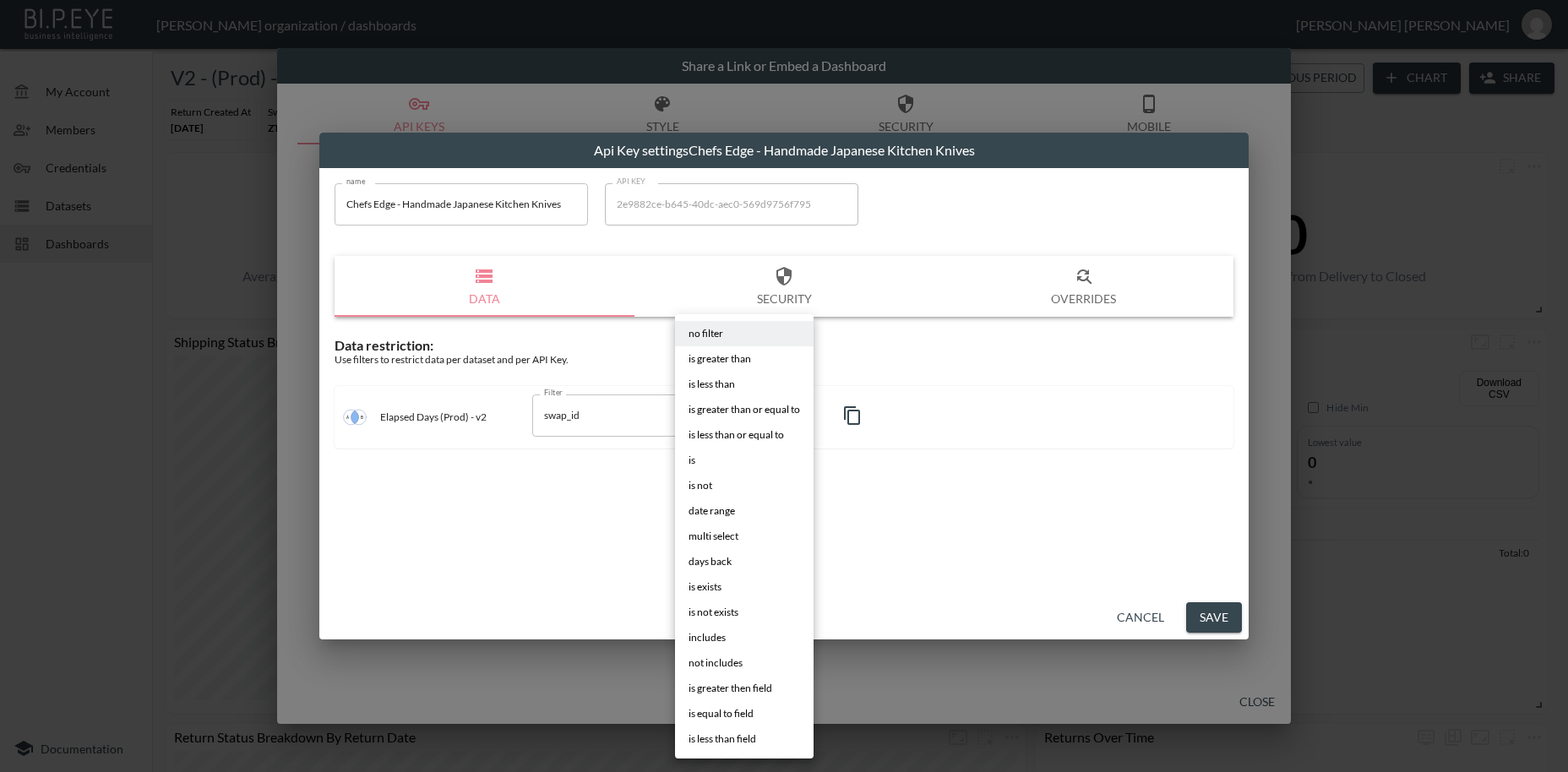
click at [696, 461] on span "is" at bounding box center [692, 460] width 7 height 15
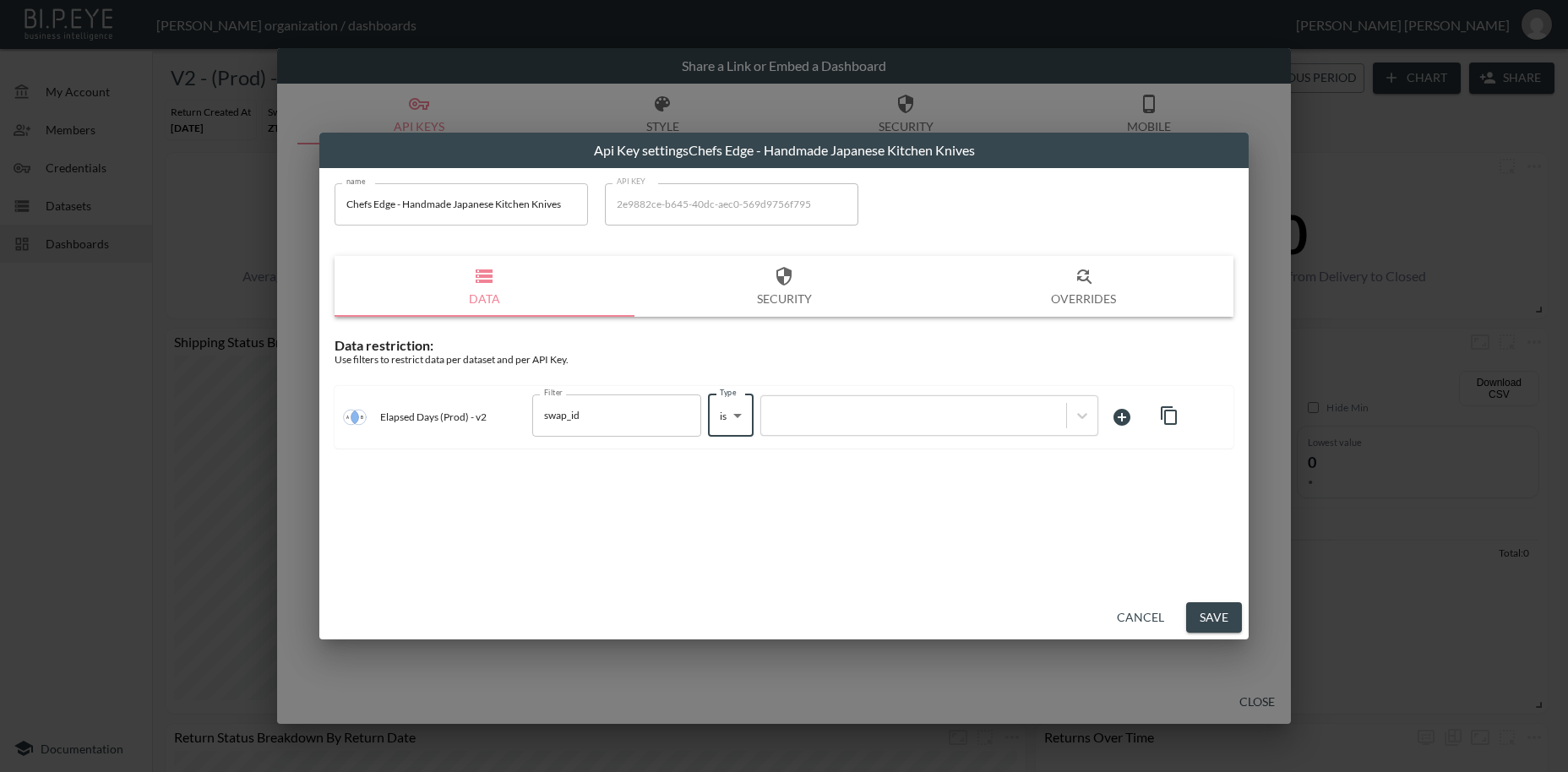
type input "is"
click at [815, 417] on div at bounding box center [914, 415] width 288 height 16
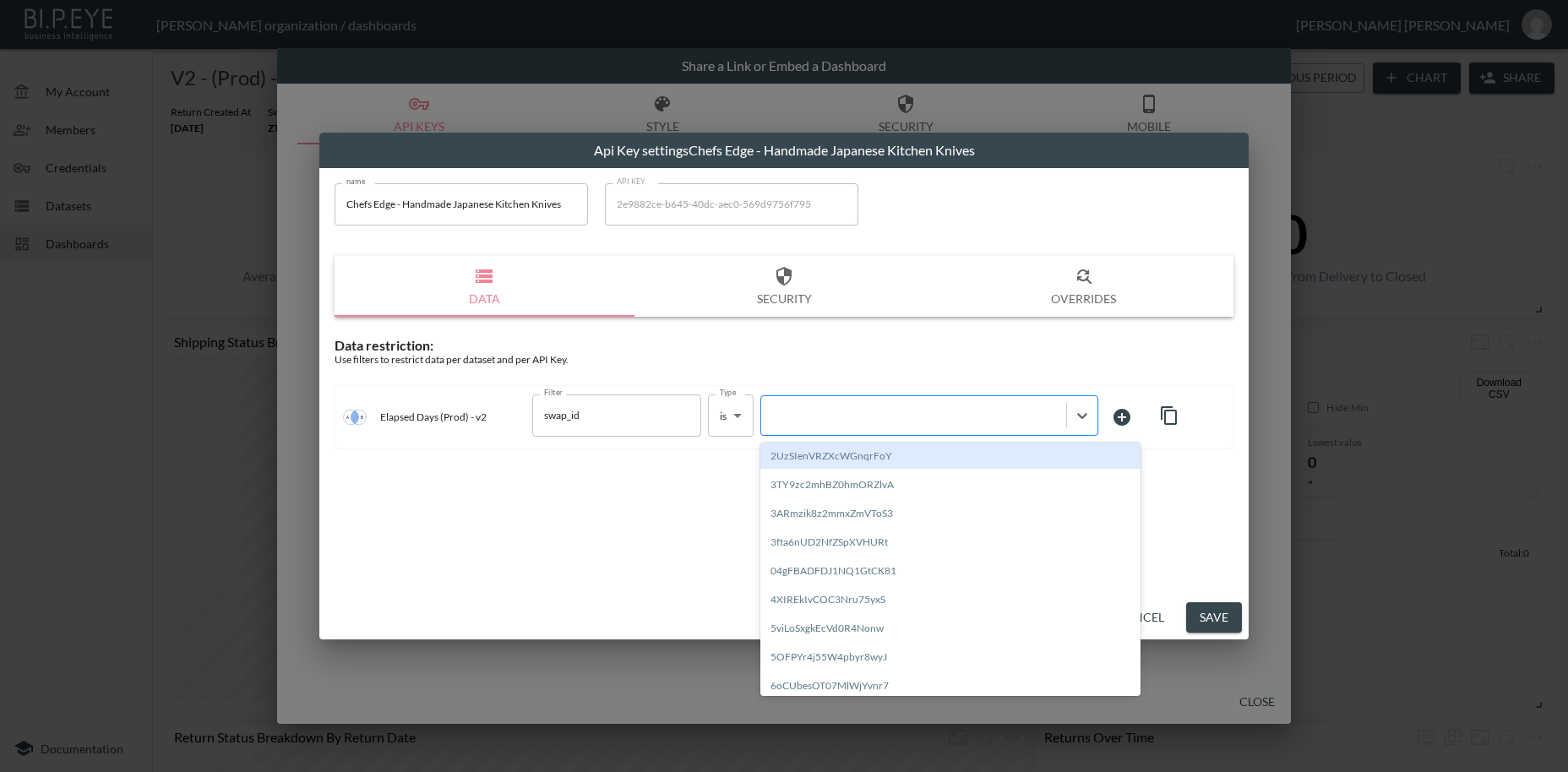
paste input "84cLiMcCm1MoO8edZh6s"
type input "84cLiMcCm1MoO8edZh6s"
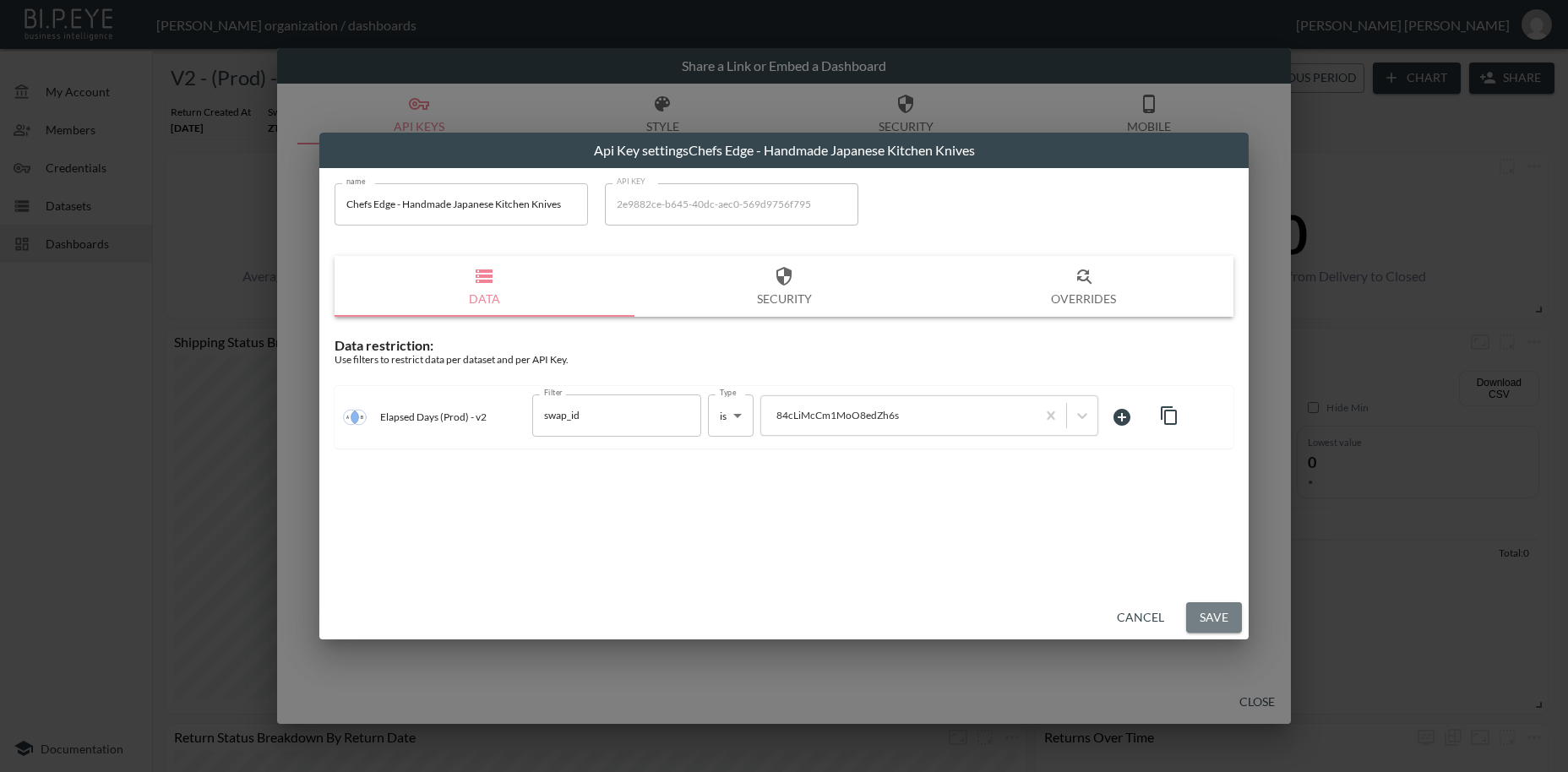
click at [1212, 611] on button "Save" at bounding box center [1214, 618] width 56 height 31
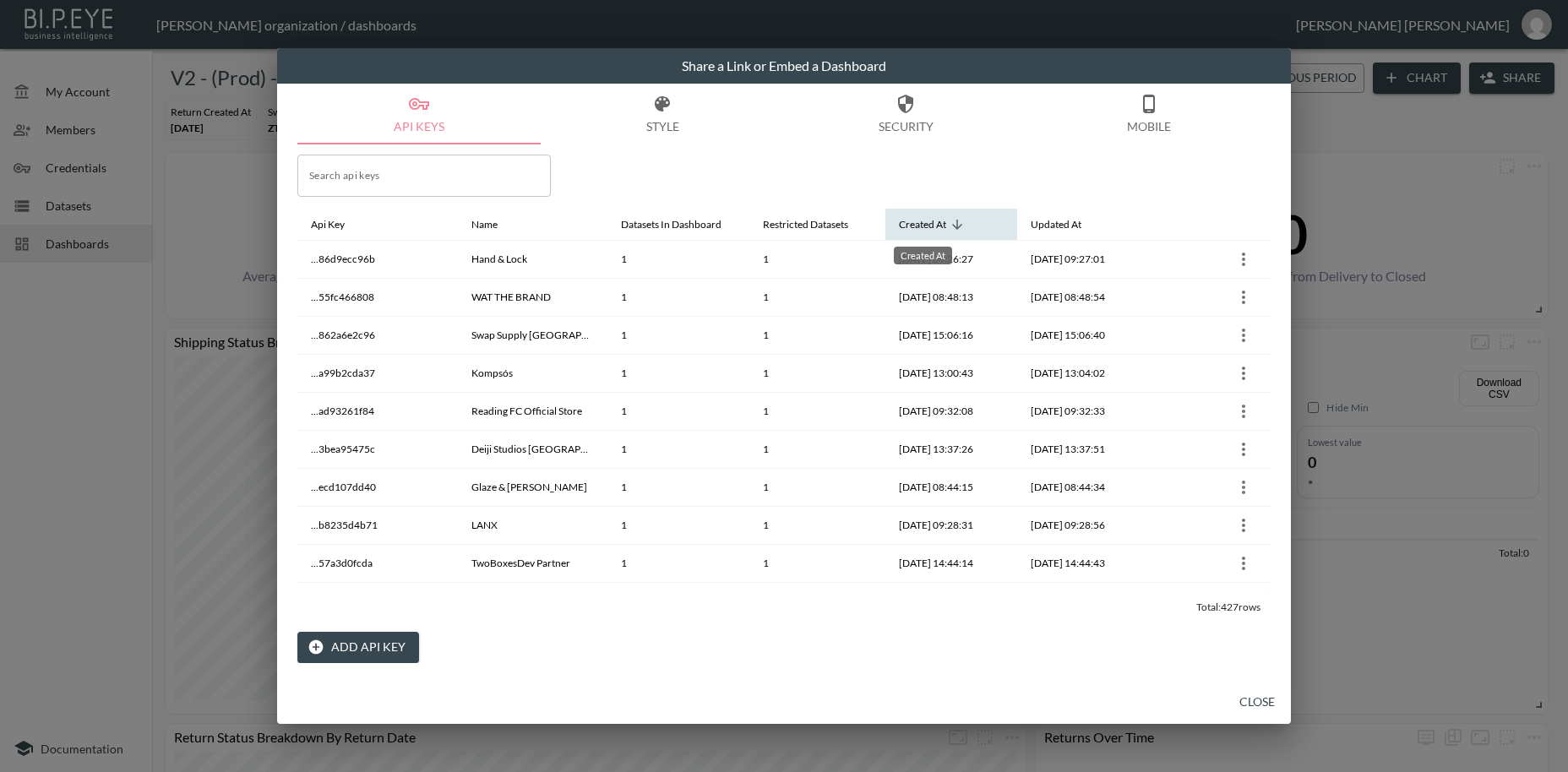
click at [938, 225] on div "Created At" at bounding box center [922, 225] width 47 height 21
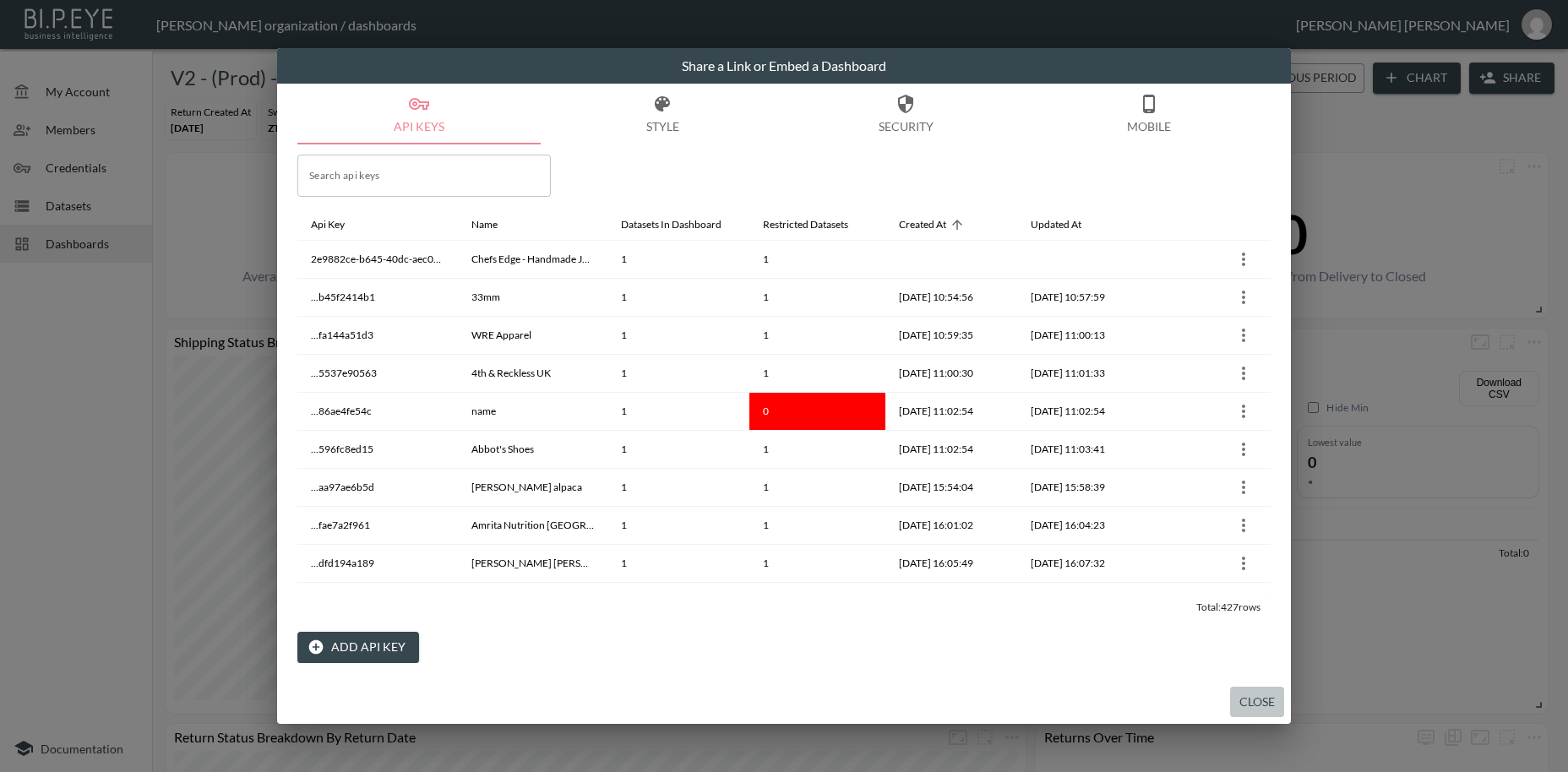
click at [1260, 704] on button "Close" at bounding box center [1257, 702] width 54 height 31
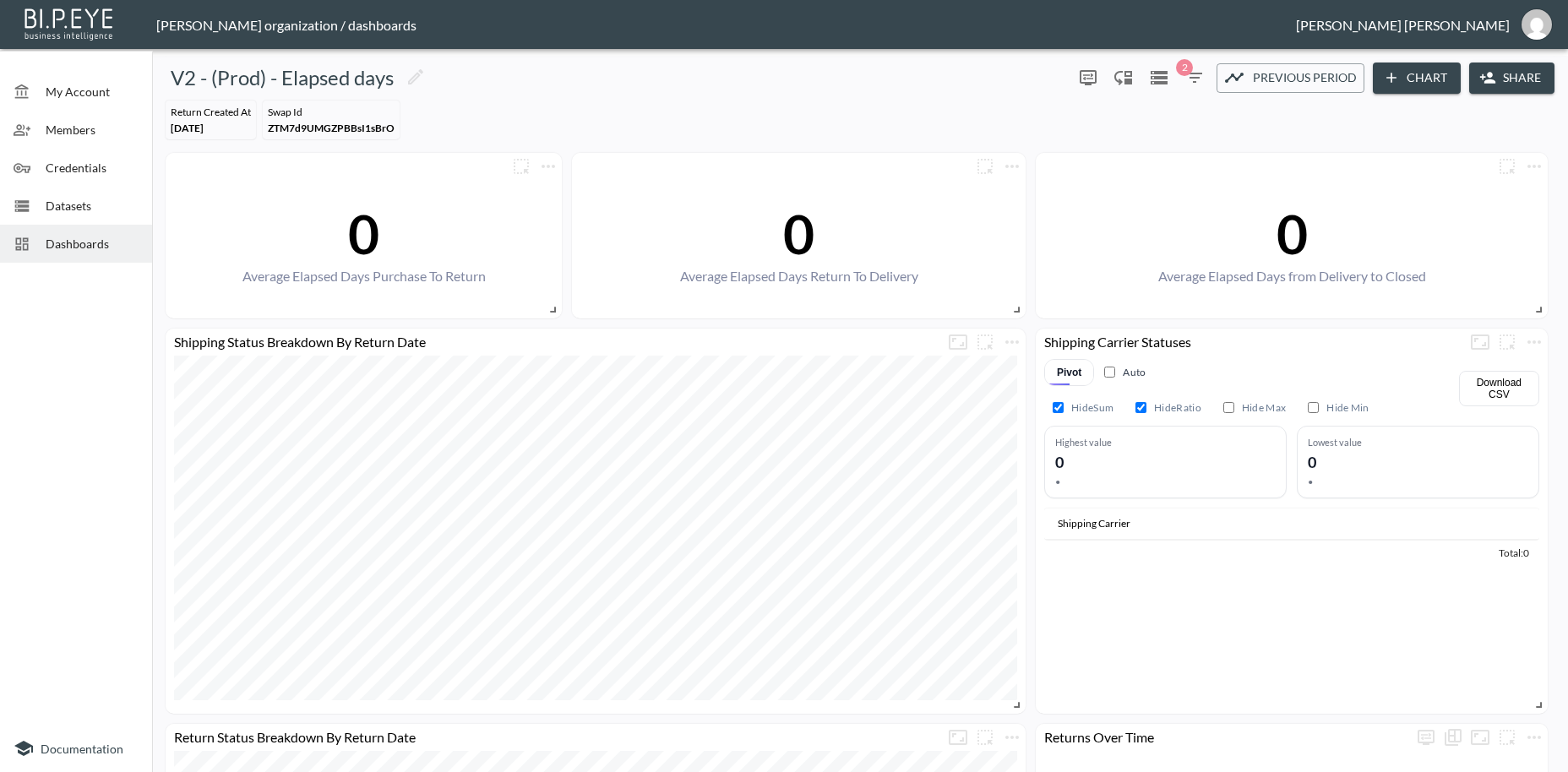
click at [77, 246] on span "Dashboards" at bounding box center [92, 244] width 93 height 18
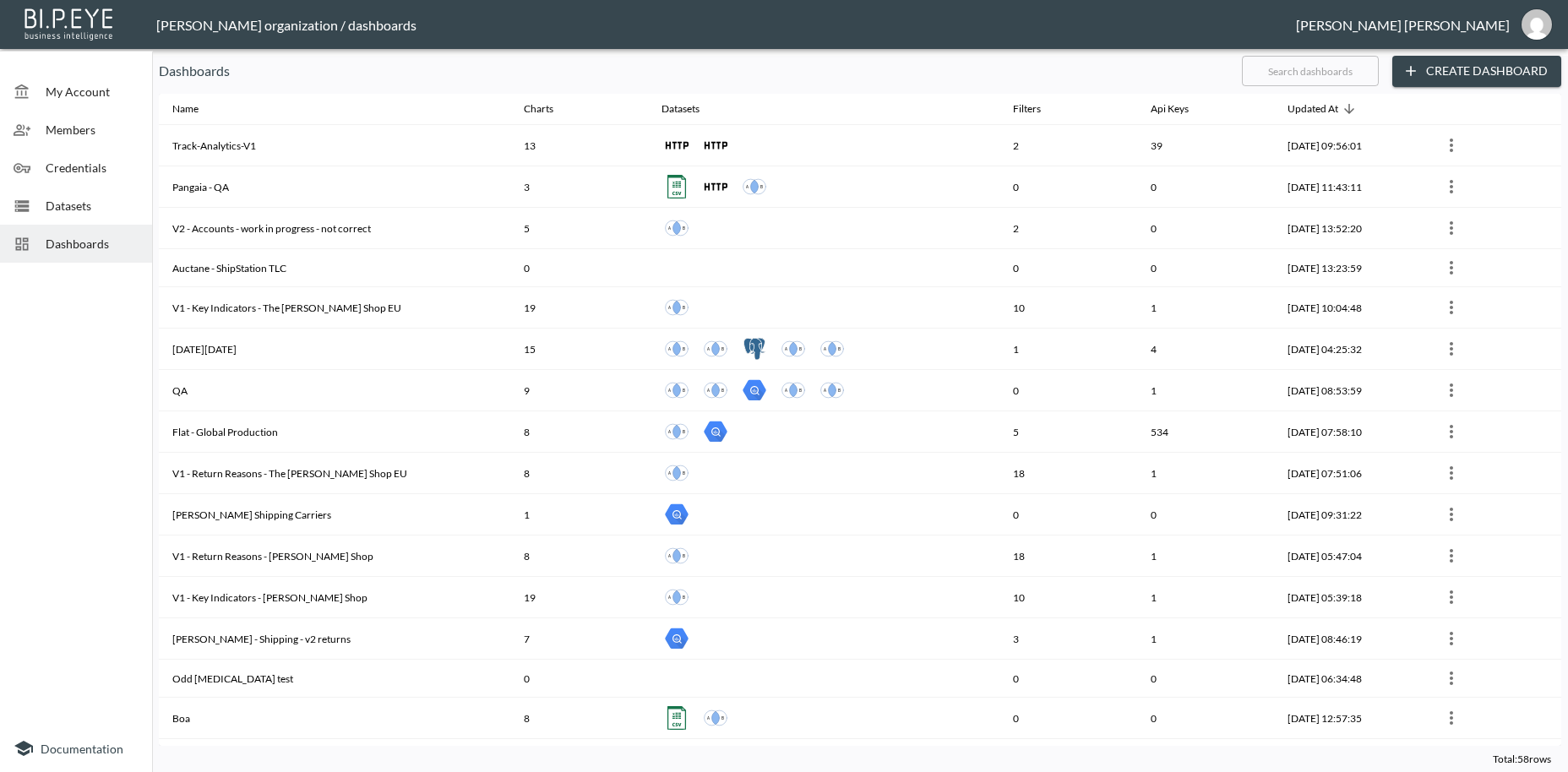
click at [1266, 71] on input "text" at bounding box center [1310, 71] width 137 height 42
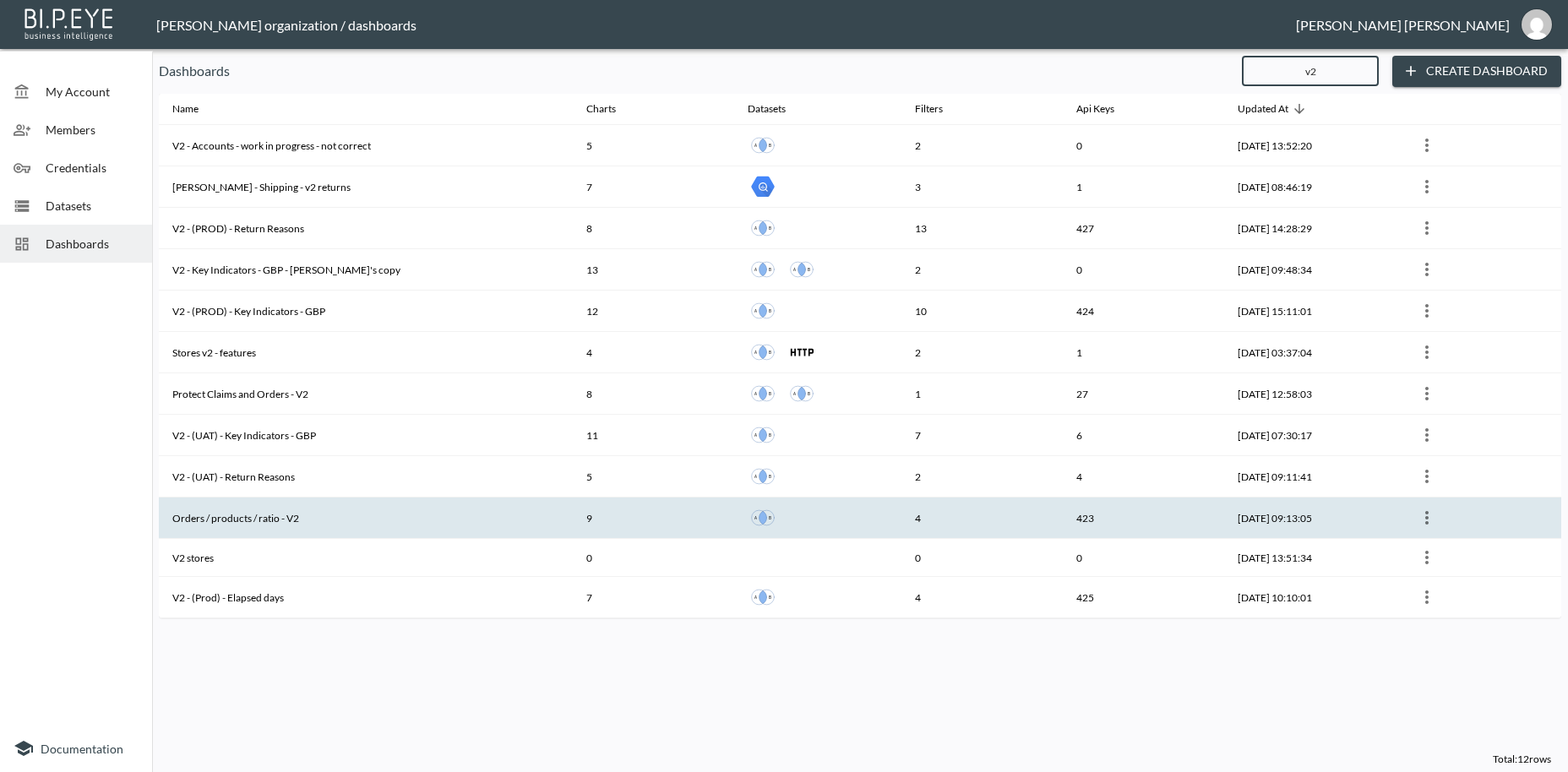
type input "v2"
click at [384, 521] on th "Orders / products / ratio - V2" at bounding box center [365, 518] width 414 height 41
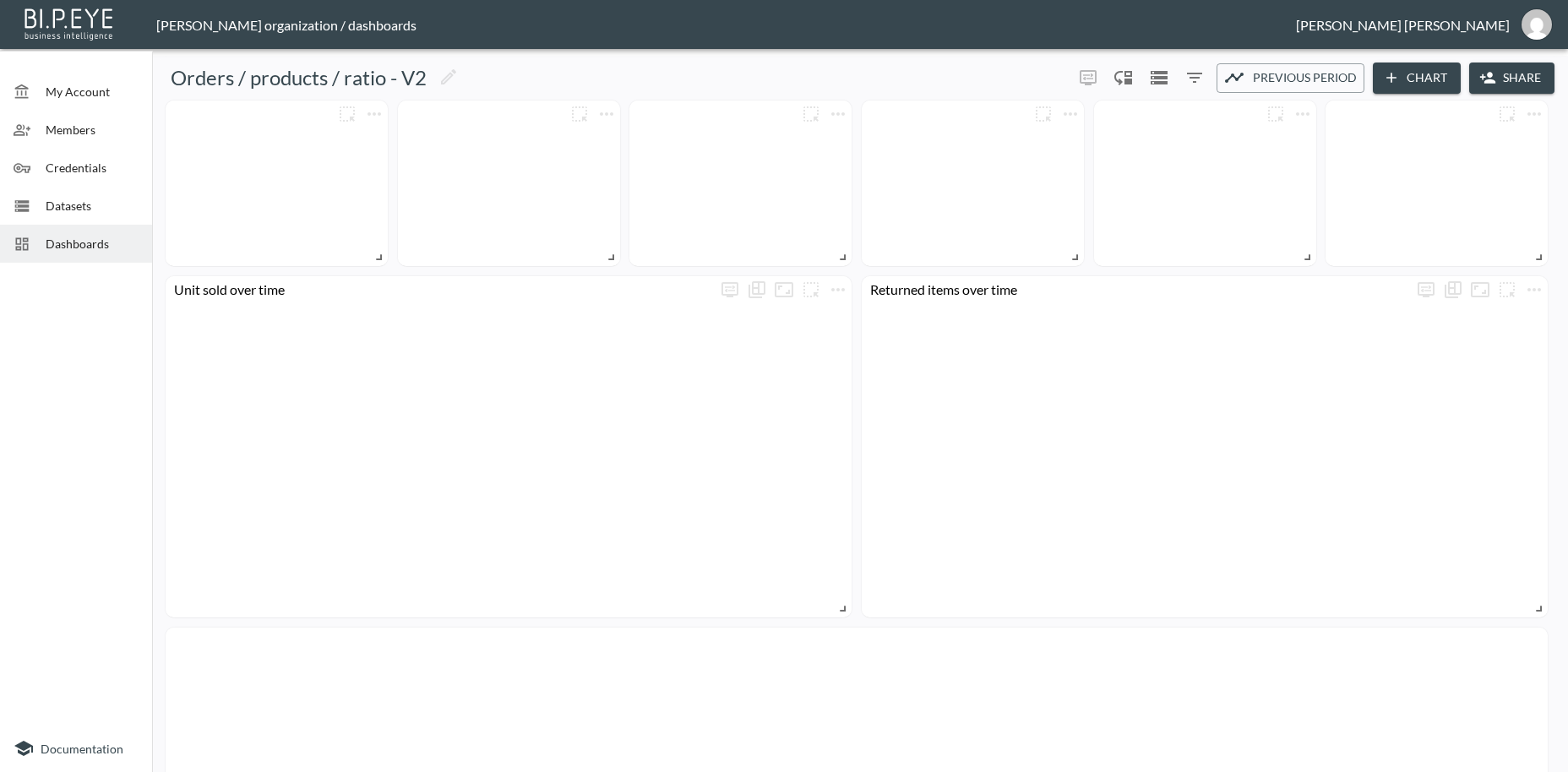
click at [1504, 77] on button "Share" at bounding box center [1511, 78] width 85 height 31
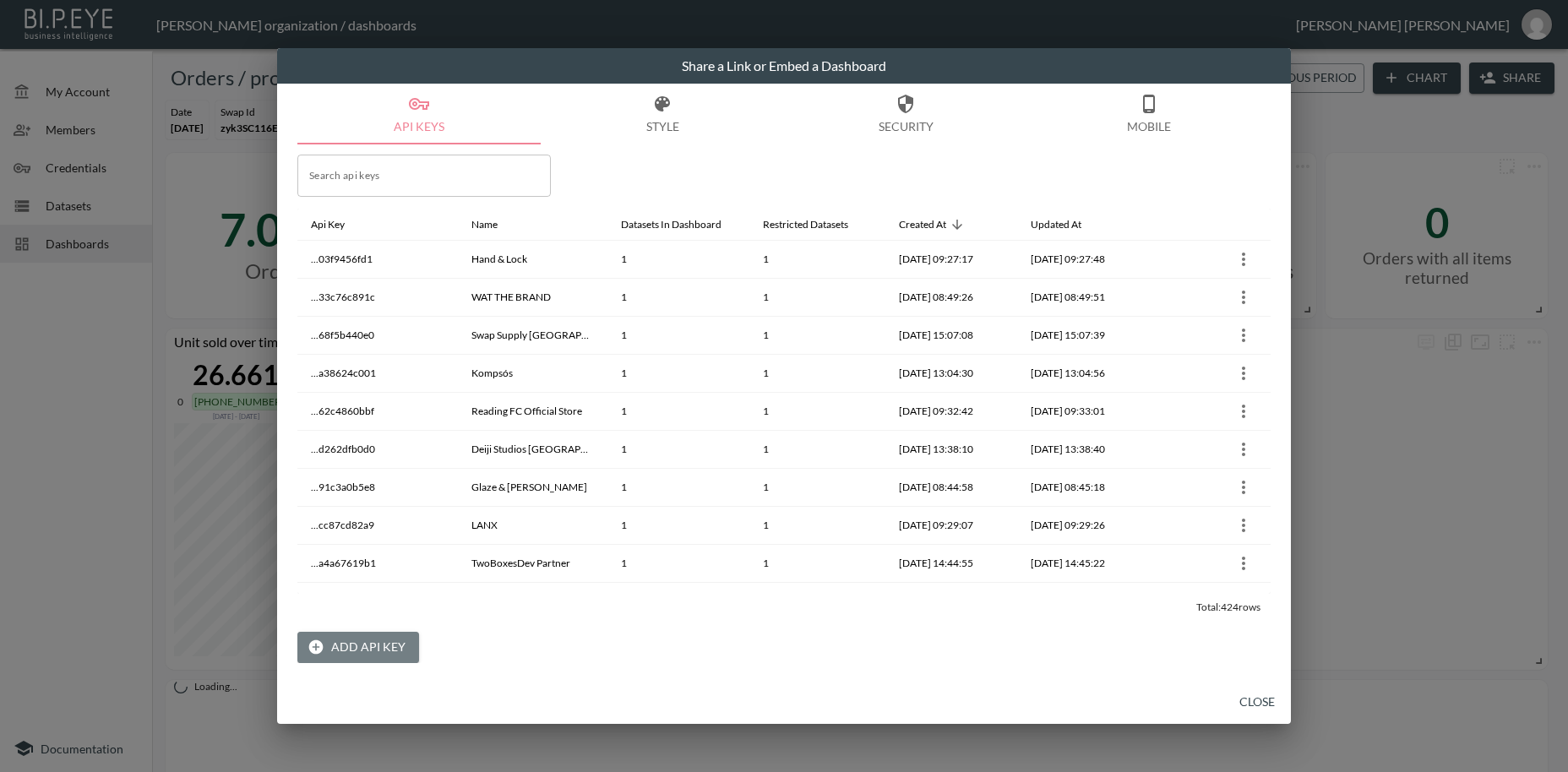
click at [369, 652] on button "Add API Key" at bounding box center [357, 647] width 121 height 31
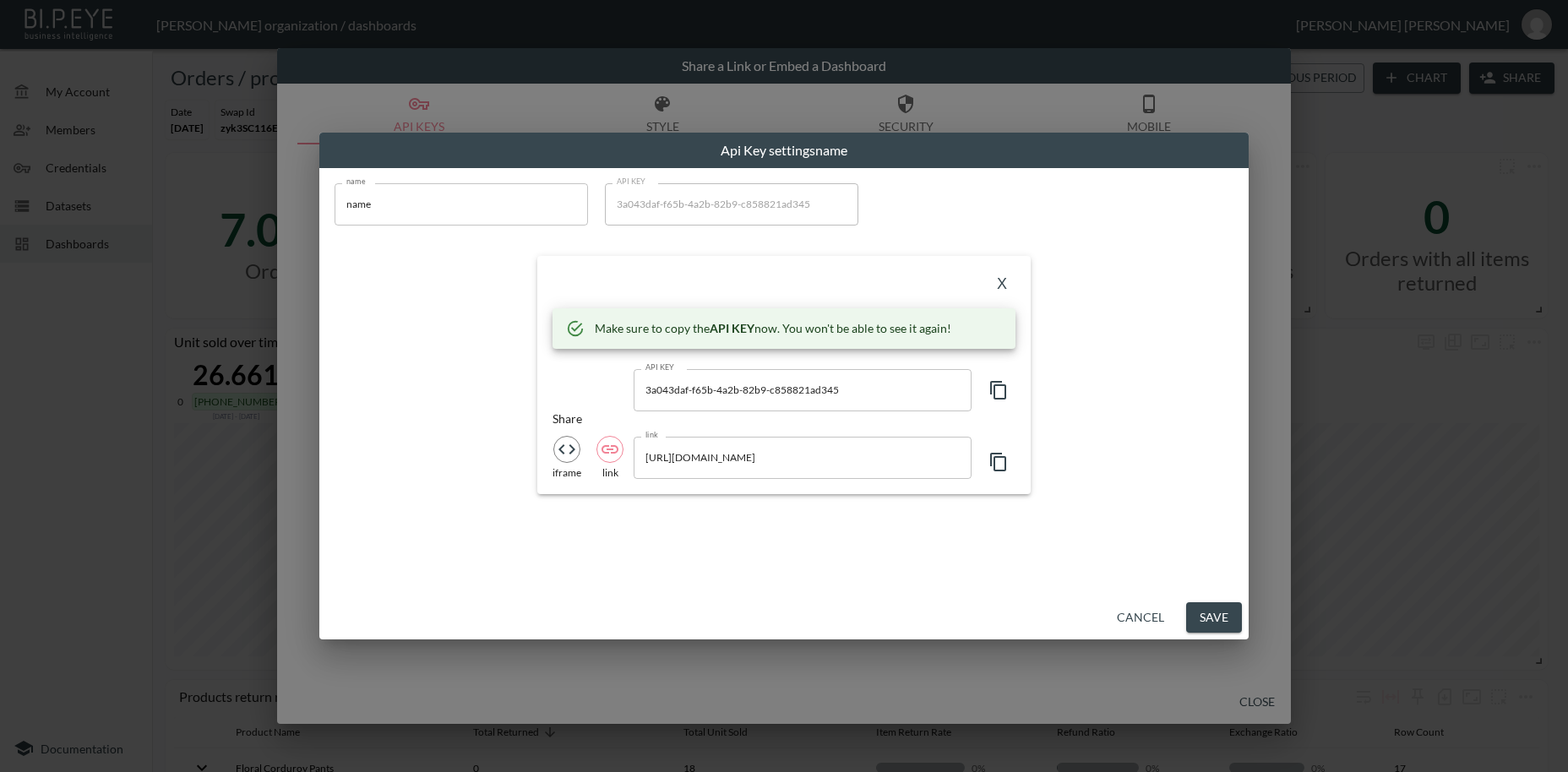
click at [372, 204] on input "name" at bounding box center [462, 204] width 253 height 42
paste input "Chefs Edge - Handmade Japanese Kitchen Knives"
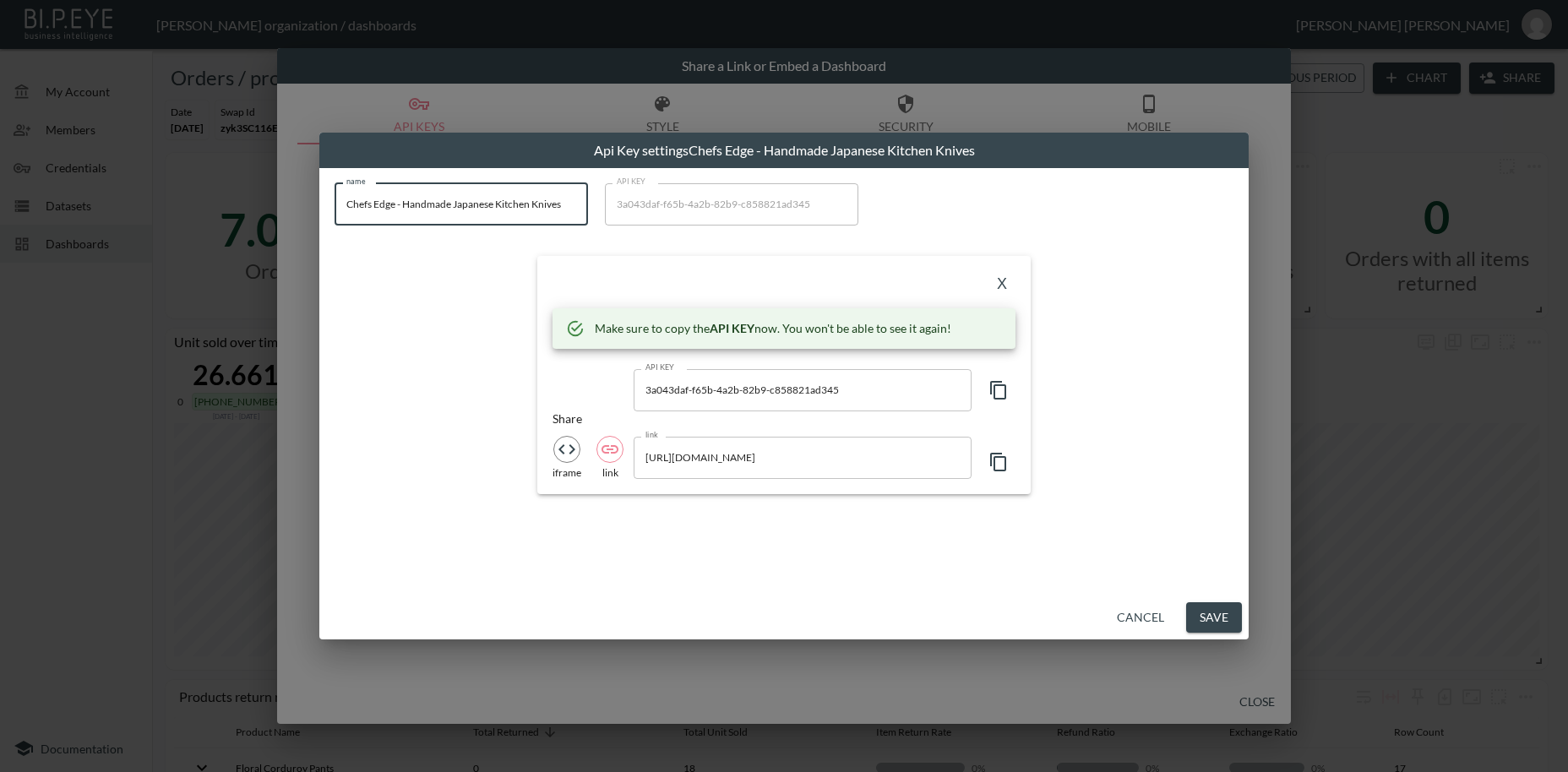
type input "Chefs Edge - Handmade Japanese Kitchen Knives"
click at [995, 391] on icon "button" at bounding box center [998, 391] width 16 height 19
click at [995, 281] on button "X" at bounding box center [1001, 284] width 27 height 27
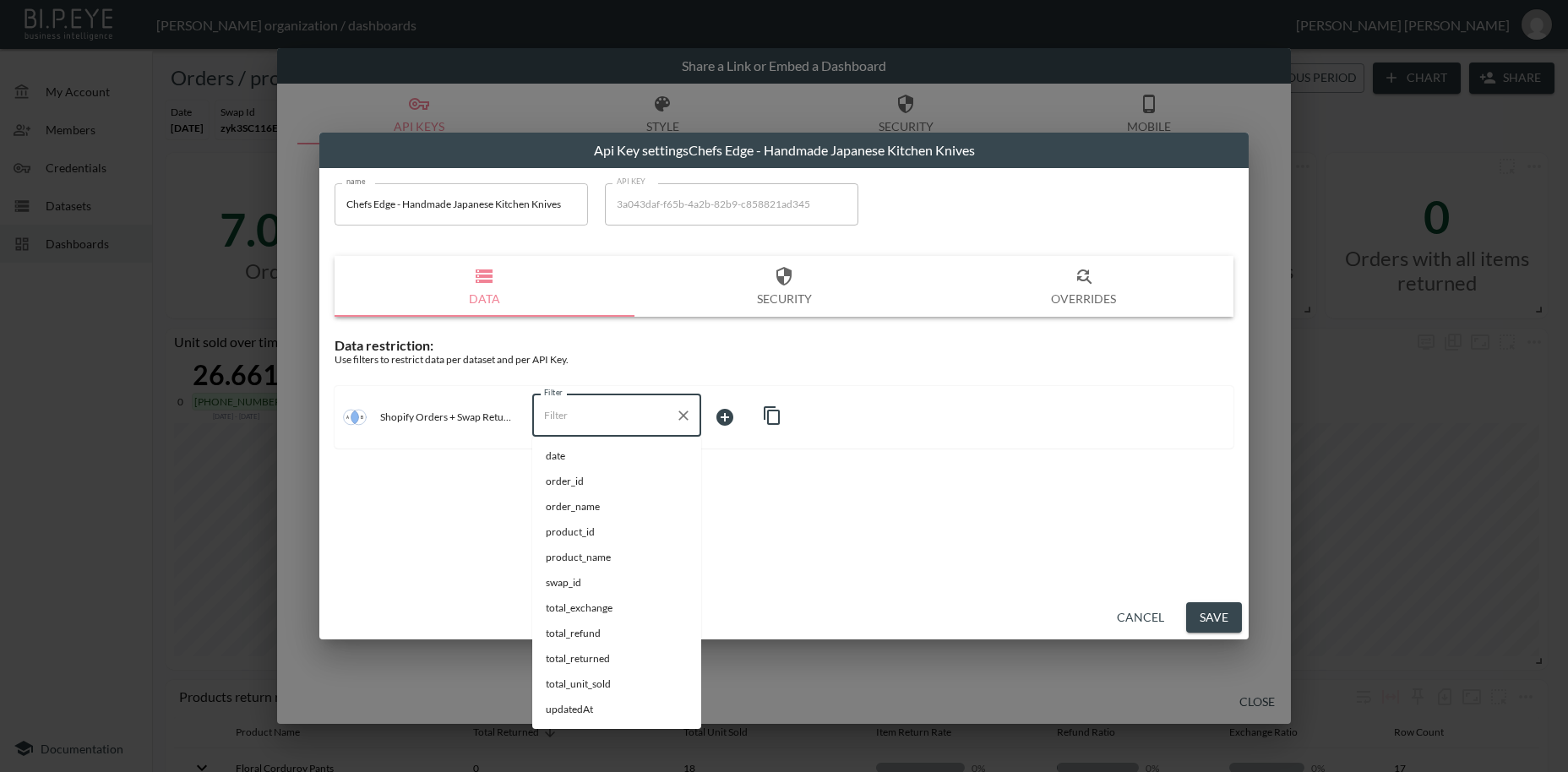
click at [587, 411] on input "Filter" at bounding box center [604, 415] width 128 height 27
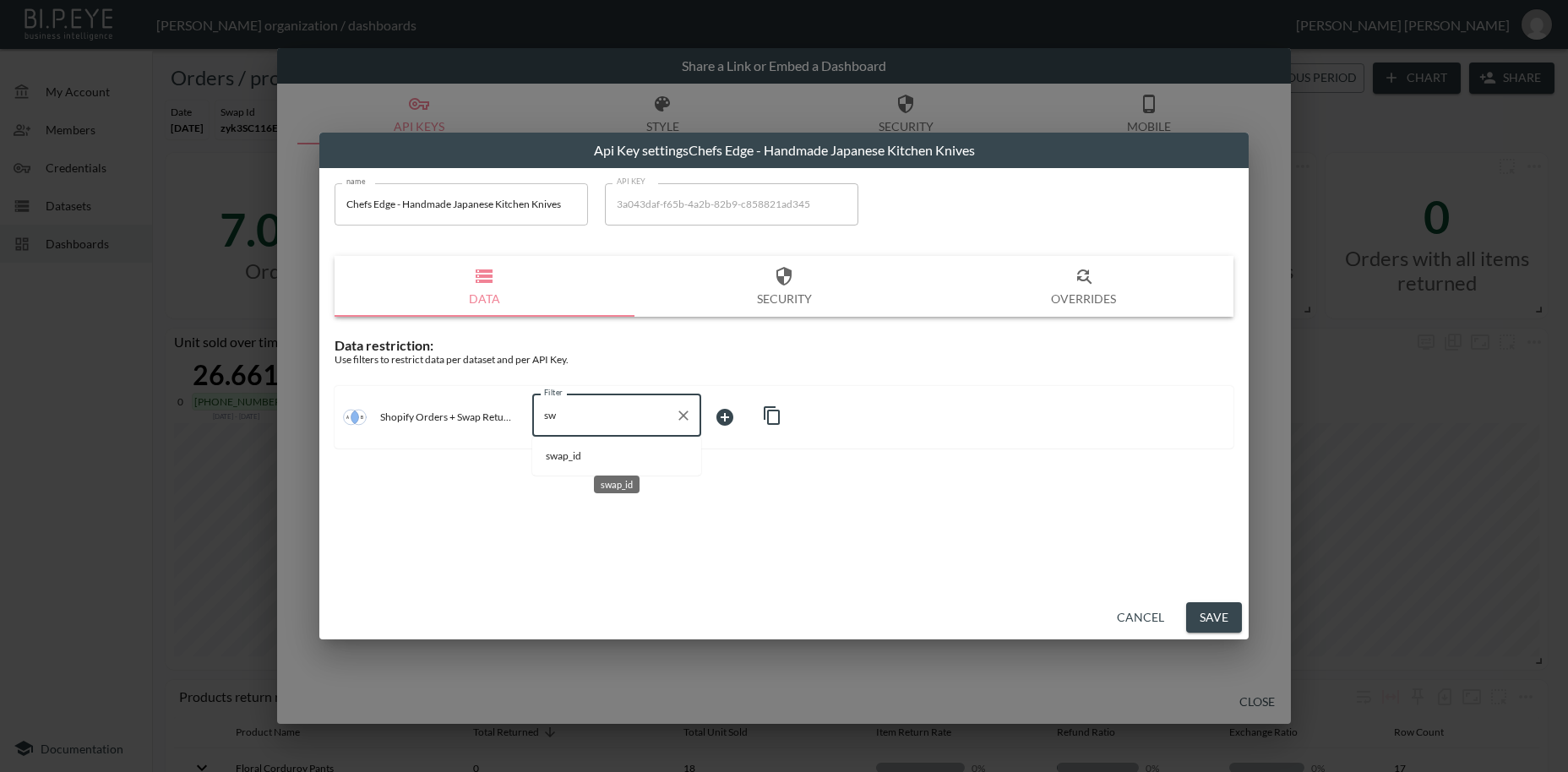
click at [582, 455] on span "swap_id" at bounding box center [617, 456] width 142 height 15
type input "swap_id"
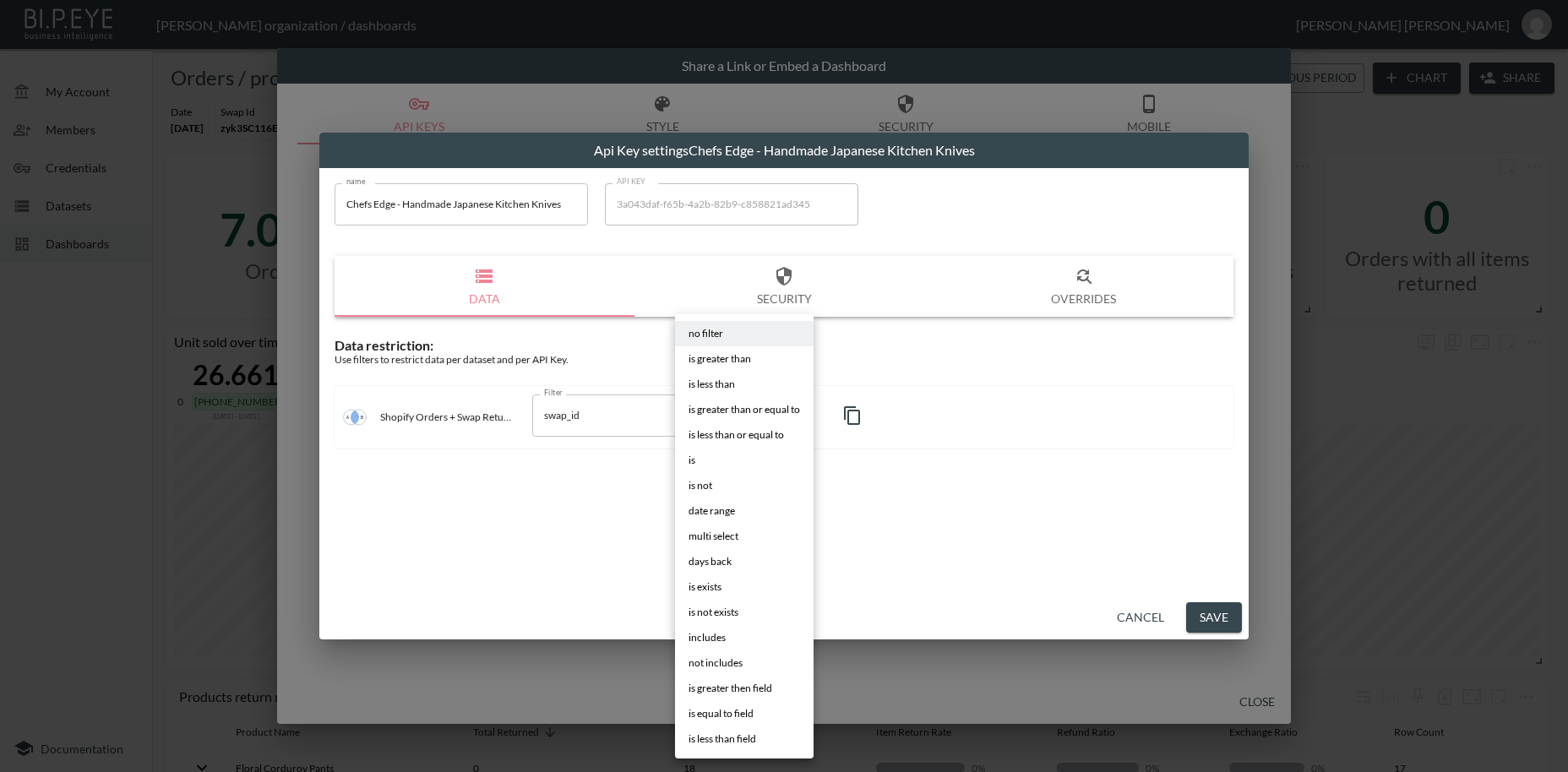
click at [731, 411] on body "BI.P.EYE, Interactive Analytics Dashboards - app [PERSON_NAME] organization / d…" at bounding box center [784, 386] width 1568 height 772
click at [697, 464] on li "is" at bounding box center [744, 460] width 139 height 25
type input "is"
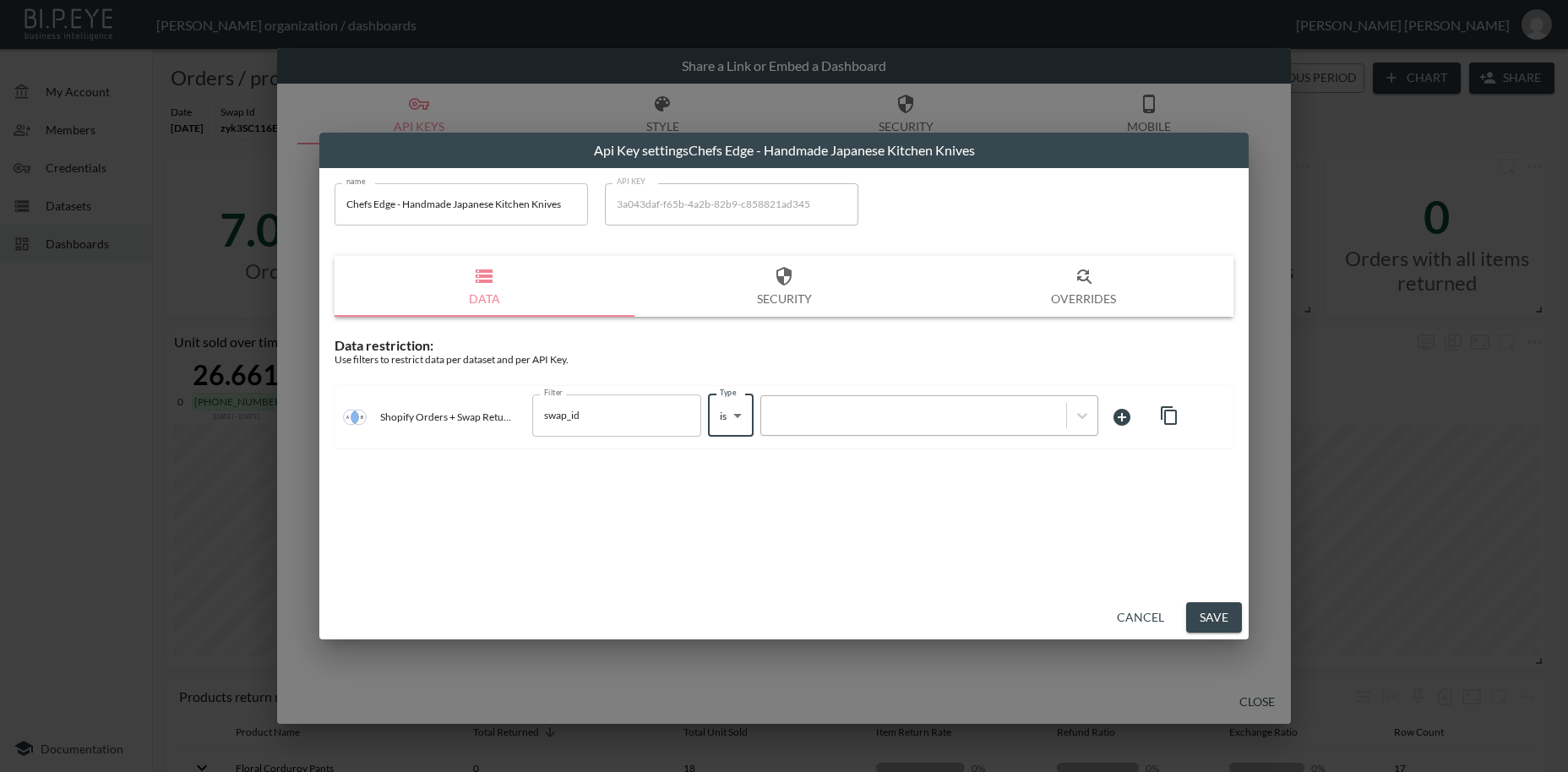
click at [809, 411] on div at bounding box center [914, 415] width 288 height 16
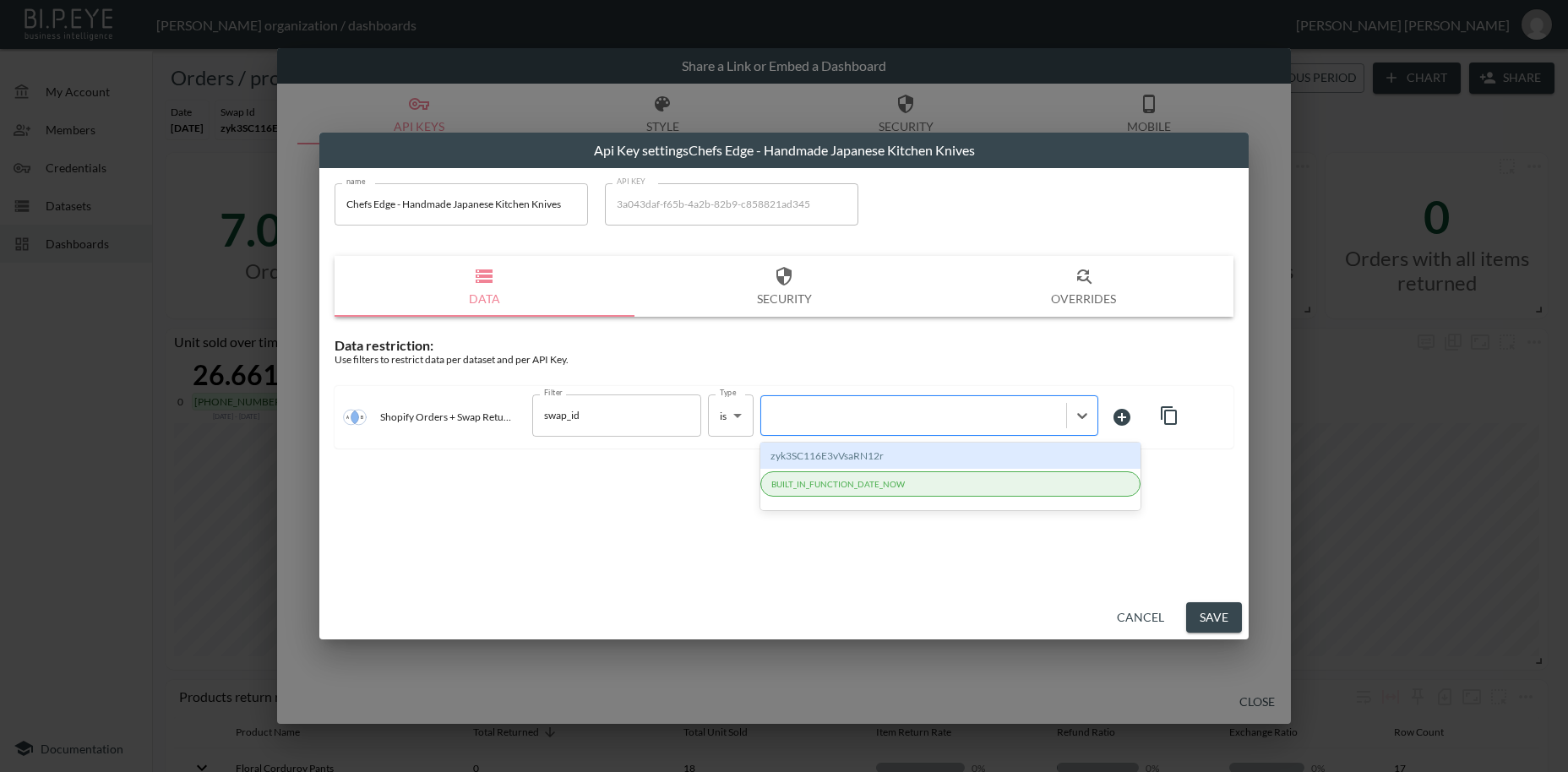
paste input "84cLiMcCm1MoO8edZh6s"
type input "84cLiMcCm1MoO8edZh6s"
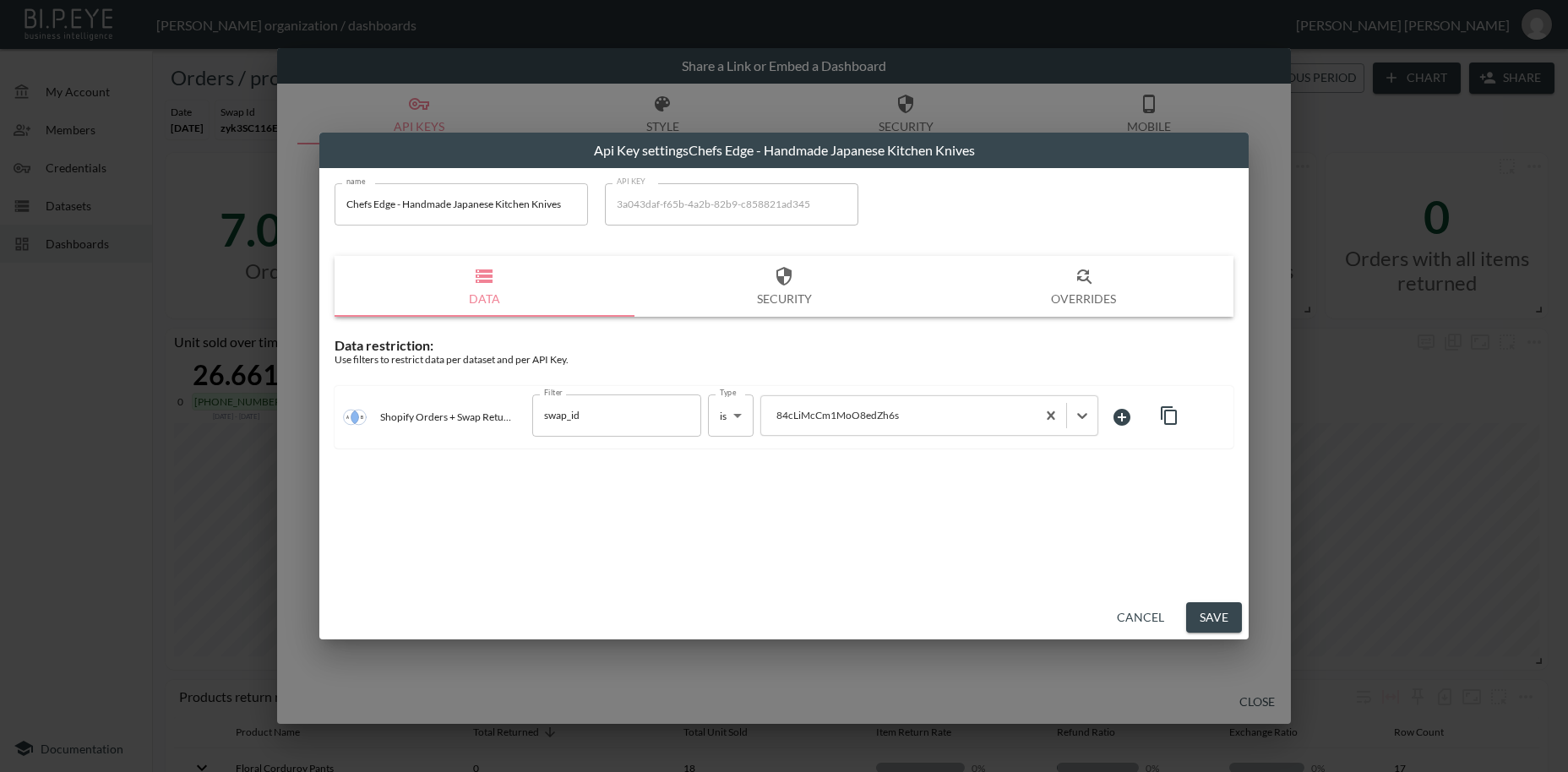
click at [1218, 621] on button "Save" at bounding box center [1214, 618] width 56 height 31
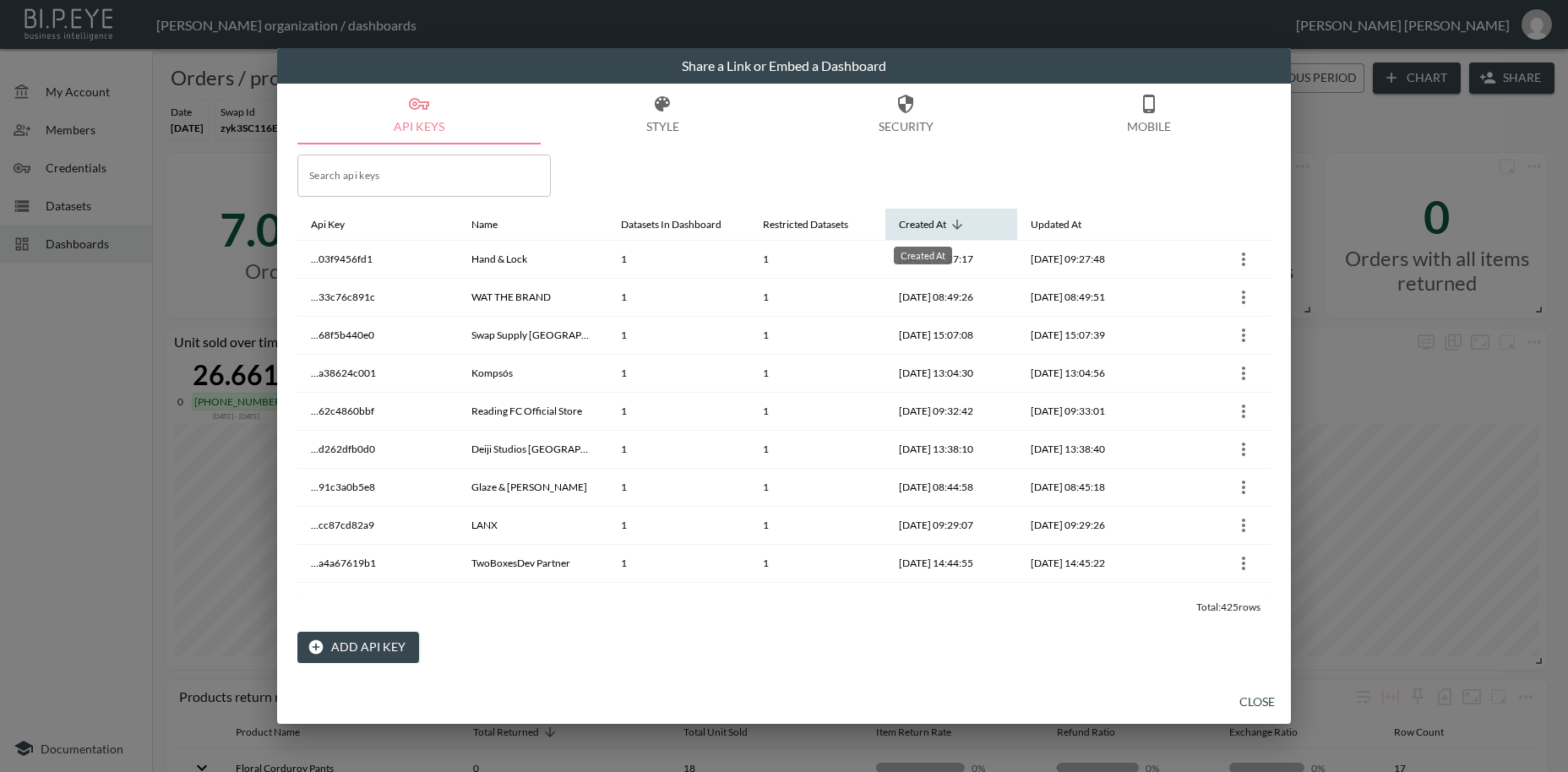
click at [924, 222] on div "Created At" at bounding box center [922, 225] width 47 height 21
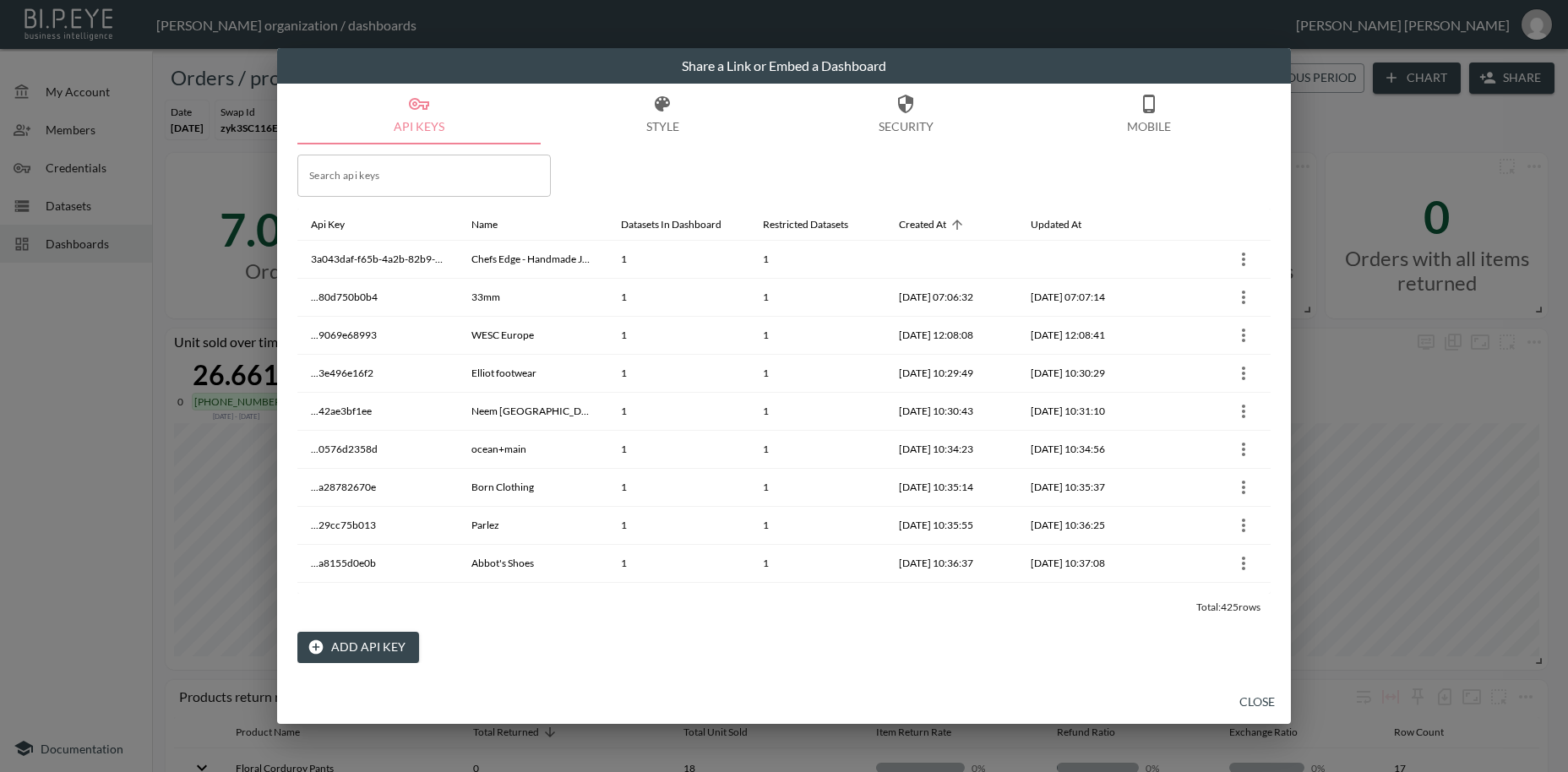
click at [1255, 703] on button "Close" at bounding box center [1257, 702] width 54 height 31
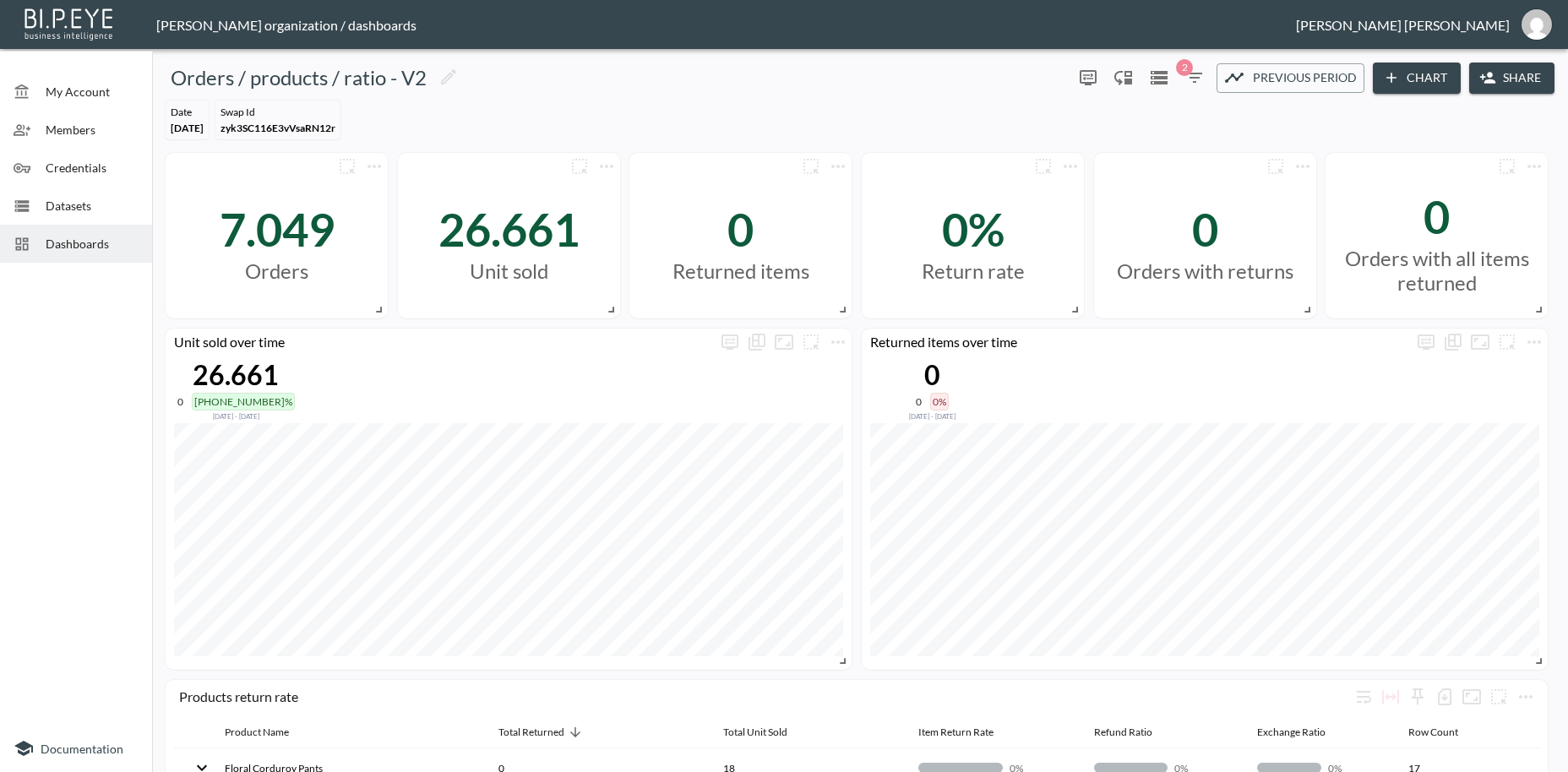
click at [72, 244] on span "Dashboards" at bounding box center [92, 244] width 93 height 18
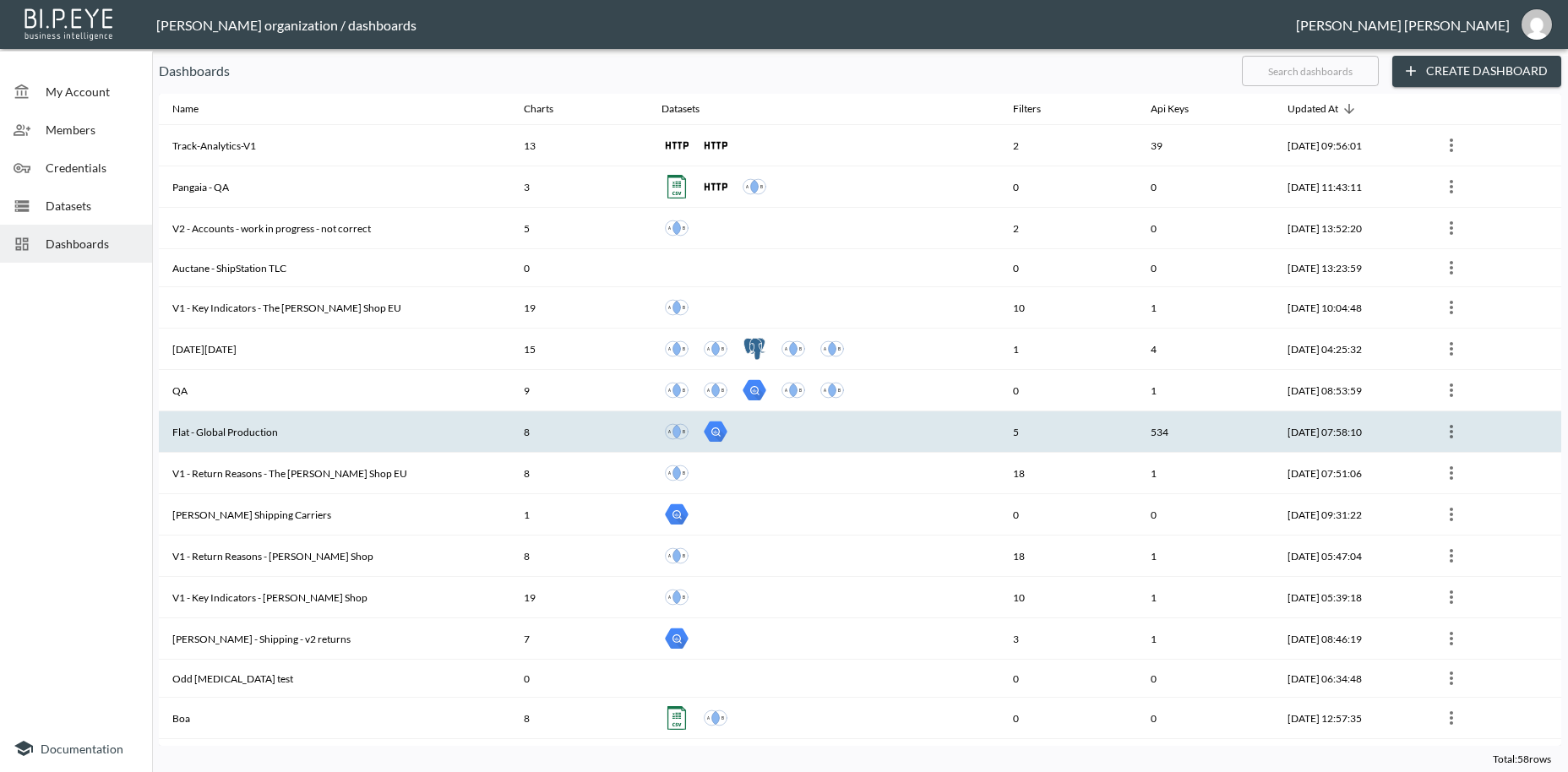
click at [220, 432] on th "Flat - Global Production" at bounding box center [334, 432] width 351 height 41
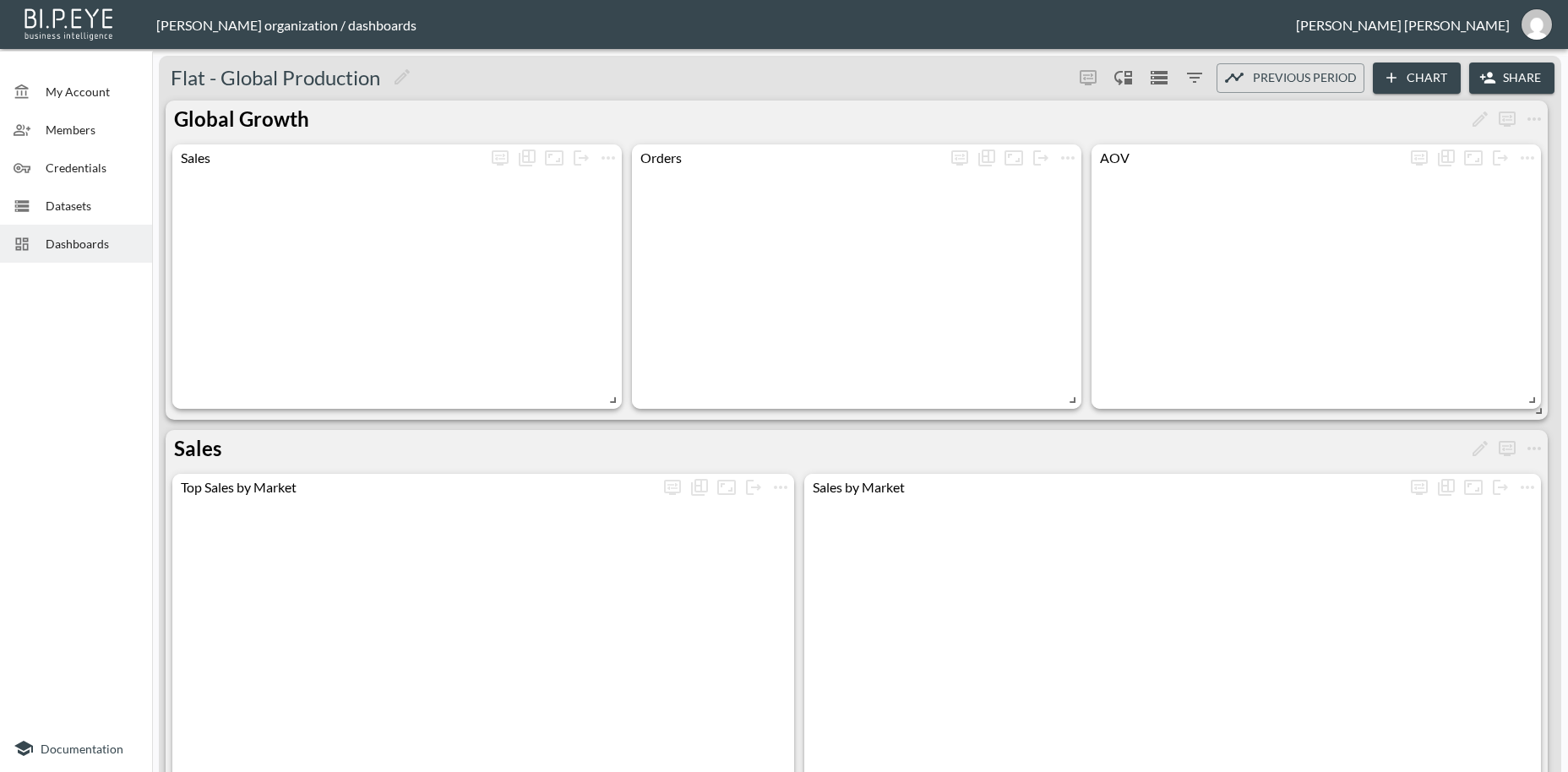
click at [1527, 81] on button "Share" at bounding box center [1511, 78] width 85 height 31
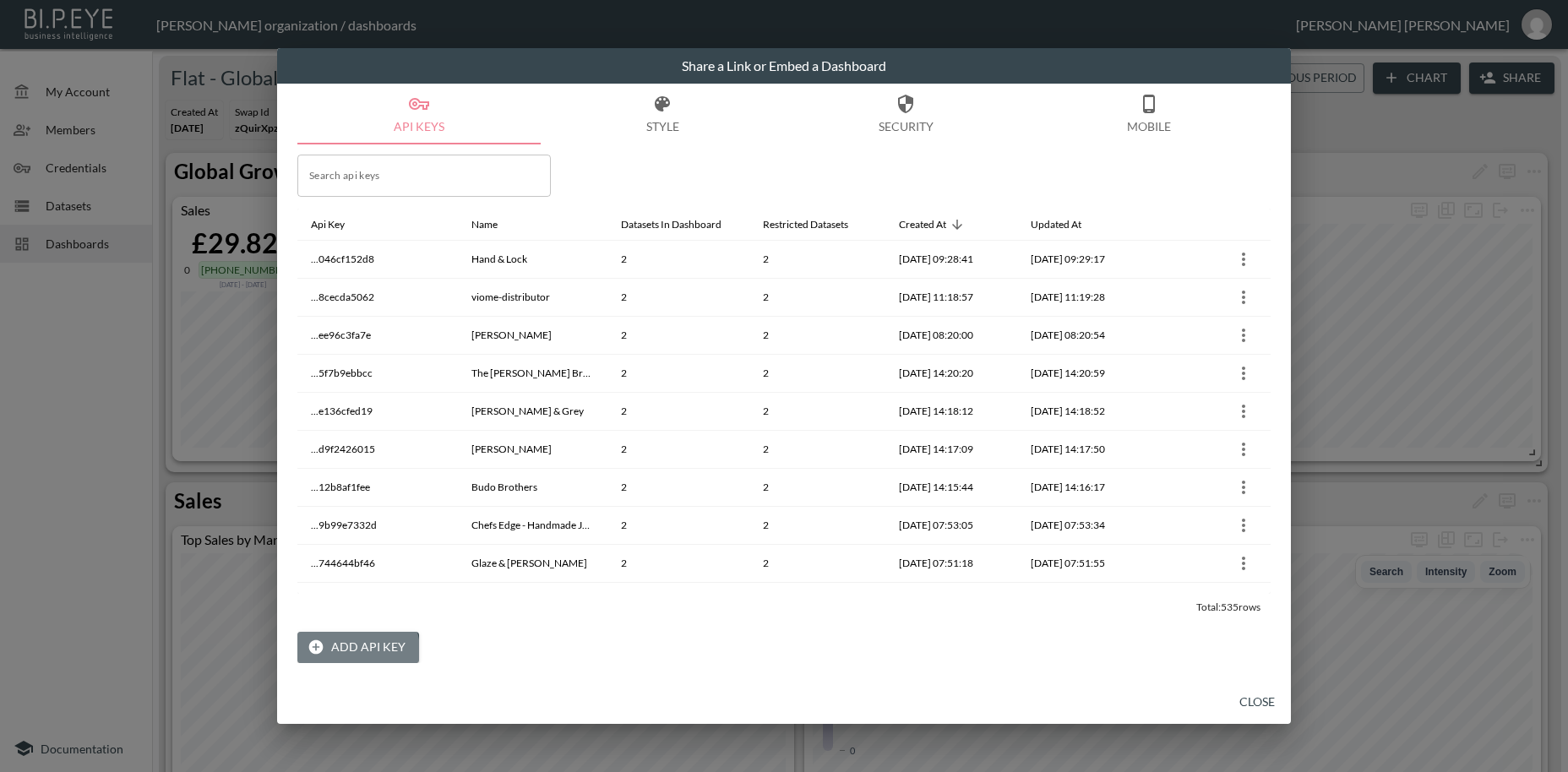
click at [354, 651] on button "Add API Key" at bounding box center [357, 647] width 121 height 31
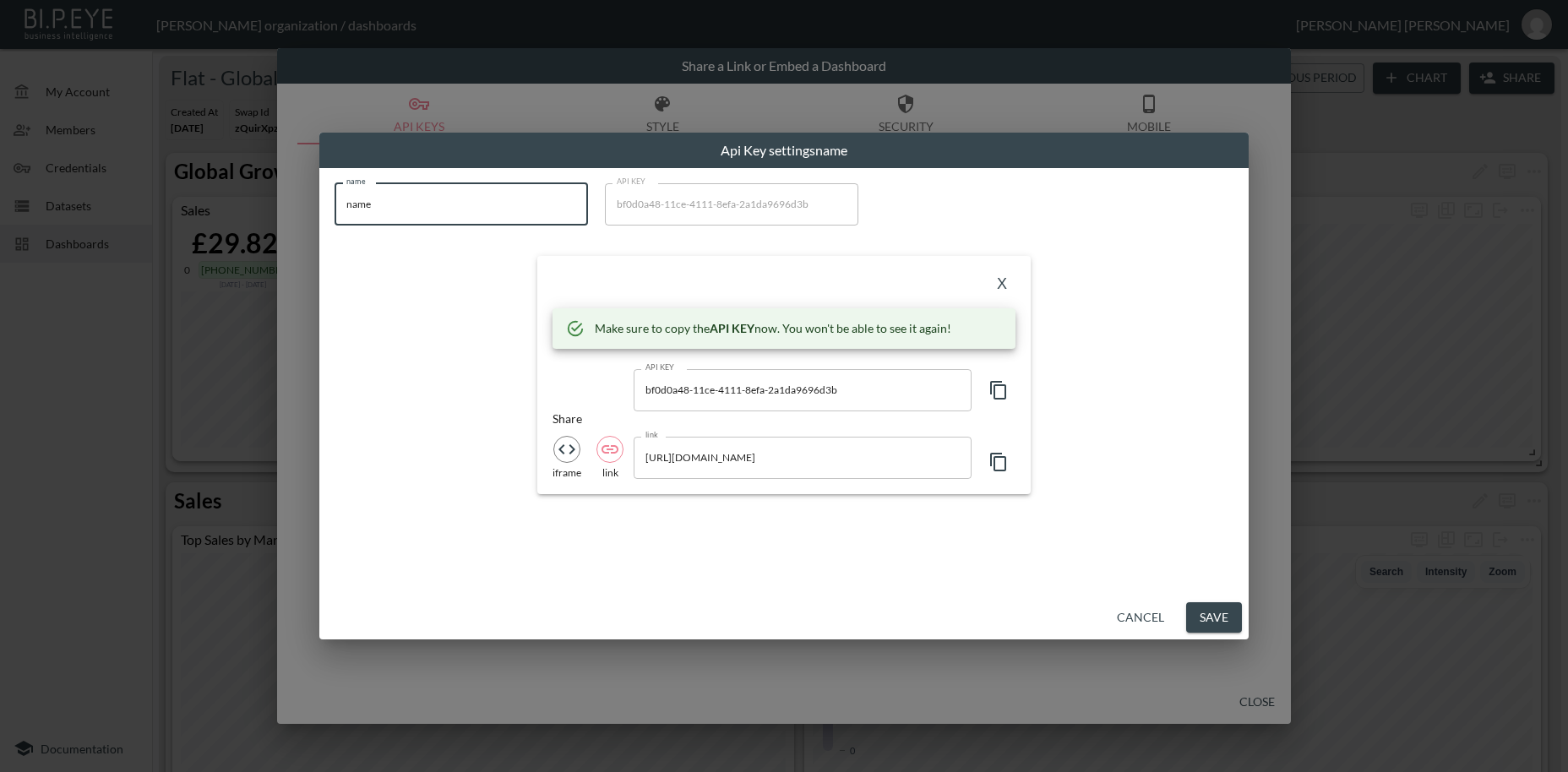
drag, startPoint x: 422, startPoint y: 207, endPoint x: 329, endPoint y: 206, distance: 93.0
click at [335, 206] on input "name" at bounding box center [462, 204] width 253 height 42
paste input "SpatzWear"
type input "SpatzWear"
click at [1001, 393] on icon "button" at bounding box center [999, 391] width 21 height 21
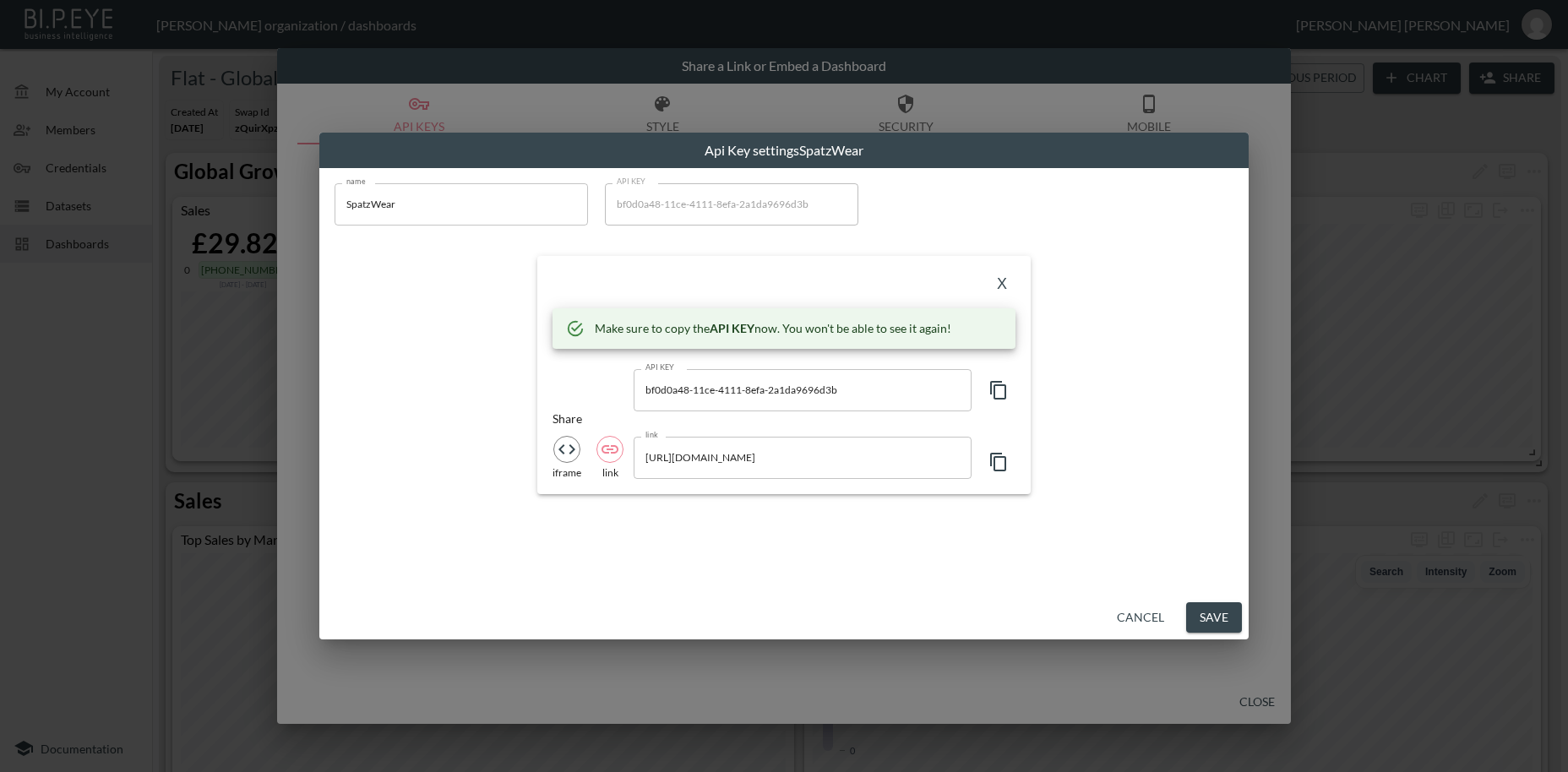
click at [1001, 393] on icon "button" at bounding box center [999, 391] width 21 height 21
click at [1001, 285] on button "X" at bounding box center [1001, 284] width 27 height 27
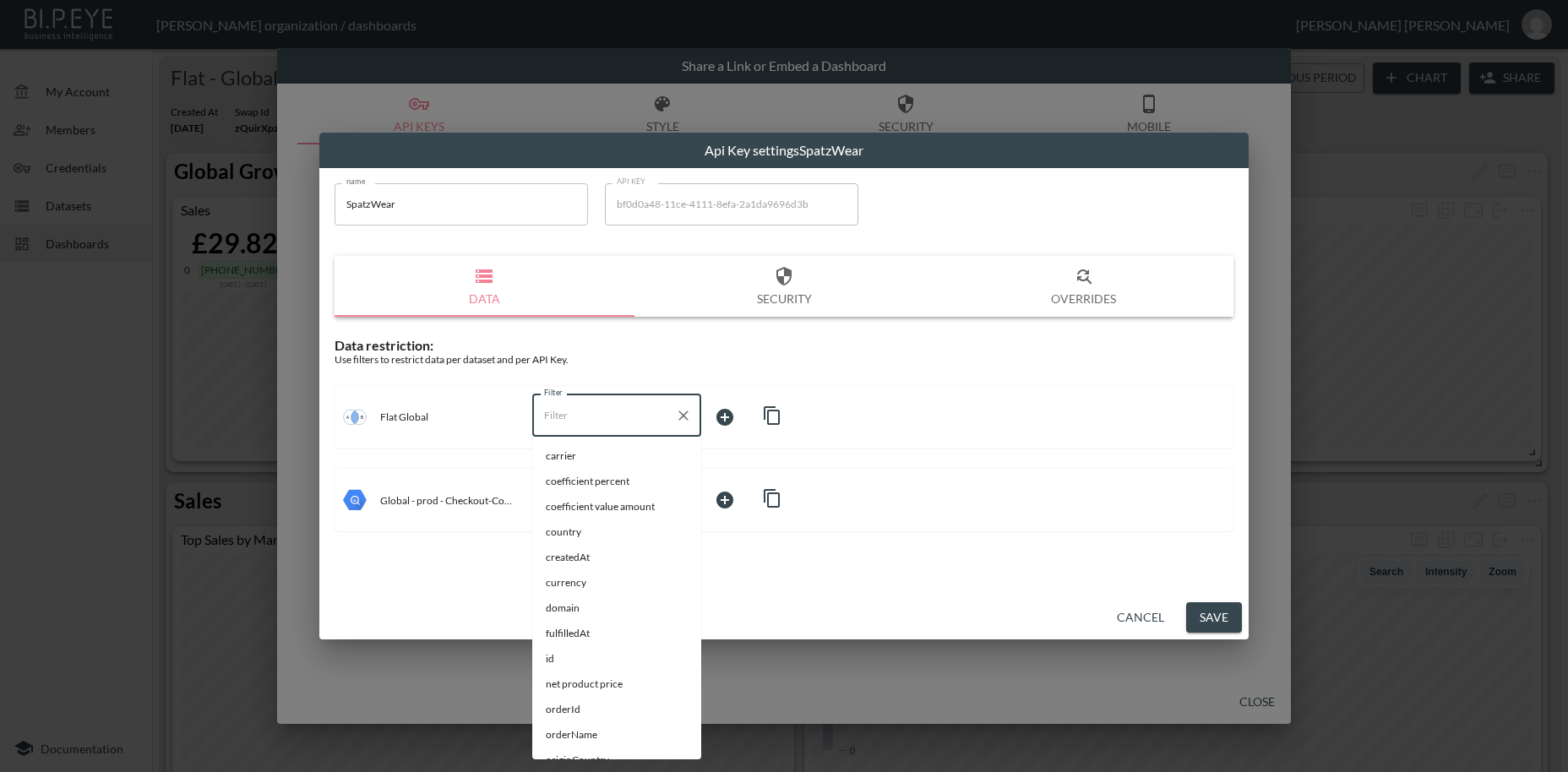
click at [554, 416] on input "Filter" at bounding box center [604, 415] width 128 height 27
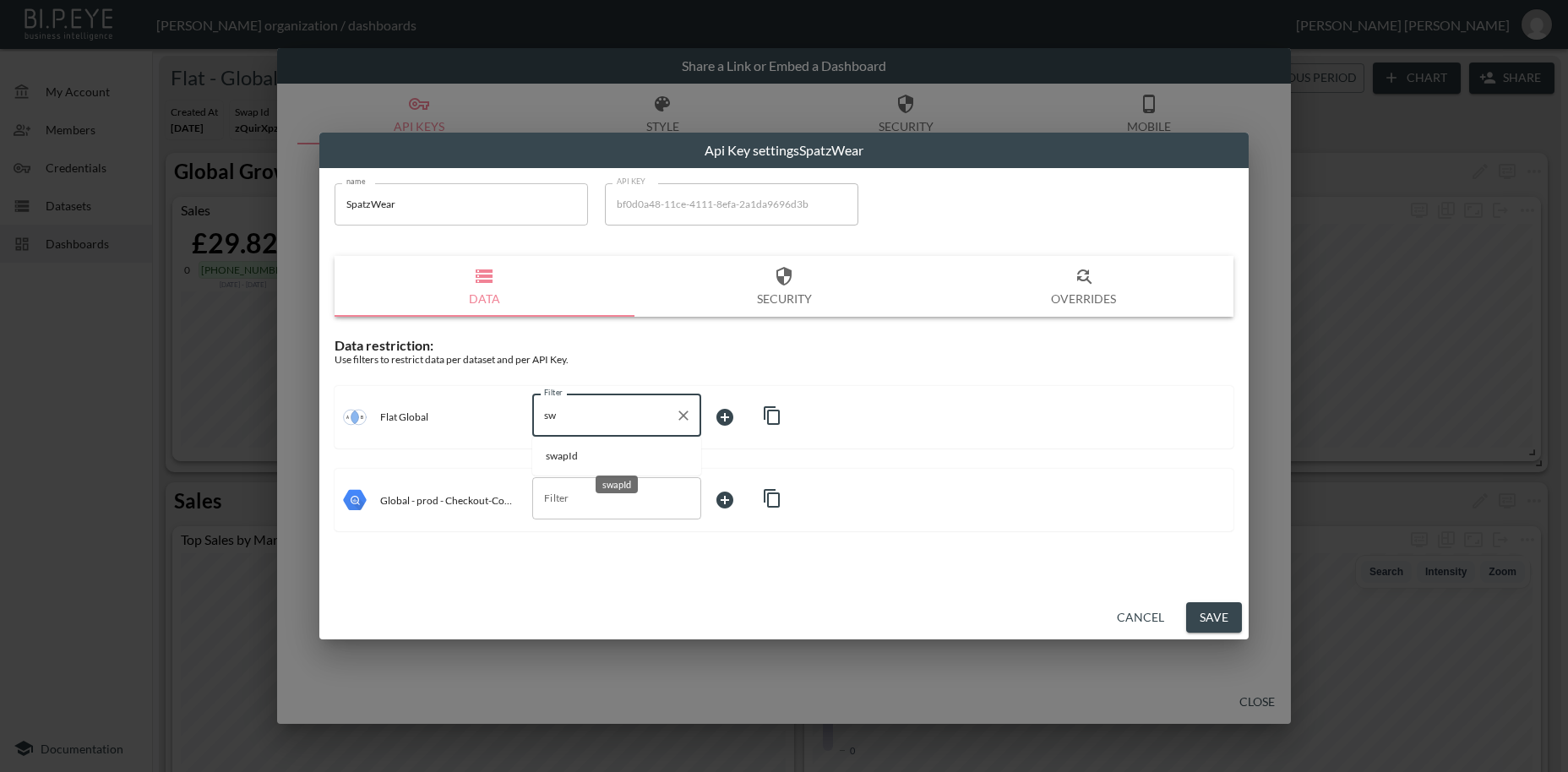
click at [567, 454] on span "swapId" at bounding box center [617, 456] width 142 height 15
type input "swapId"
click at [728, 412] on body "BI.P.EYE, Interactive Analytics Dashboards - app [PERSON_NAME] organization / d…" at bounding box center [784, 386] width 1568 height 772
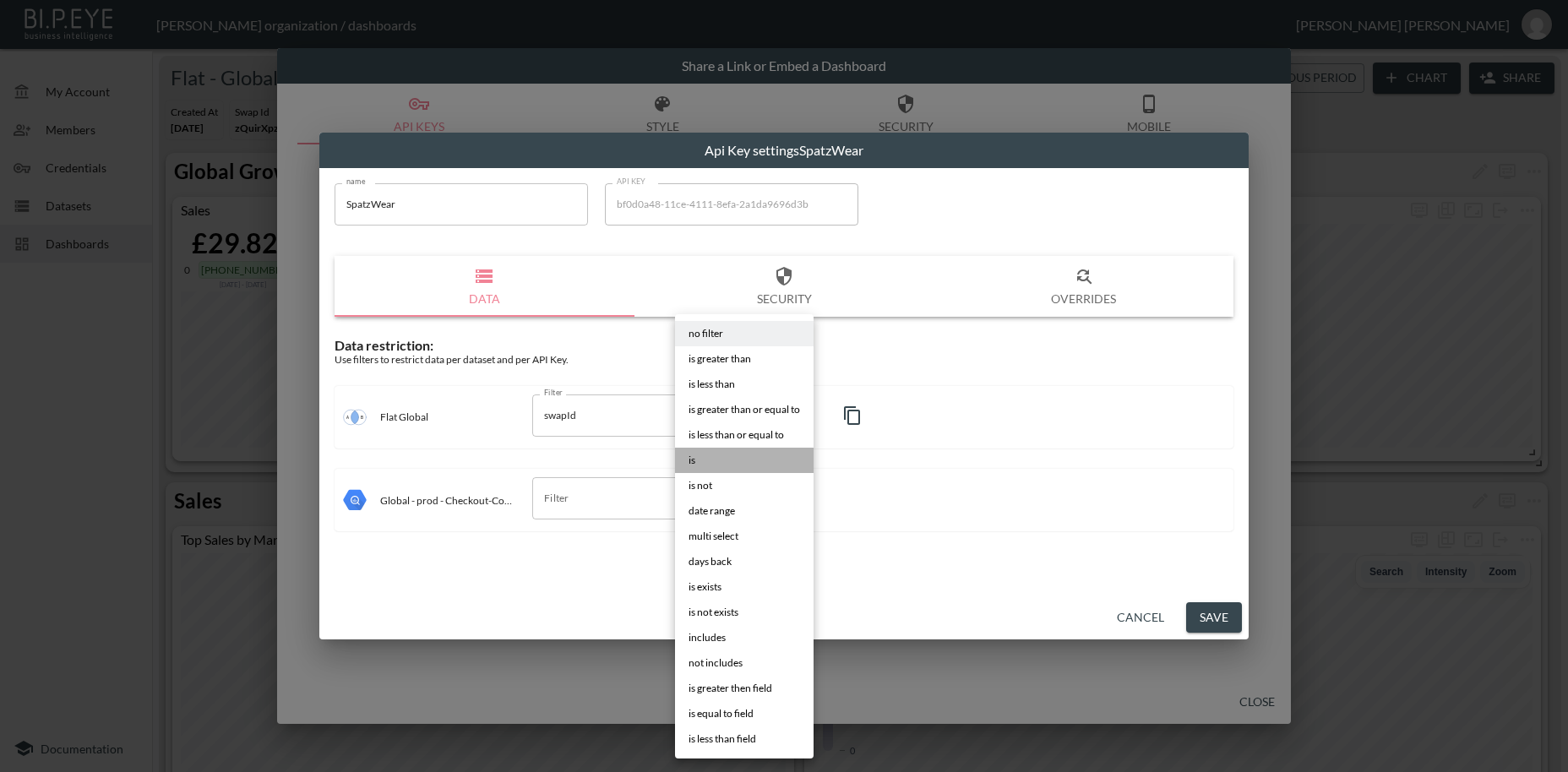
click at [699, 460] on li "is" at bounding box center [744, 460] width 139 height 25
type input "is"
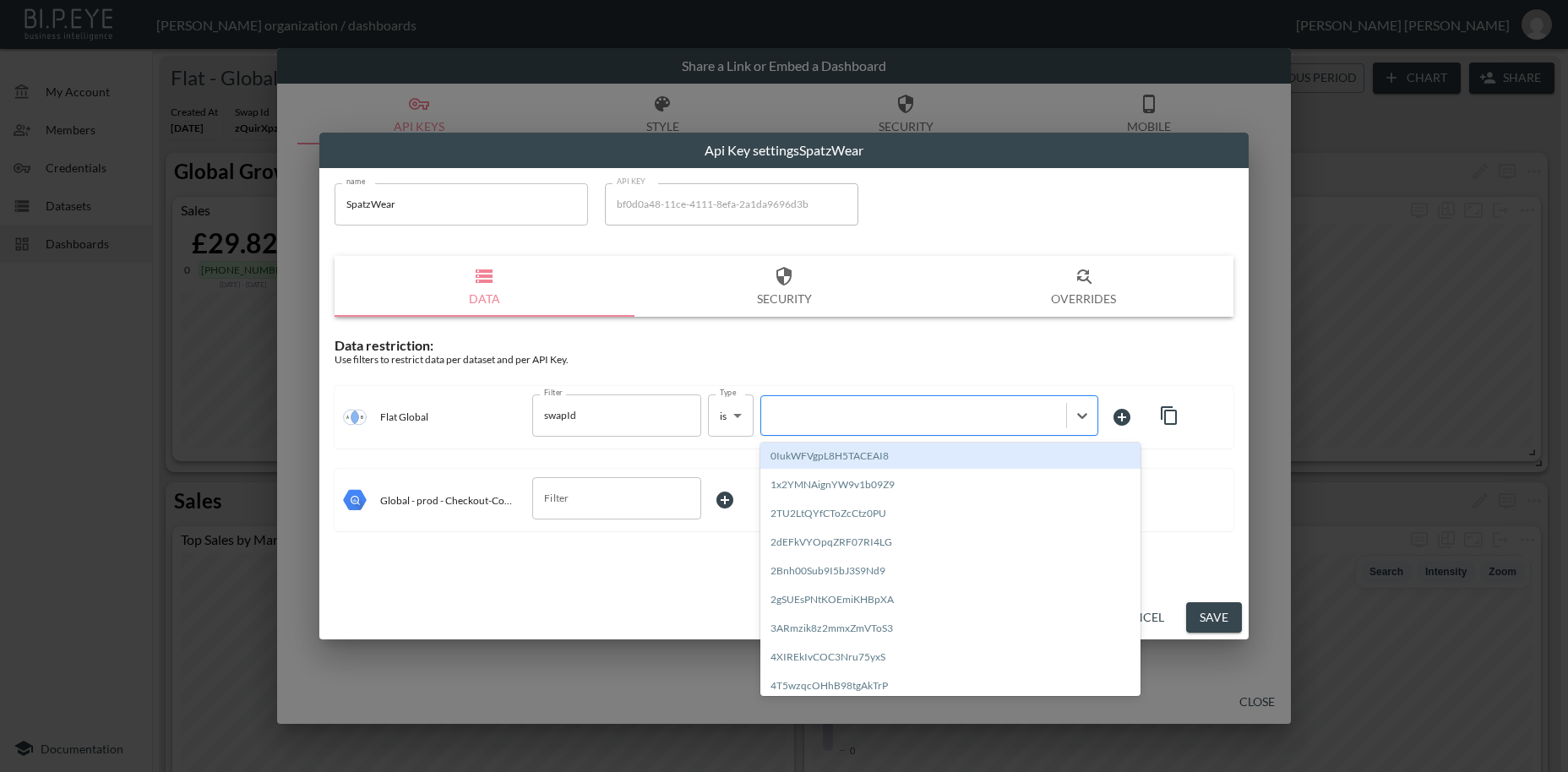
click at [833, 416] on div at bounding box center [914, 415] width 288 height 16
paste input "St7q6G1dsDXTIZQdVMY1"
type input "St7q6G1dsDXTIZQdVMY1"
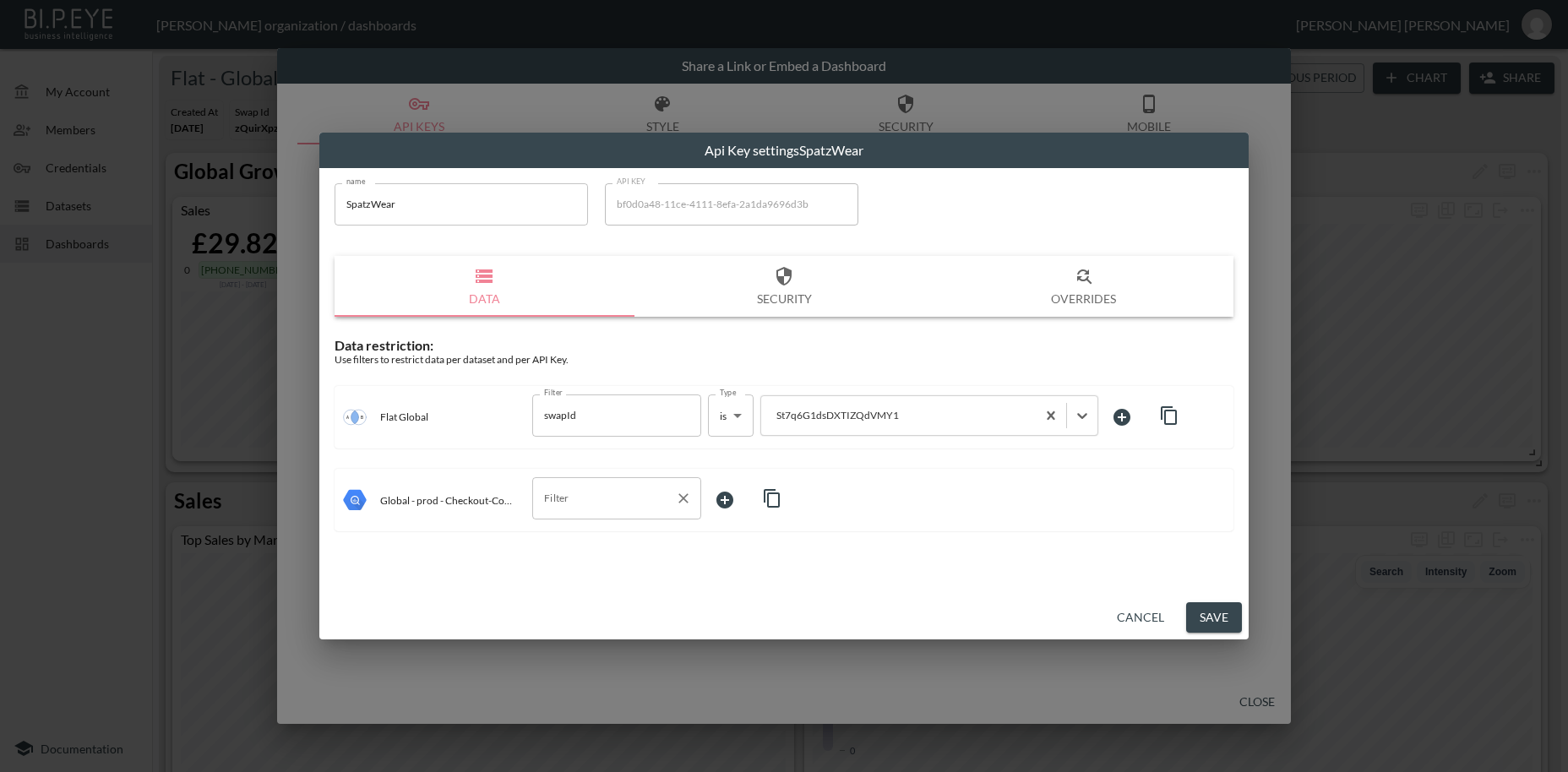
click at [570, 510] on input "Filter" at bounding box center [604, 497] width 128 height 27
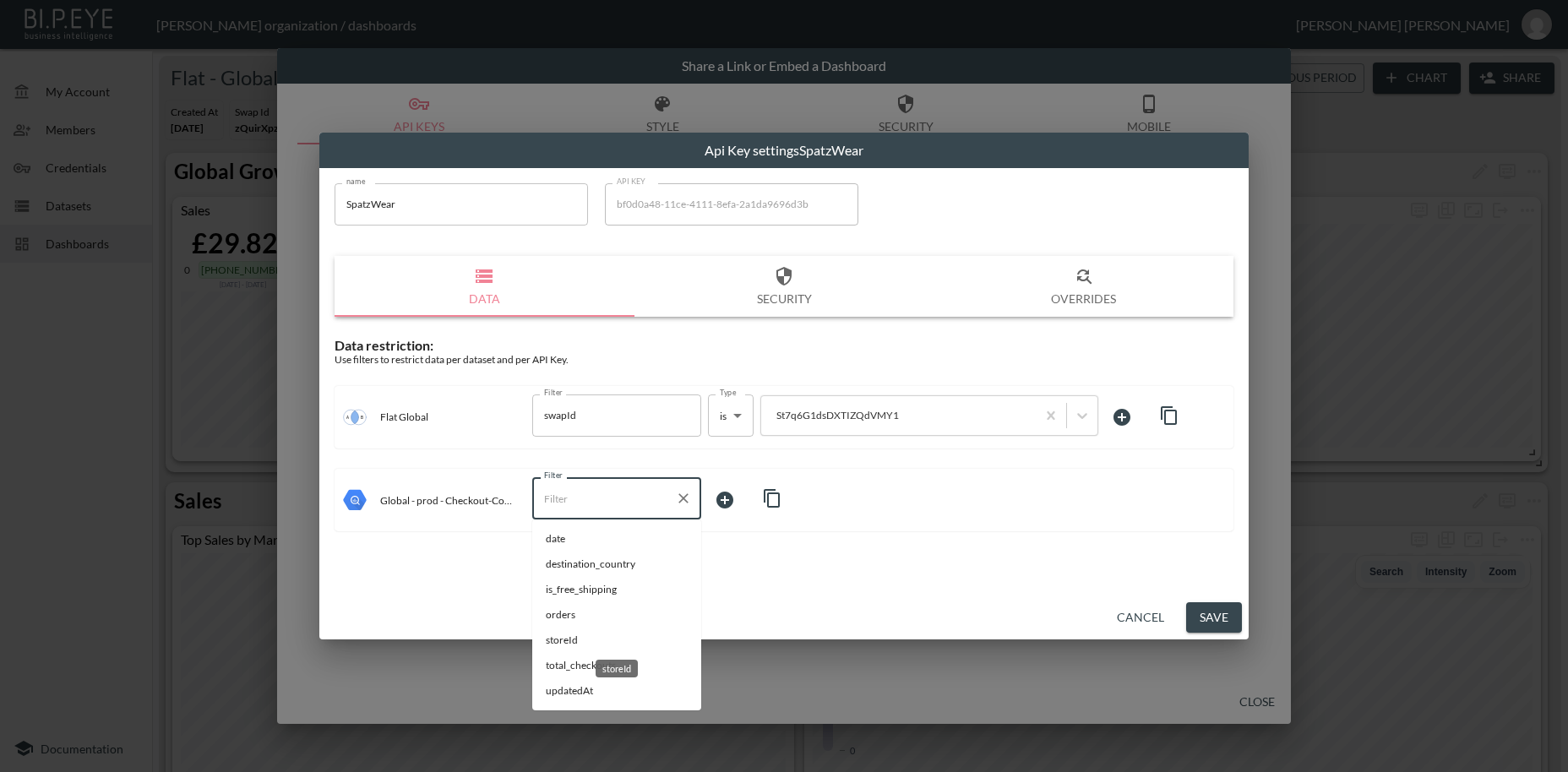
click at [556, 640] on span "storeId" at bounding box center [617, 640] width 142 height 15
type input "storeId"
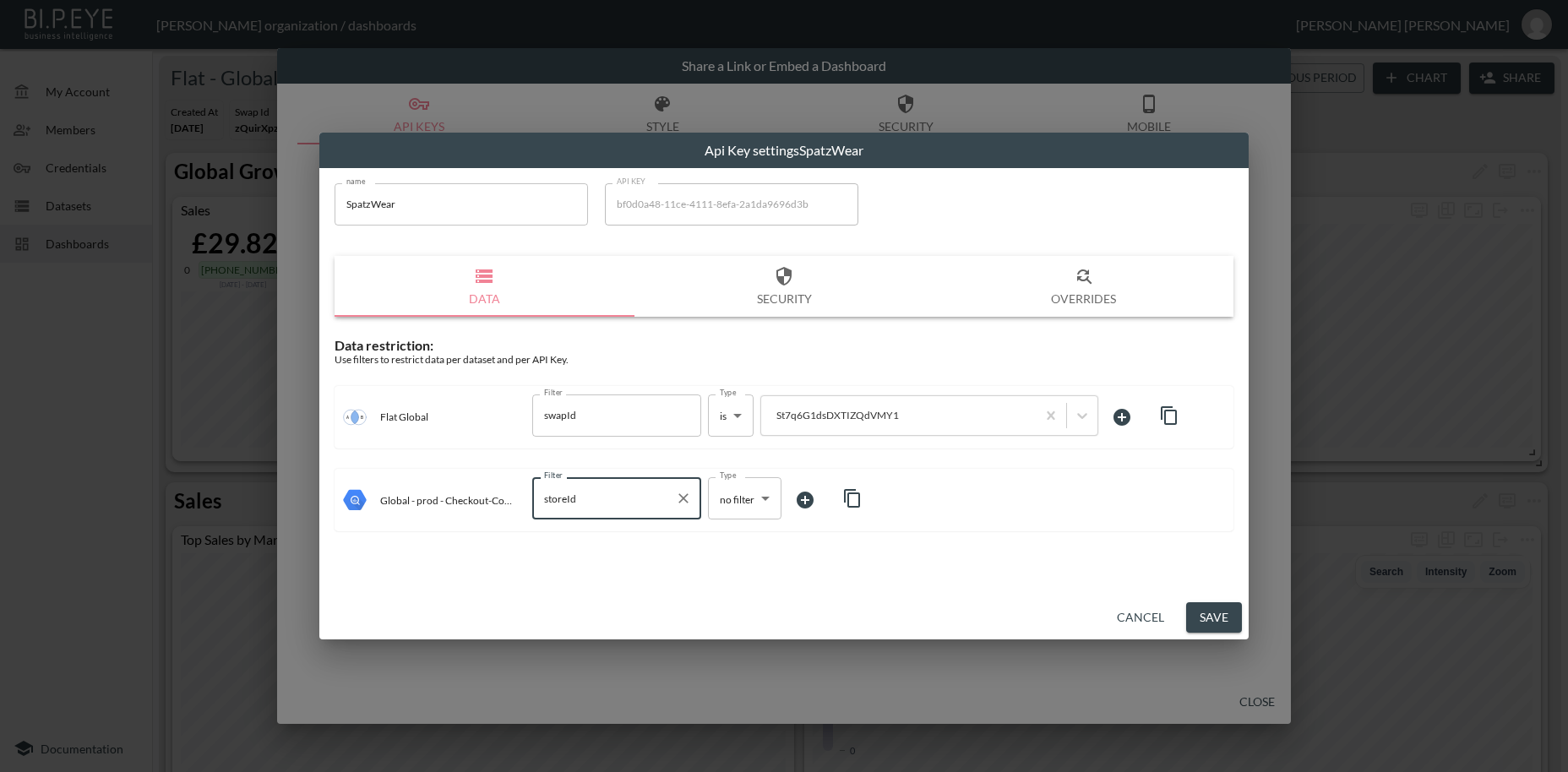
click at [728, 494] on body "BI.P.EYE, Interactive Analytics Dashboards - app [PERSON_NAME] organization / d…" at bounding box center [784, 386] width 1568 height 772
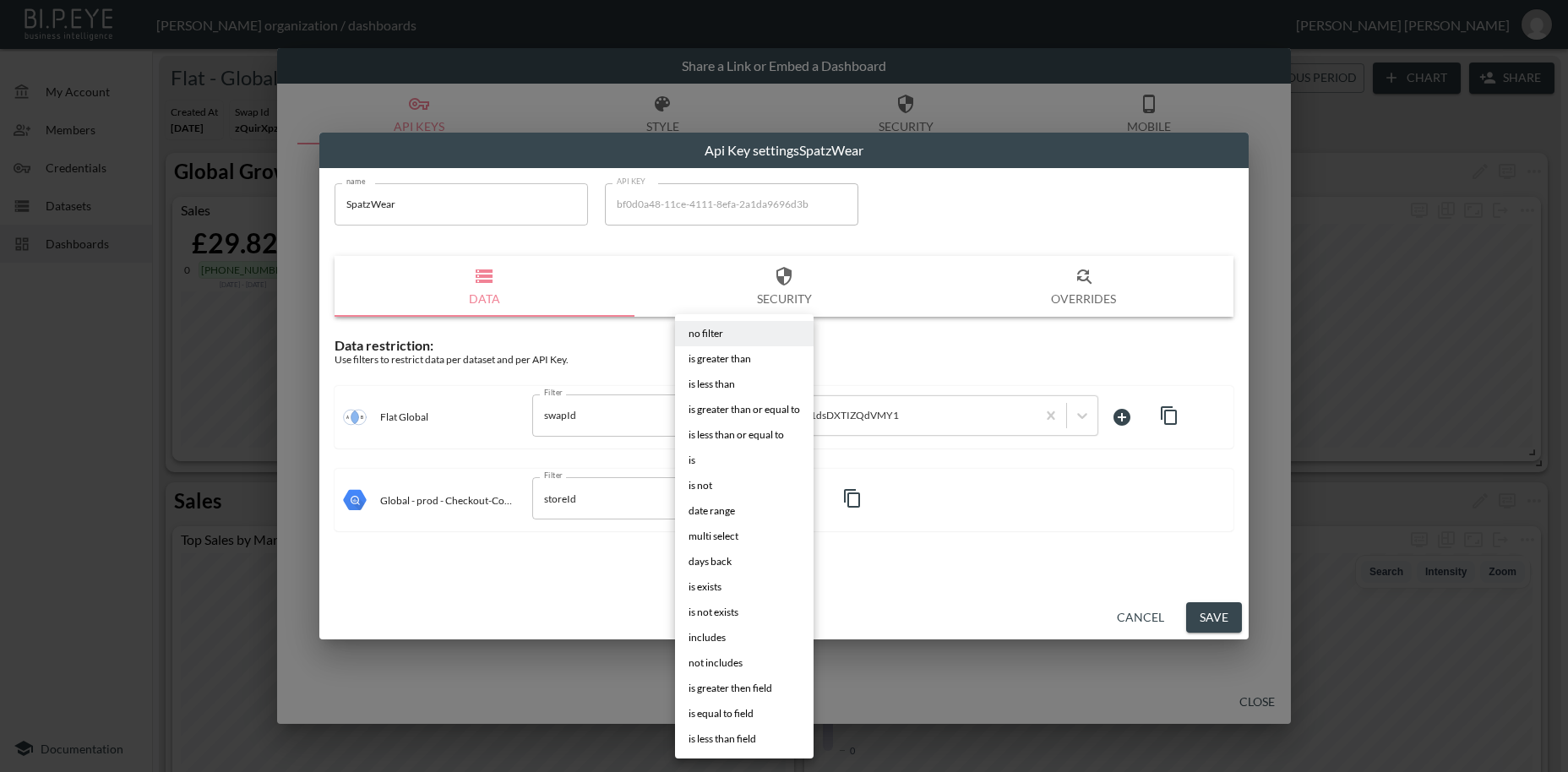
click at [691, 460] on span "is" at bounding box center [692, 460] width 7 height 15
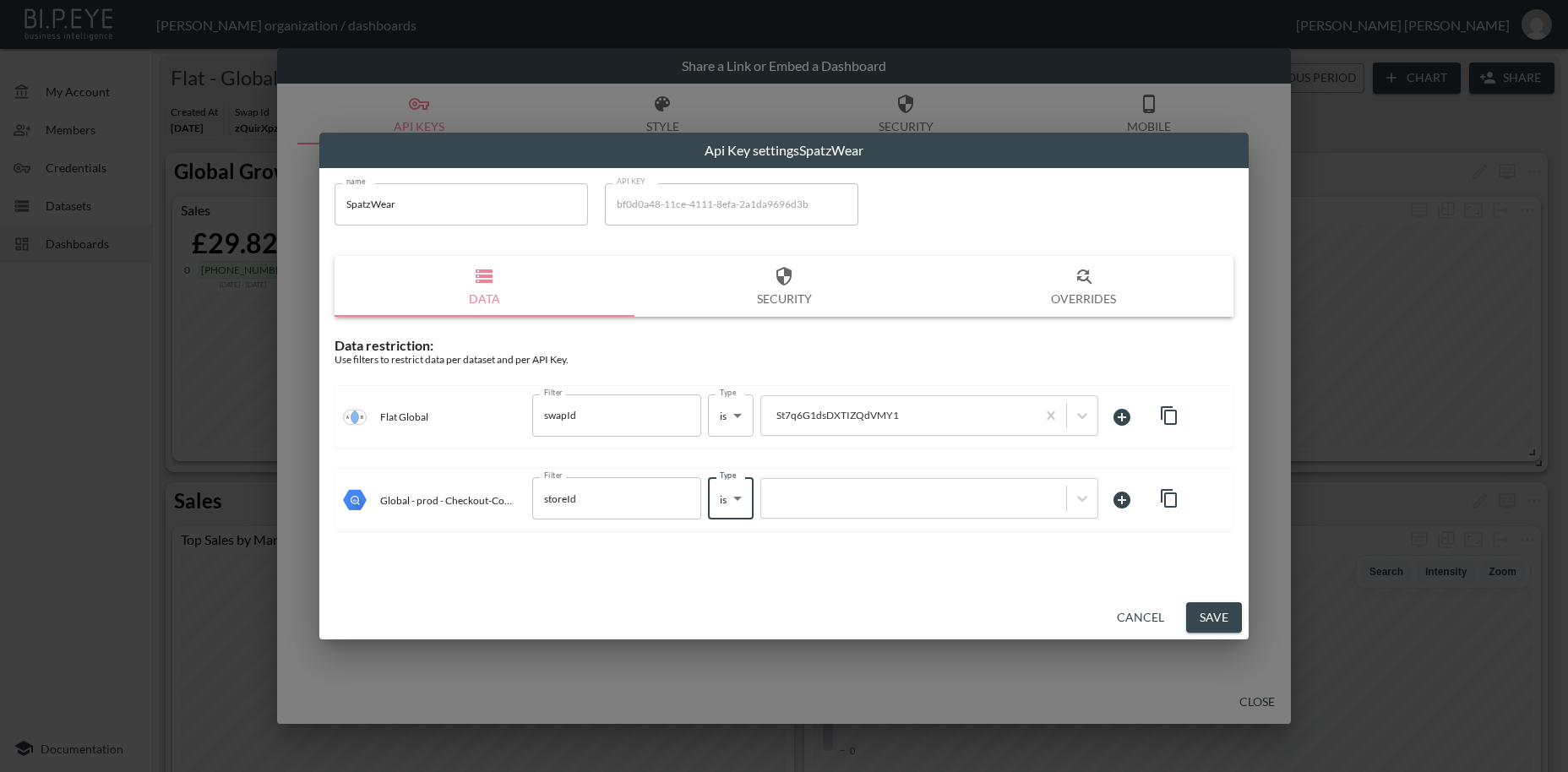
type input "is"
click at [852, 500] on div at bounding box center [914, 498] width 288 height 16
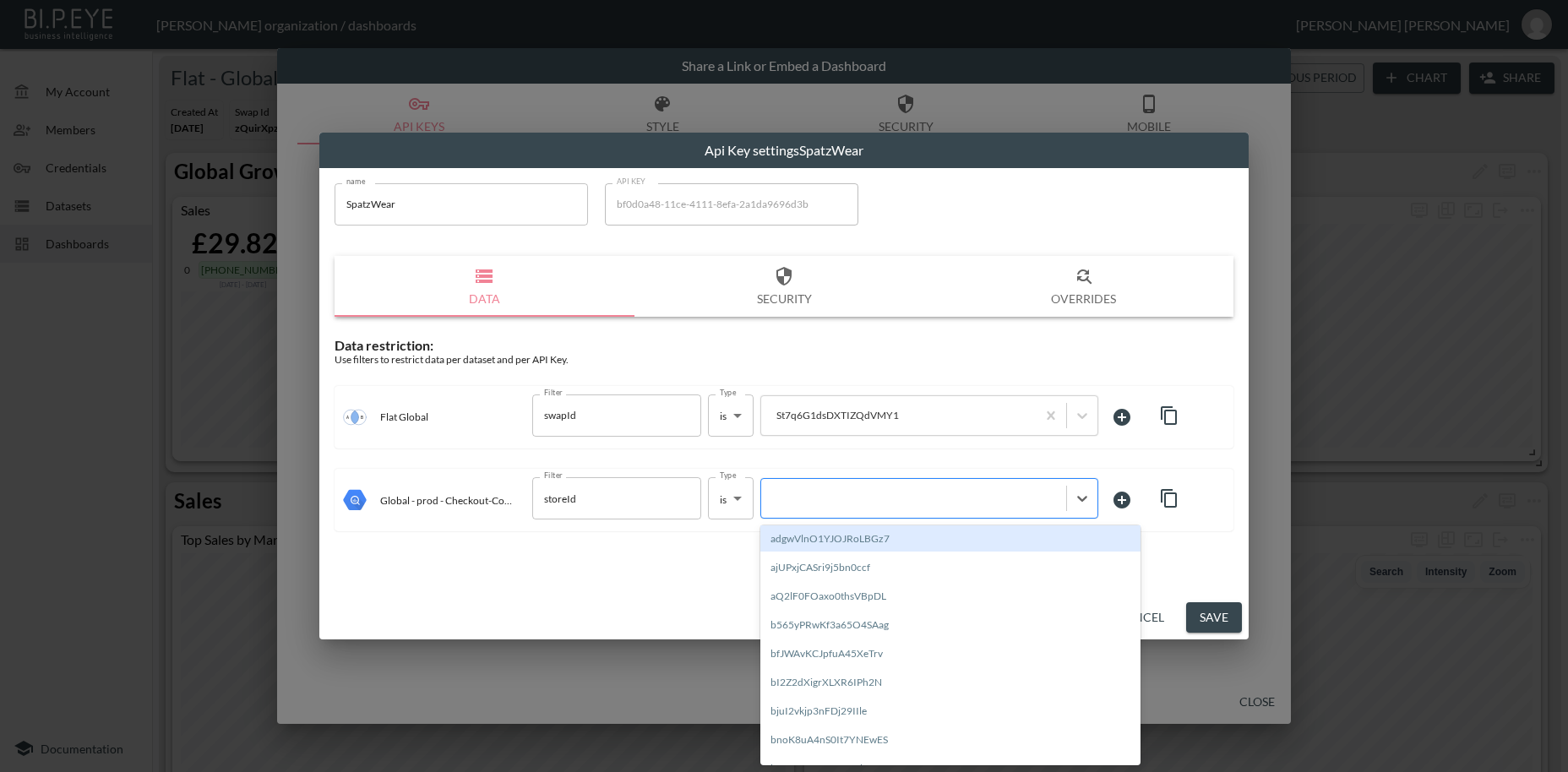
paste input "St7q6G1dsDXTIZQdVMY1"
type input "St7q6G1dsDXTIZQdVMY1"
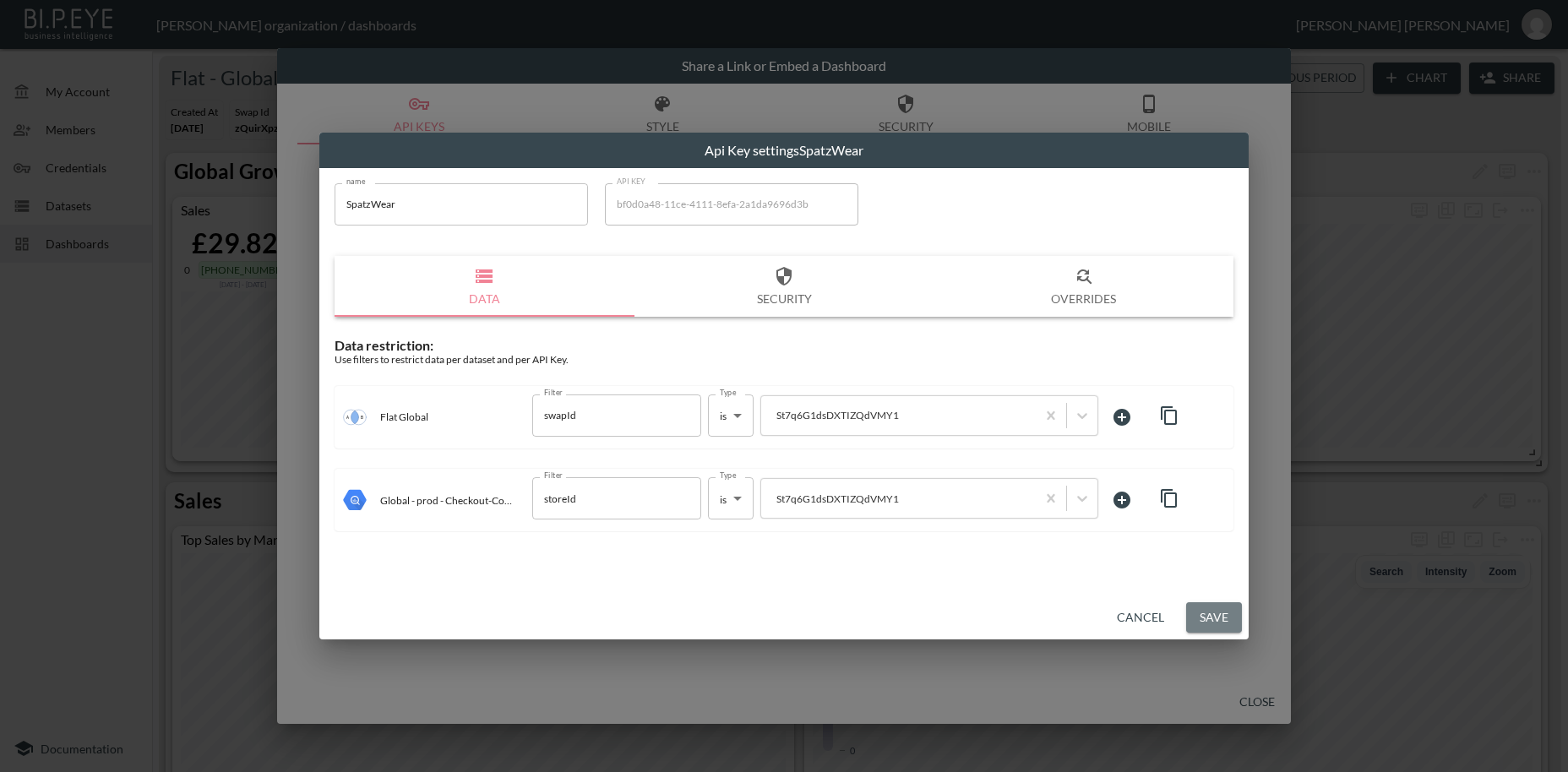
click at [1210, 618] on button "Save" at bounding box center [1214, 618] width 56 height 31
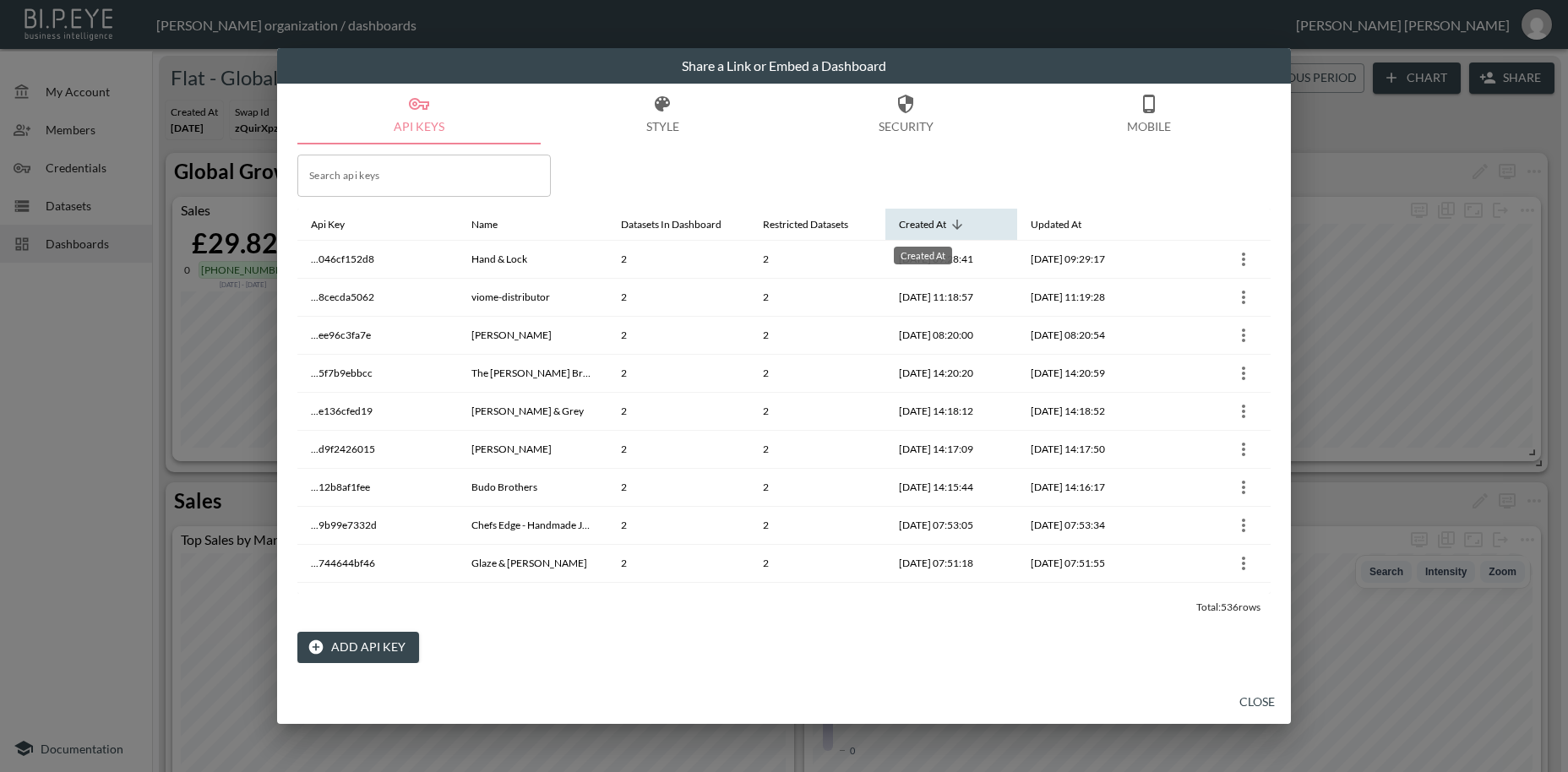
click at [935, 227] on div "Created At" at bounding box center [922, 225] width 47 height 21
